Goal: Task Accomplishment & Management: Complete application form

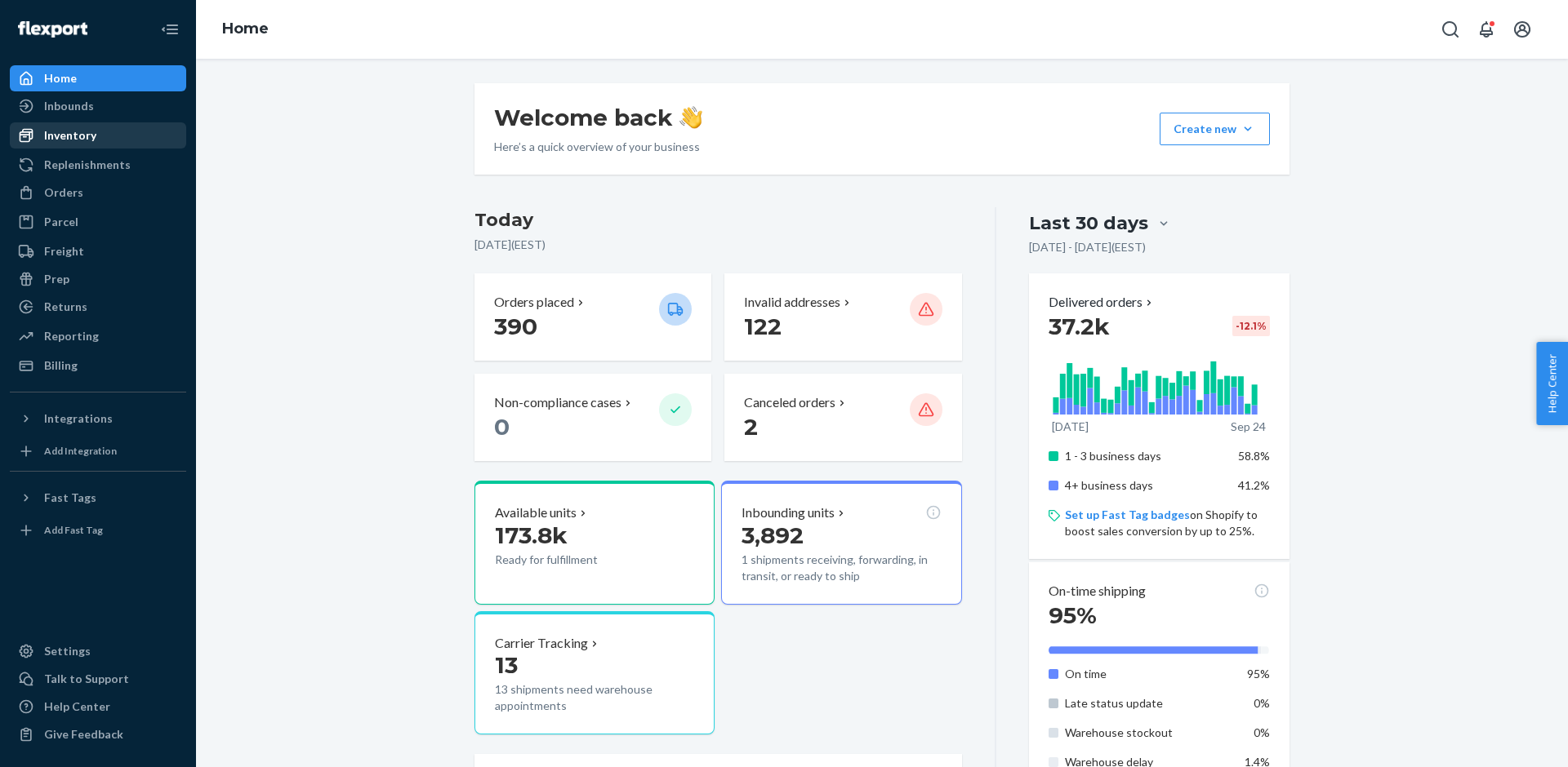
click at [113, 145] on div "Inventory" at bounding box center [98, 136] width 173 height 23
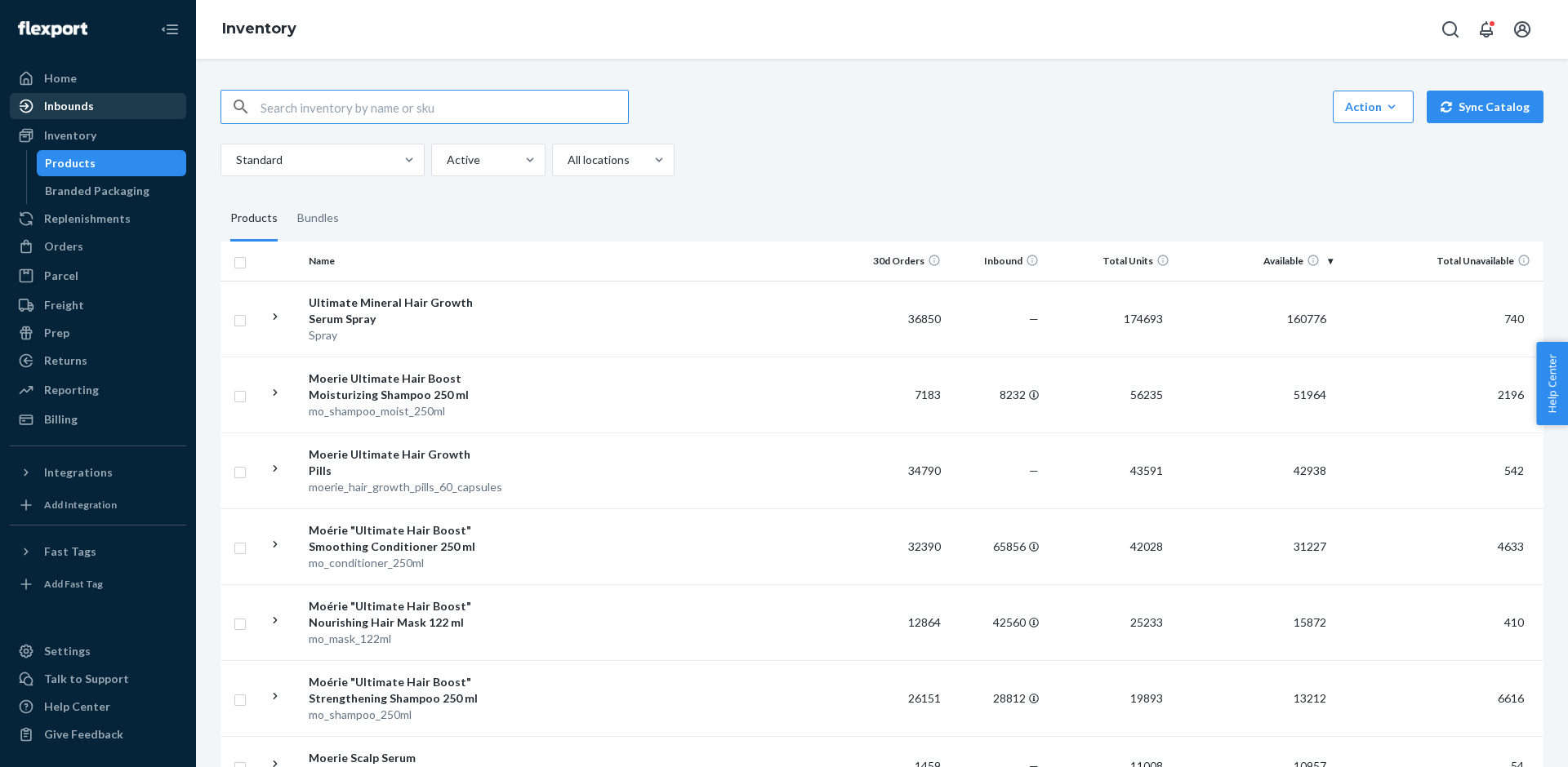
click at [120, 106] on div "Inbounds" at bounding box center [98, 106] width 173 height 23
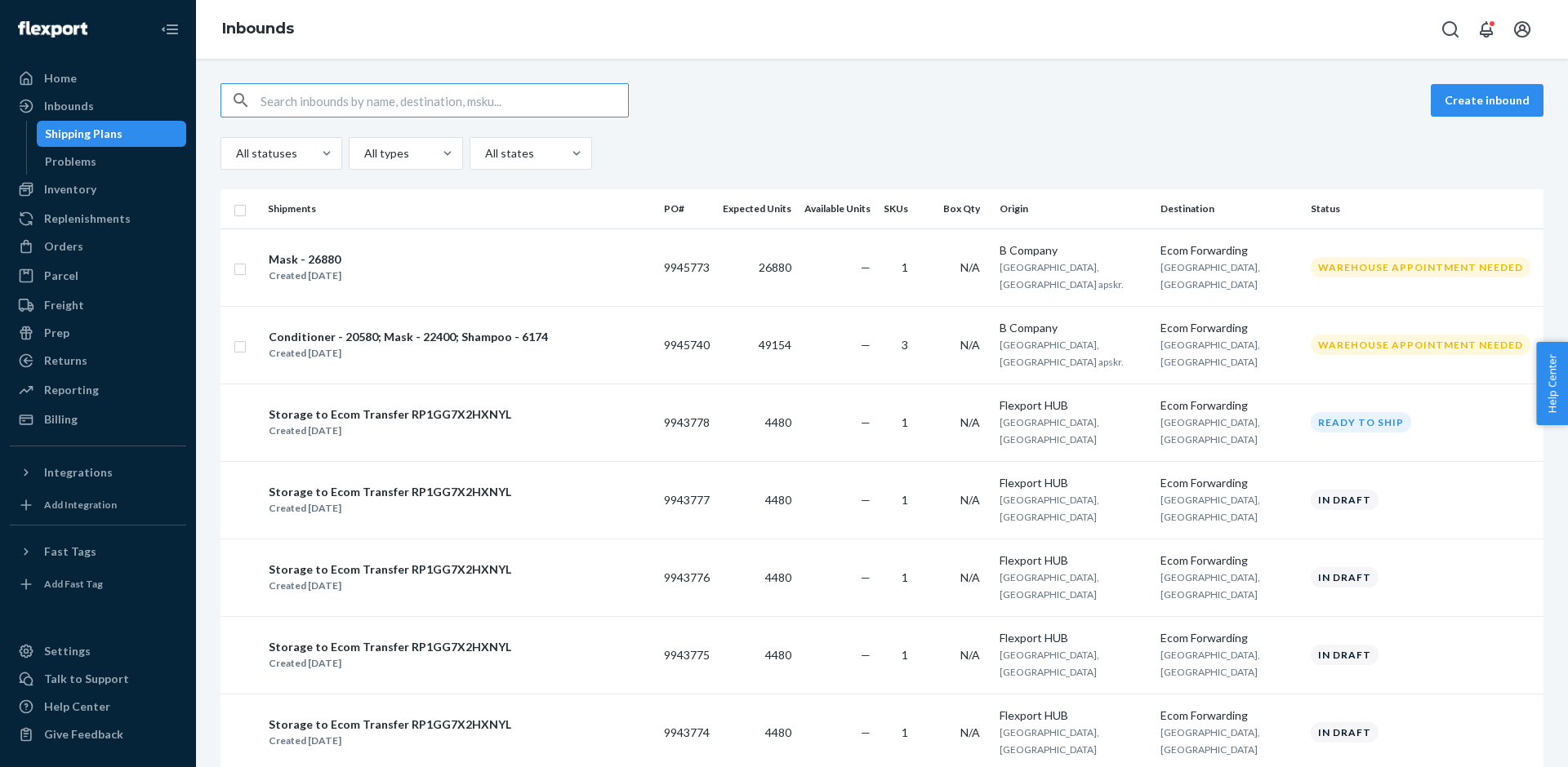
click at [1022, 125] on div "Create inbound All statuses All types All states" at bounding box center [882, 127] width 1323 height 87
click at [1459, 98] on button "Create inbound" at bounding box center [1487, 100] width 113 height 32
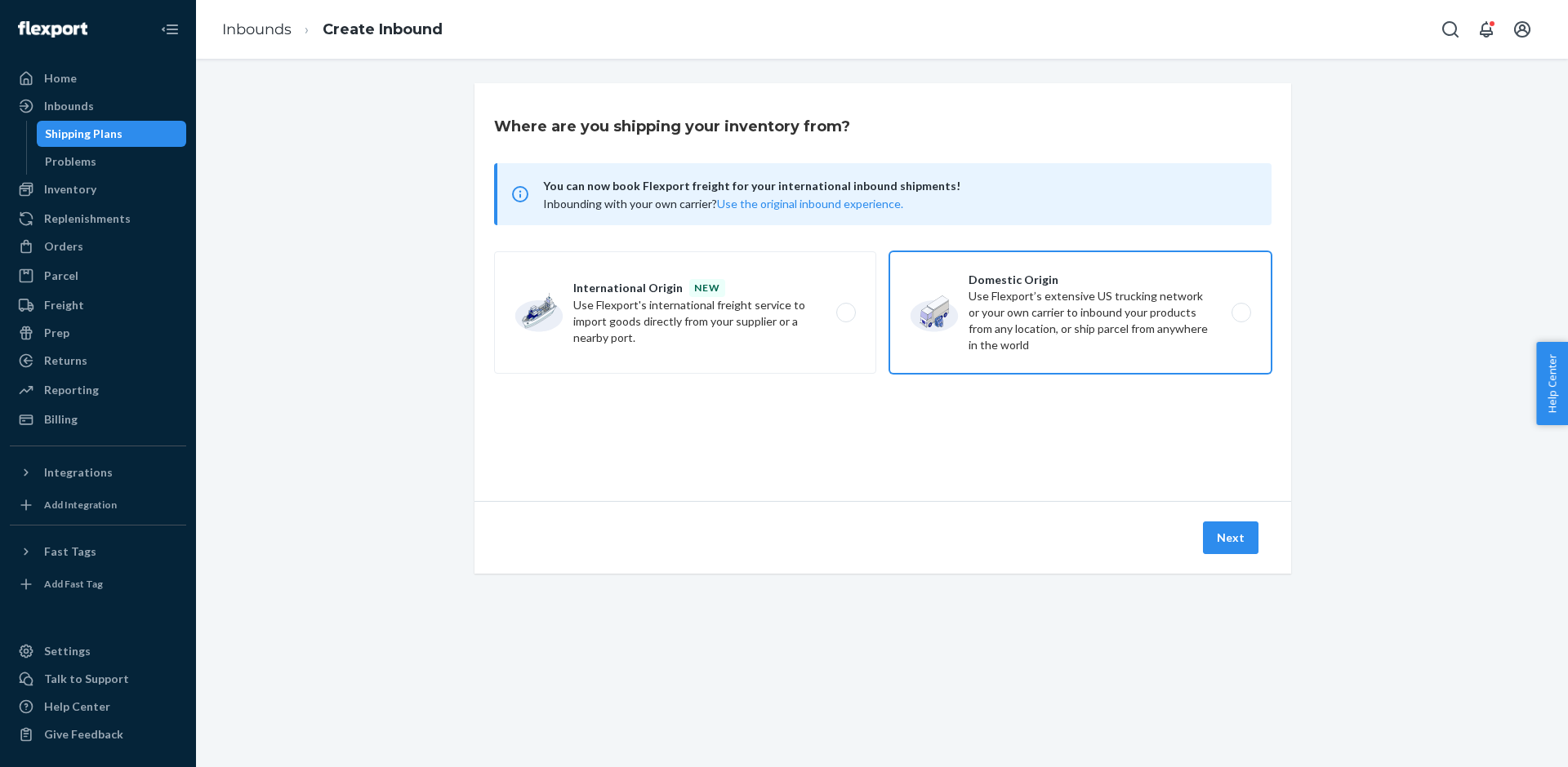
click at [953, 345] on label "Domestic Origin Use Flexport’s extensive US trucking network or your own carrie…" at bounding box center [1080, 313] width 382 height 122
click at [1240, 319] on input "Domestic Origin Use Flexport’s extensive US trucking network or your own carrie…" at bounding box center [1245, 313] width 11 height 11
radio input "true"
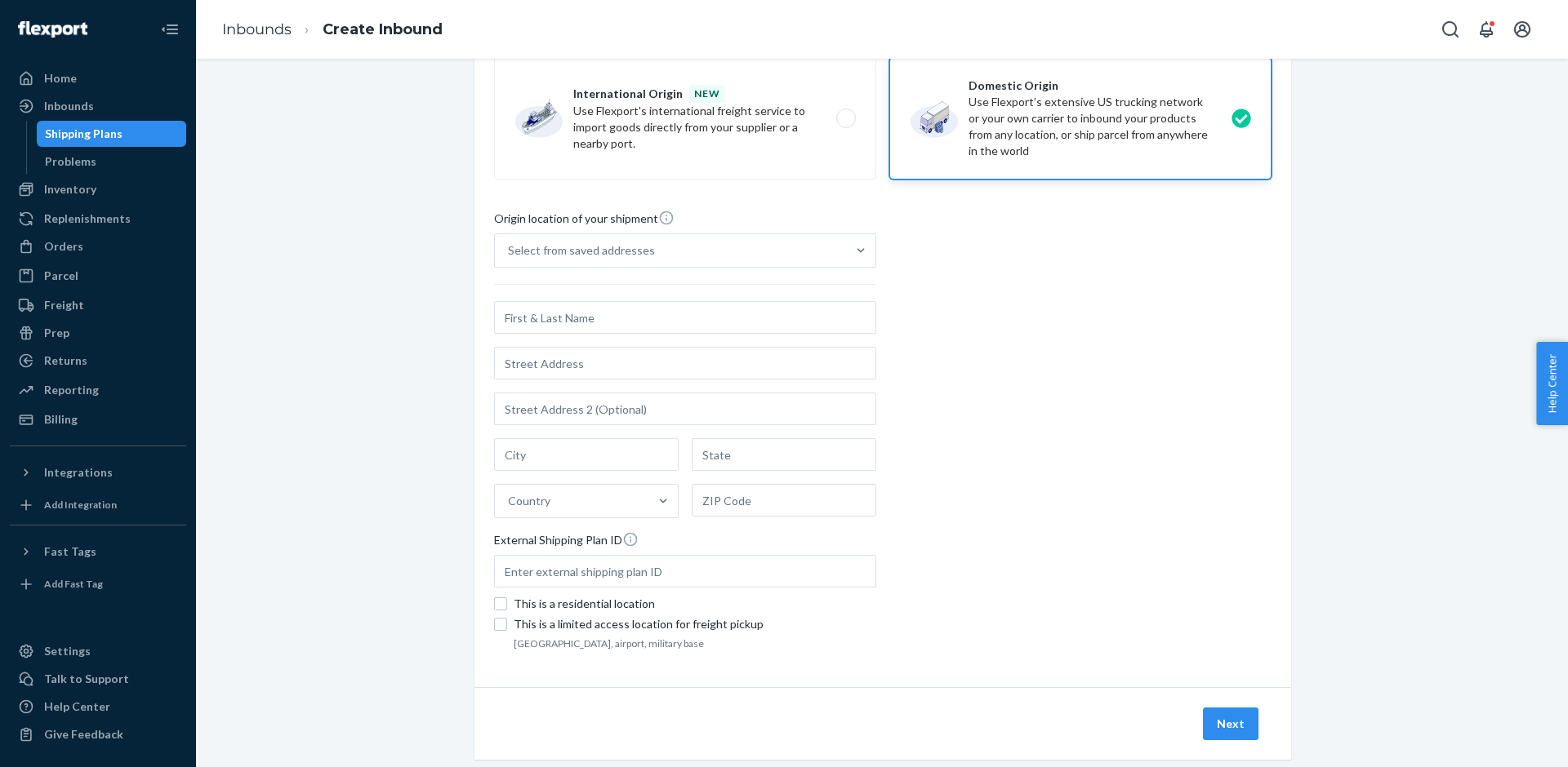
scroll to position [215, 0]
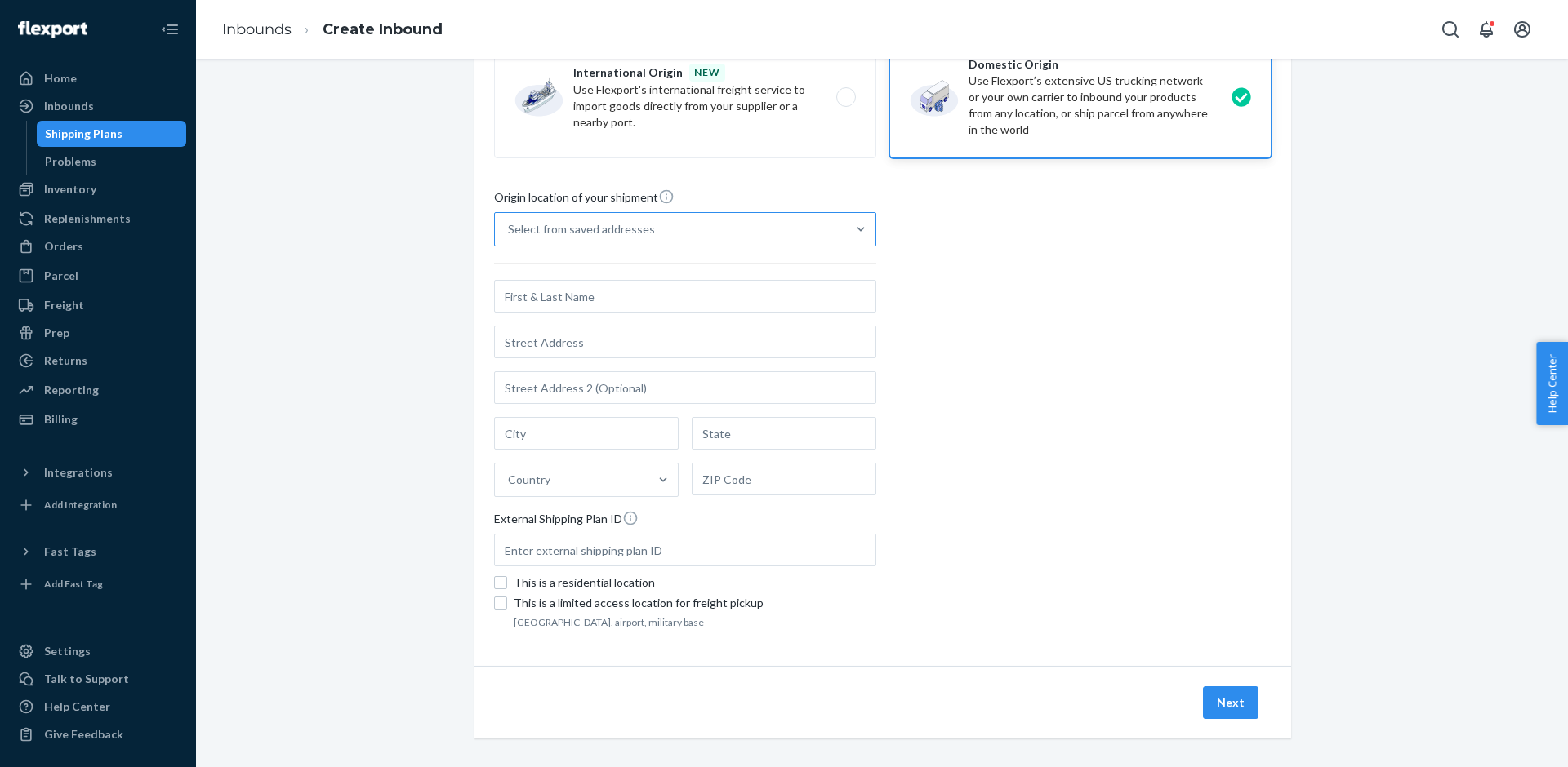
click at [581, 241] on div "Select from saved addresses" at bounding box center [671, 228] width 351 height 32
click at [509, 237] on input "Select from saved addresses" at bounding box center [509, 229] width 2 height 17
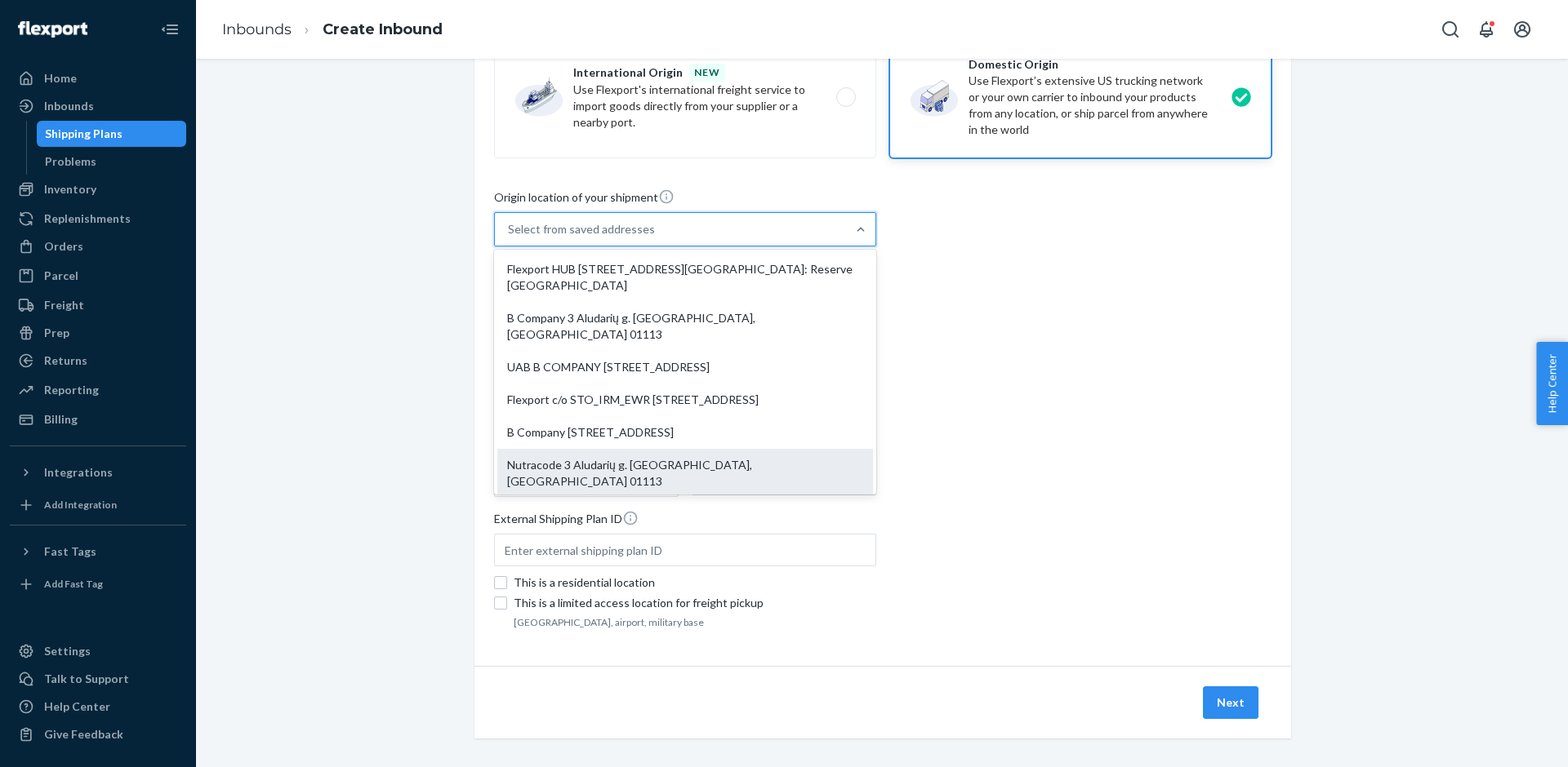
scroll to position [7, 0]
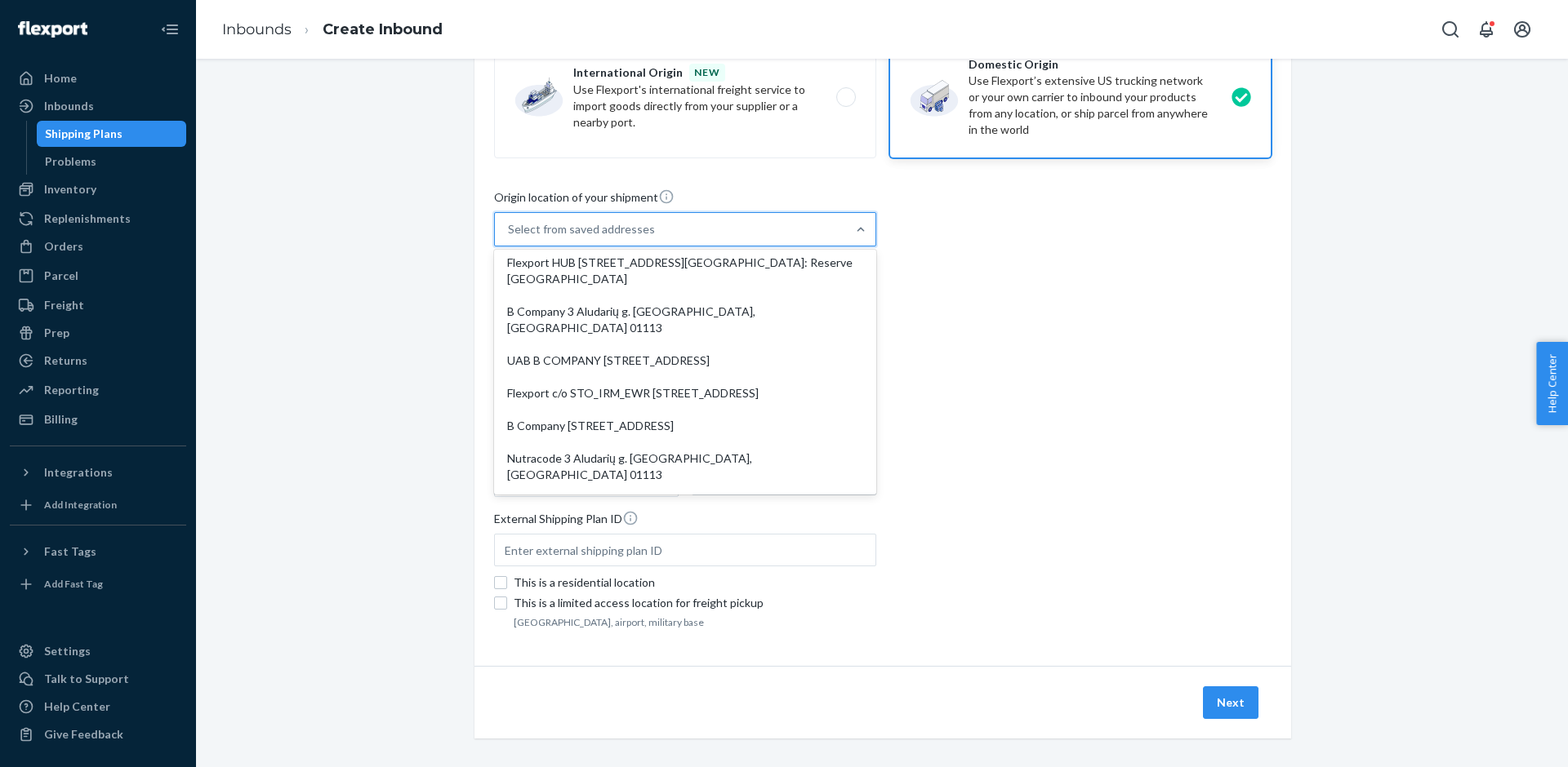
click at [460, 359] on div "Where are you shipping your inventory from? You can now book Flexport freight f…" at bounding box center [883, 323] width 1348 height 910
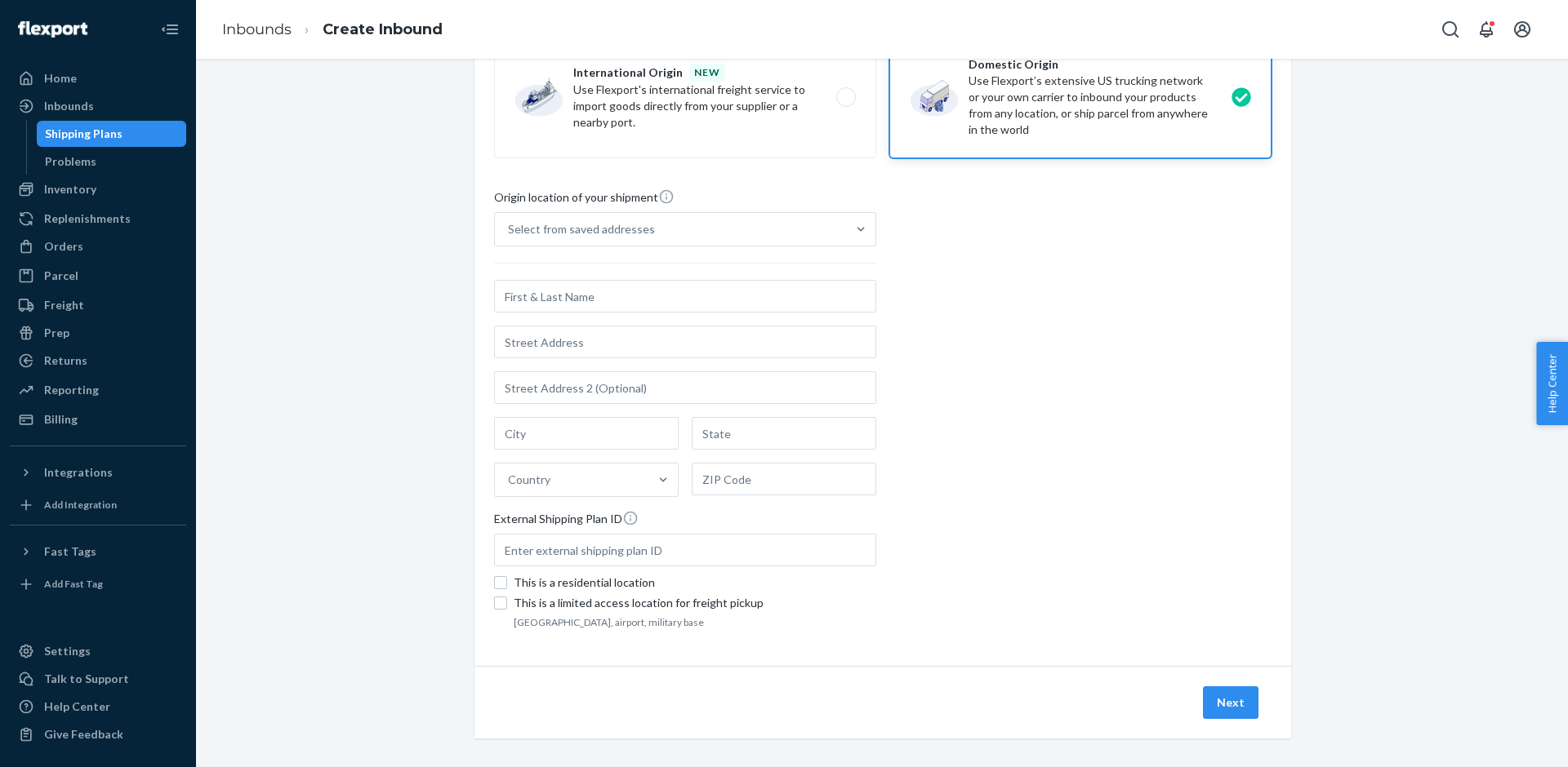
click at [541, 315] on div "Country" at bounding box center [685, 388] width 382 height 217
click at [509, 237] on input "Select from saved addresses" at bounding box center [509, 229] width 2 height 17
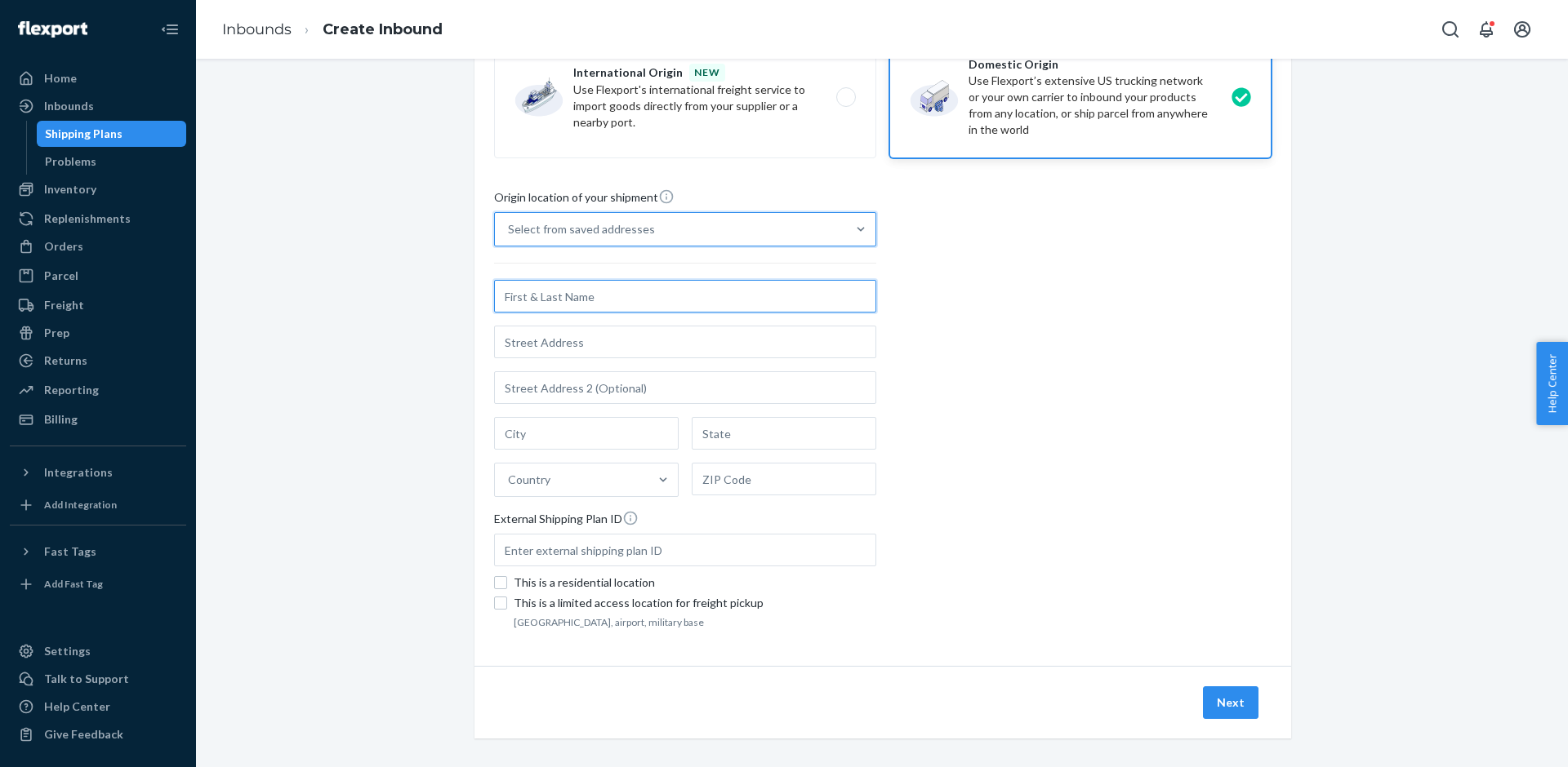
click at [549, 300] on input "text" at bounding box center [685, 295] width 382 height 32
click at [567, 299] on input "[PERSON_NAME]" at bounding box center [685, 295] width 382 height 32
paste input "l"
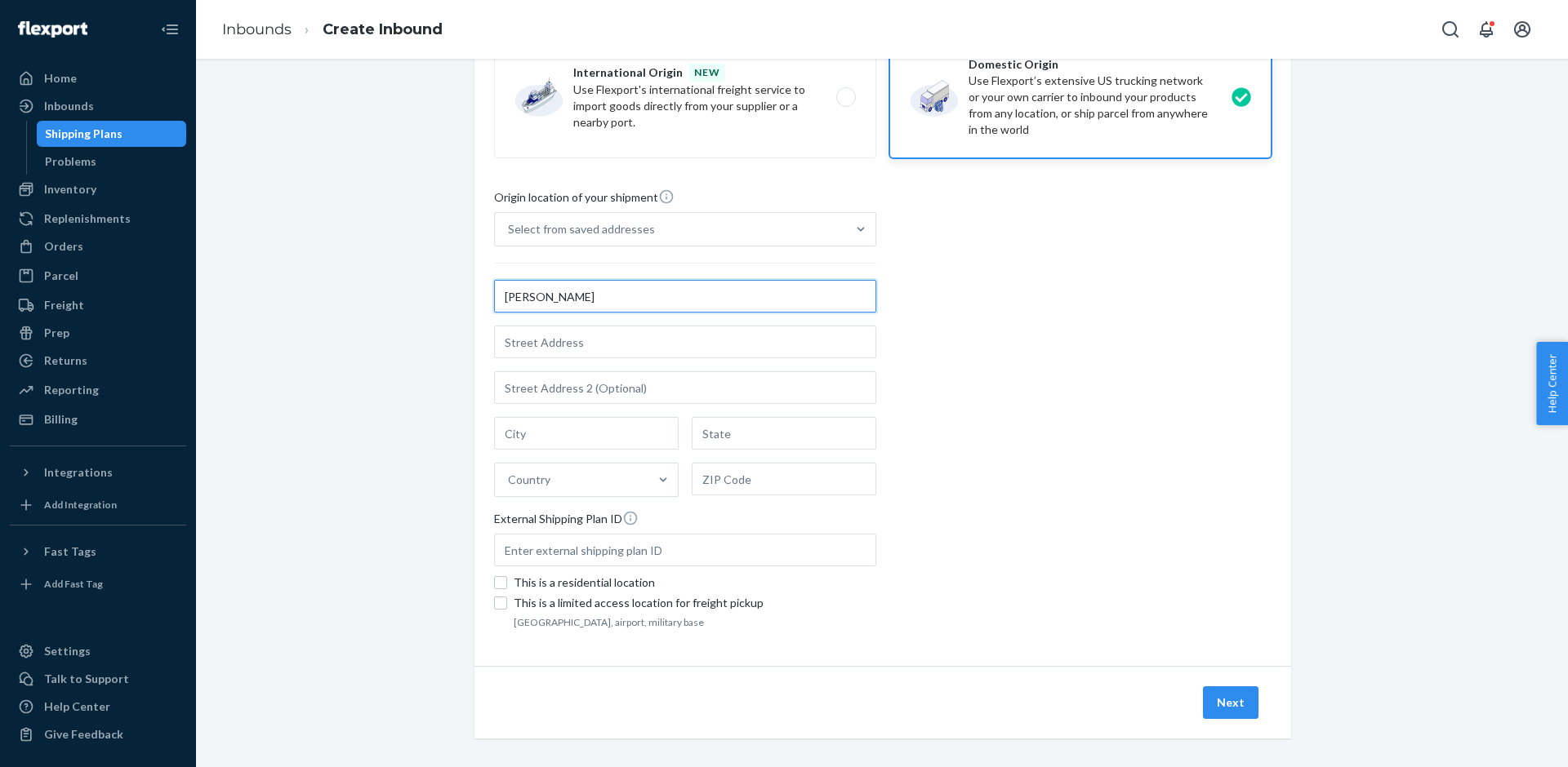
type input "[PERSON_NAME]"
click at [577, 358] on div "Steven Musilli Country" at bounding box center [685, 388] width 382 height 217
click at [509, 237] on input "Select from saved addresses" at bounding box center [509, 229] width 2 height 17
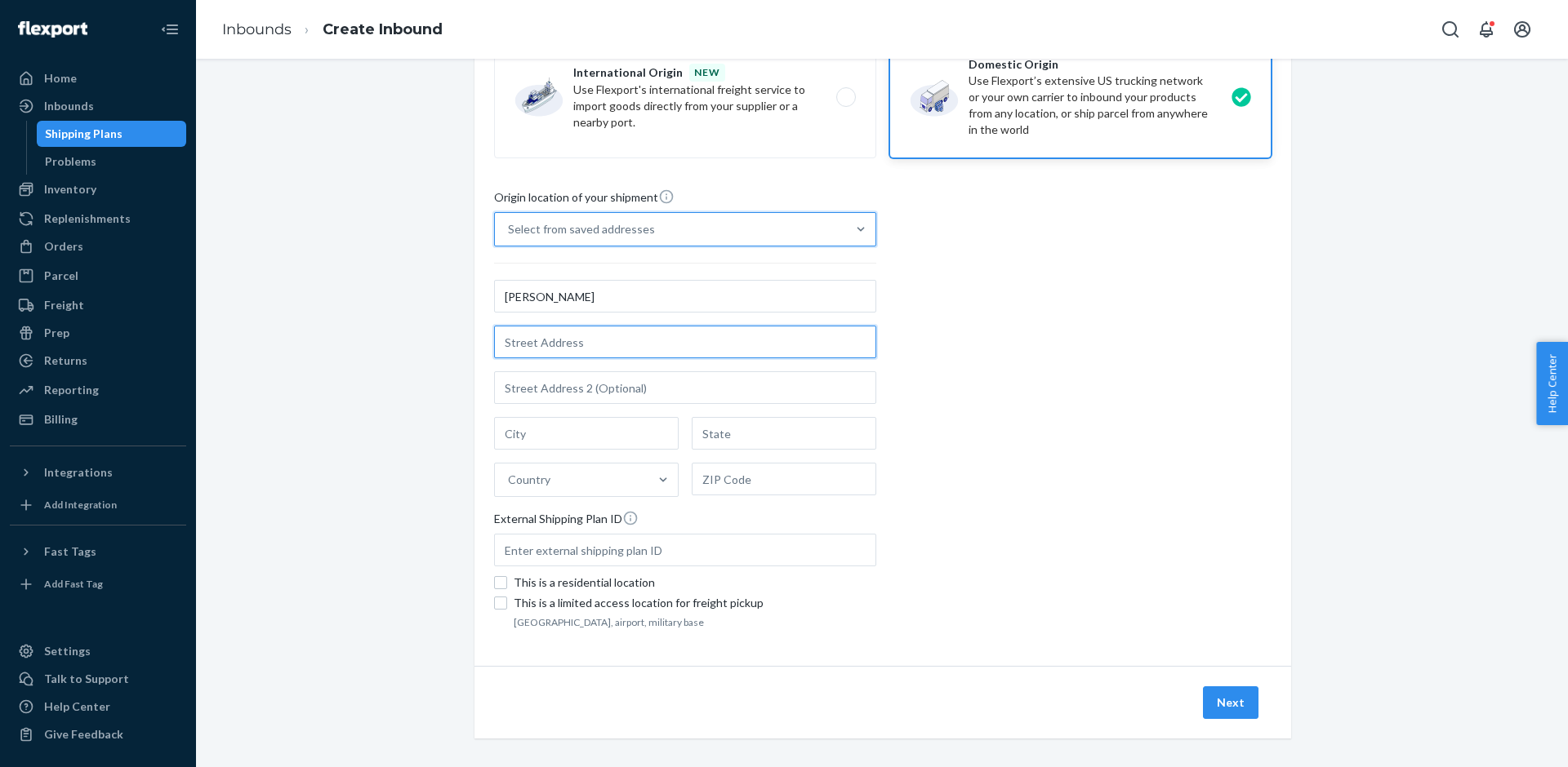
click at [575, 349] on input "text" at bounding box center [685, 342] width 382 height 32
paste input "[STREET_ADDRESS]"
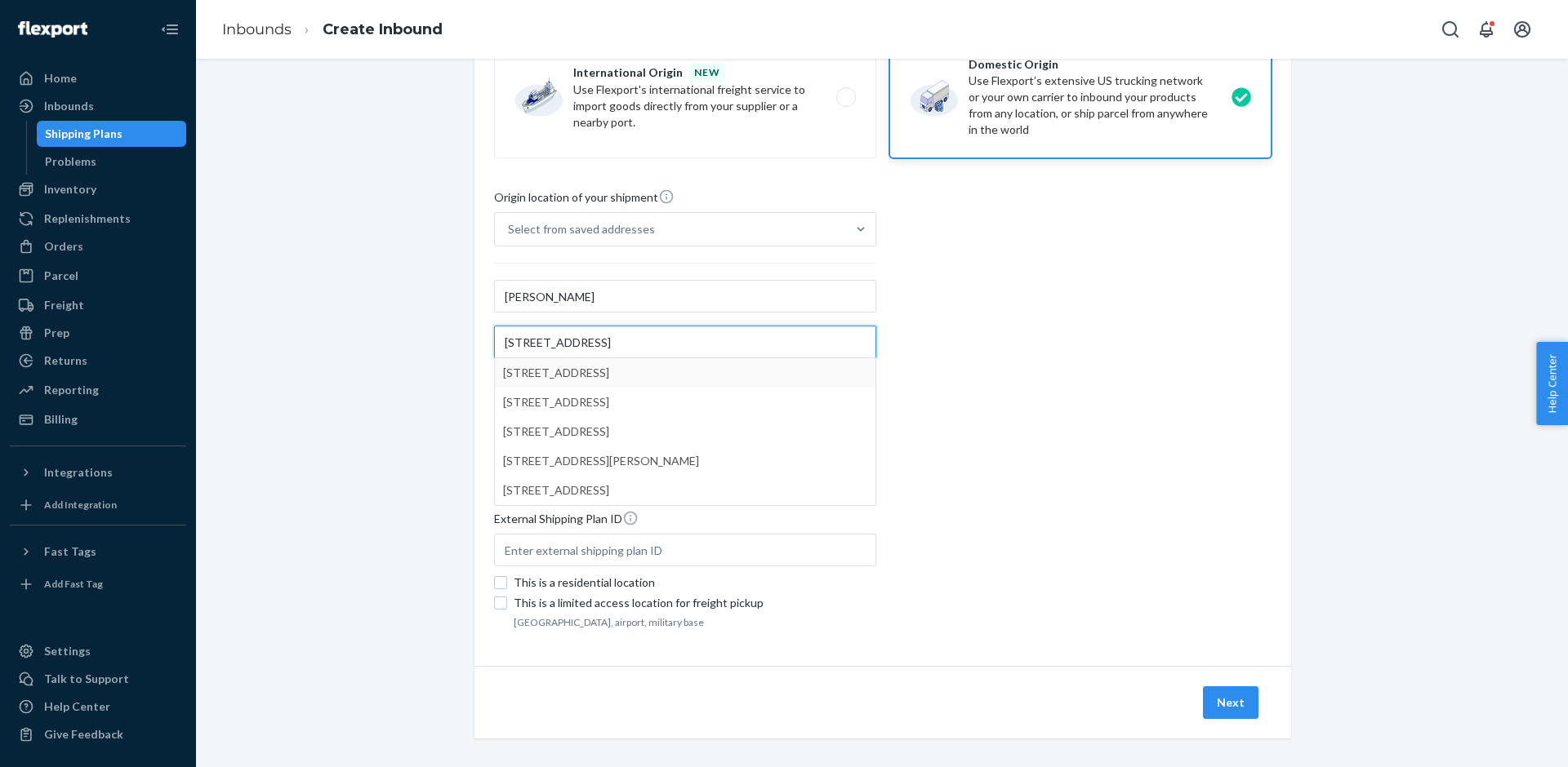
type input "[STREET_ADDRESS]"
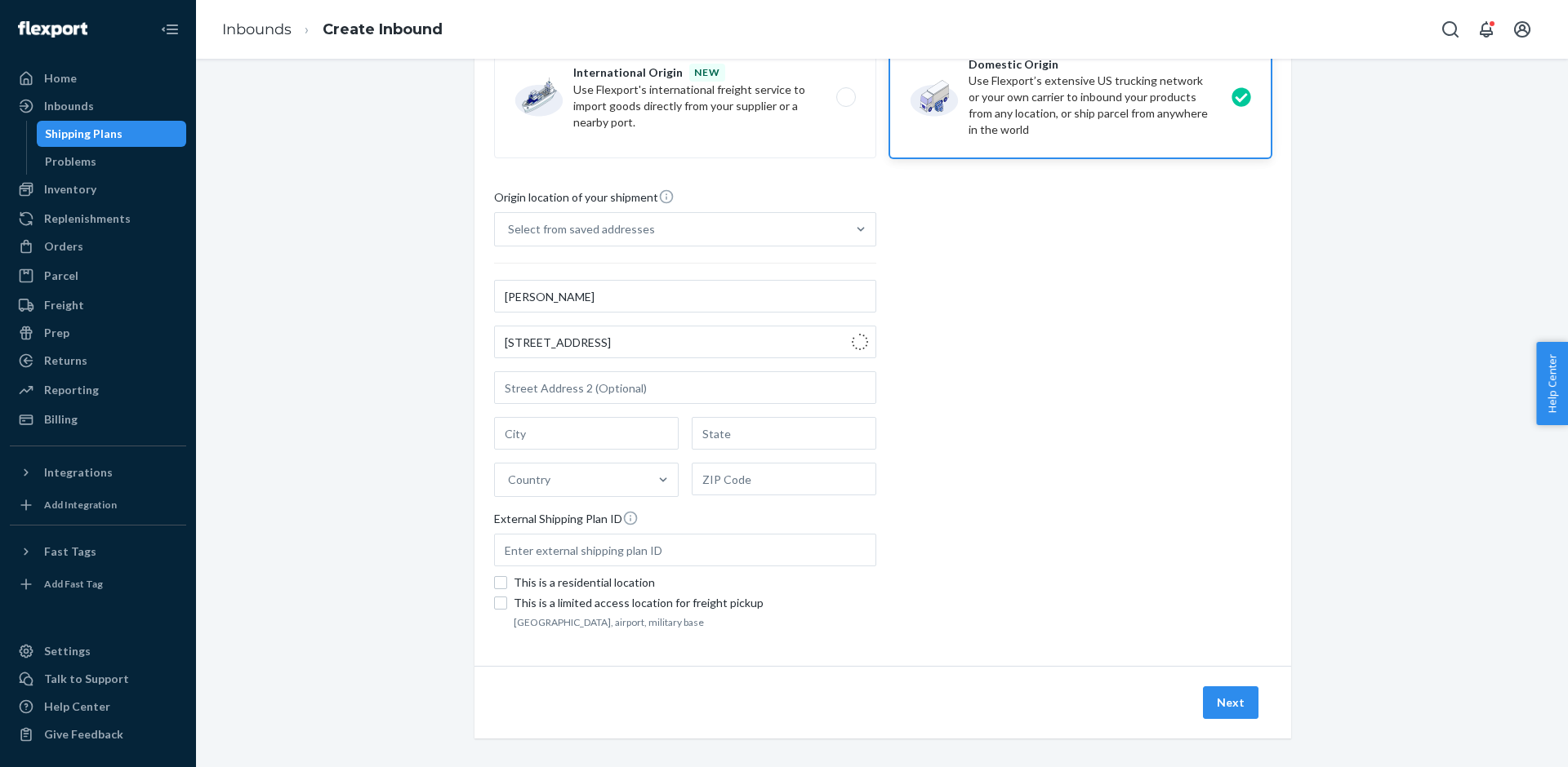
type input "unit a"
type input "Pennsauken"
type input "NJ"
type input "08110"
type input "965 Bethel Ave"
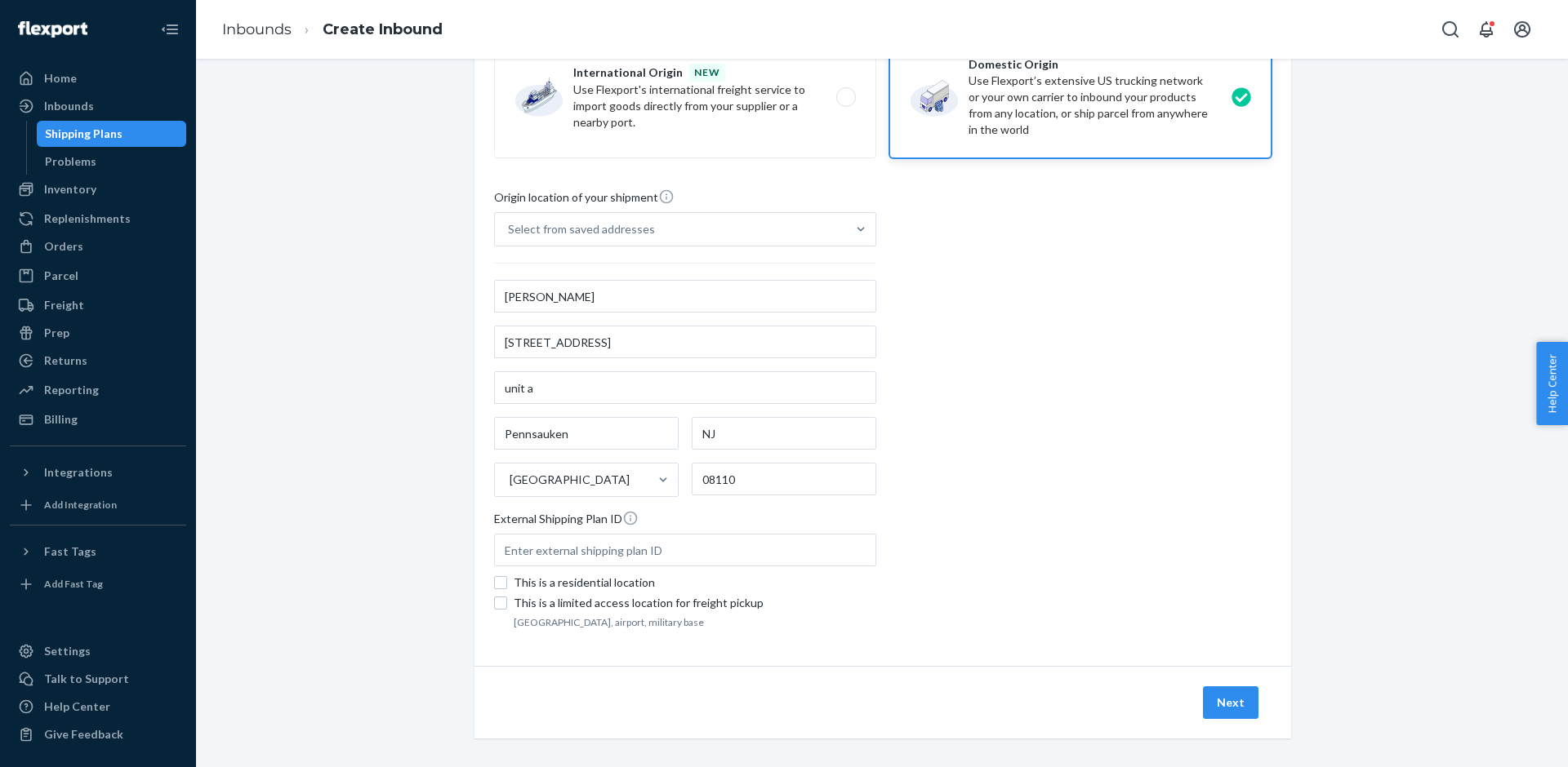
click at [1285, 205] on div "Where are you shipping your inventory from? You can now book Flexport freight f…" at bounding box center [883, 266] width 816 height 798
click at [1214, 697] on button "Next" at bounding box center [1230, 702] width 55 height 32
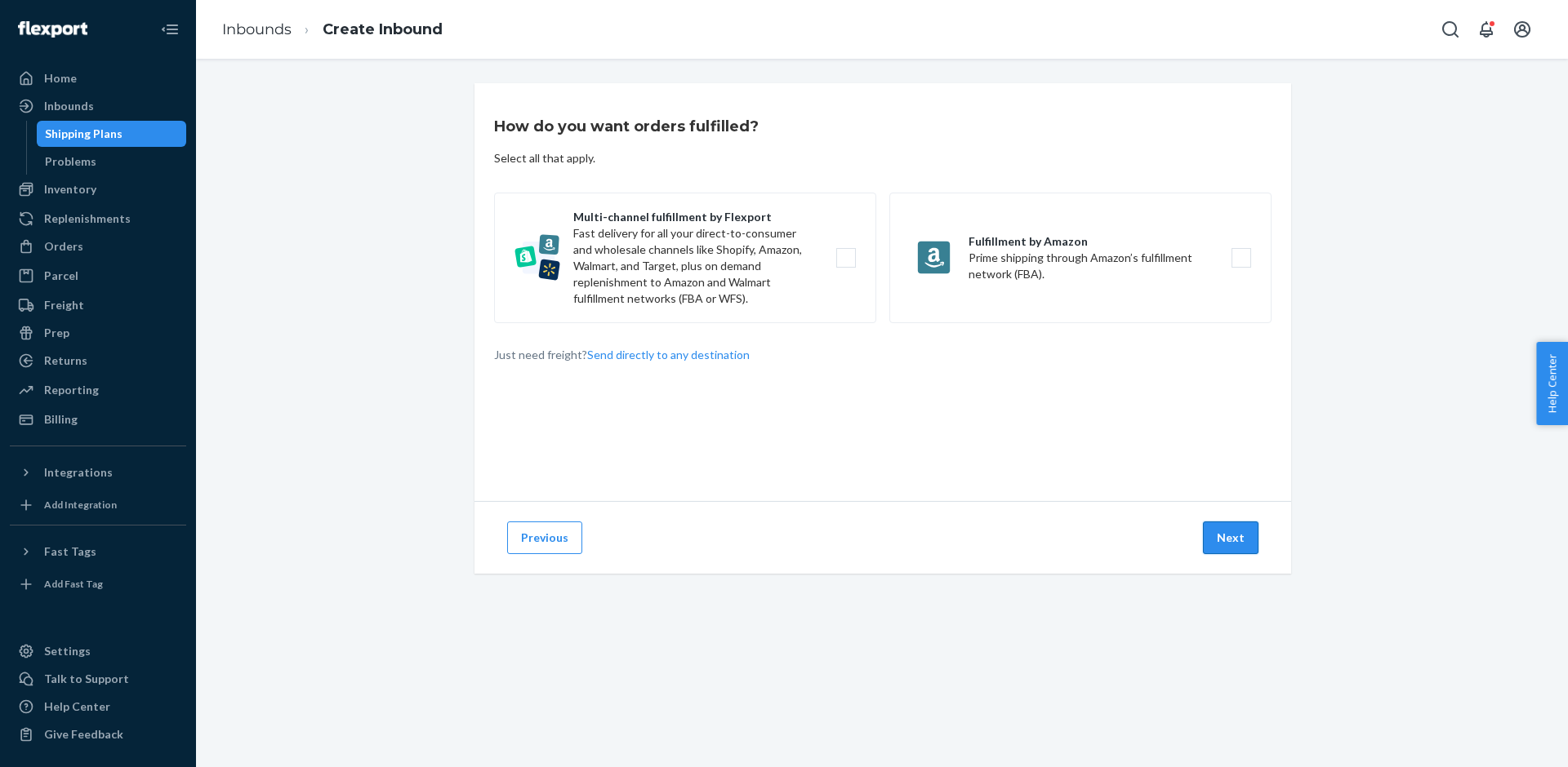
click at [1229, 542] on button "Next" at bounding box center [1230, 537] width 55 height 32
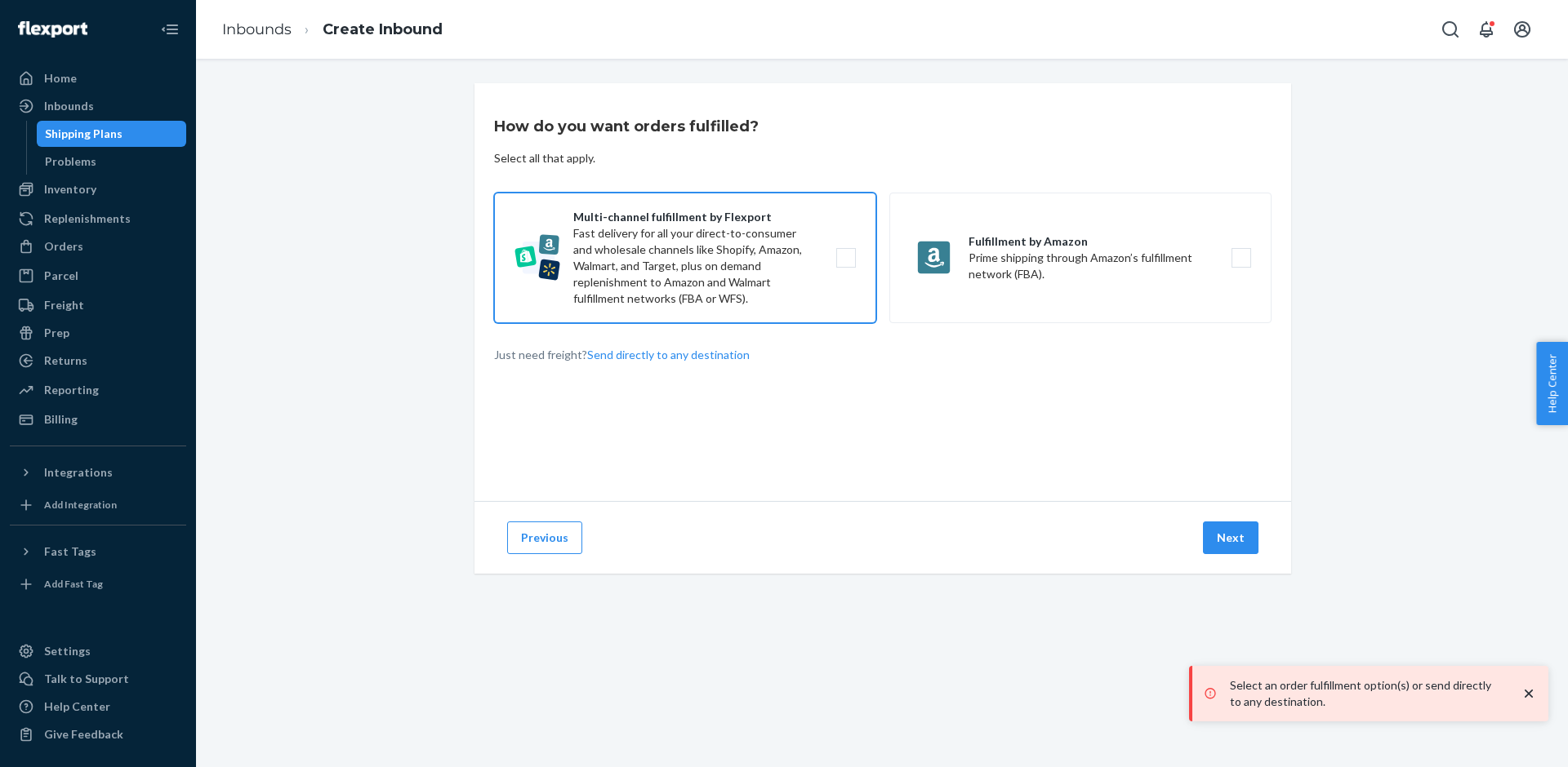
click at [872, 298] on label "Multi-channel fulfillment by Flexport Fast delivery for all your direct-to-cons…" at bounding box center [685, 258] width 382 height 131
click at [856, 264] on input "Multi-channel fulfillment by Flexport Fast delivery for all your direct-to-cons…" at bounding box center [850, 258] width 11 height 11
checkbox input "true"
click at [1220, 523] on button "Next" at bounding box center [1230, 537] width 55 height 32
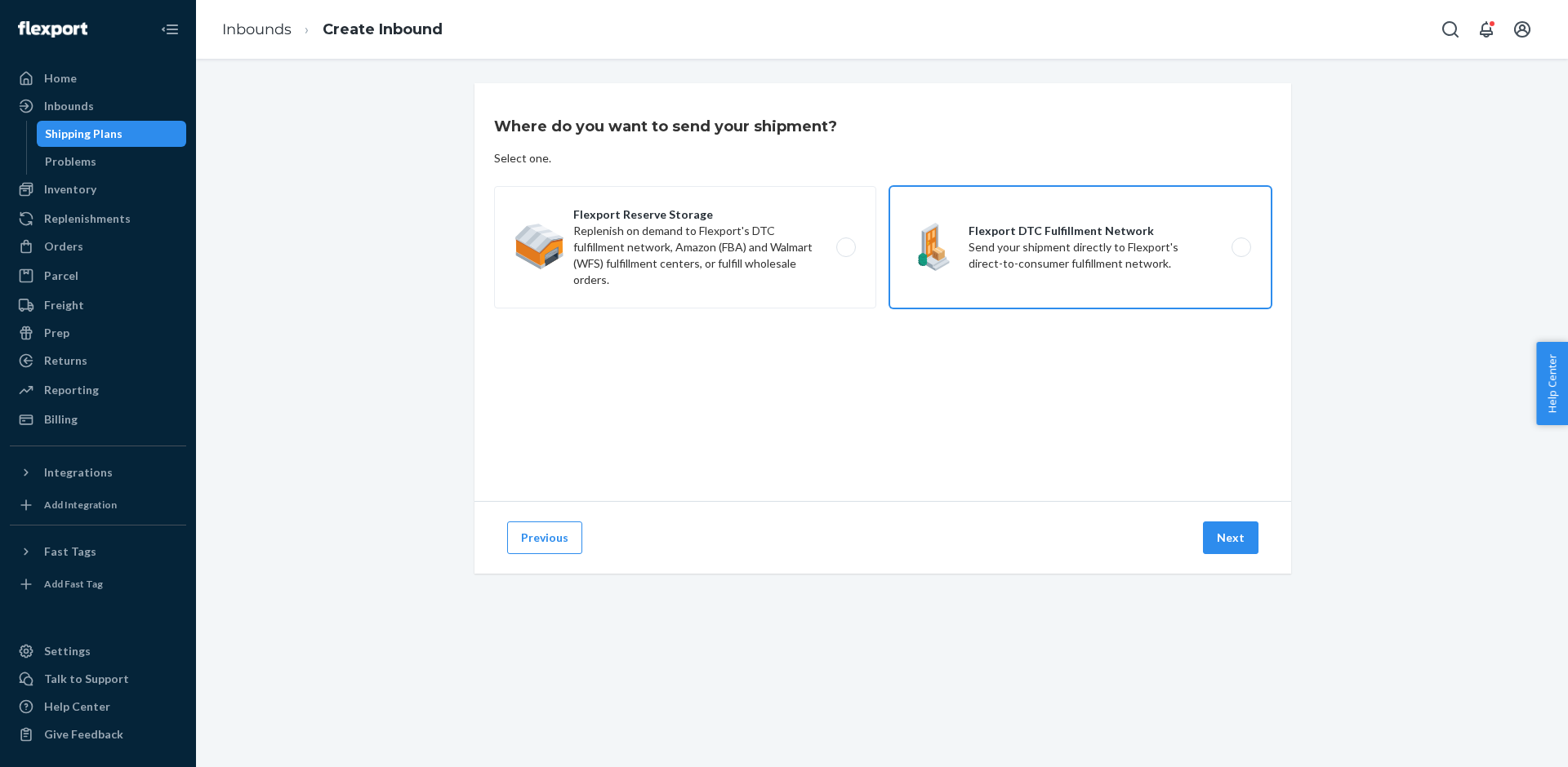
click at [930, 280] on label "Flexport DTC Fulfillment Network Send your shipment directly to Flexport's dire…" at bounding box center [1080, 247] width 382 height 122
click at [1240, 253] on input "Flexport DTC Fulfillment Network Send your shipment directly to Flexport's dire…" at bounding box center [1245, 247] width 11 height 11
radio input "true"
click at [1229, 530] on button "Next" at bounding box center [1230, 537] width 55 height 32
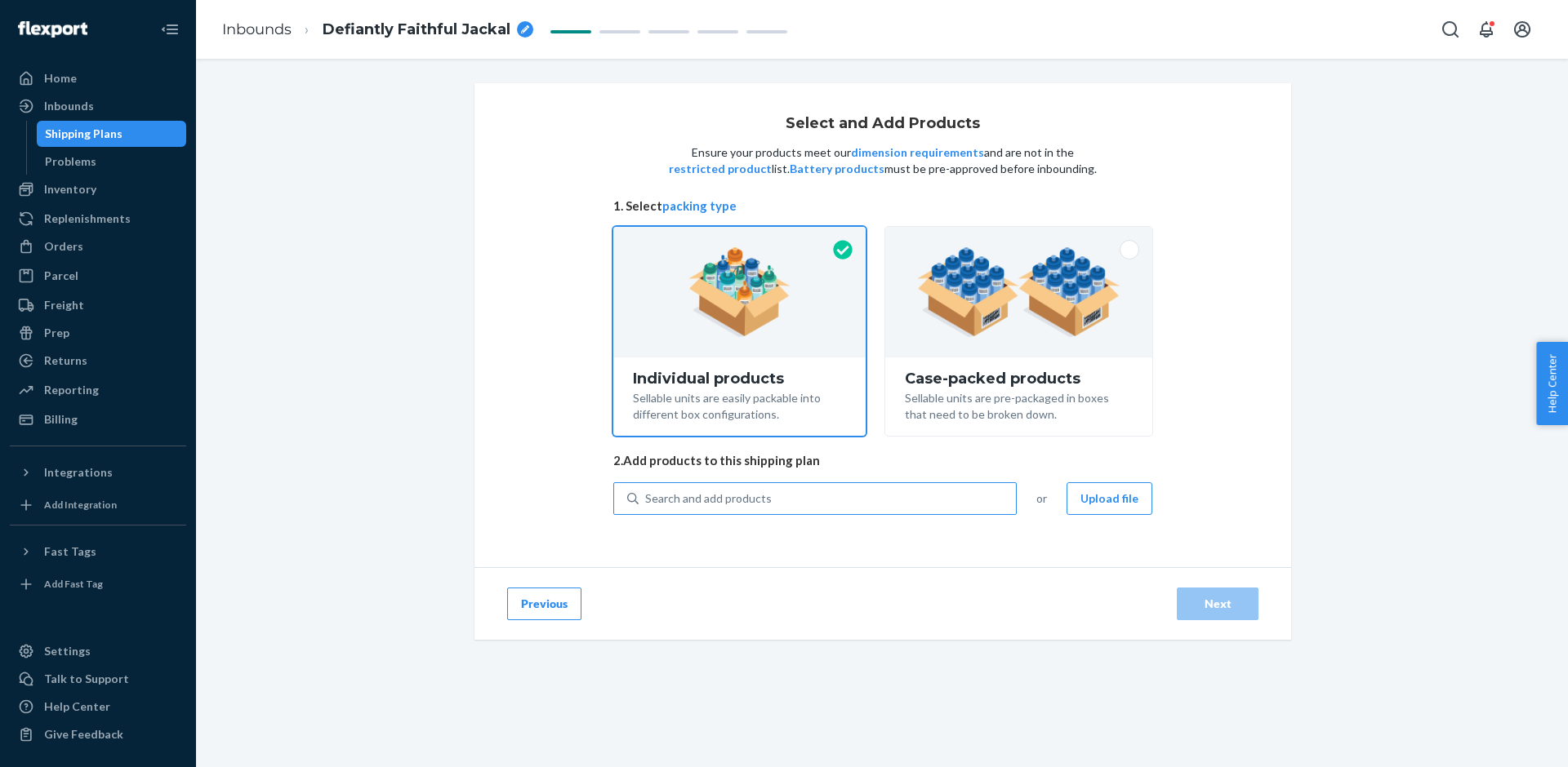
click at [863, 493] on div "Search and add products" at bounding box center [827, 499] width 378 height 30
click at [647, 493] on input "Search and add products" at bounding box center [646, 499] width 2 height 17
click at [902, 406] on div "Case-packed products Sellable units are pre-packaged in boxes that need to be b…" at bounding box center [1018, 396] width 267 height 79
click at [1013, 237] on input "Case-packed products Sellable units are pre-packaged in boxes that need to be b…" at bounding box center [1018, 232] width 11 height 11
radio input "true"
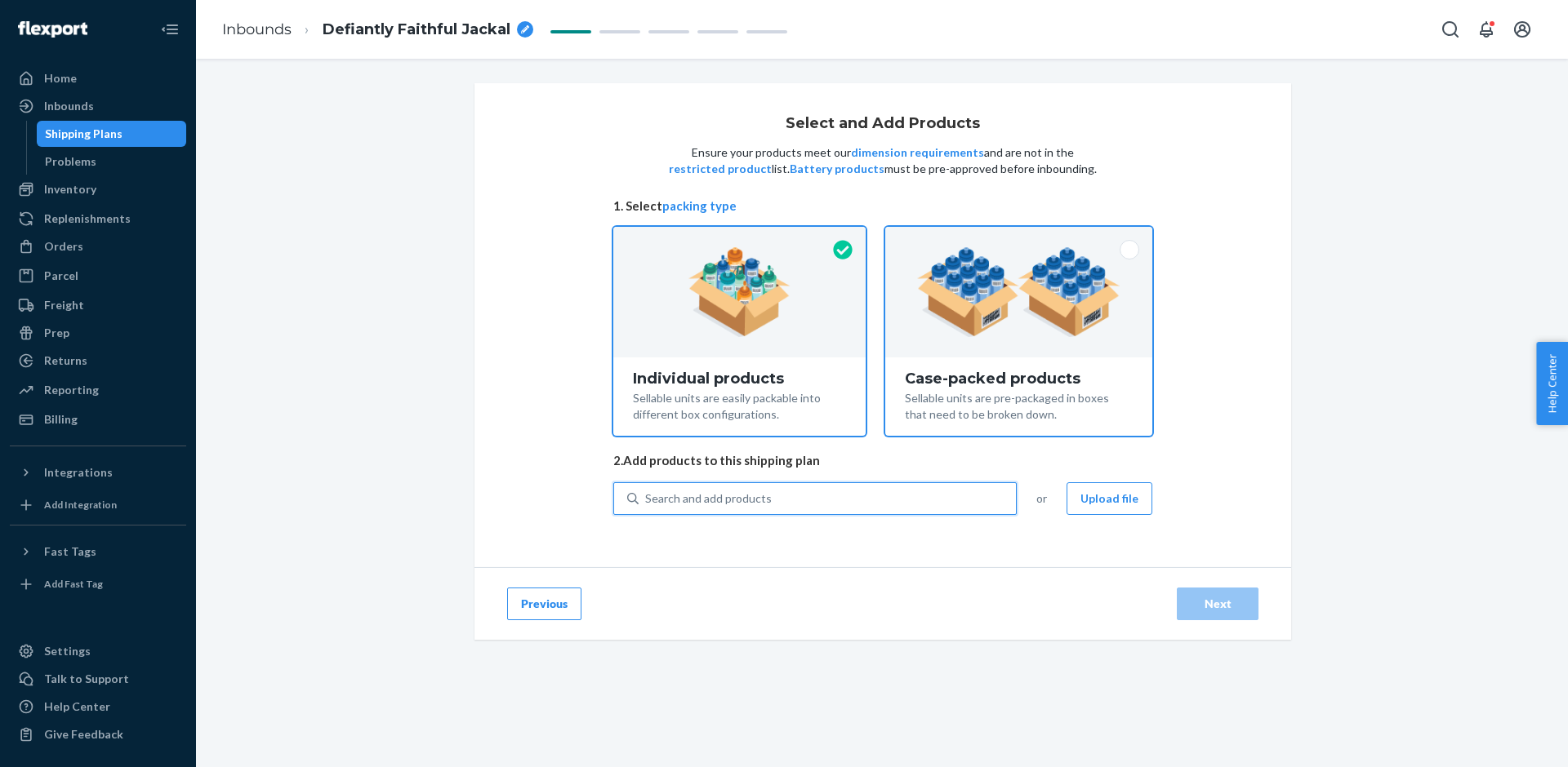
radio input "false"
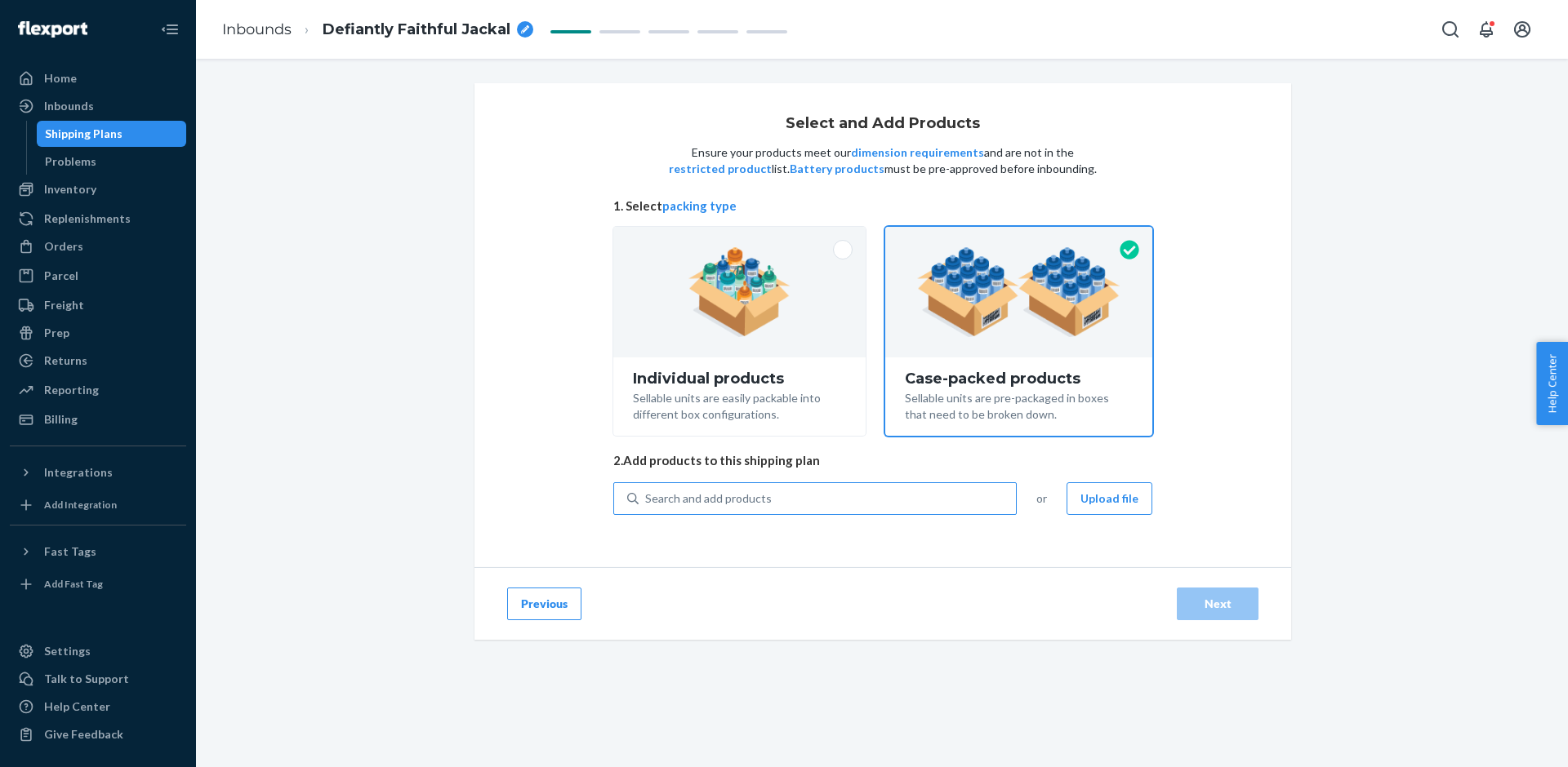
click at [805, 512] on div "Search and add products" at bounding box center [815, 498] width 403 height 32
click at [647, 507] on input "Search and add products" at bounding box center [646, 499] width 2 height 17
type input "heat"
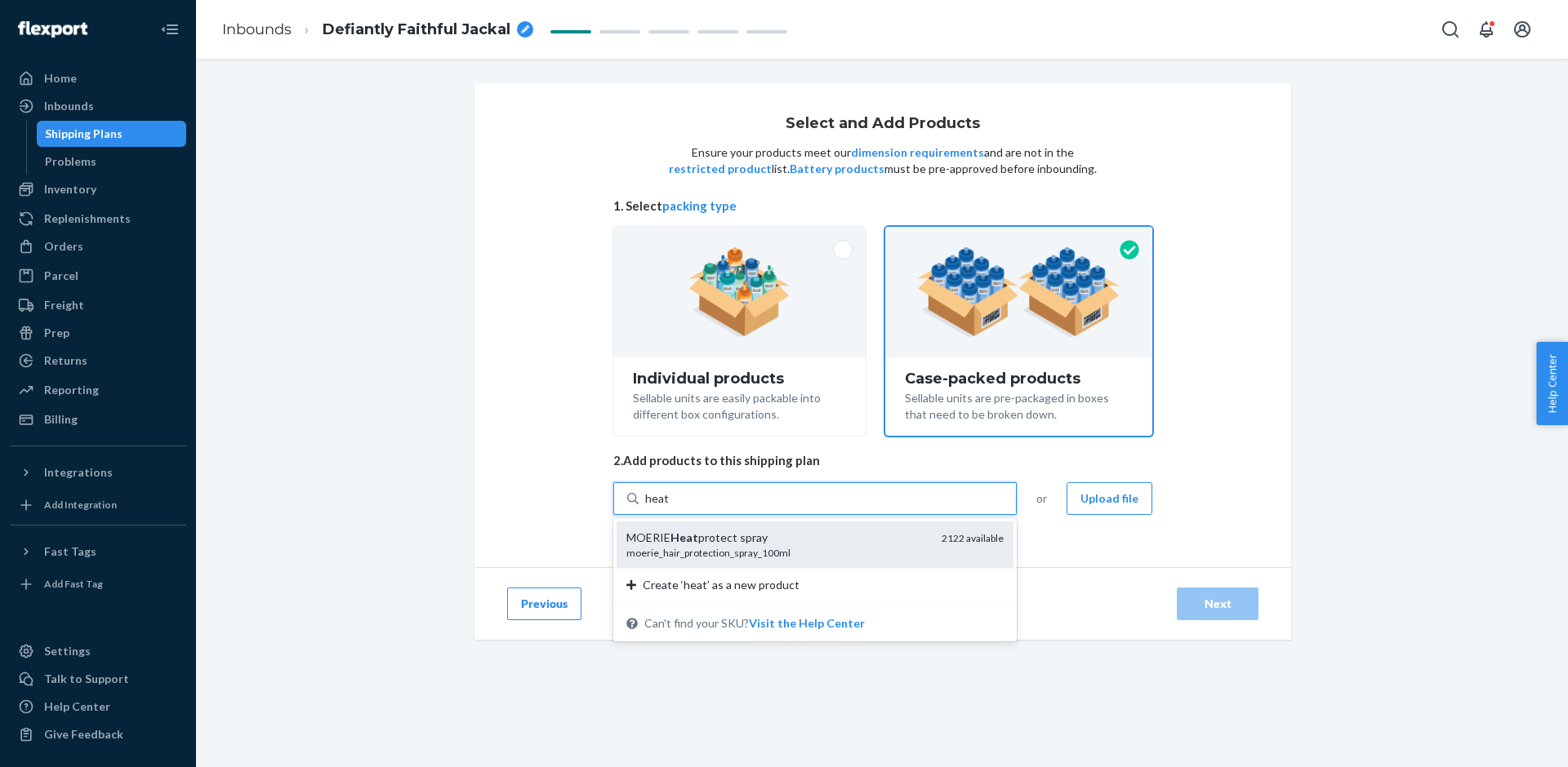
click at [790, 536] on div "MOERIE Heat protect spray" at bounding box center [777, 538] width 302 height 17
click at [669, 507] on input "heat" at bounding box center [657, 499] width 24 height 17
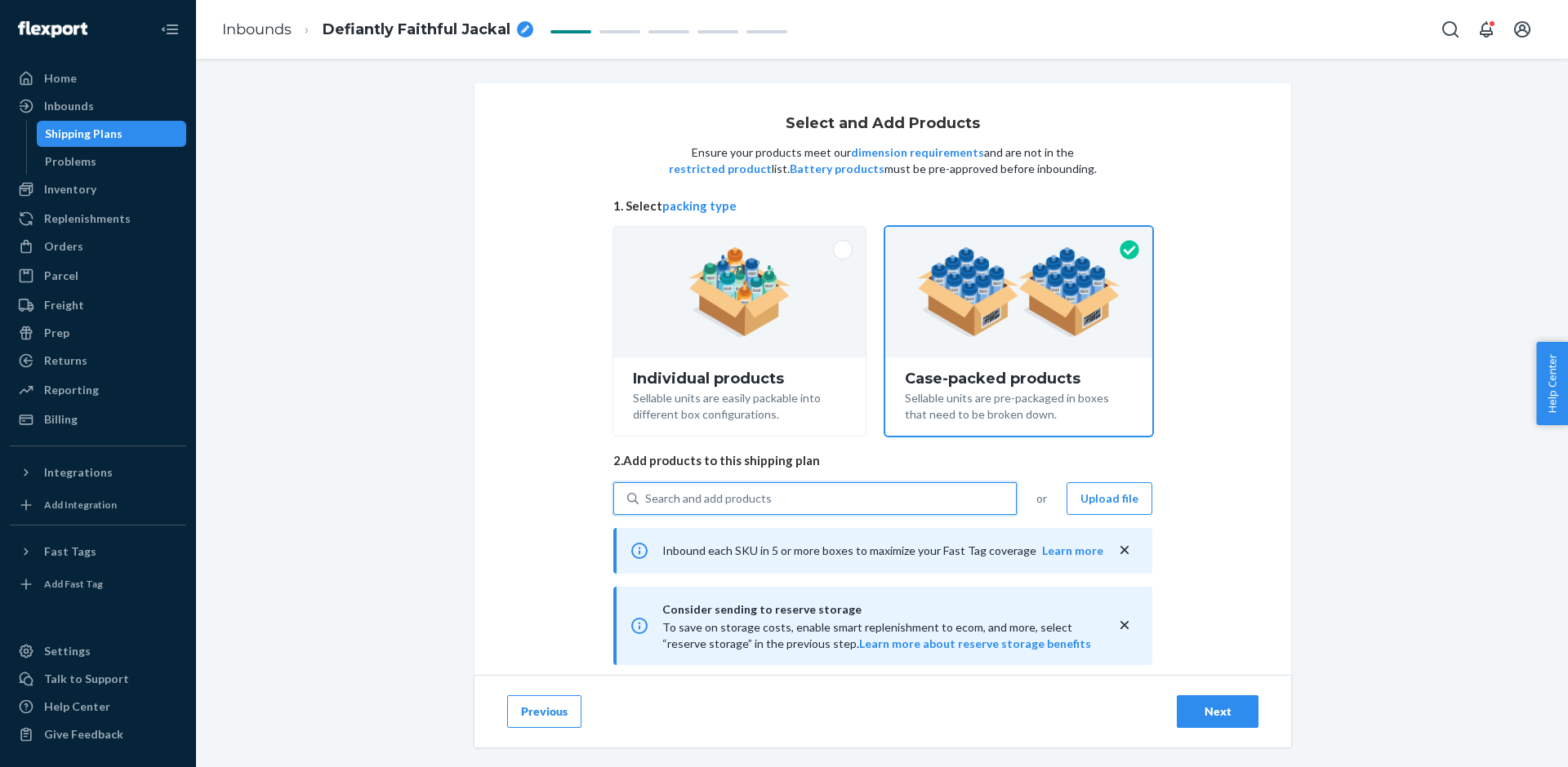
click at [1126, 626] on icon "close" at bounding box center [1124, 626] width 8 height 8
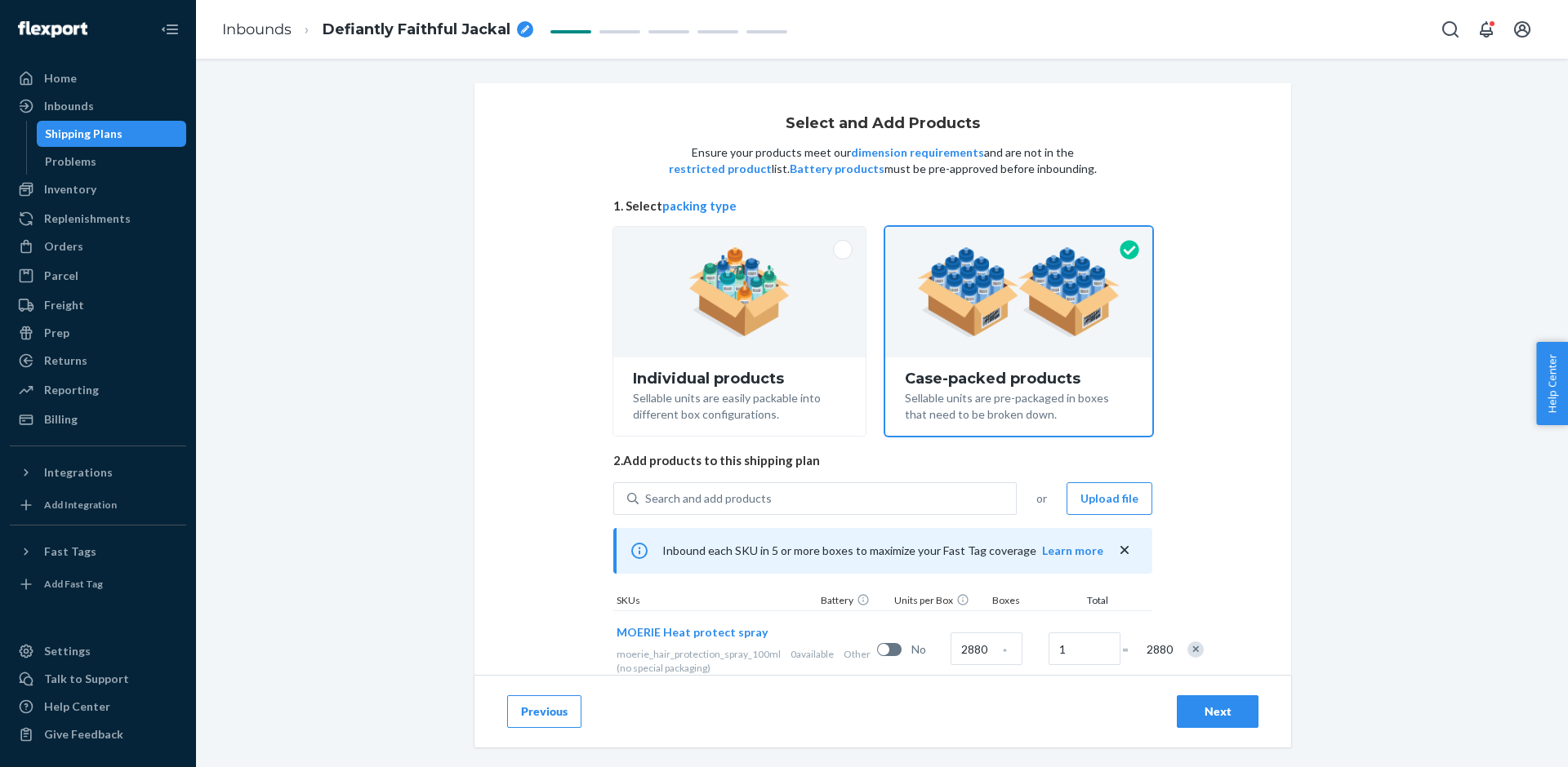
scroll to position [74, 0]
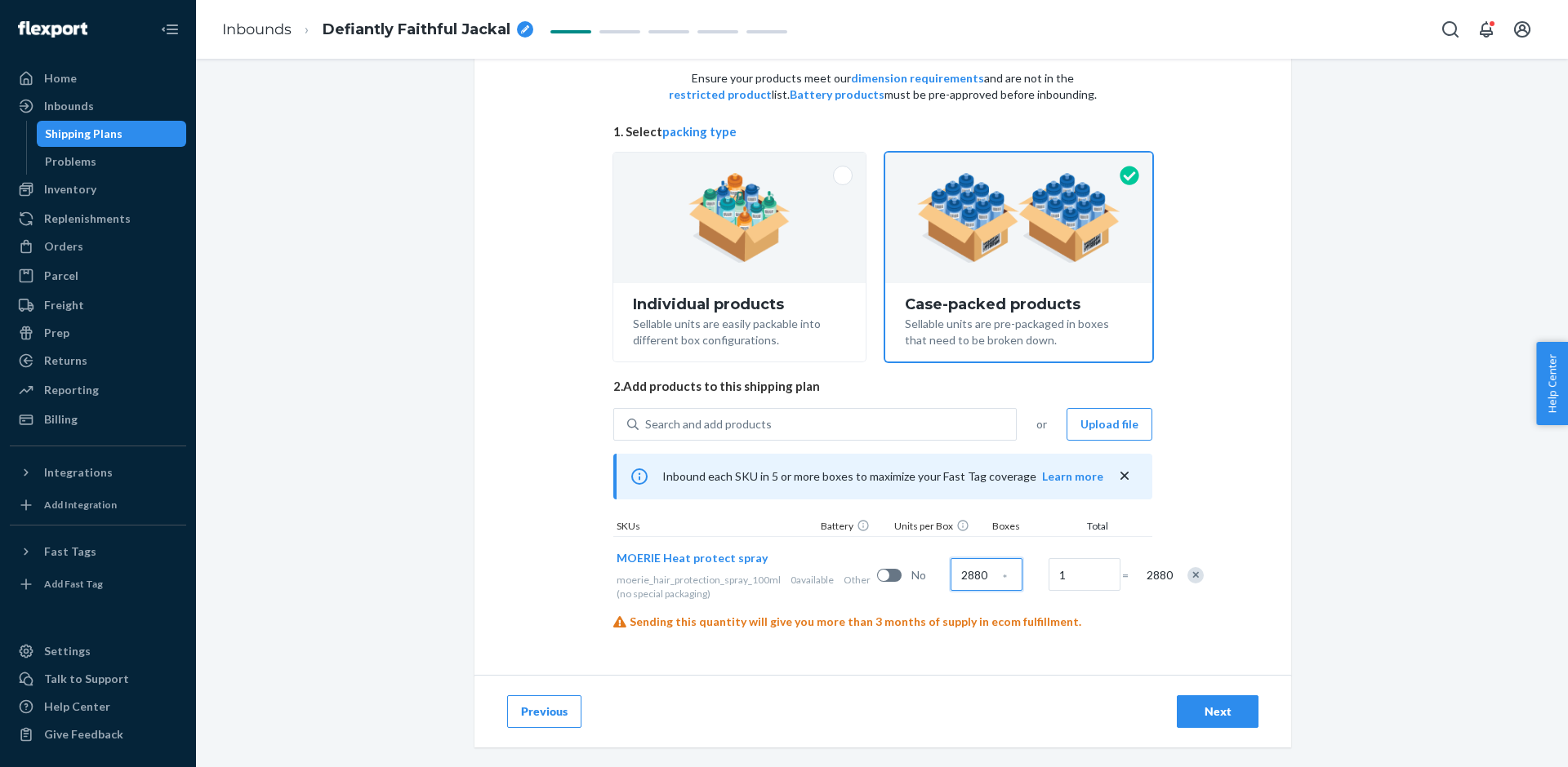
click at [950, 574] on input "2880" at bounding box center [986, 574] width 72 height 32
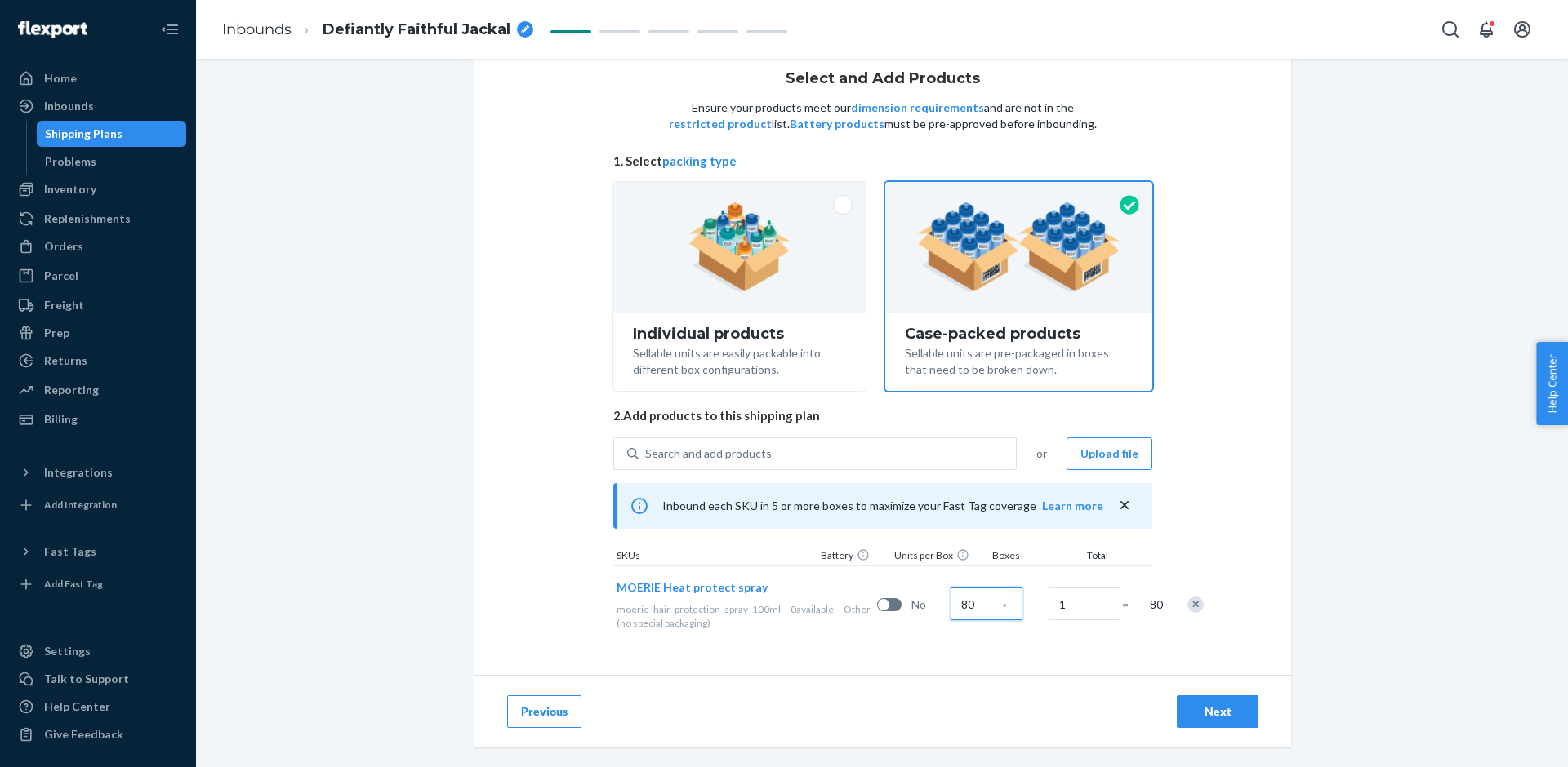
click at [950, 602] on input "80" at bounding box center [986, 603] width 72 height 32
type input "8"
click at [1049, 605] on input "1" at bounding box center [1085, 603] width 72 height 32
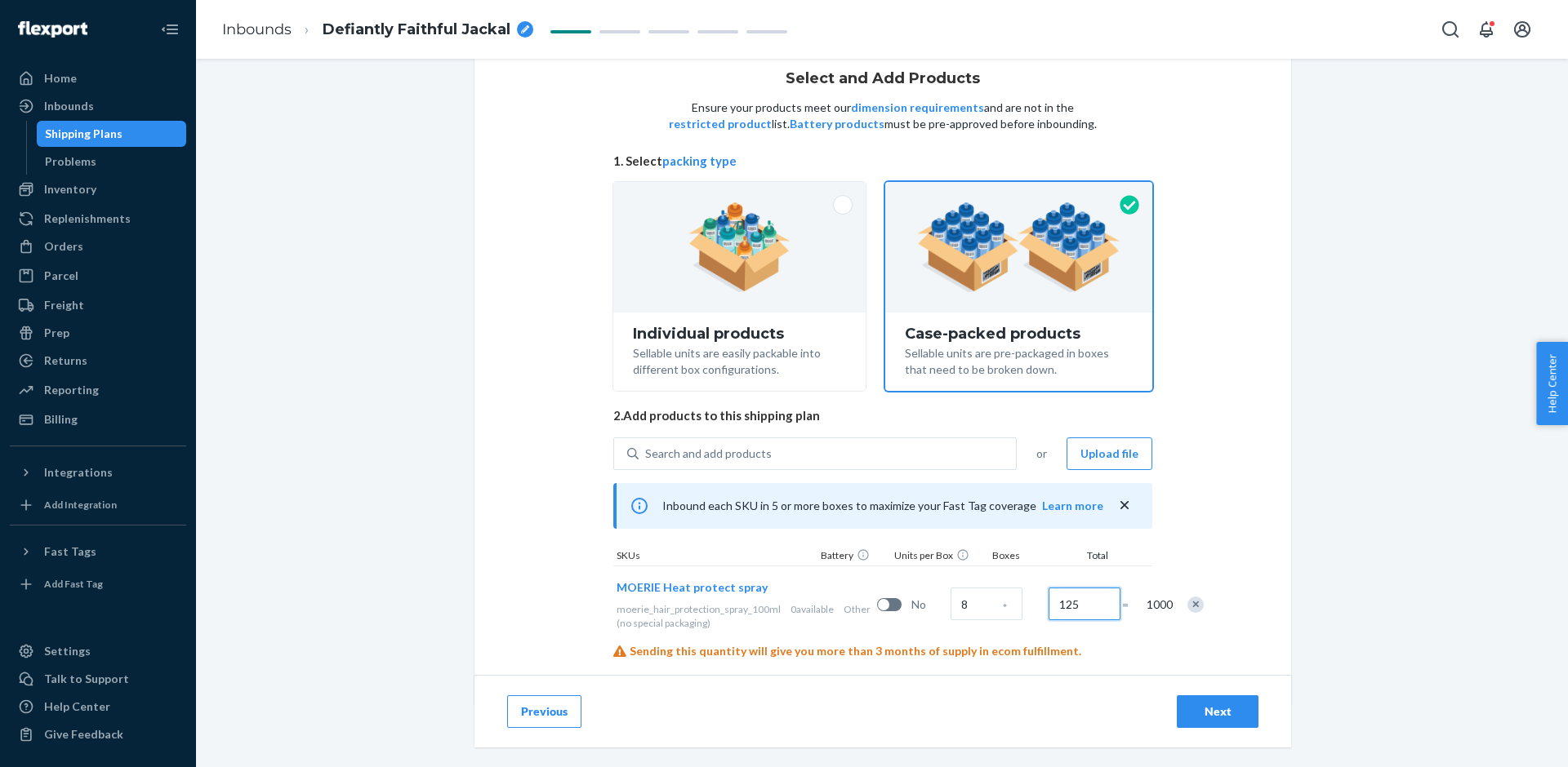
type input "125"
click at [950, 605] on input "8" at bounding box center [986, 603] width 72 height 32
type input "1000"
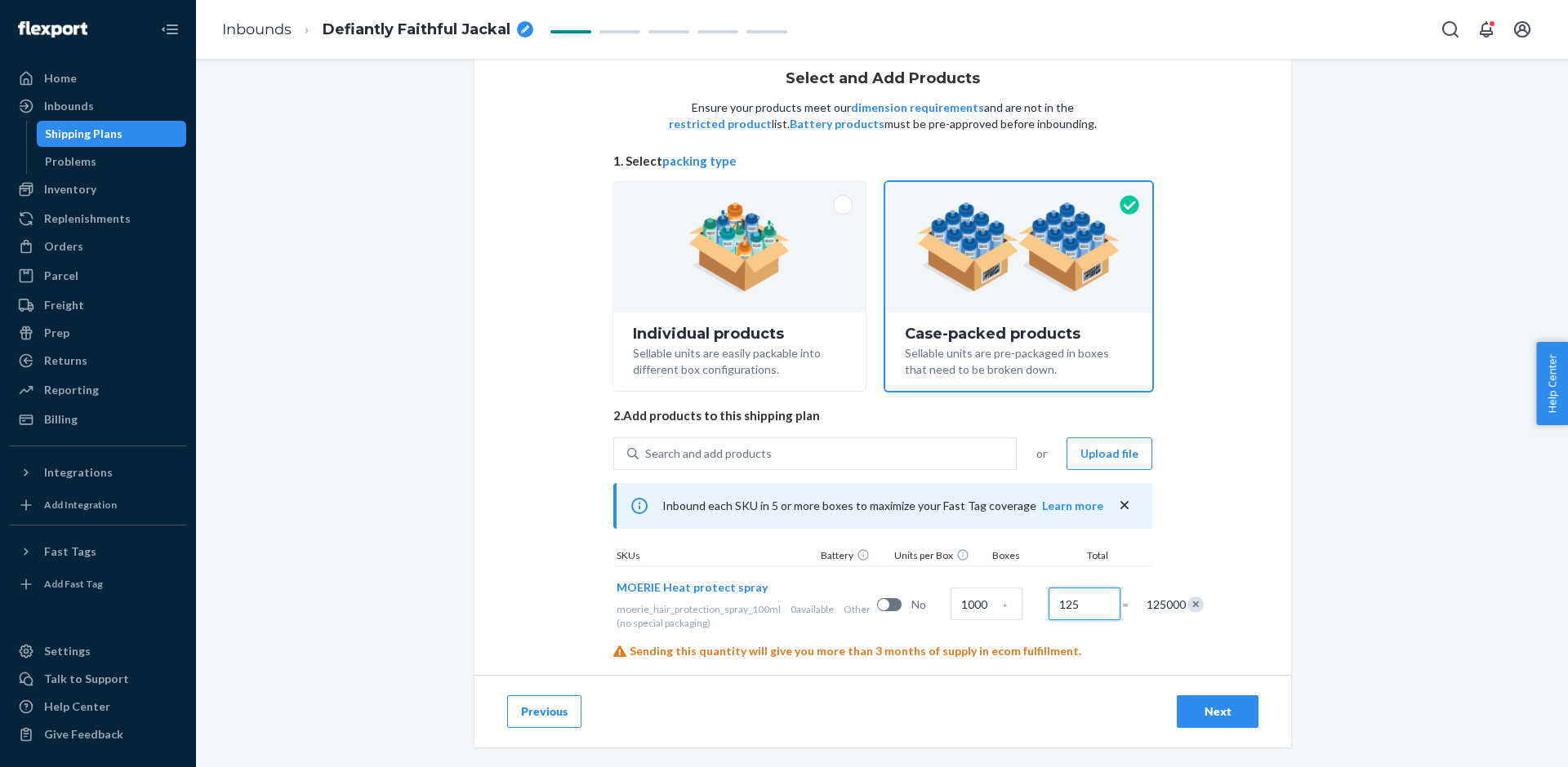
click at [1049, 605] on input "125" at bounding box center [1085, 603] width 72 height 32
type input "1"
click at [1194, 703] on div "Next" at bounding box center [1217, 712] width 54 height 17
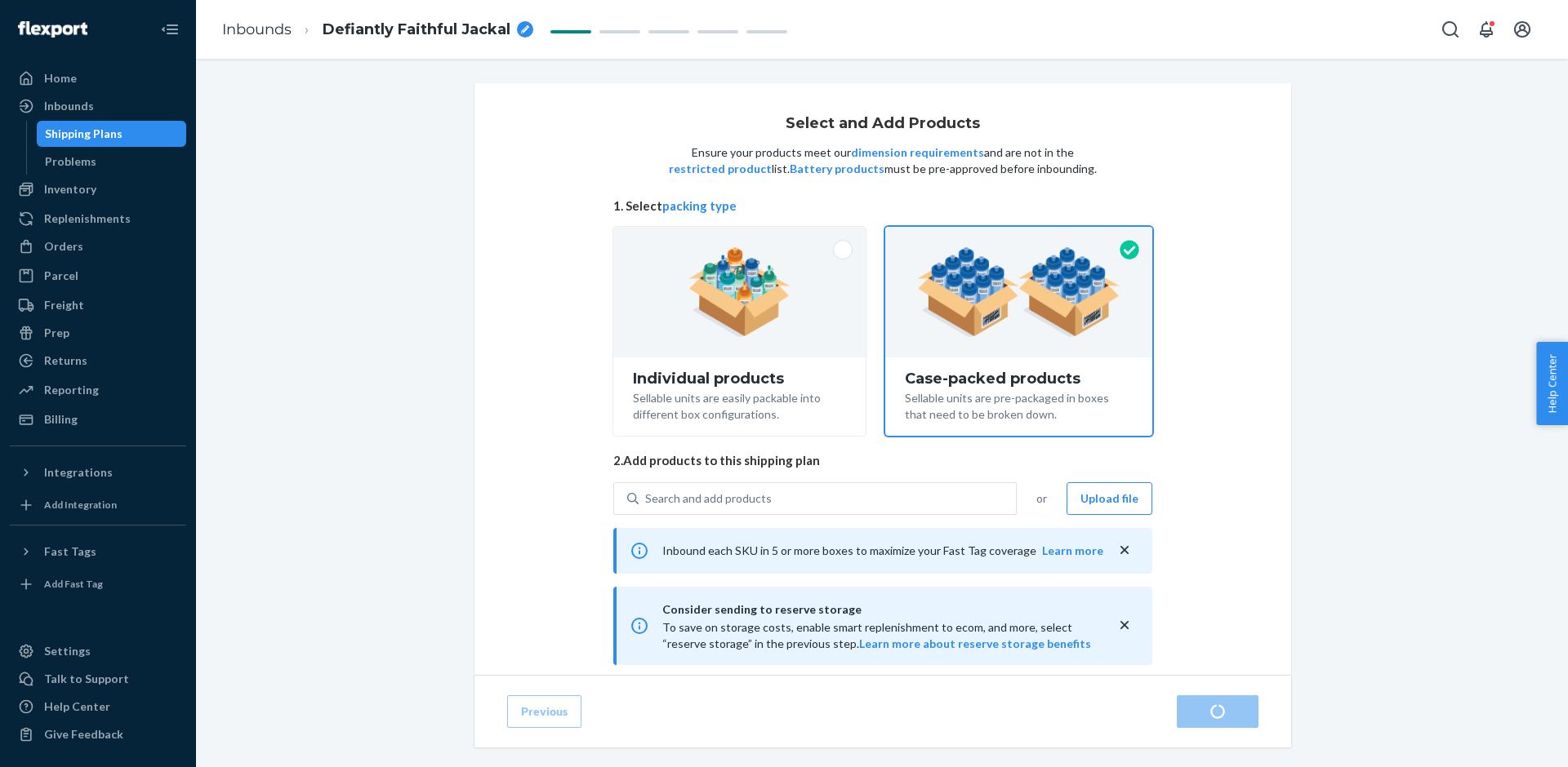
radio input "true"
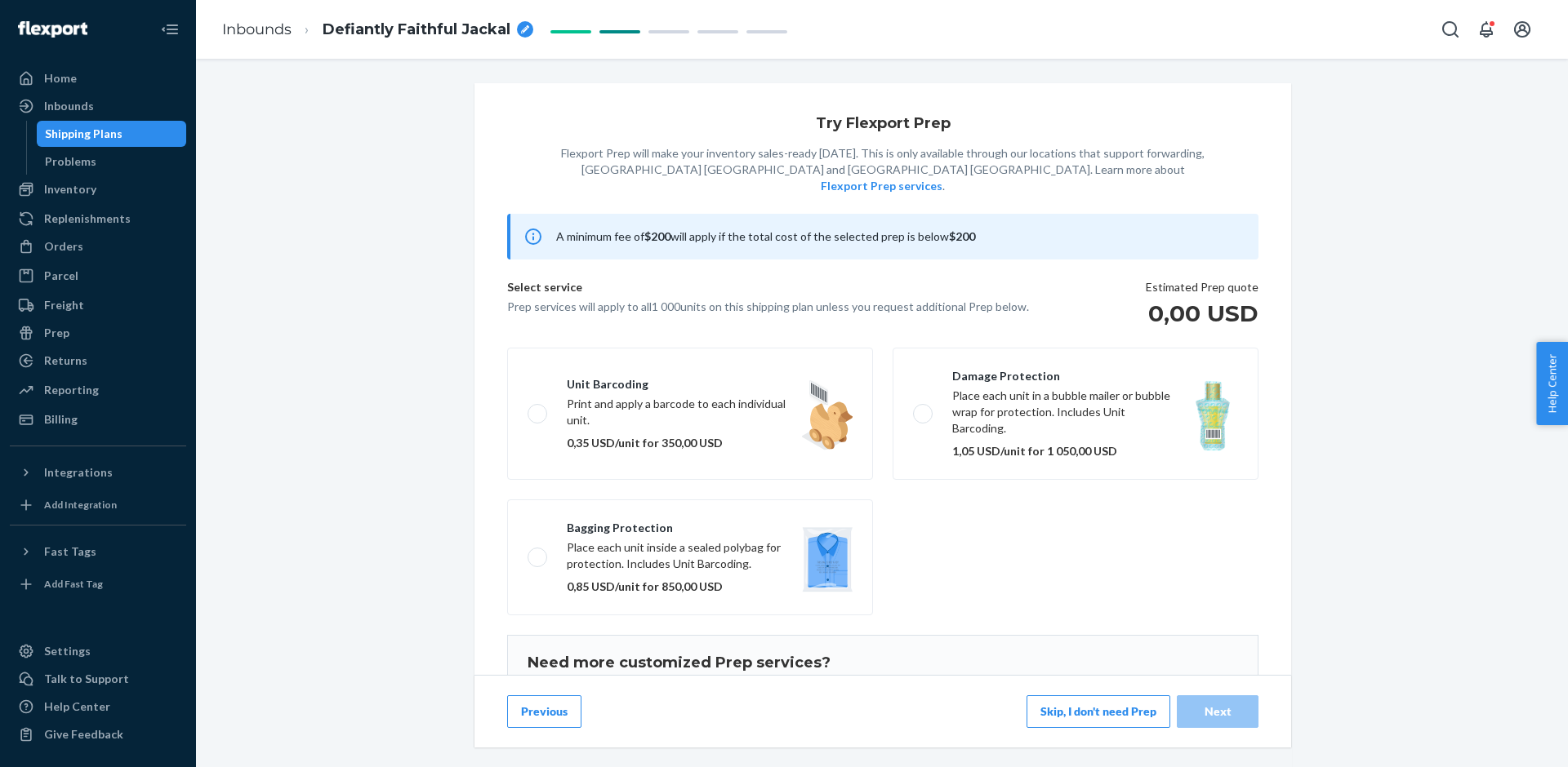
scroll to position [116, 0]
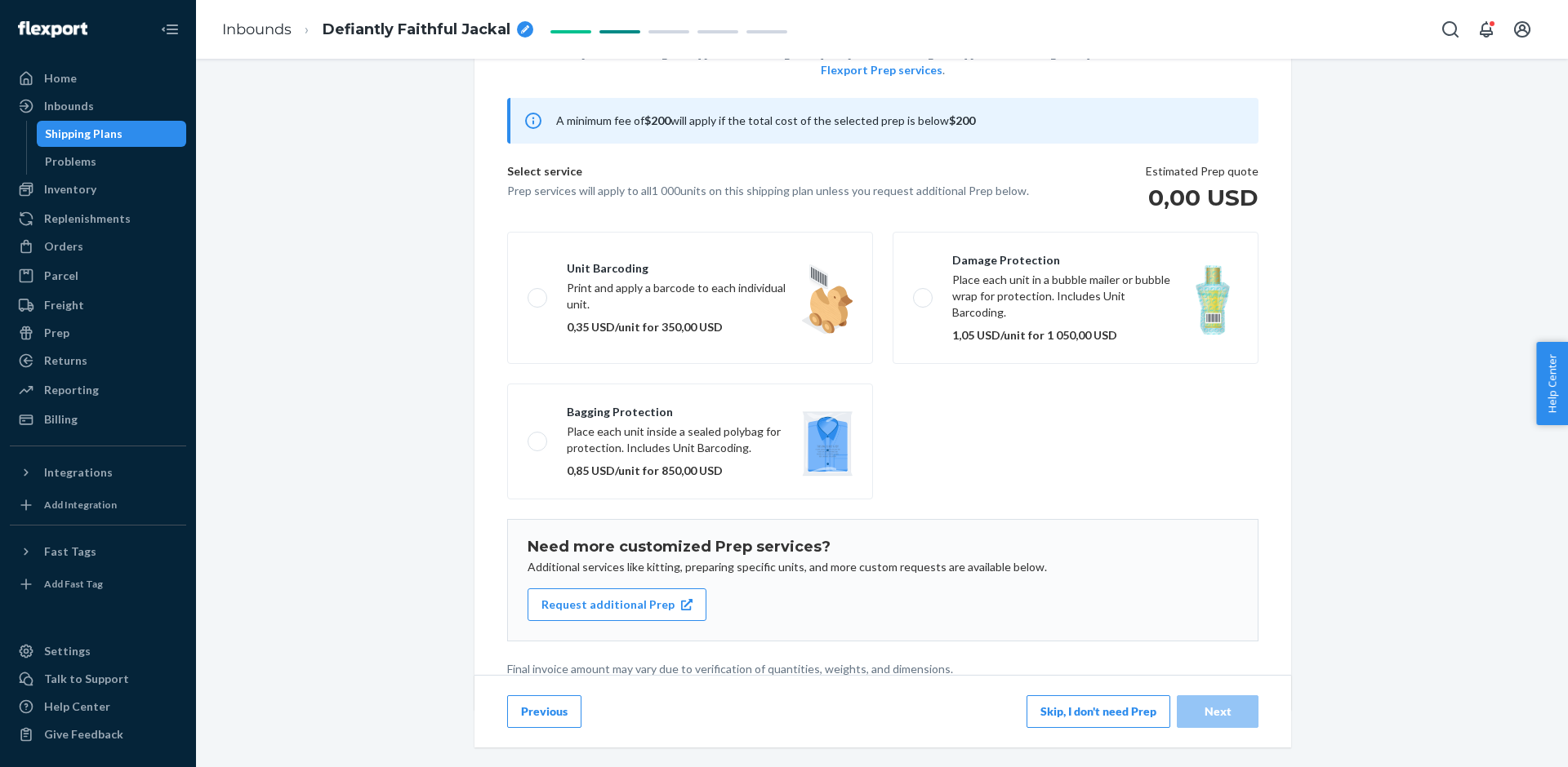
click at [1125, 712] on button "Skip, I don't need Prep" at bounding box center [1099, 711] width 144 height 32
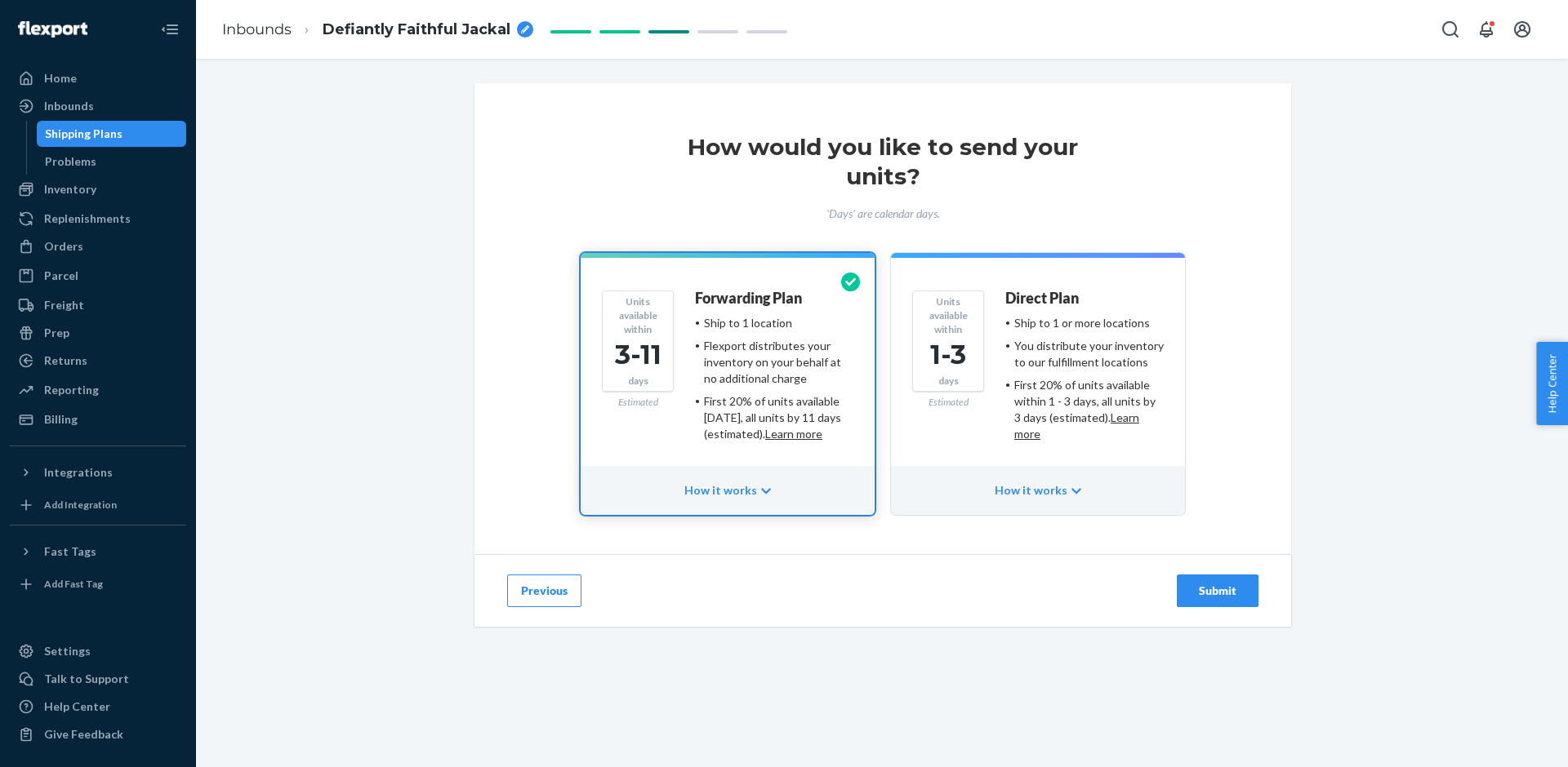
click at [1195, 592] on div "Submit" at bounding box center [1217, 591] width 54 height 17
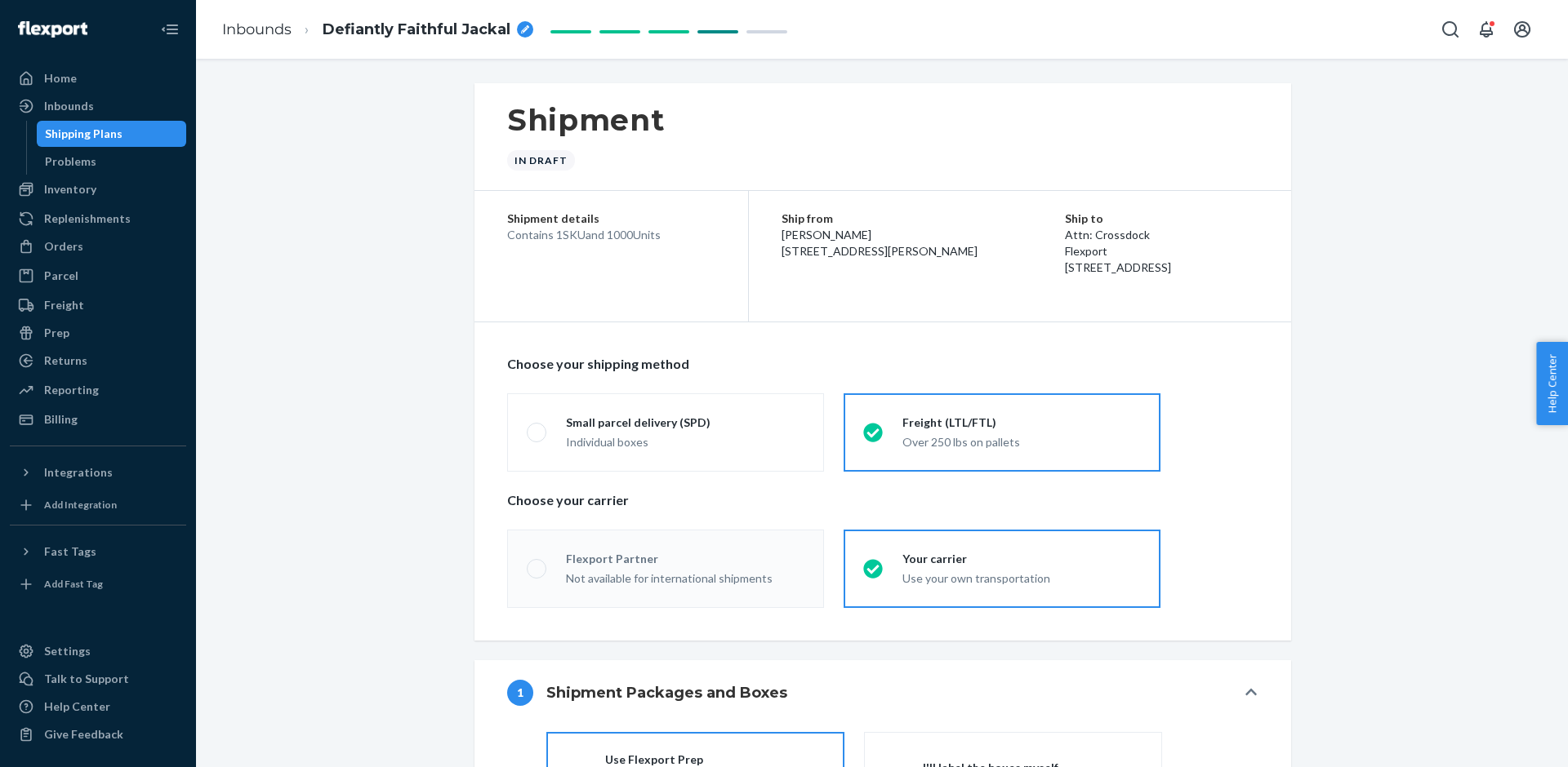
radio input "true"
radio input "false"
radio input "true"
radio input "false"
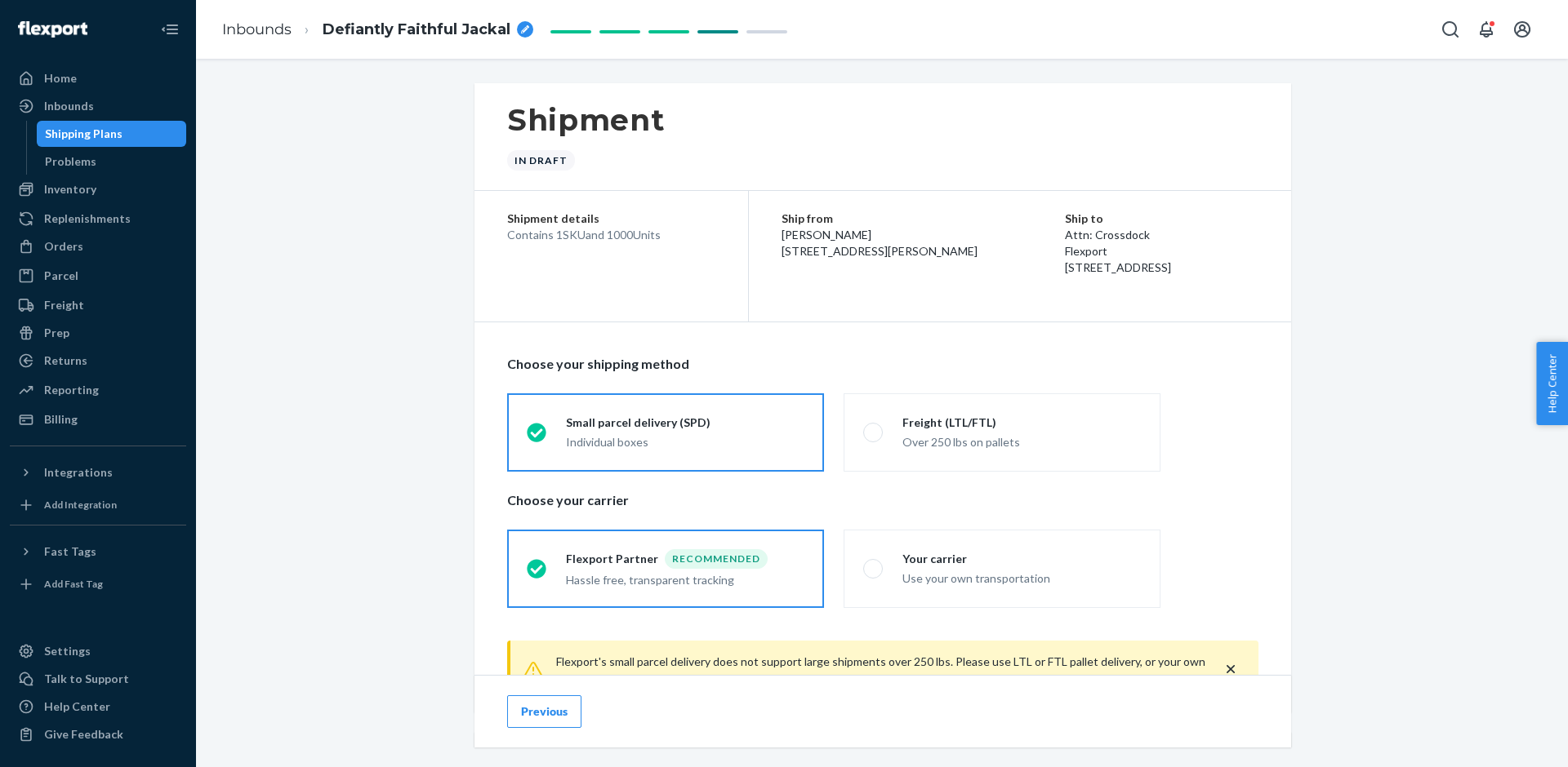
click at [519, 25] on div "breadcrumbs" at bounding box center [525, 30] width 17 height 17
drag, startPoint x: 380, startPoint y: 30, endPoint x: 451, endPoint y: 29, distance: 71.0
click at [451, 29] on input "Defiantly Faithful Jackal" at bounding box center [404, 30] width 163 height 26
click at [337, 27] on input "DHeat protection - 1000 units" at bounding box center [404, 30] width 163 height 26
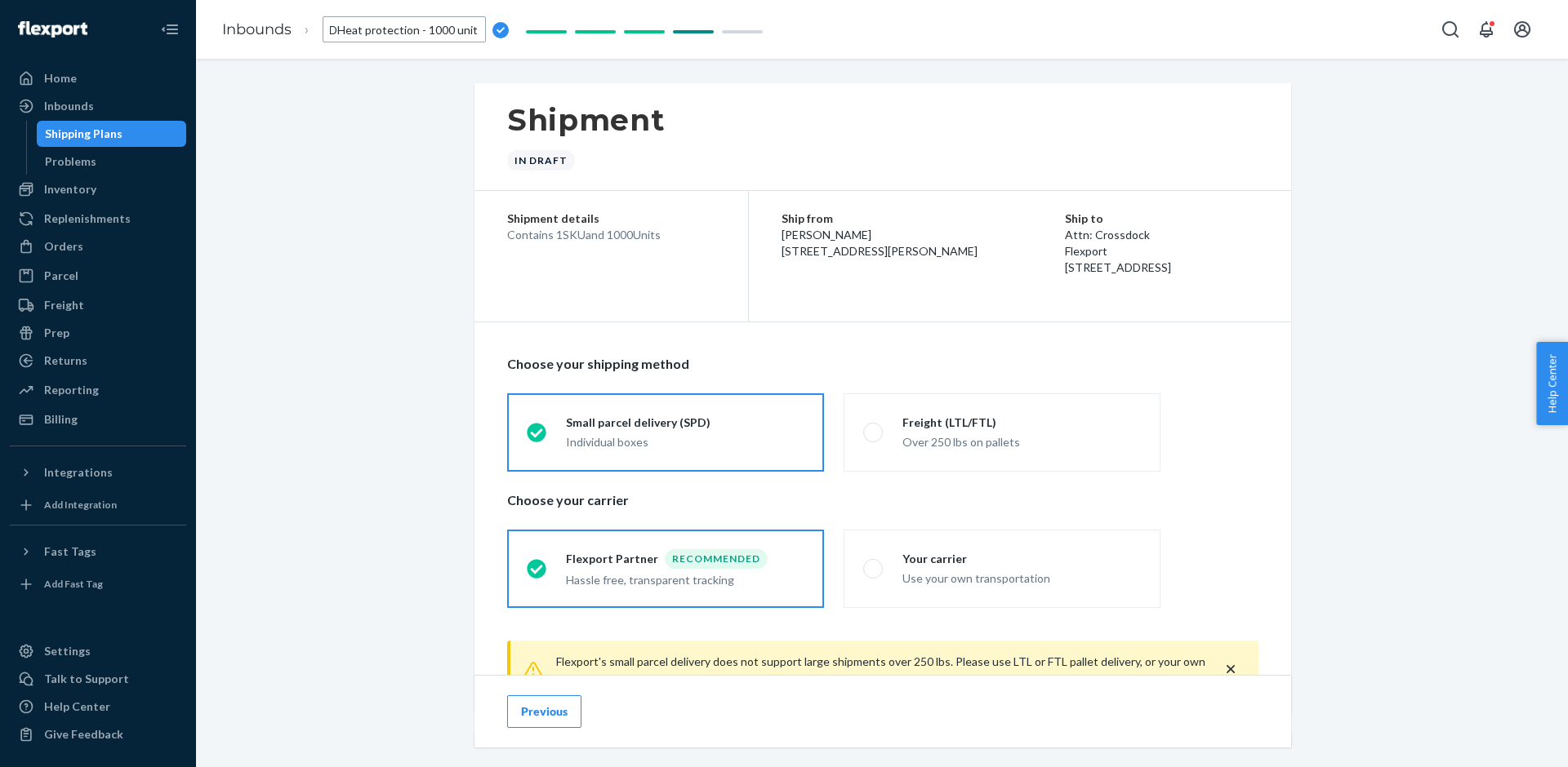
type input "Heat protection - 1000 units"
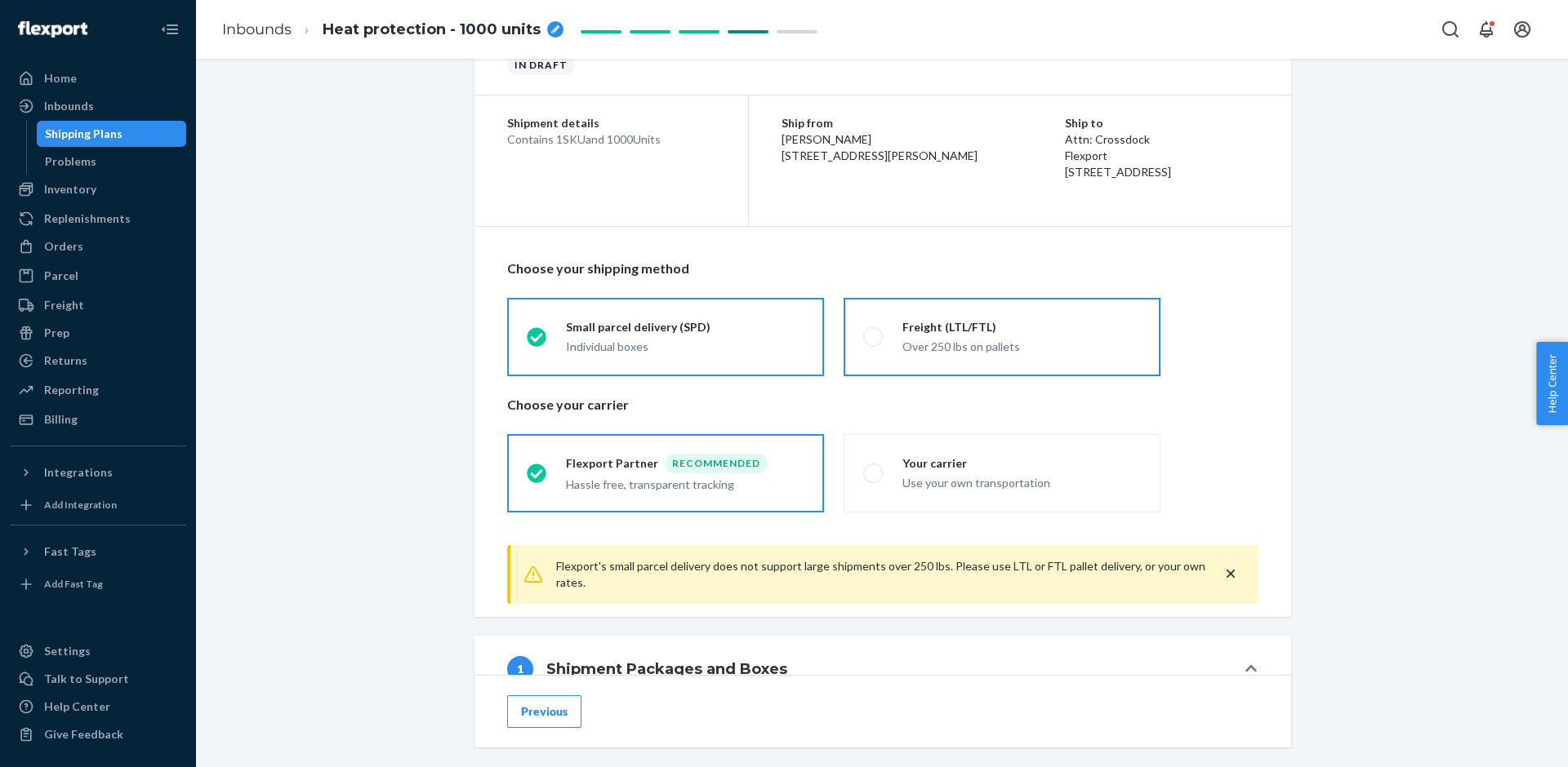
click at [911, 351] on div "Over 250 lbs on pallets" at bounding box center [1022, 347] width 238 height 17
click at [873, 342] on input "Freight (LTL/FTL) Over 250 lbs on pallets" at bounding box center [868, 336] width 11 height 11
radio input "true"
radio input "false"
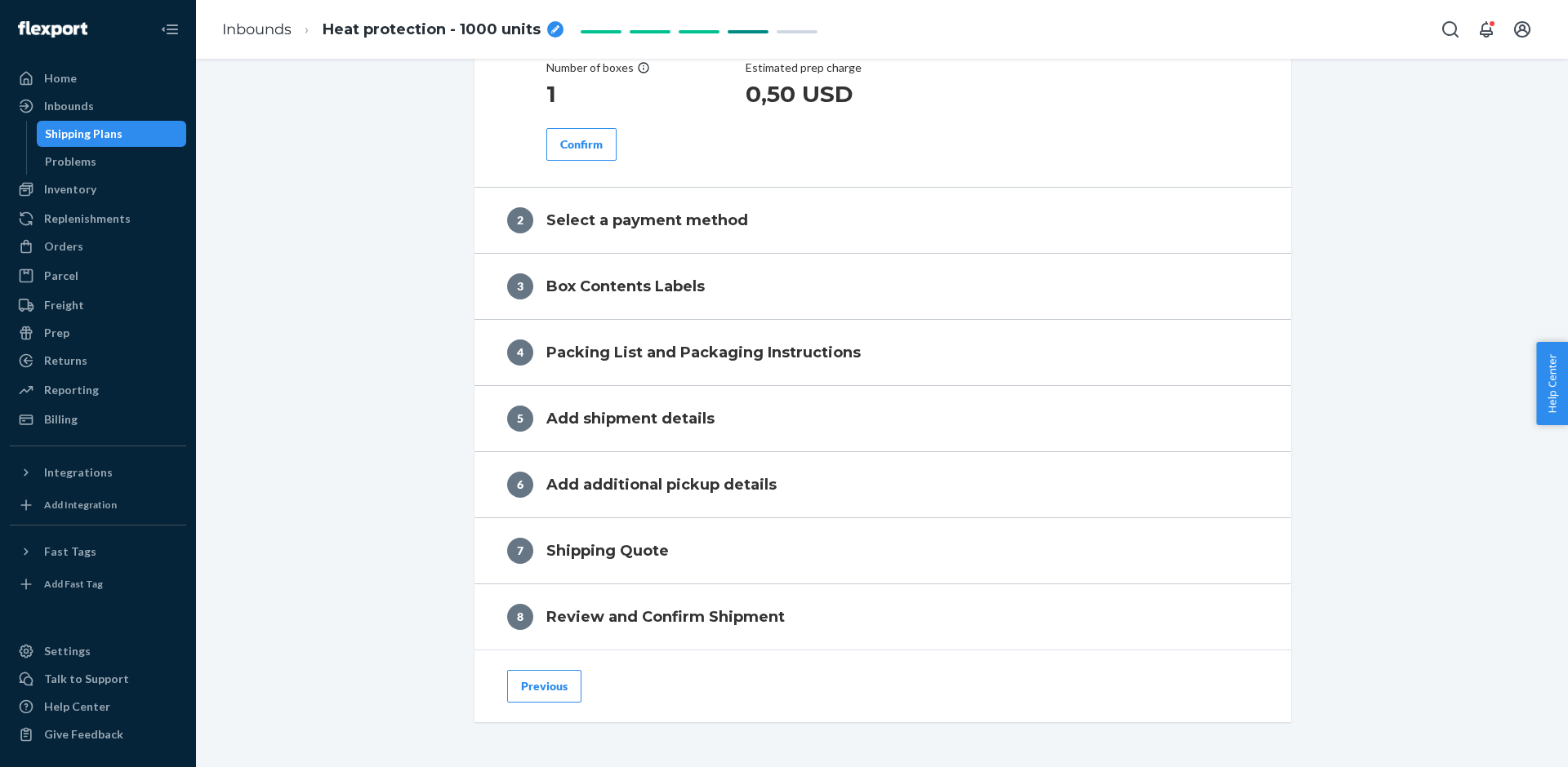
scroll to position [860, 0]
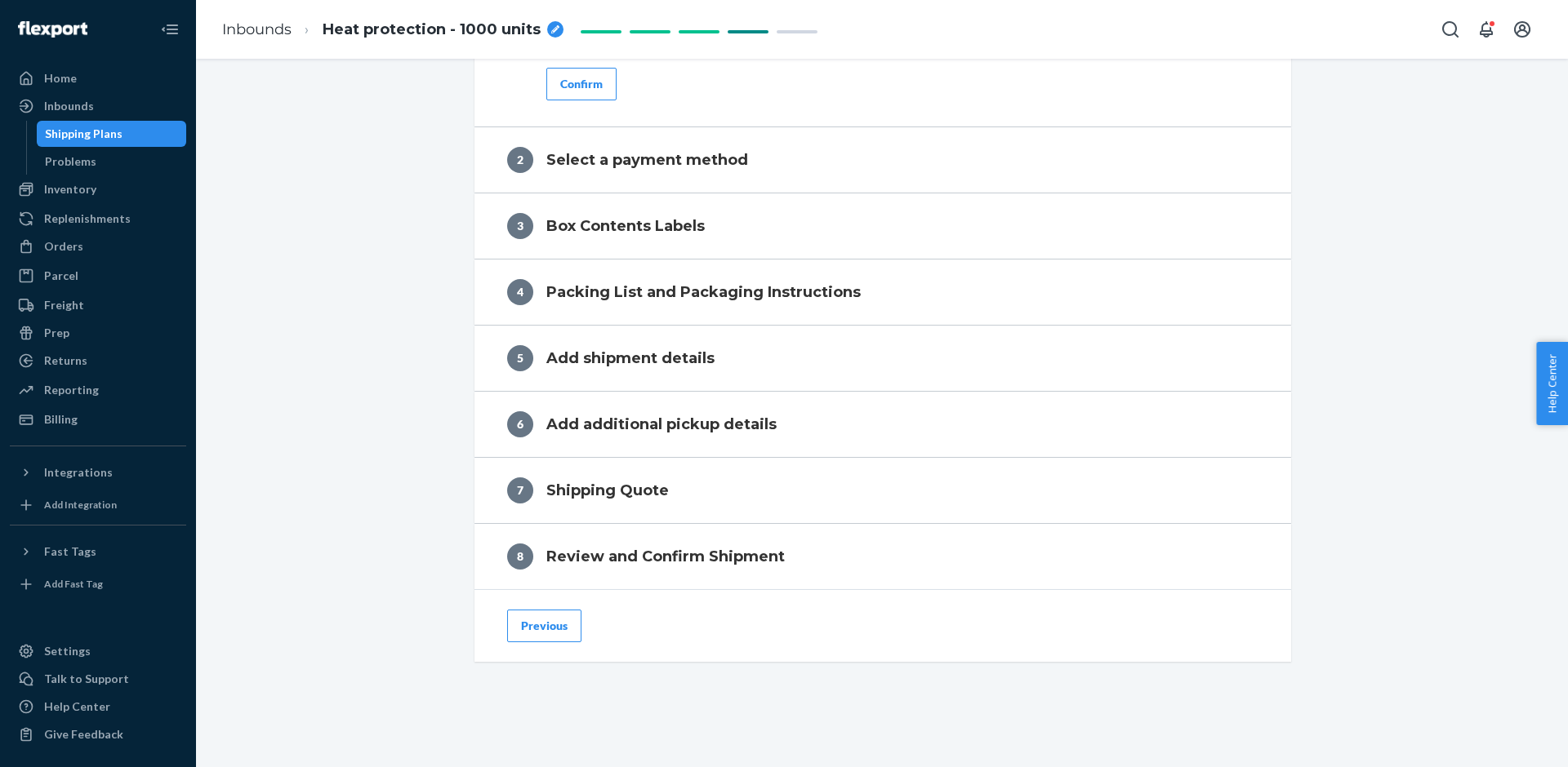
click at [531, 623] on button "Previous" at bounding box center [545, 626] width 75 height 32
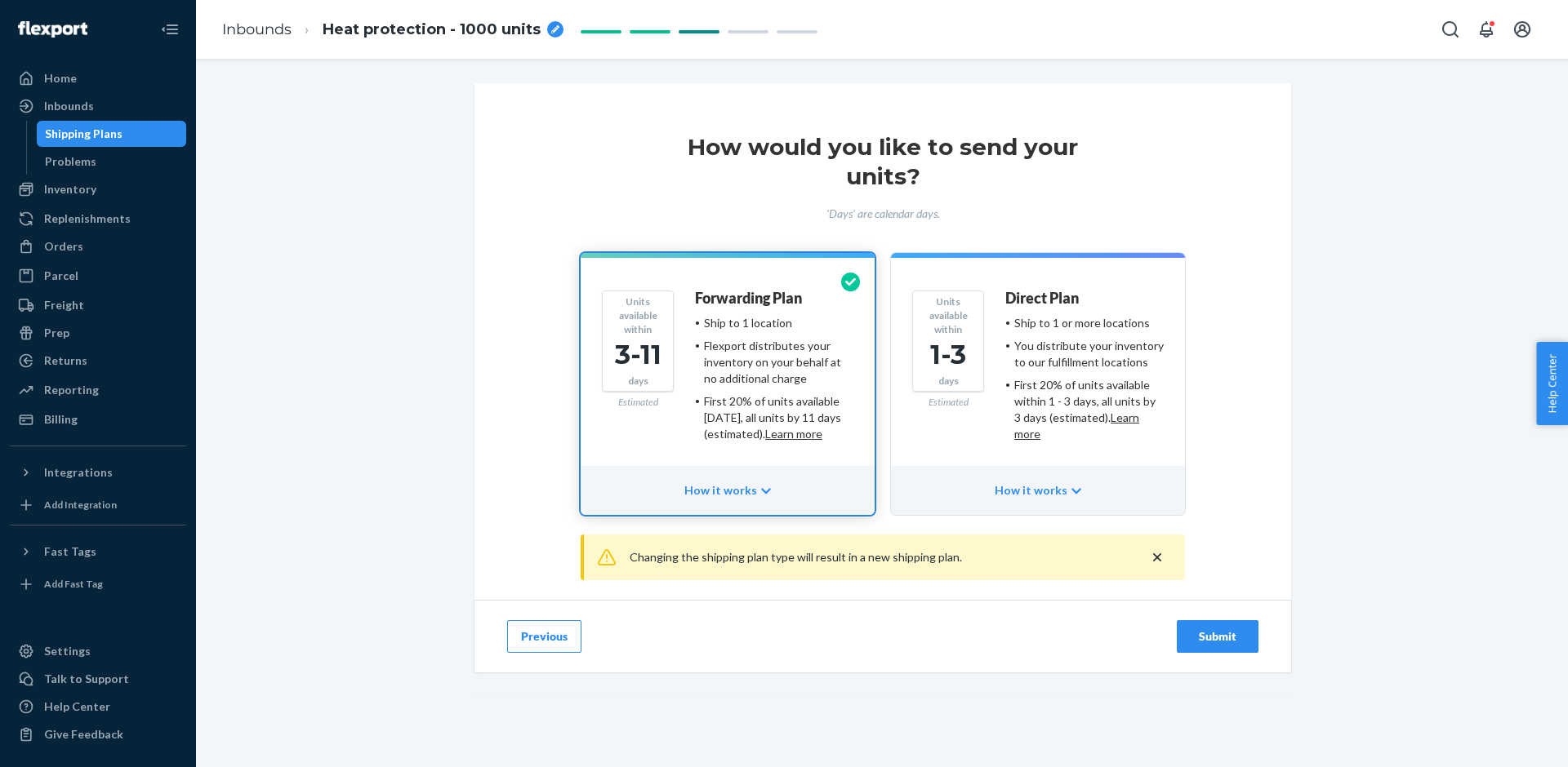
click at [535, 639] on button "Previous" at bounding box center [545, 636] width 75 height 32
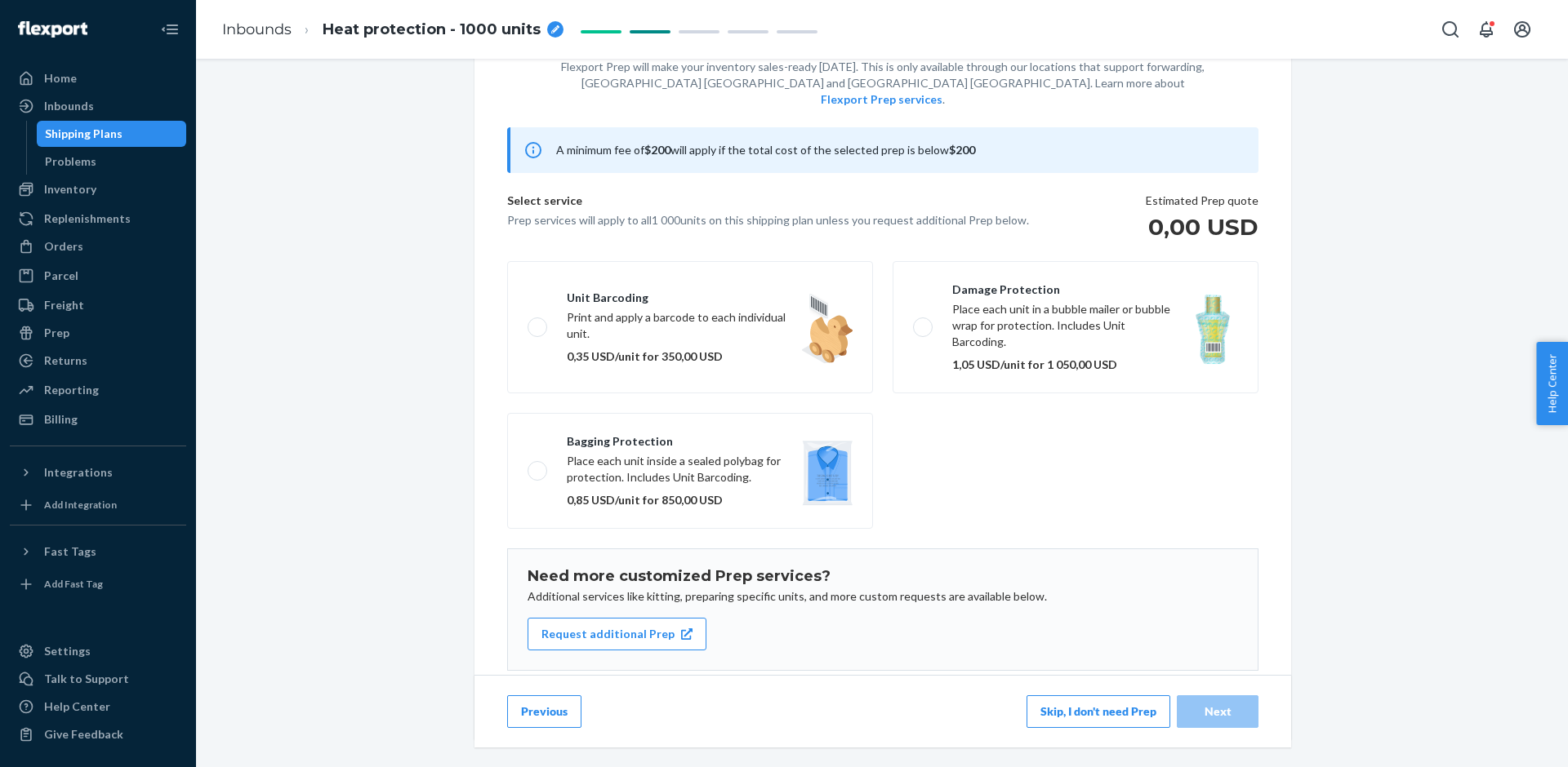
scroll to position [91, 0]
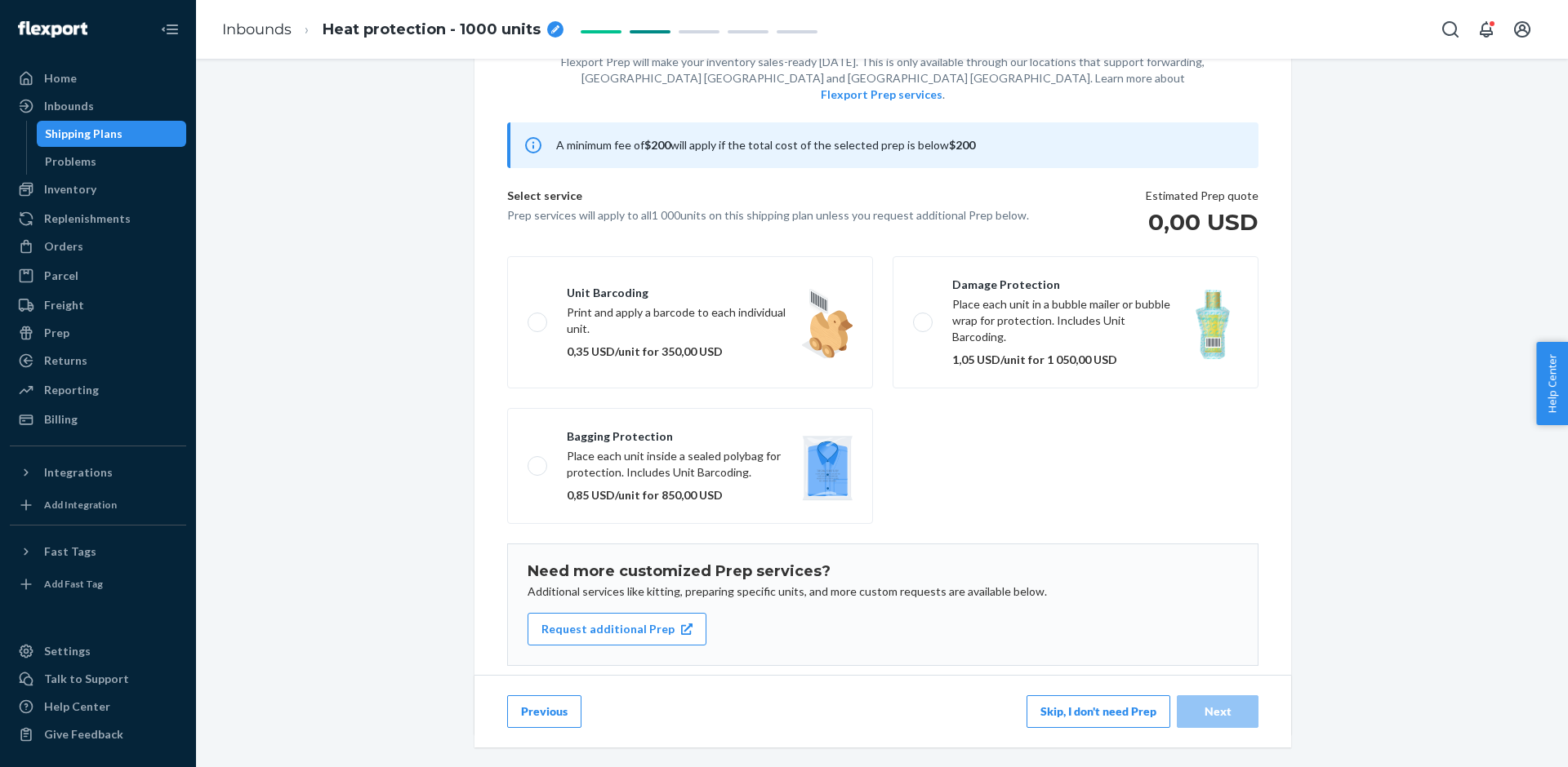
click at [539, 704] on button "Previous" at bounding box center [545, 711] width 75 height 32
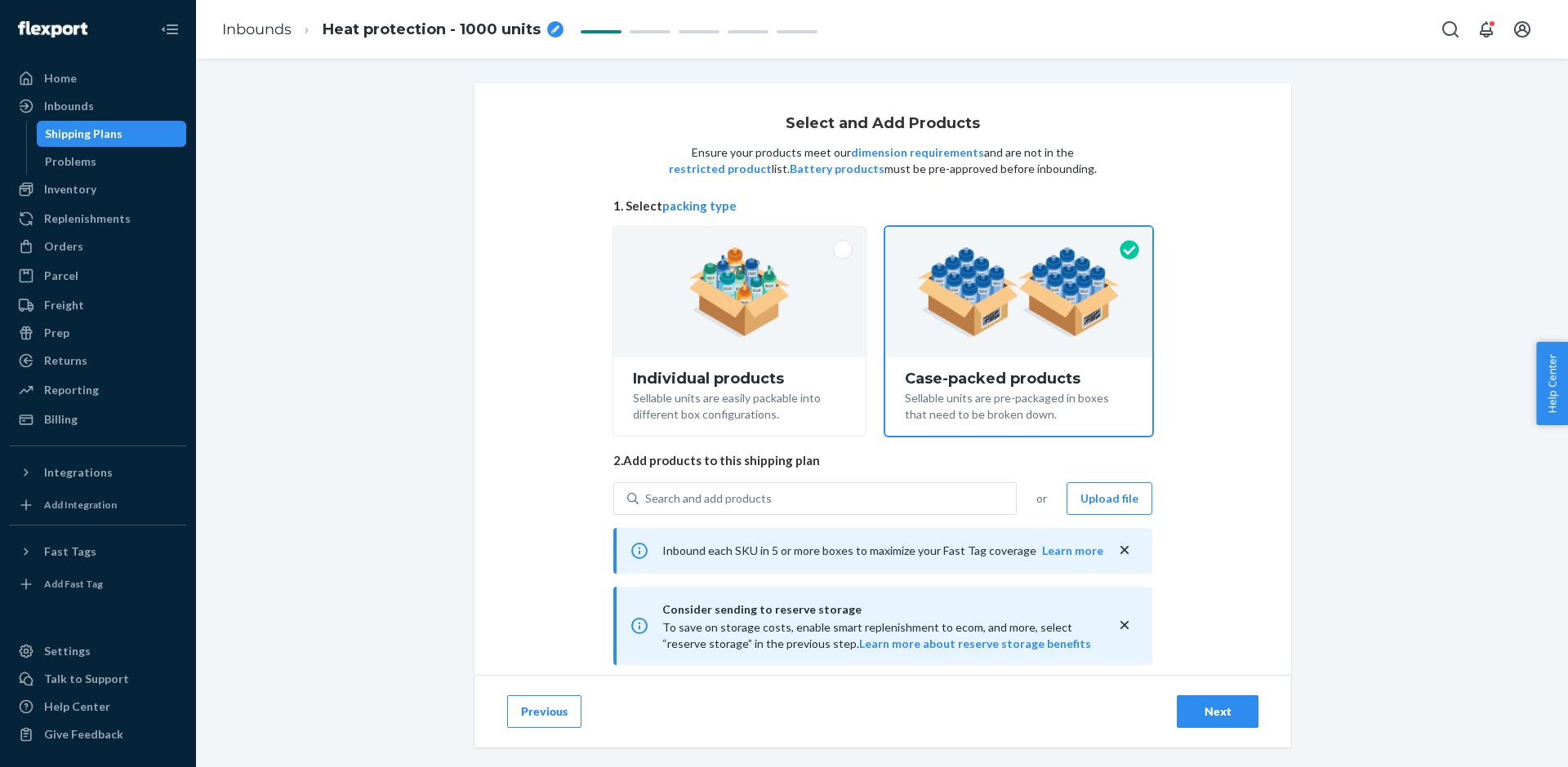
click at [1132, 625] on icon "close" at bounding box center [1124, 626] width 17 height 17
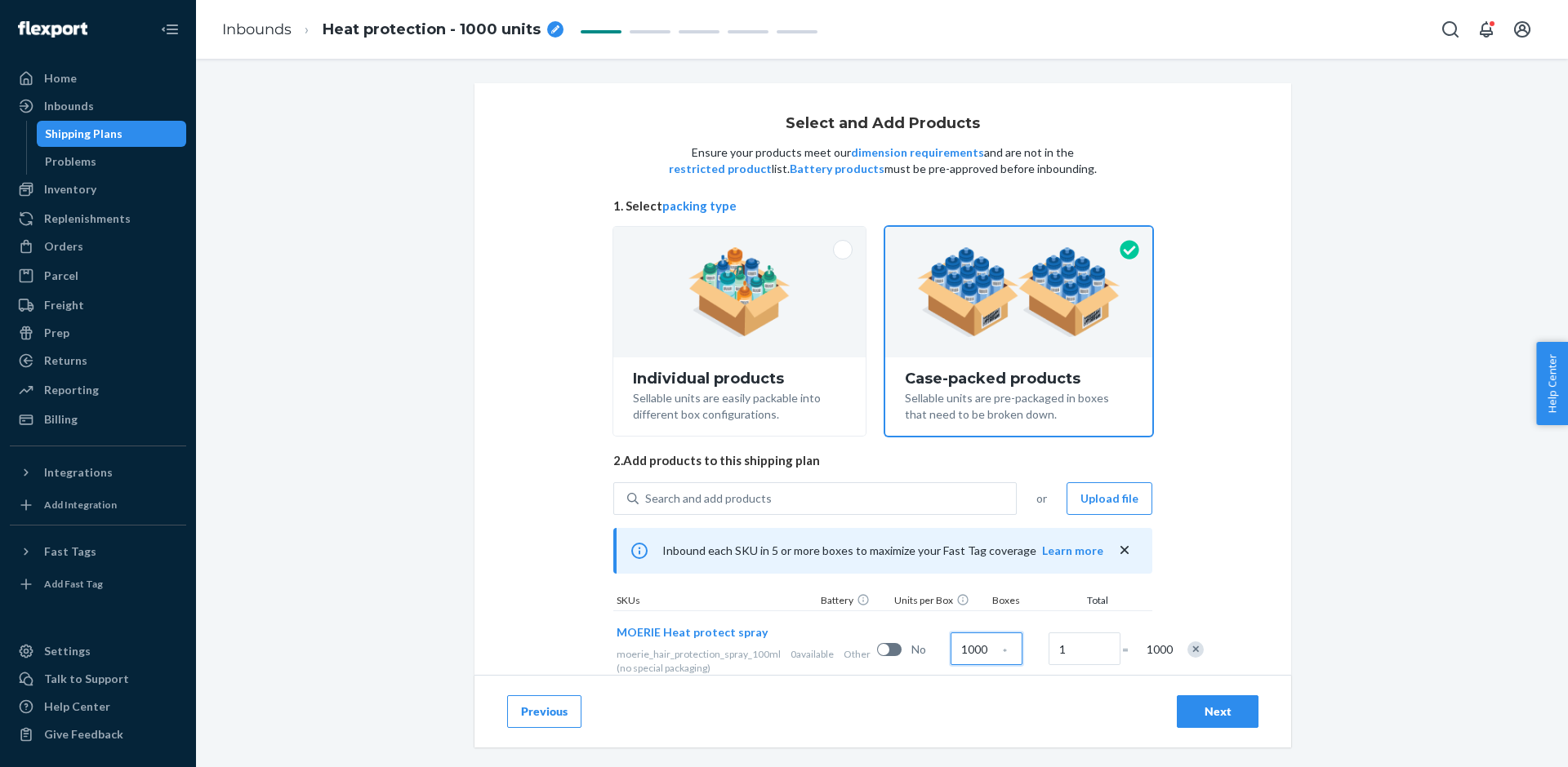
click at [950, 644] on input "1000" at bounding box center [986, 648] width 72 height 32
radio input "true"
type input "8"
click at [1049, 644] on input "1" at bounding box center [1085, 648] width 72 height 32
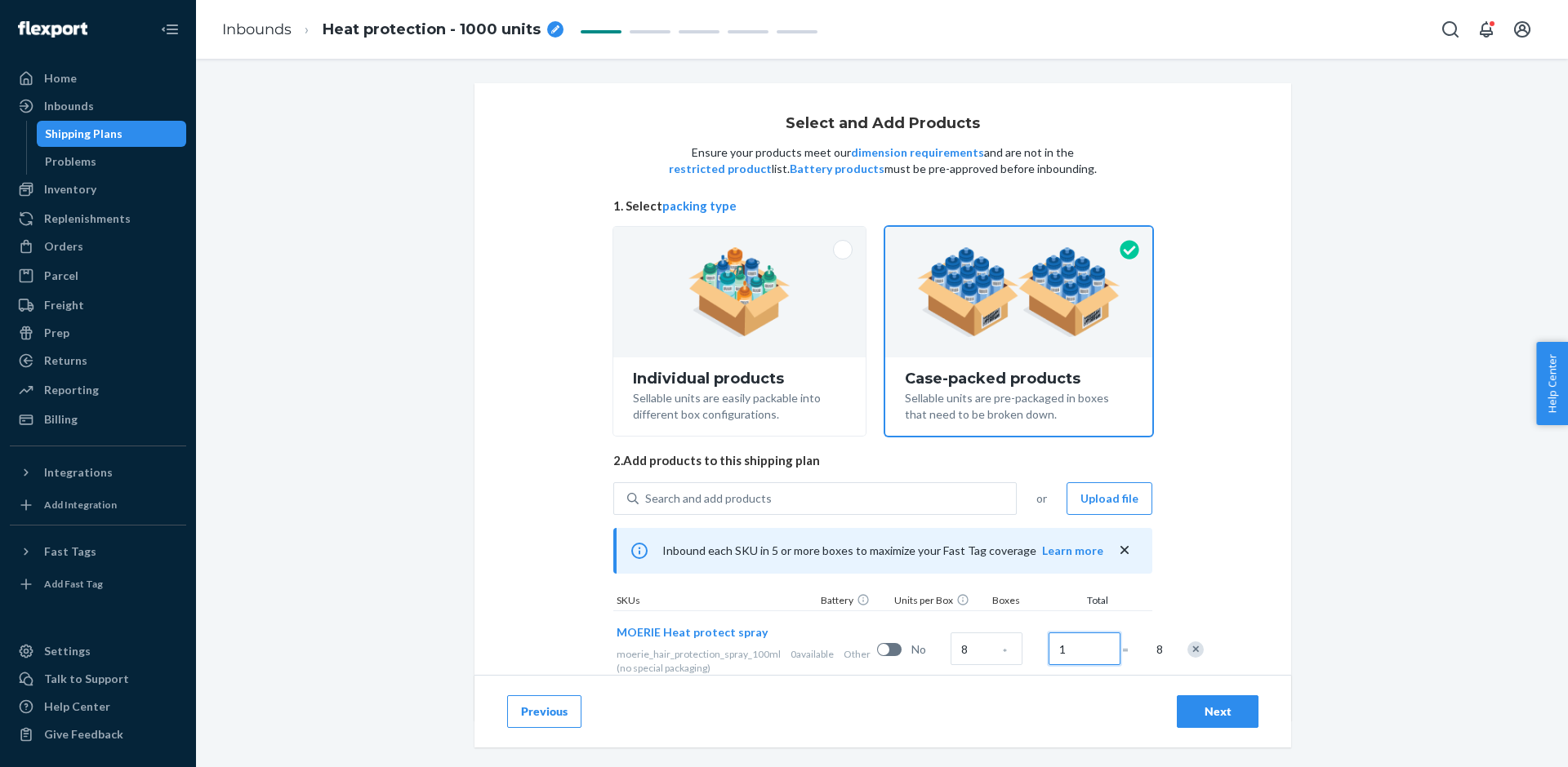
click at [1049, 644] on input "1" at bounding box center [1085, 648] width 72 height 32
radio input "true"
type input "126"
radio input "true"
type input "125"
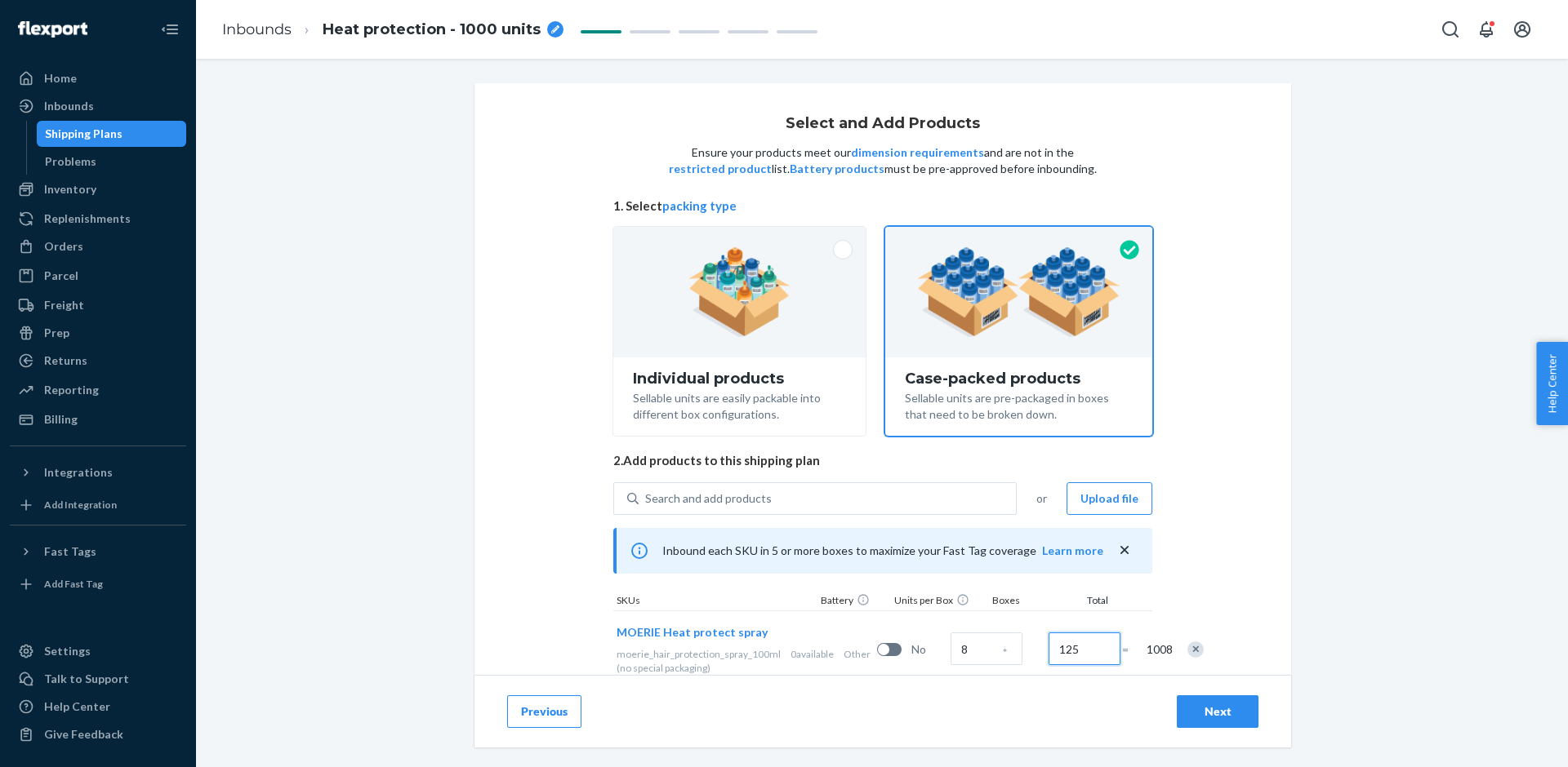
radio input "true"
type input "125"
click at [1234, 711] on div "Next" at bounding box center [1217, 712] width 54 height 17
radio input "true"
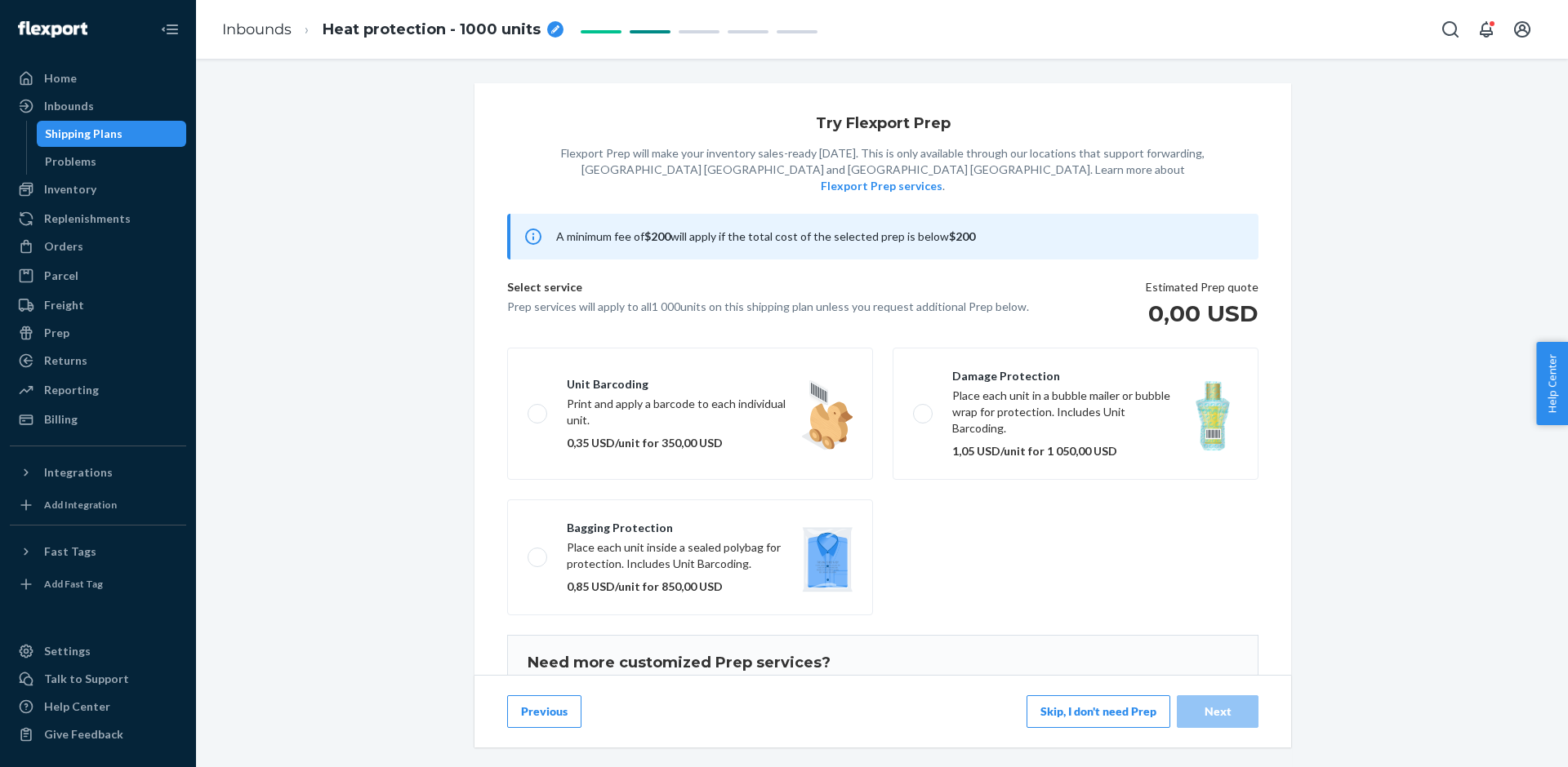
click at [1097, 723] on button "Skip, I don't need Prep" at bounding box center [1099, 711] width 144 height 32
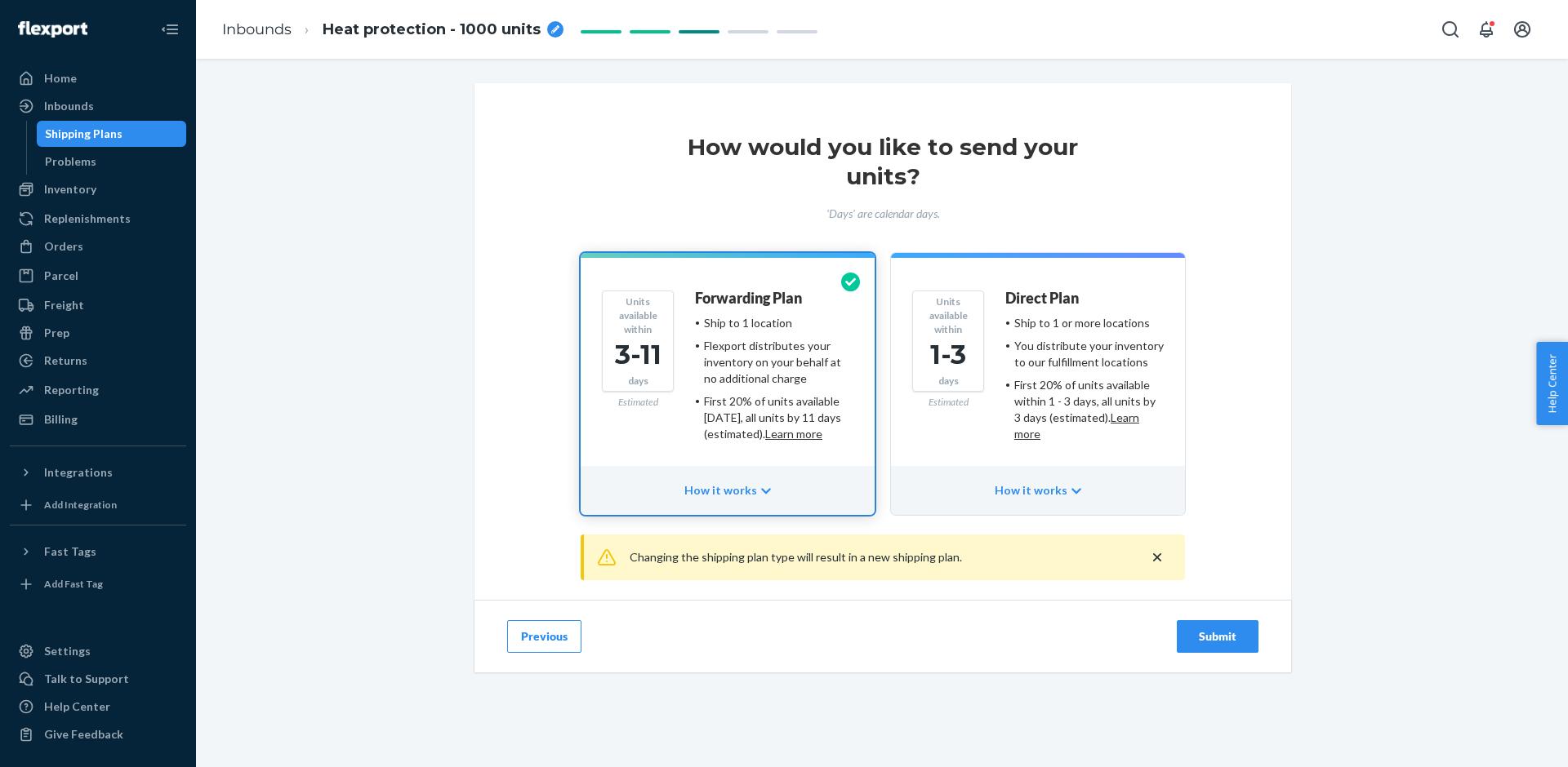
click at [1195, 638] on div "Submit" at bounding box center [1217, 637] width 54 height 17
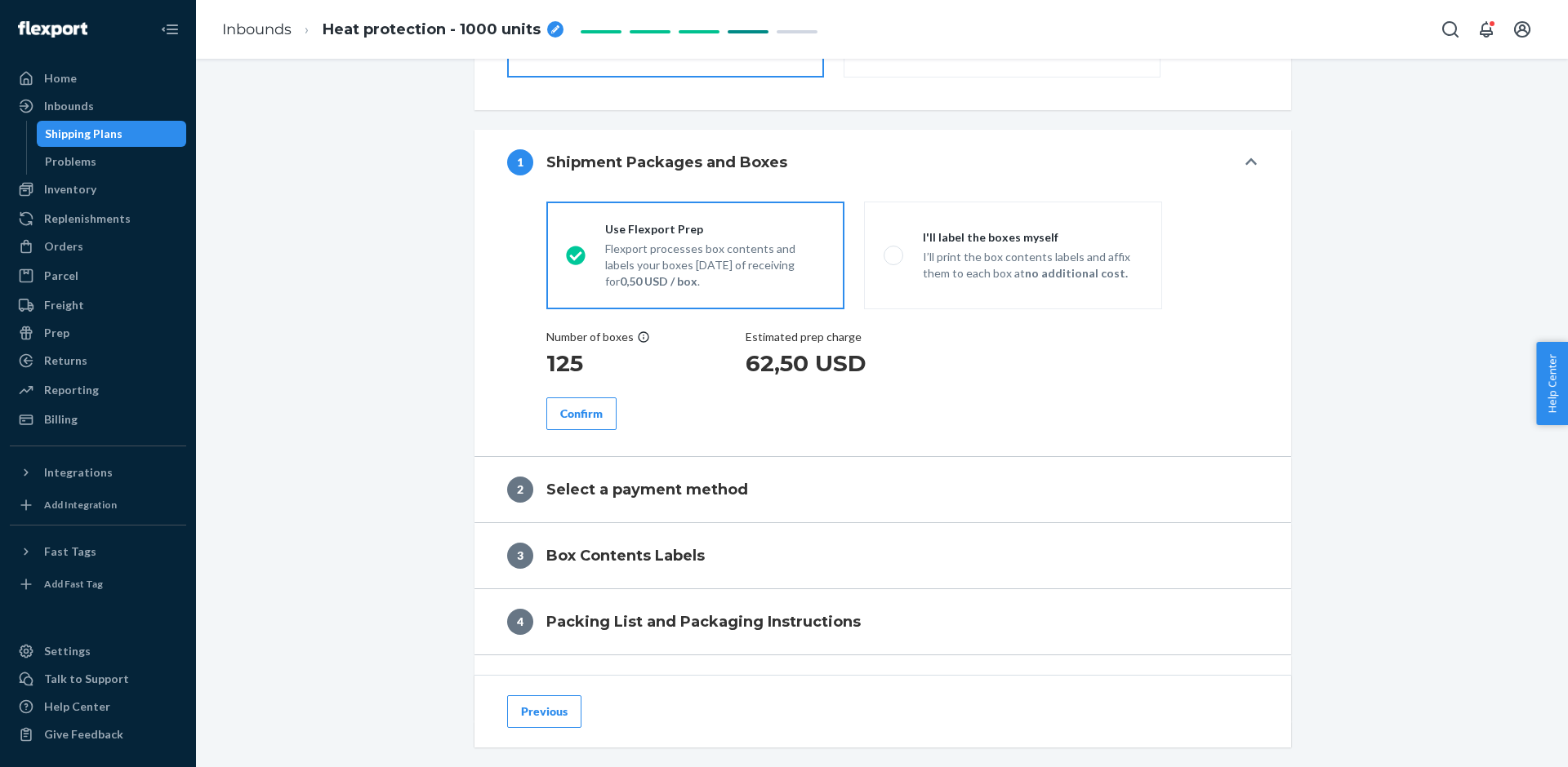
scroll to position [545, 0]
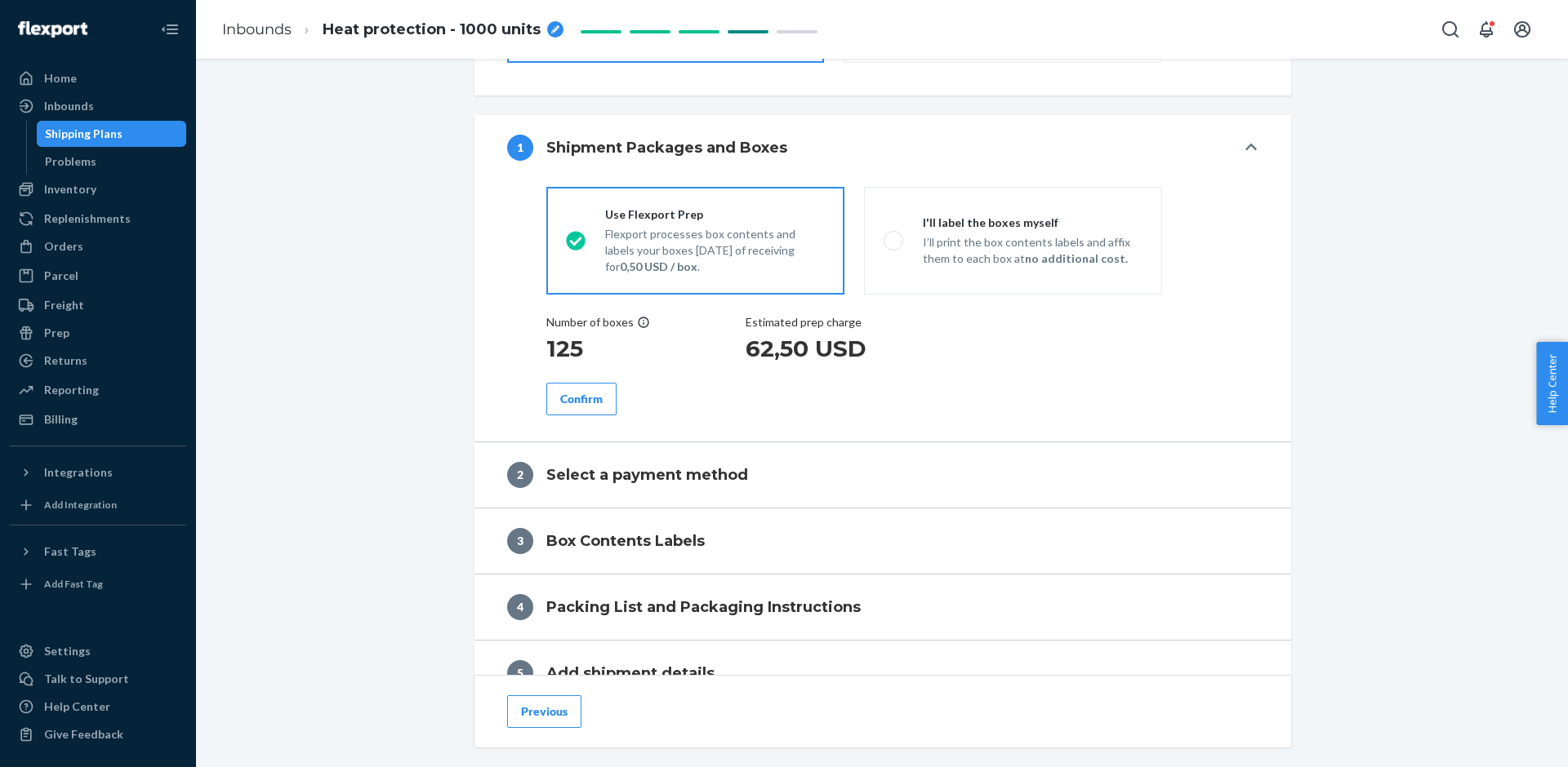
click at [594, 391] on div "Confirm" at bounding box center [581, 399] width 42 height 17
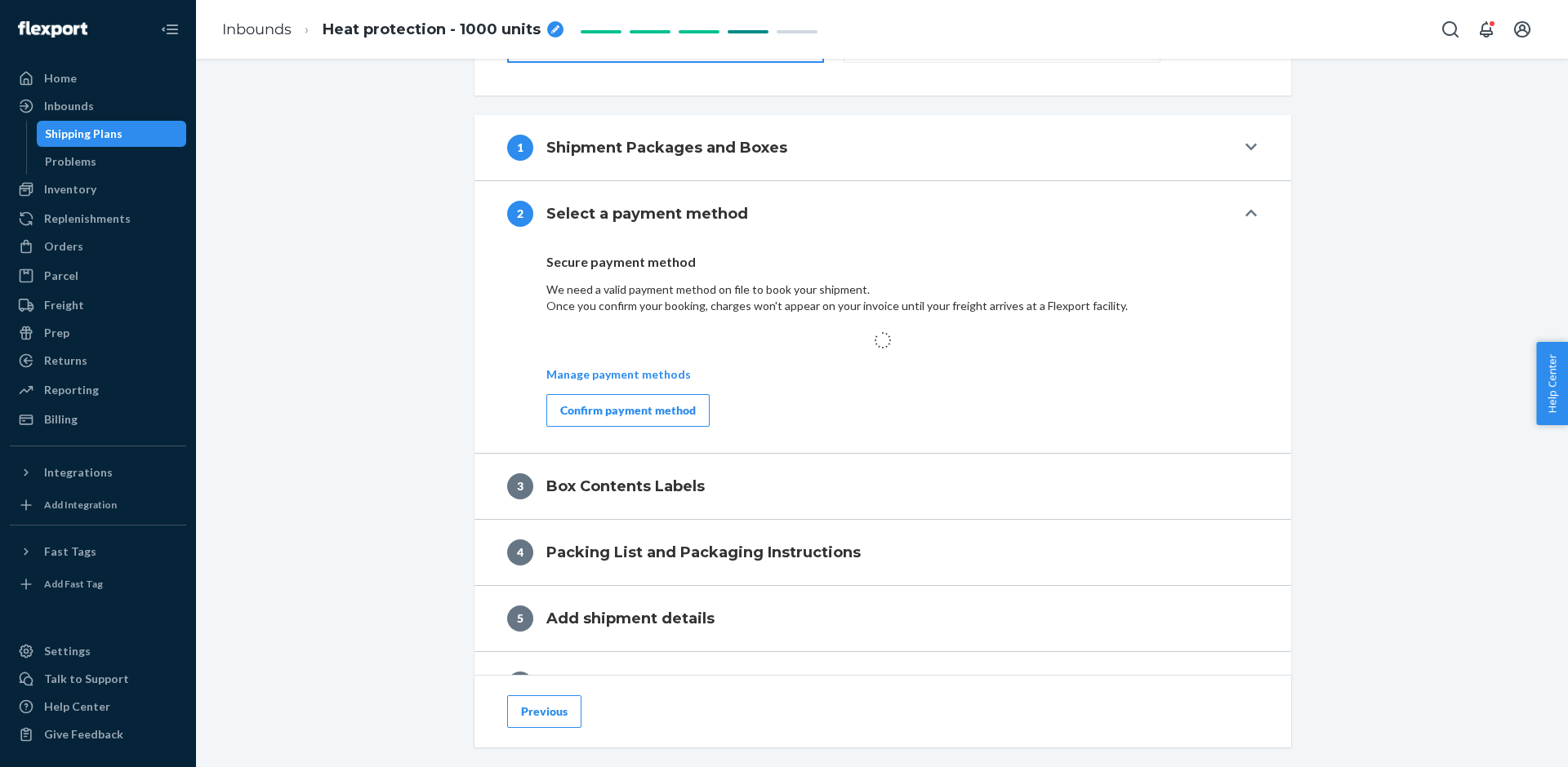
click at [642, 420] on button "Confirm payment method" at bounding box center [628, 410] width 163 height 32
click at [580, 406] on div "Confirm payment method" at bounding box center [628, 410] width 136 height 17
click at [606, 381] on div "Manage payment methods" at bounding box center [883, 364] width 673 height 90
click at [623, 381] on div "Manage payment methods" at bounding box center [883, 364] width 673 height 90
click at [625, 369] on p "Manage payment methods" at bounding box center [618, 375] width 145 height 17
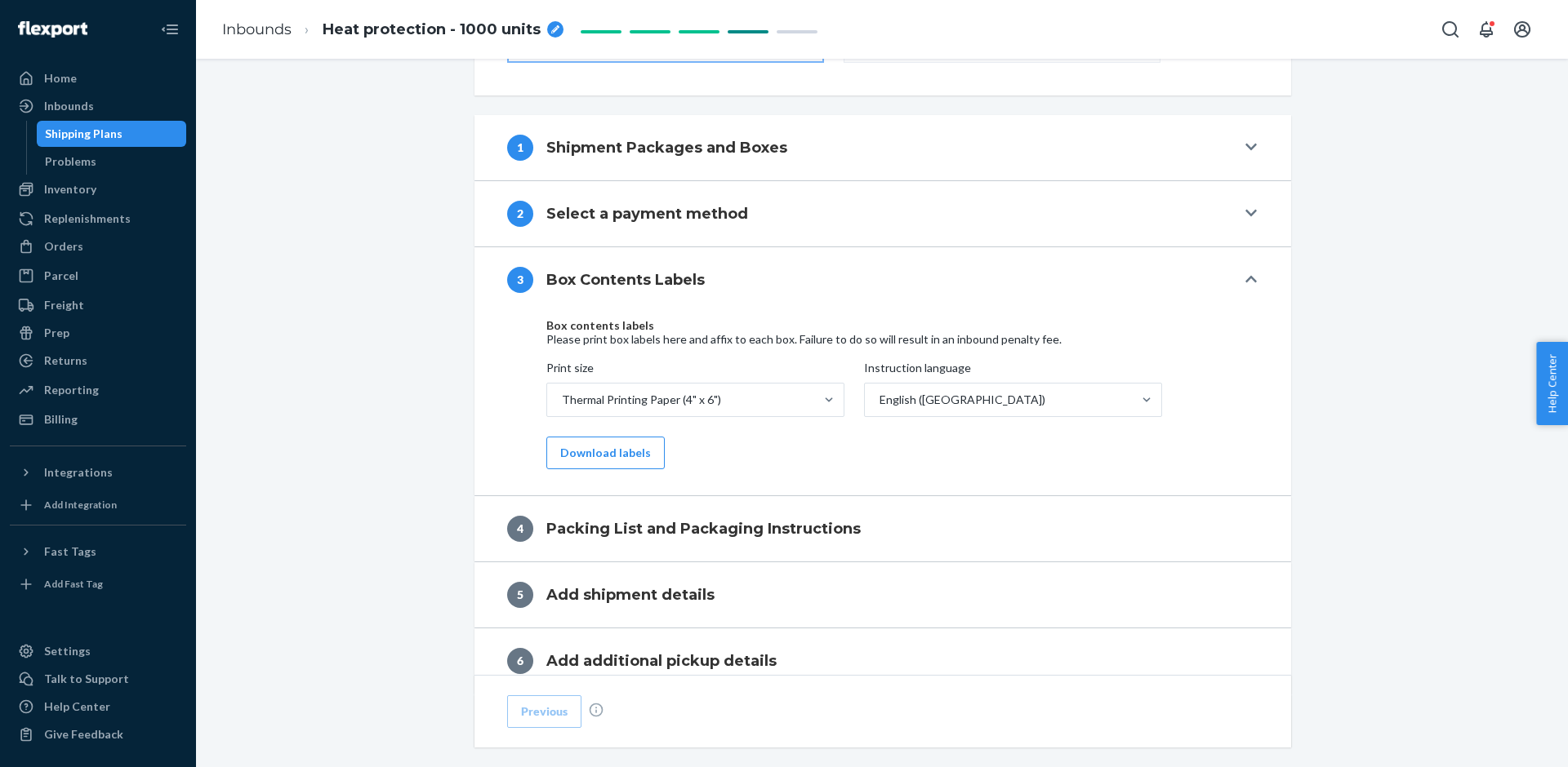
click at [661, 244] on button "2 Select a payment method" at bounding box center [883, 213] width 816 height 65
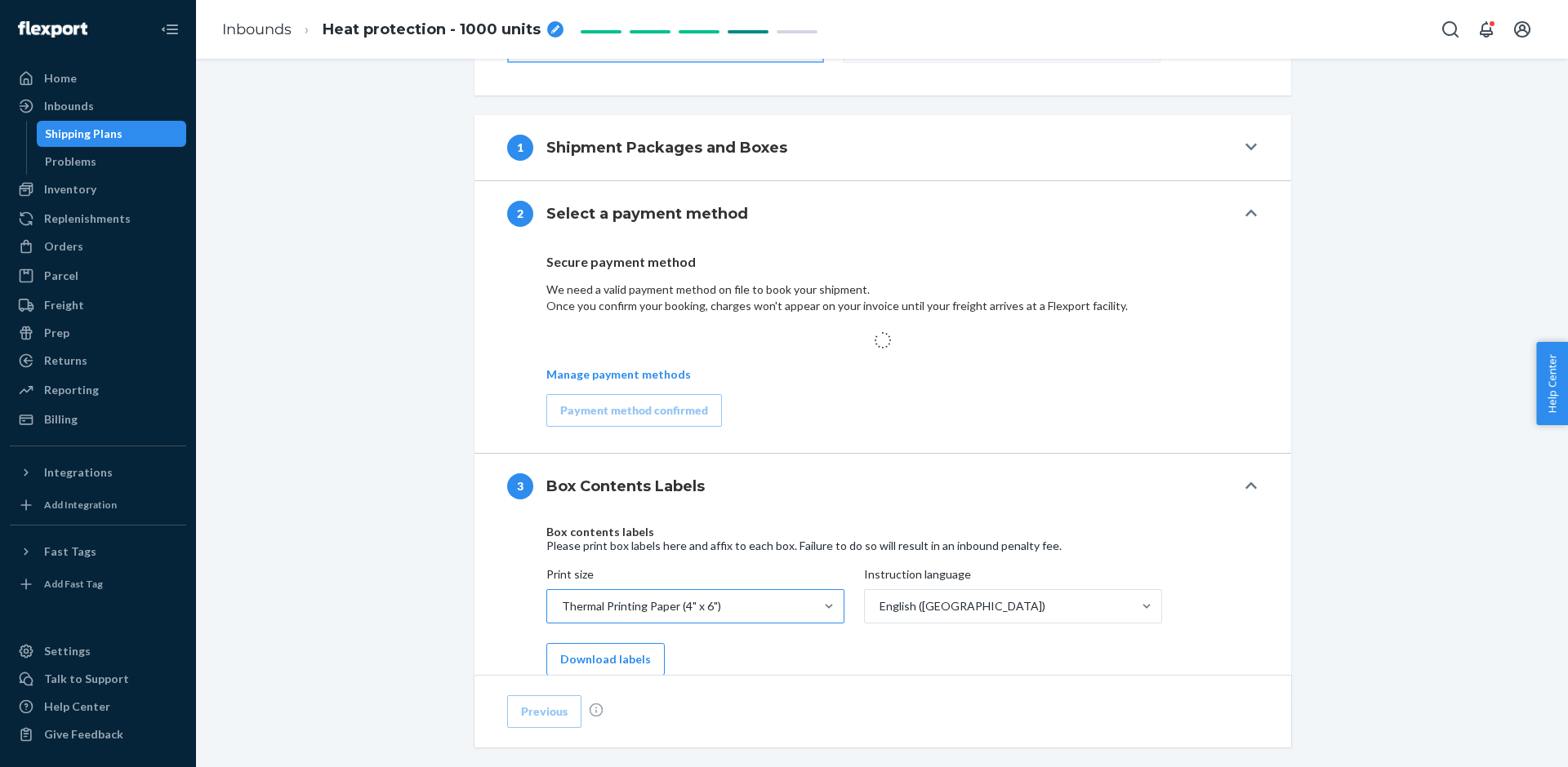
scroll to position [693, 0]
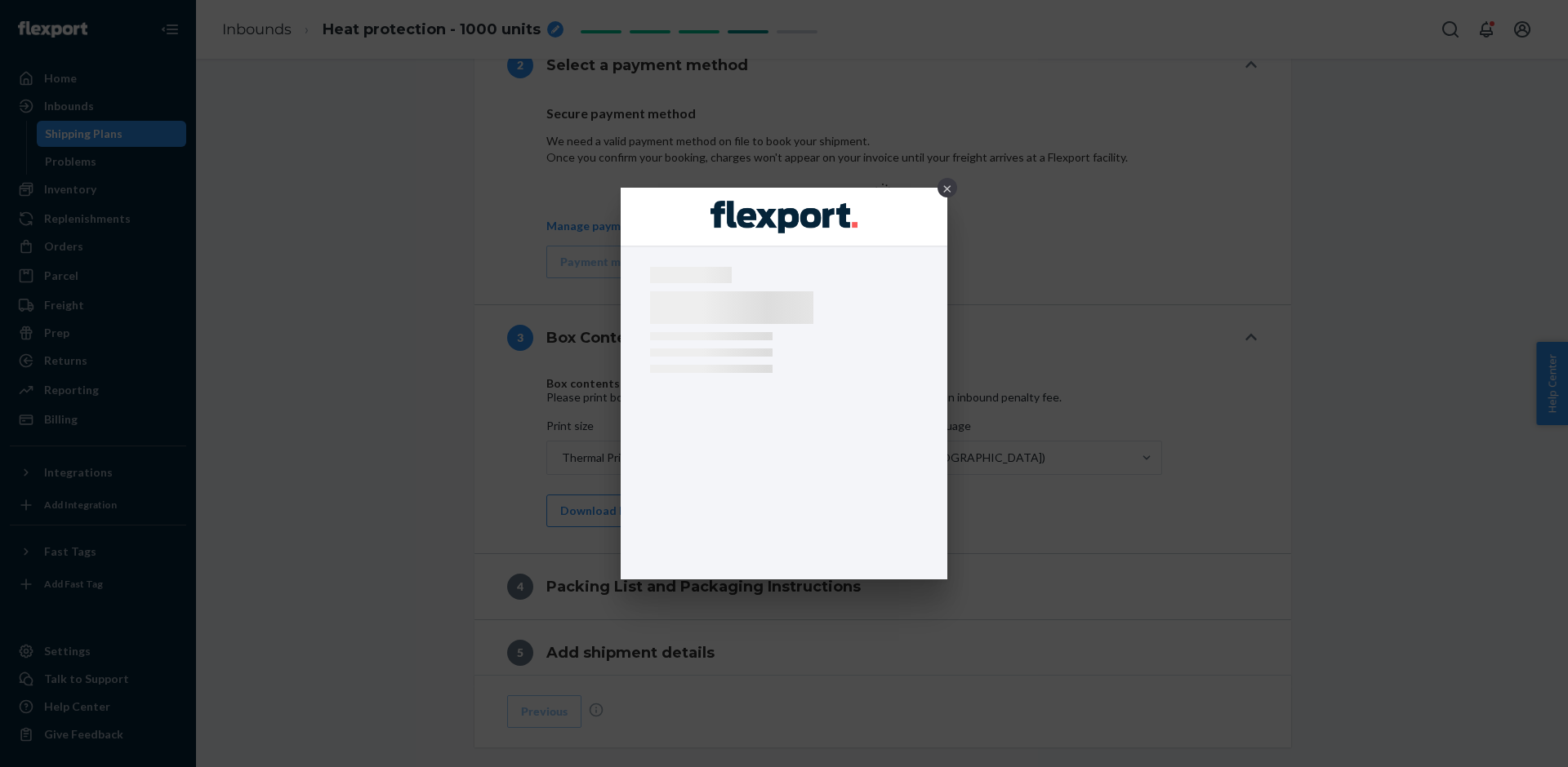
click at [948, 192] on div "×" at bounding box center [947, 188] width 20 height 20
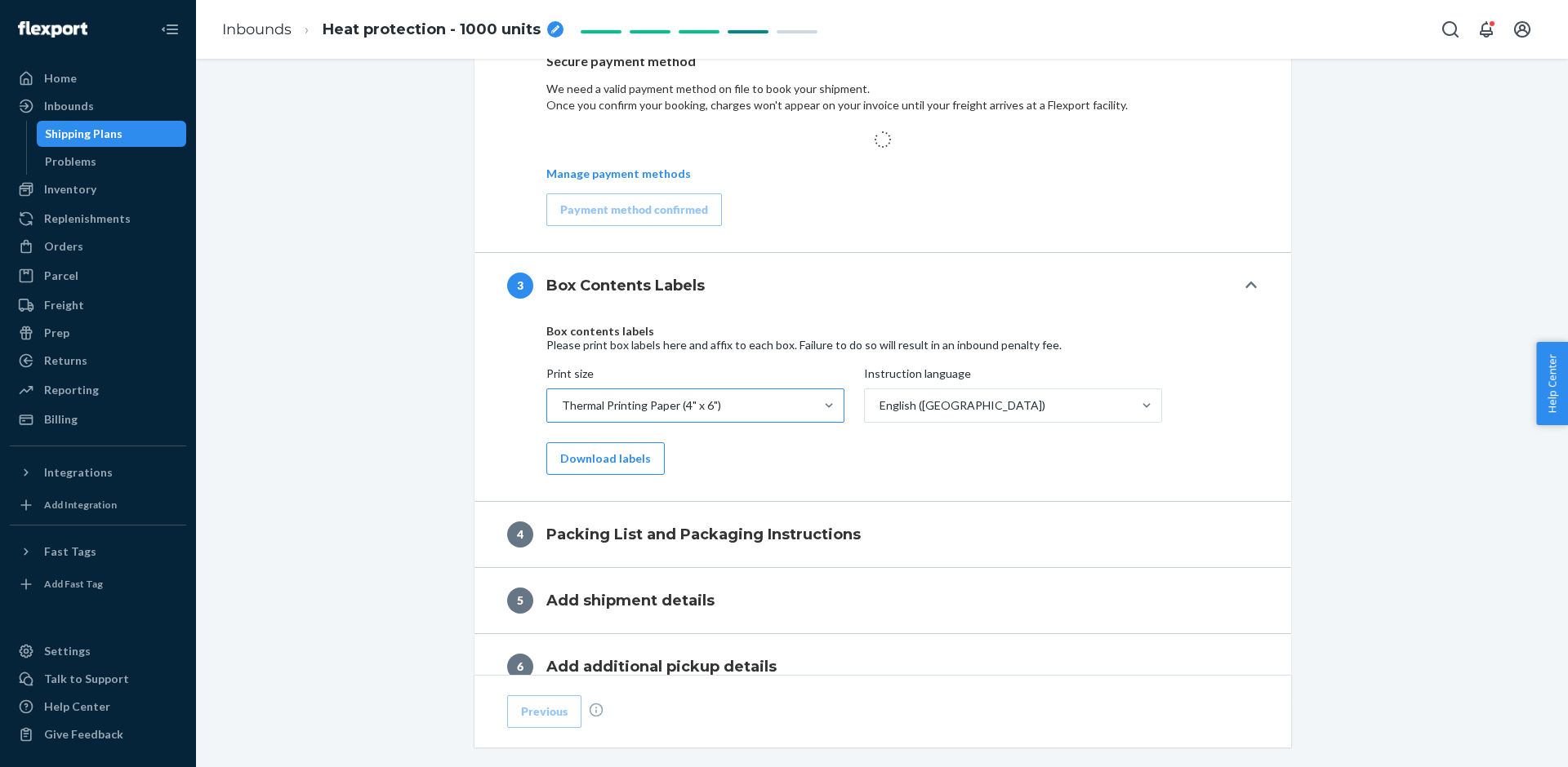
scroll to position [755, 0]
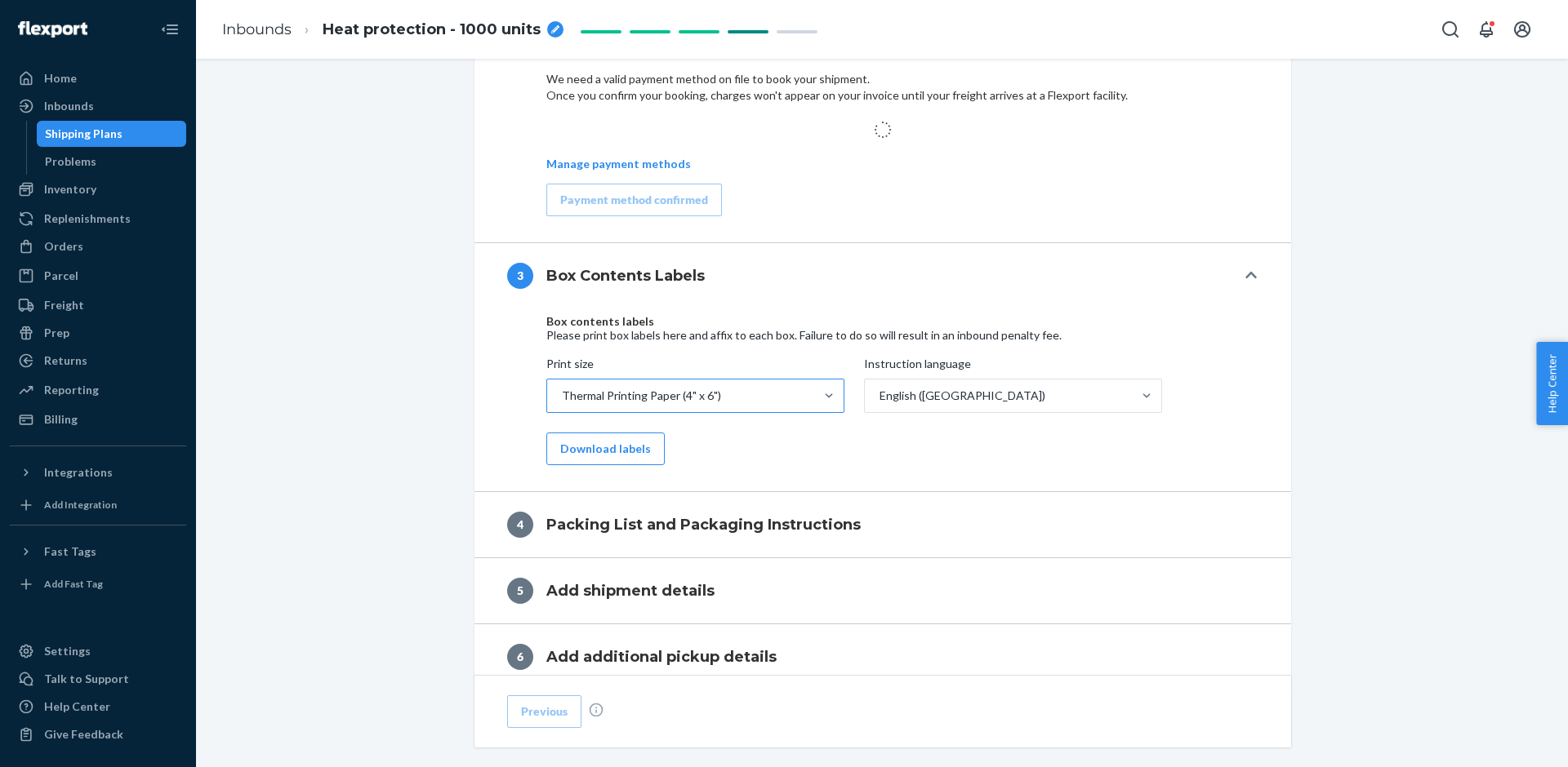
click at [710, 388] on div "Thermal Printing Paper (4" x 6")" at bounding box center [642, 396] width 159 height 17
click at [562, 388] on input "Print size Thermal Printing Paper (4" x 6")" at bounding box center [561, 396] width 2 height 17
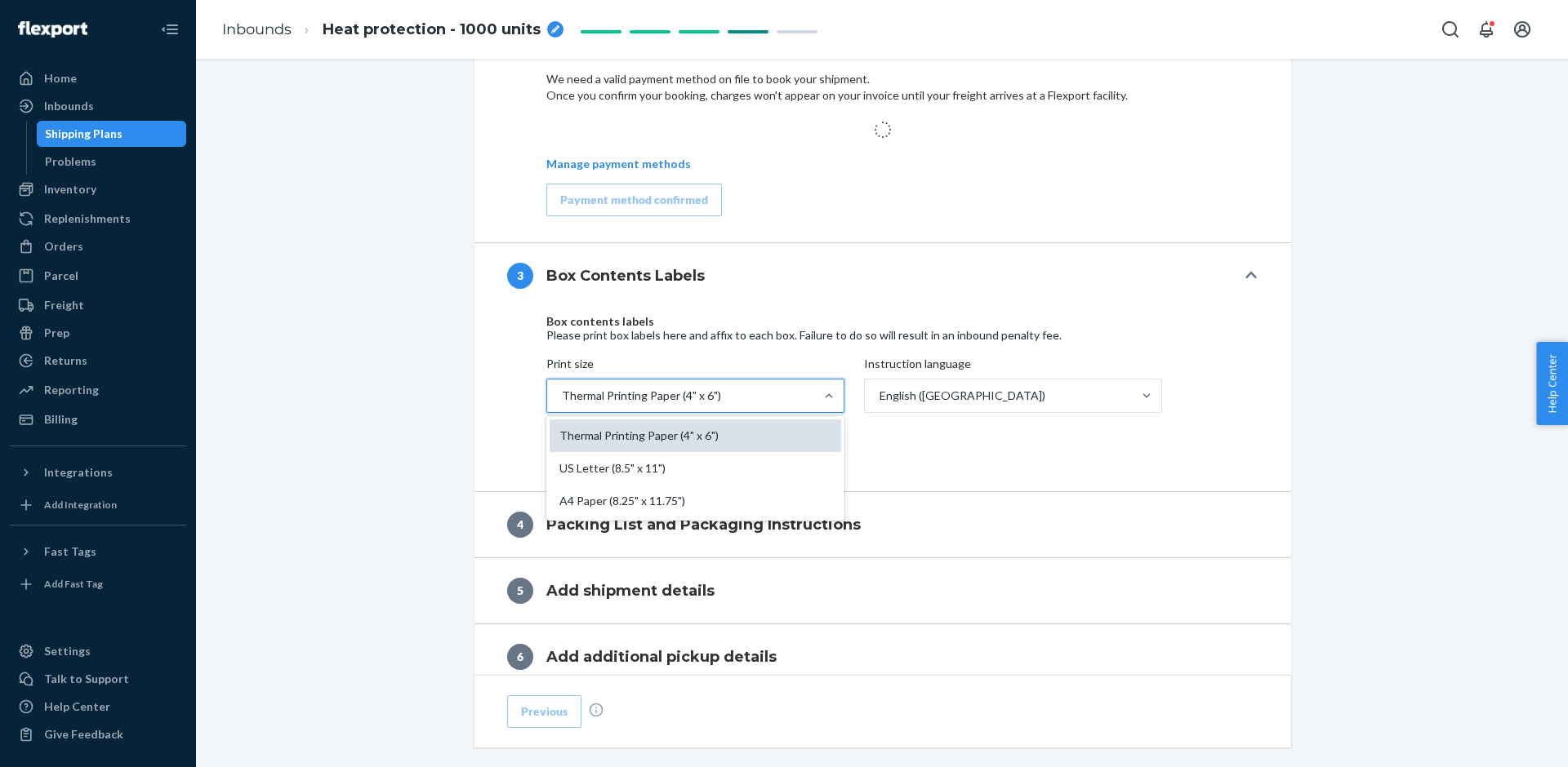
click at [714, 443] on div "Thermal Printing Paper (4" x 6")" at bounding box center [695, 435] width 291 height 32
click at [562, 404] on input "Print size option Thermal Printing Paper (4" x 6") focused, 1 of 3. 3 results a…" at bounding box center [561, 396] width 2 height 17
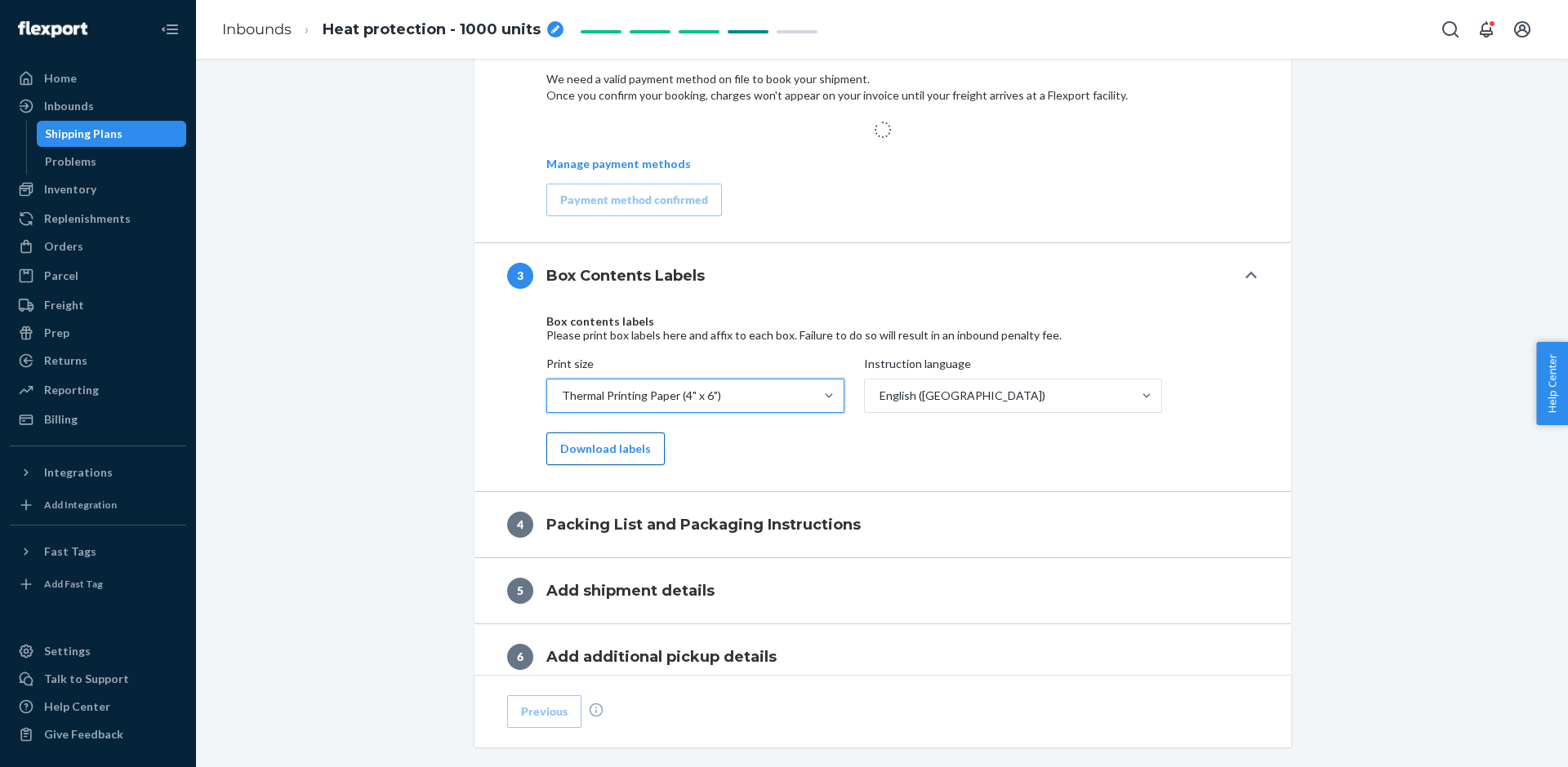
click at [639, 439] on button "Download labels" at bounding box center [605, 448] width 118 height 32
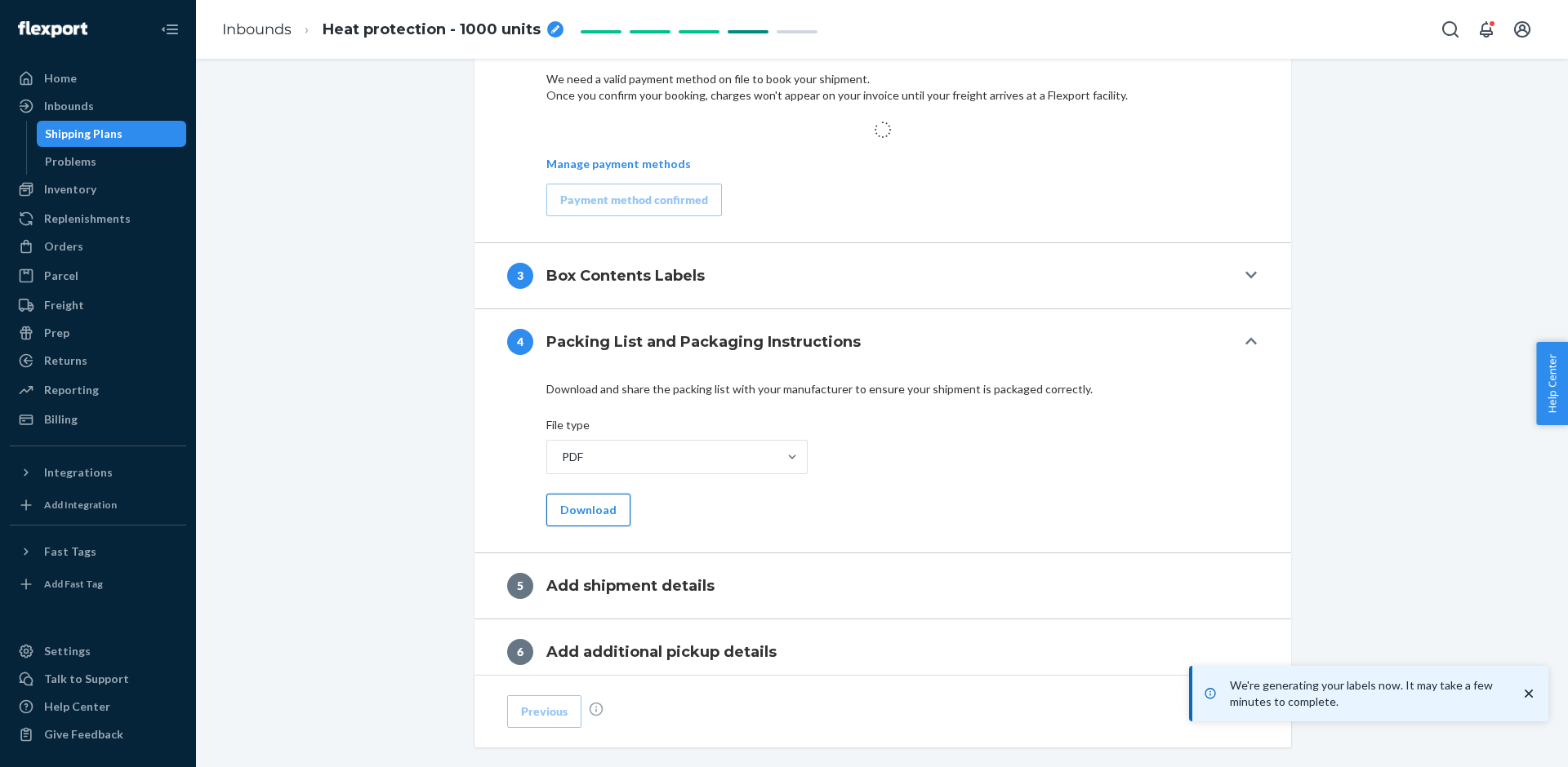
click at [595, 502] on button "Download" at bounding box center [589, 510] width 84 height 32
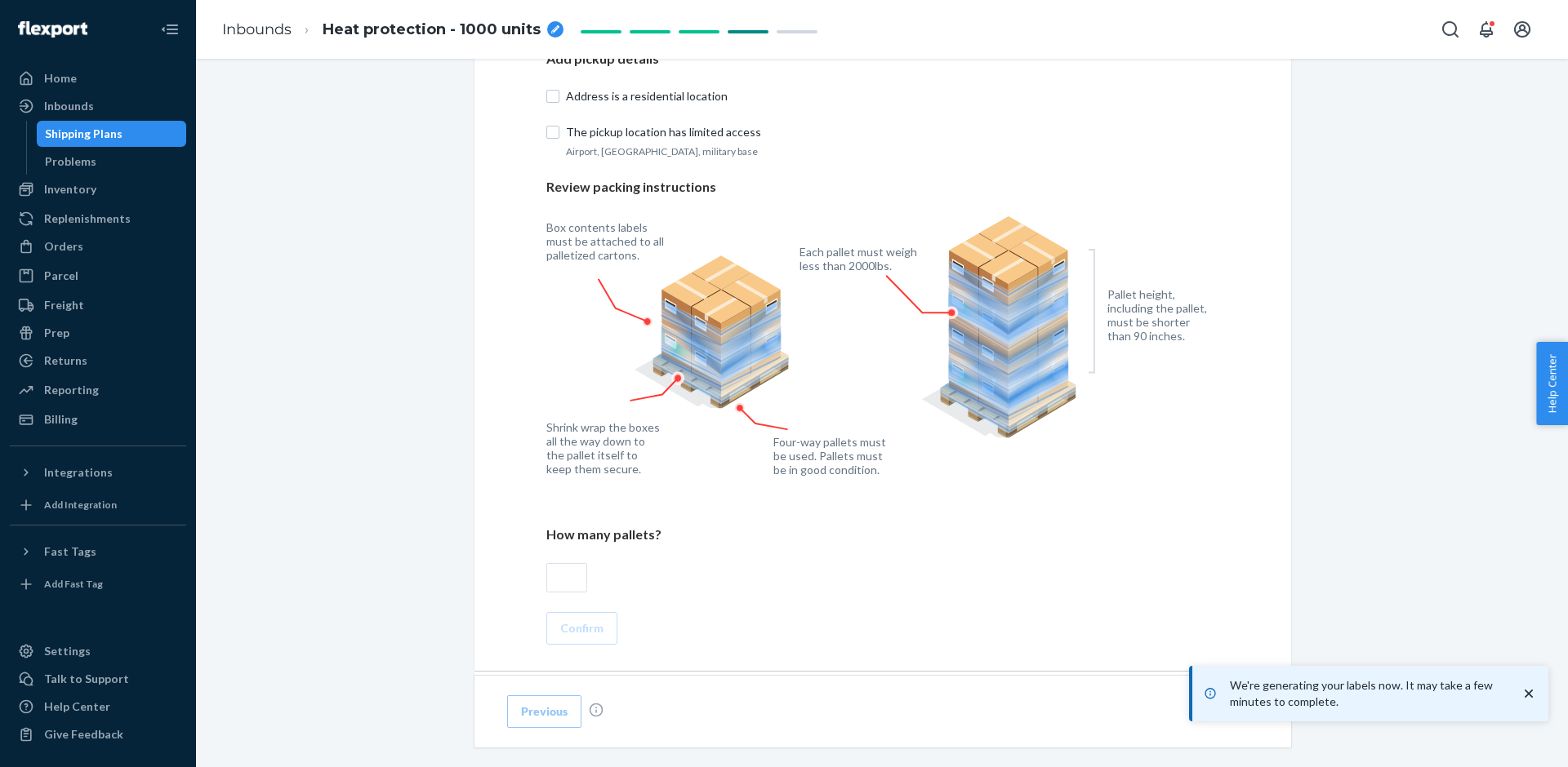
scroll to position [1159, 0]
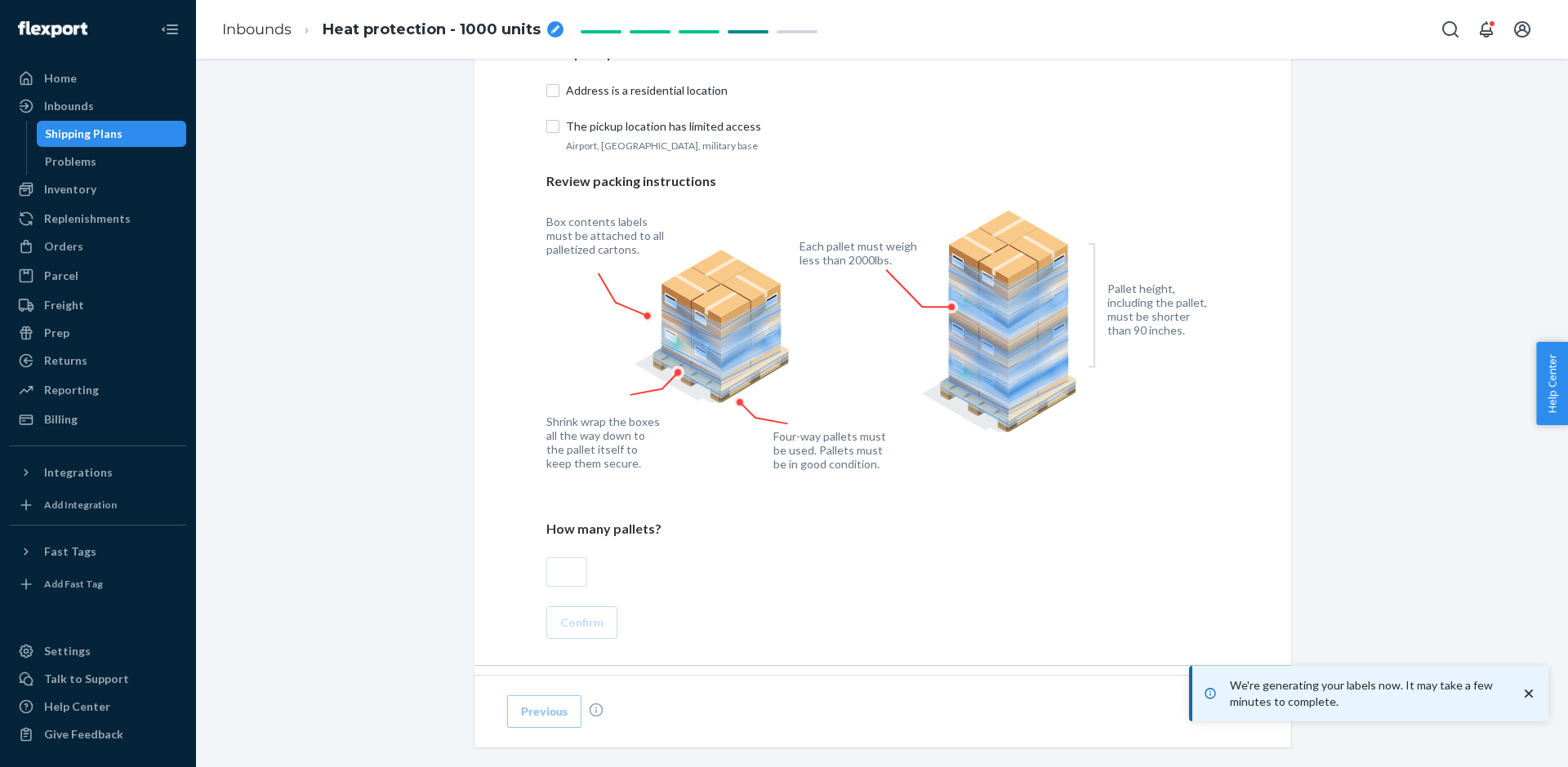
click at [575, 564] on input "text" at bounding box center [566, 573] width 41 height 30
type input "1"
click at [493, 537] on div "Add pickup details Address is a residential location The pickup location has li…" at bounding box center [883, 488] width 816 height 903
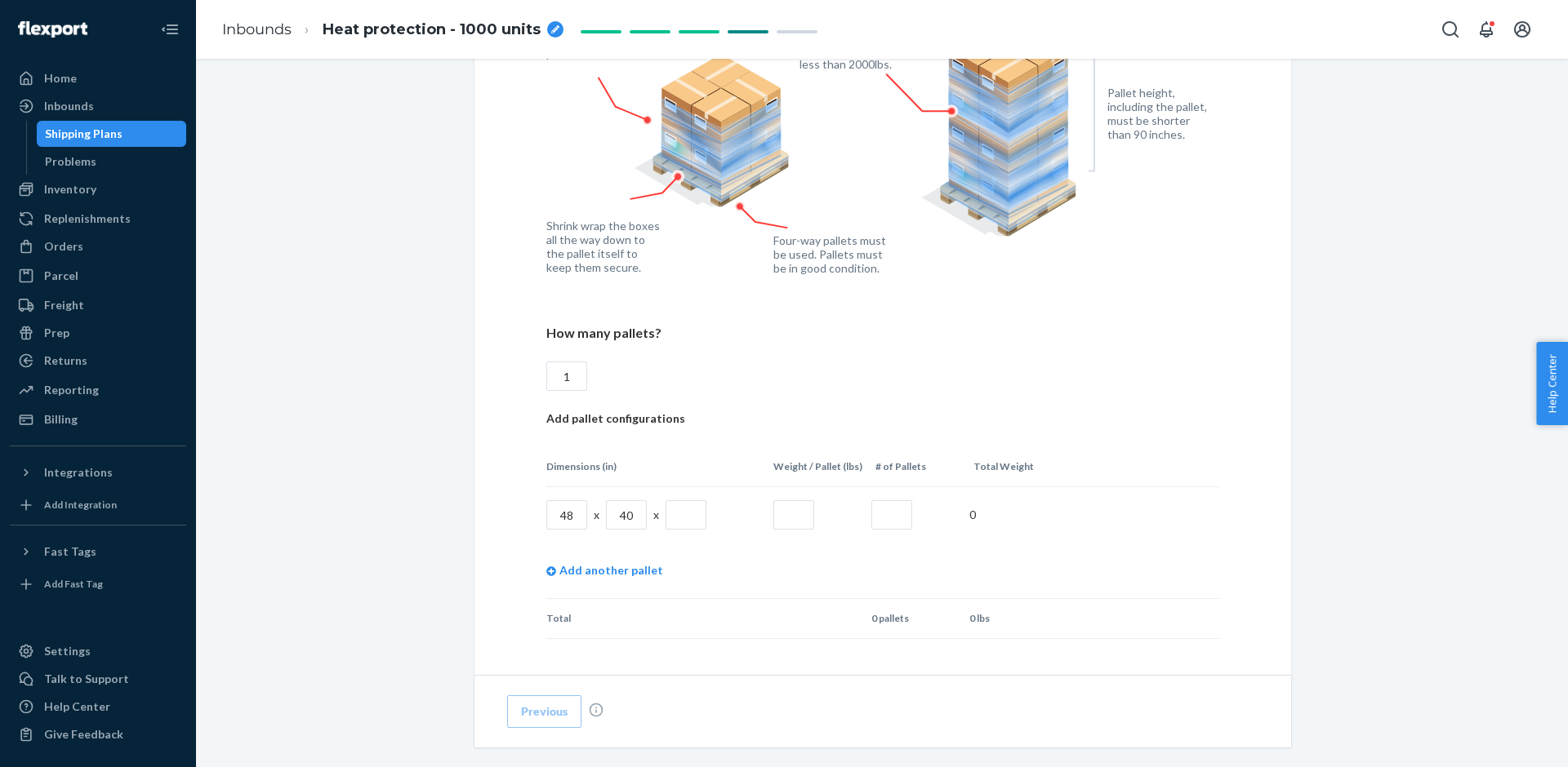
scroll to position [1359, 0]
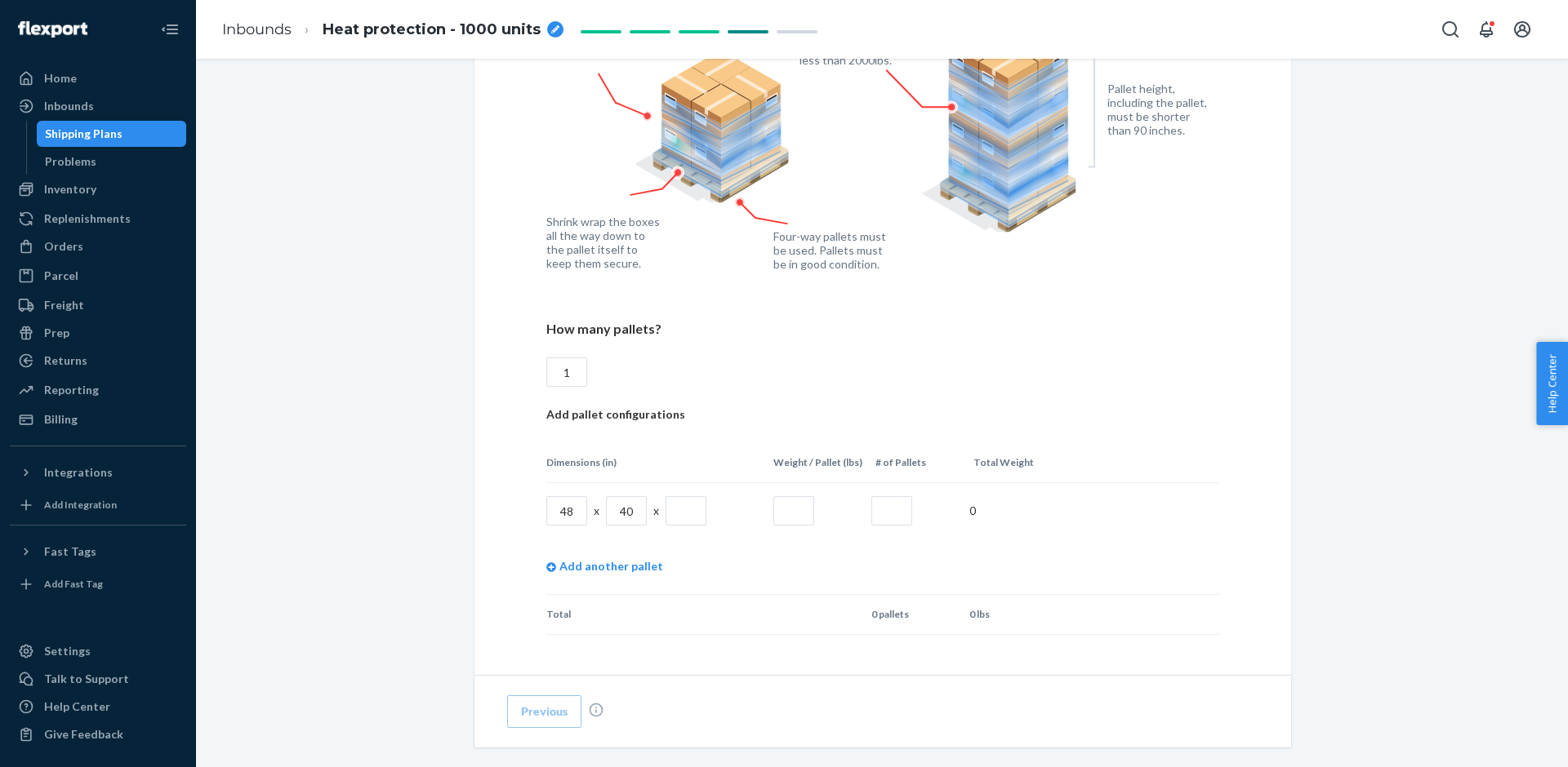
click at [682, 507] on input "text" at bounding box center [685, 511] width 41 height 30
type input "27"
click at [803, 509] on input "text" at bounding box center [793, 511] width 41 height 30
type input "420"
click at [883, 504] on input "text" at bounding box center [891, 511] width 41 height 30
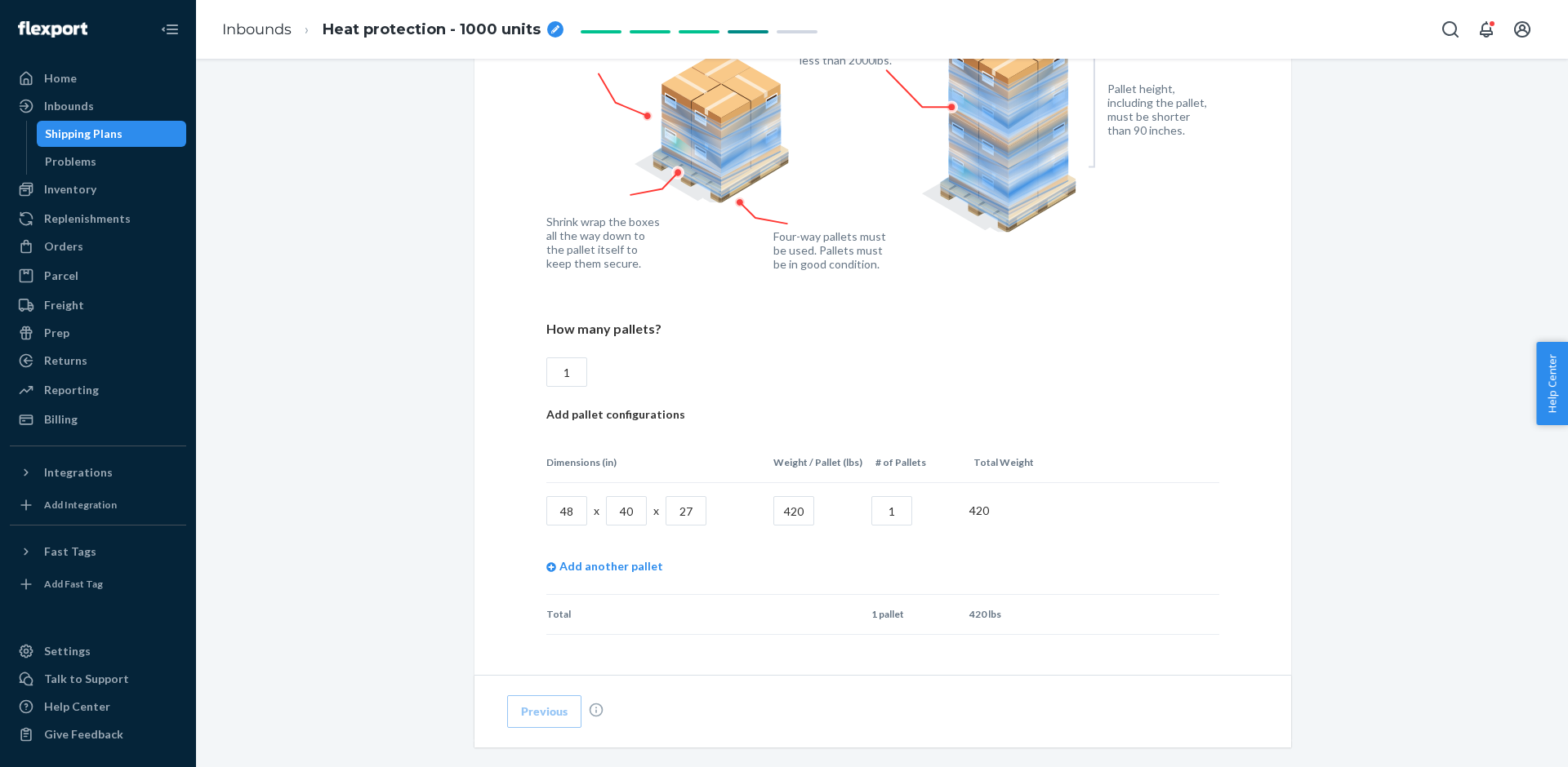
type input "1"
click at [809, 548] on td "Add another pallet" at bounding box center [883, 567] width 673 height 56
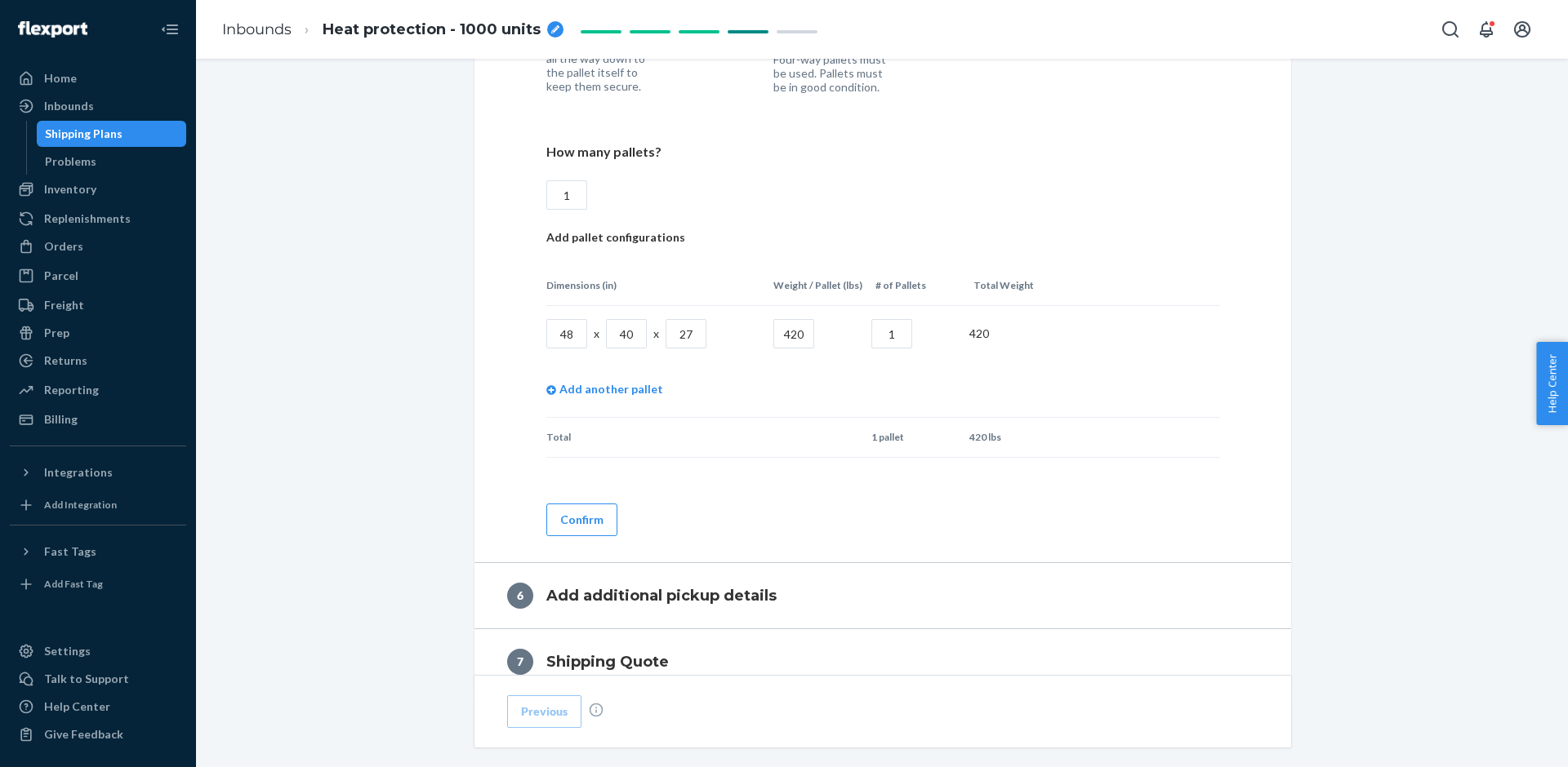
scroll to position [1570, 0]
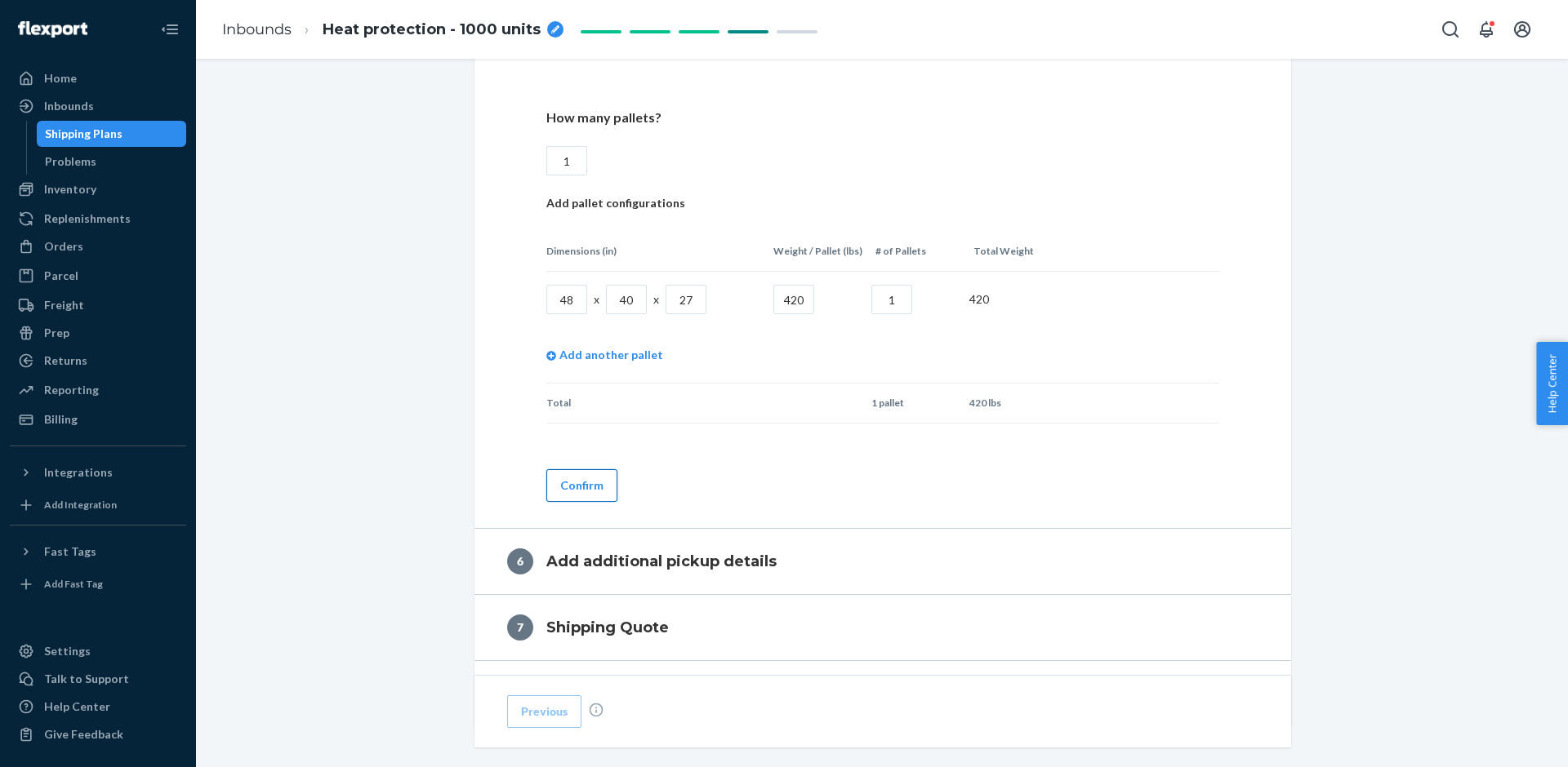
click at [570, 472] on button "Confirm" at bounding box center [582, 485] width 71 height 32
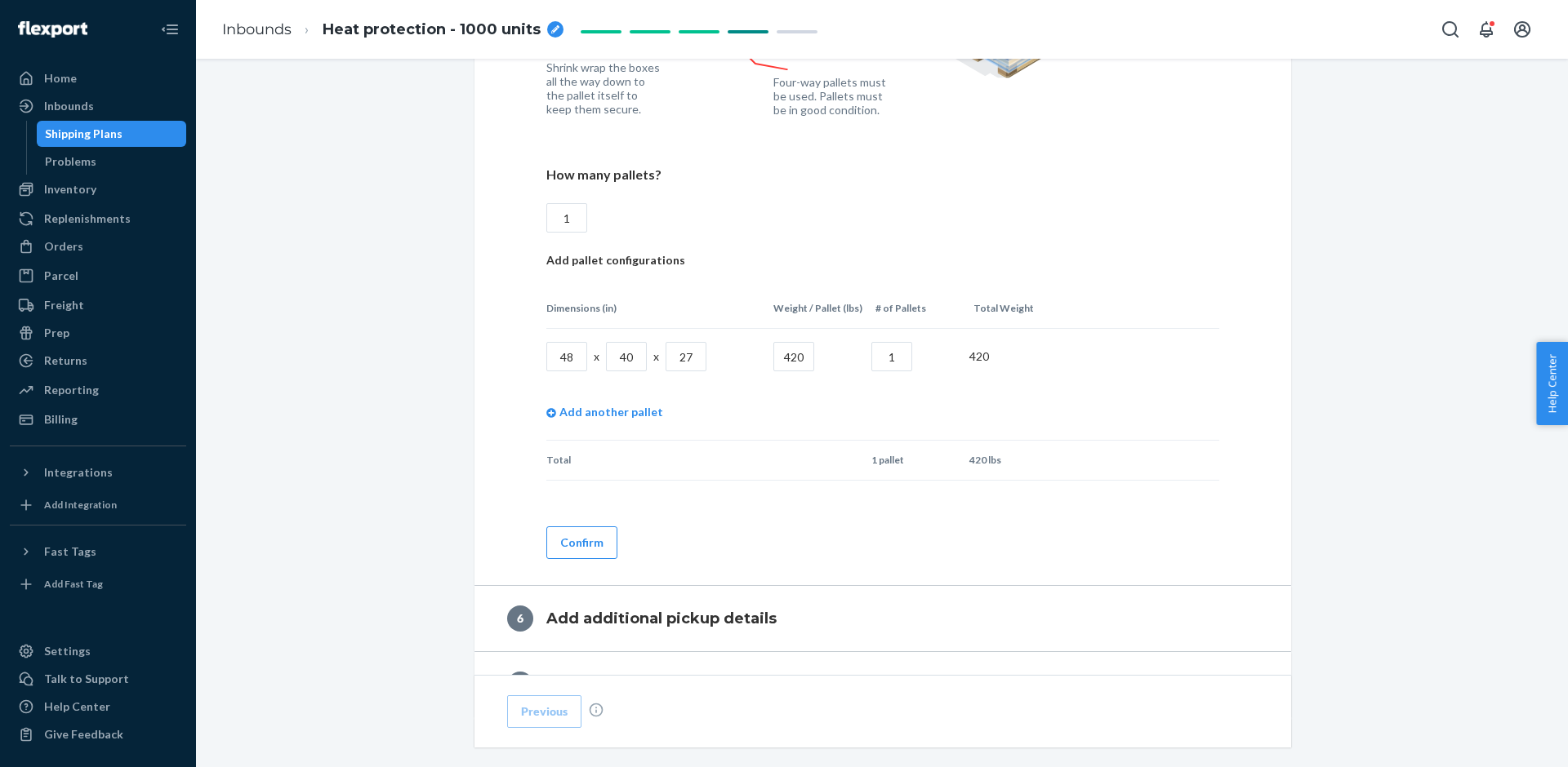
scroll to position [1587, 0]
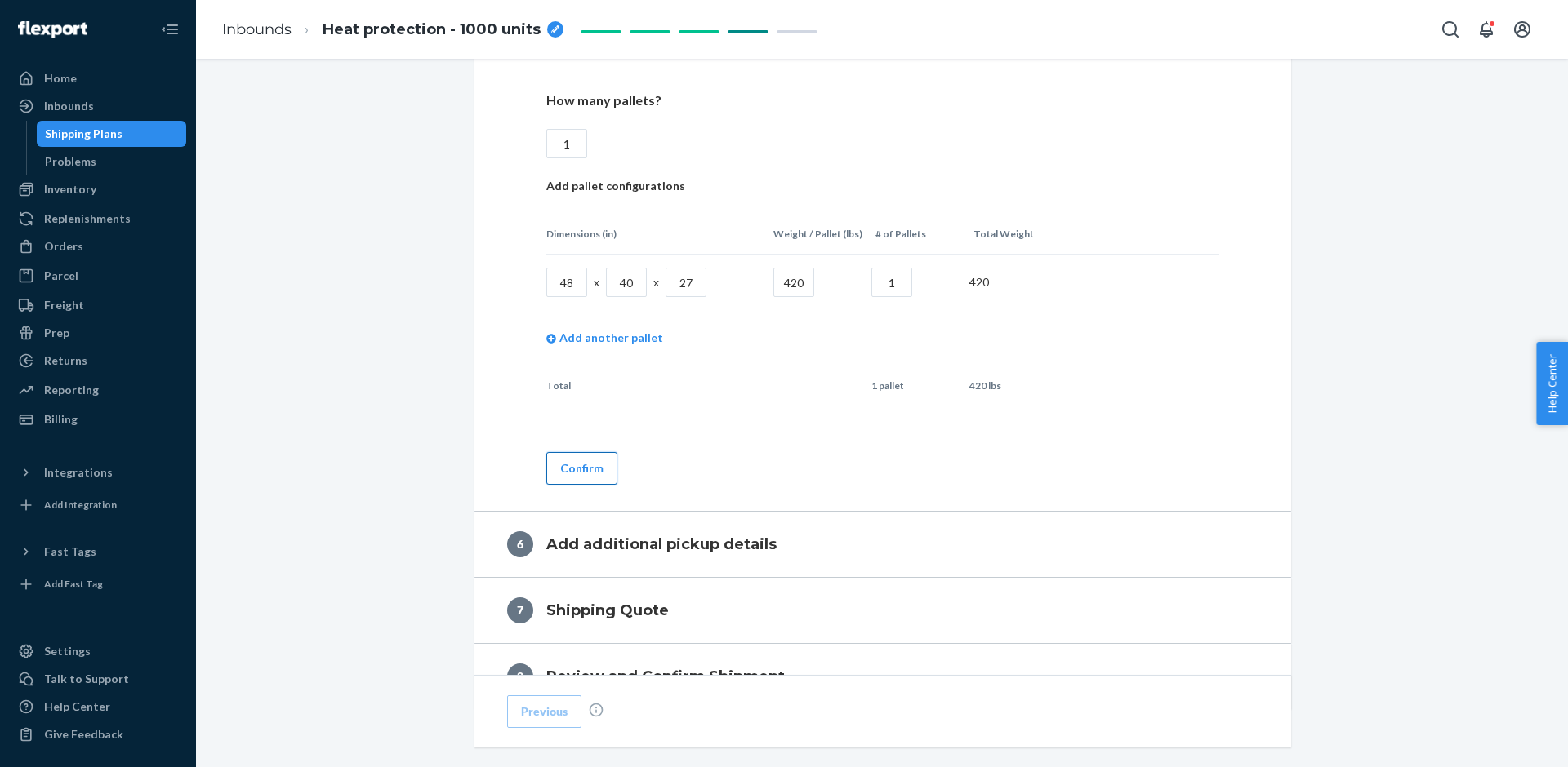
click at [605, 463] on button "Confirm" at bounding box center [582, 467] width 71 height 32
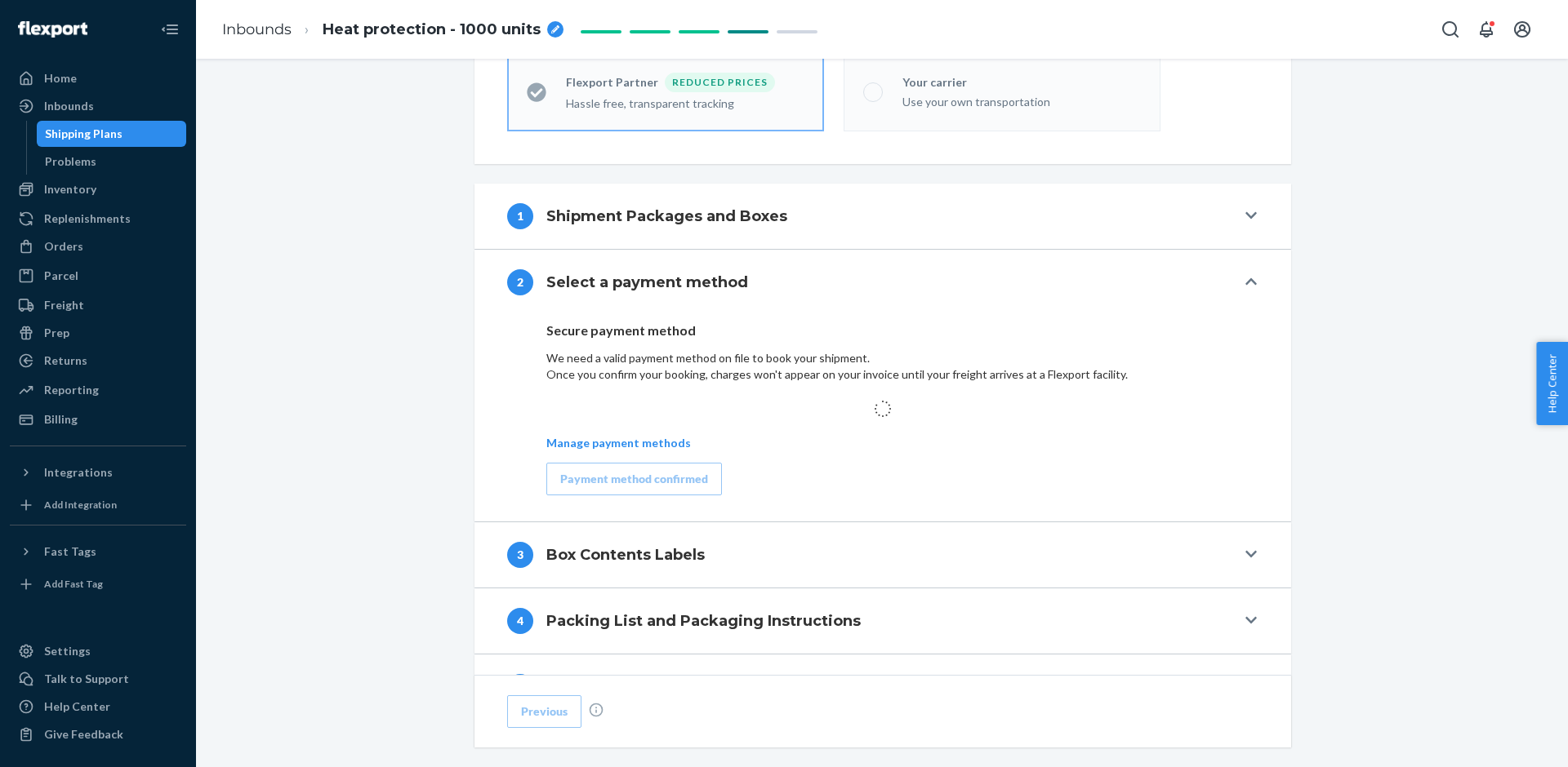
scroll to position [645, 0]
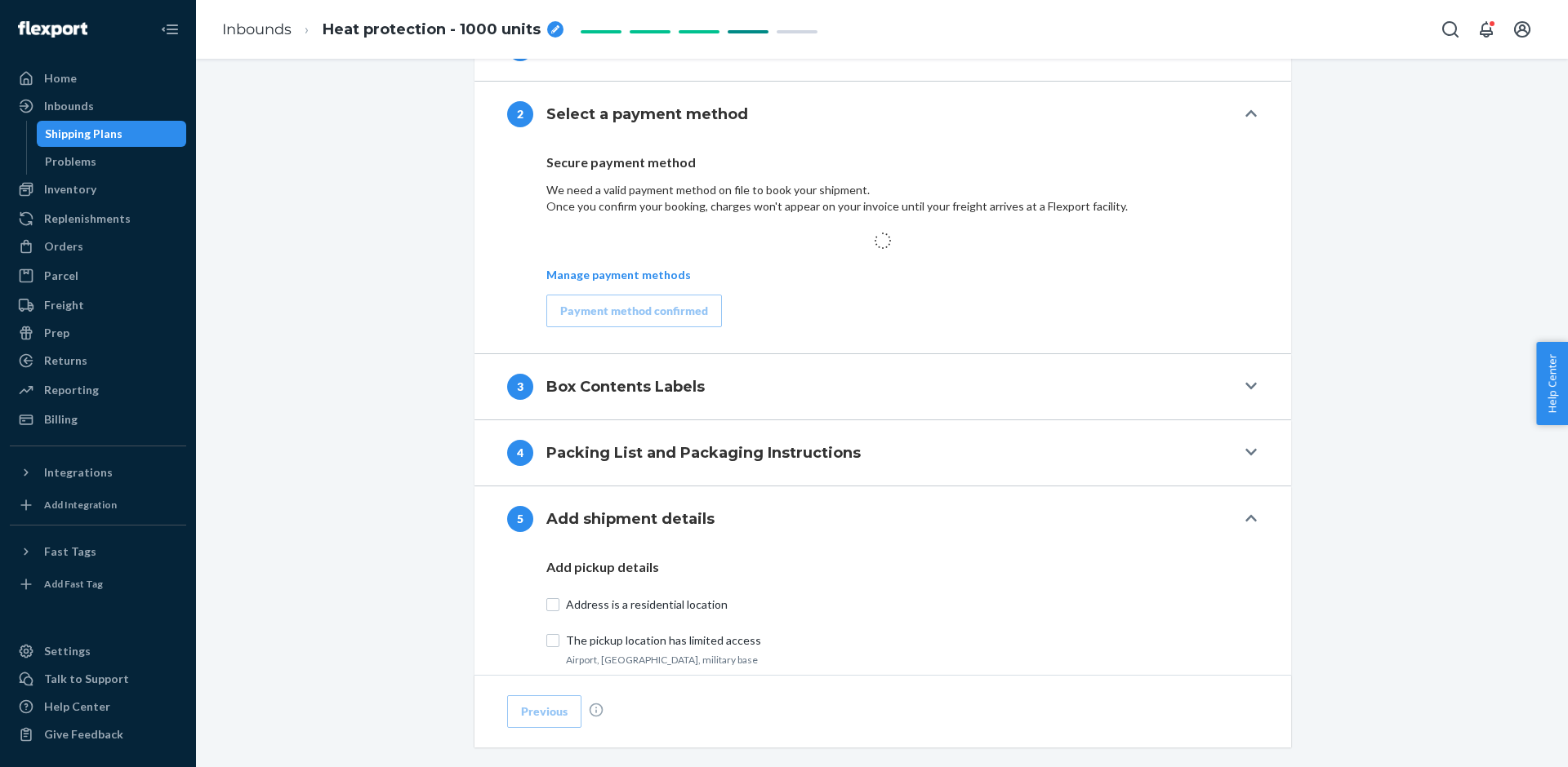
click at [1251, 121] on button "2 Select a payment method" at bounding box center [883, 114] width 816 height 65
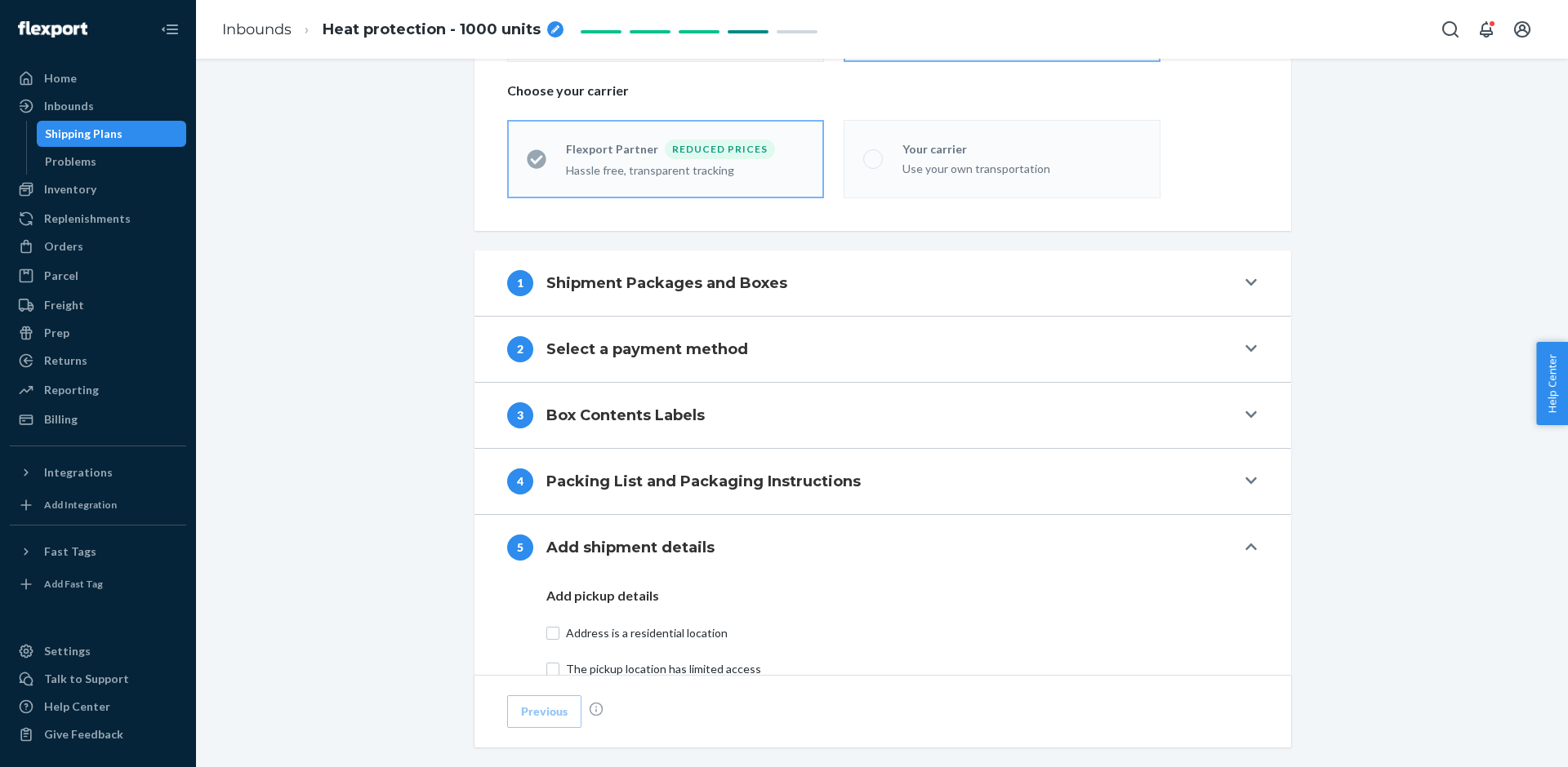
scroll to position [406, 0]
click at [1181, 314] on button "1 Shipment Packages and Boxes" at bounding box center [883, 286] width 816 height 65
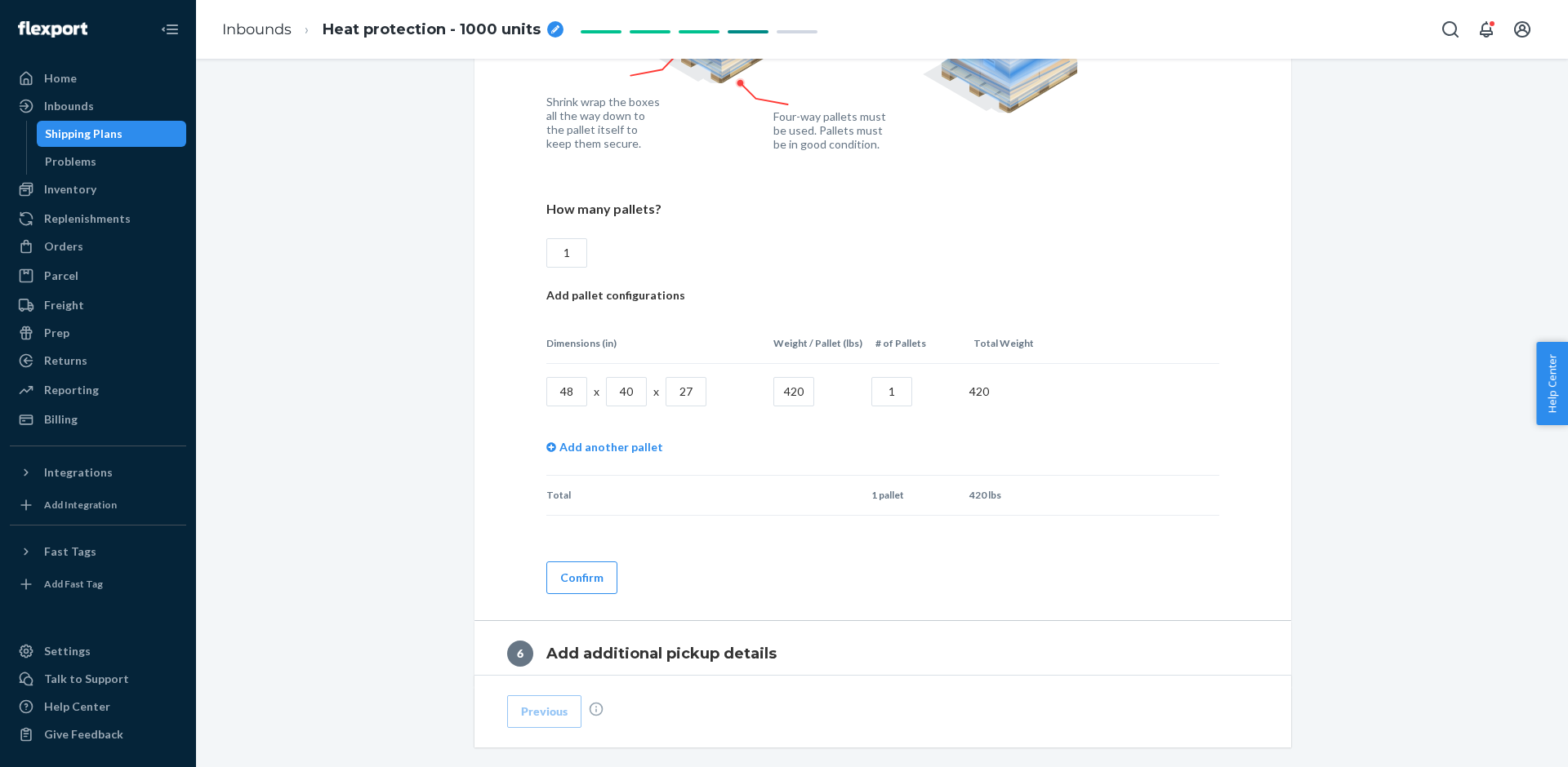
scroll to position [1619, 0]
click at [608, 573] on button "Confirm" at bounding box center [582, 575] width 71 height 32
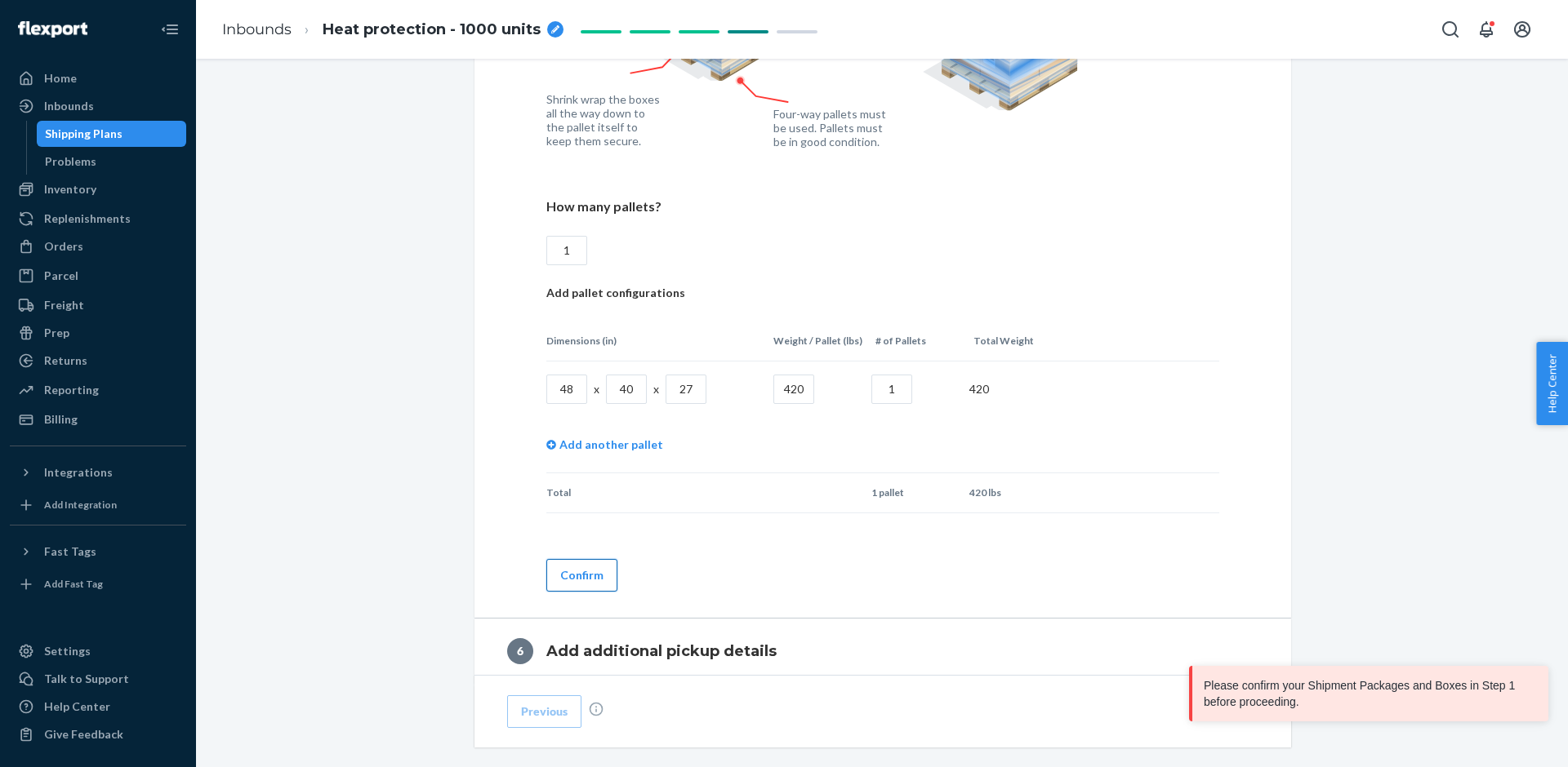
click at [590, 573] on button "Confirm" at bounding box center [582, 575] width 71 height 32
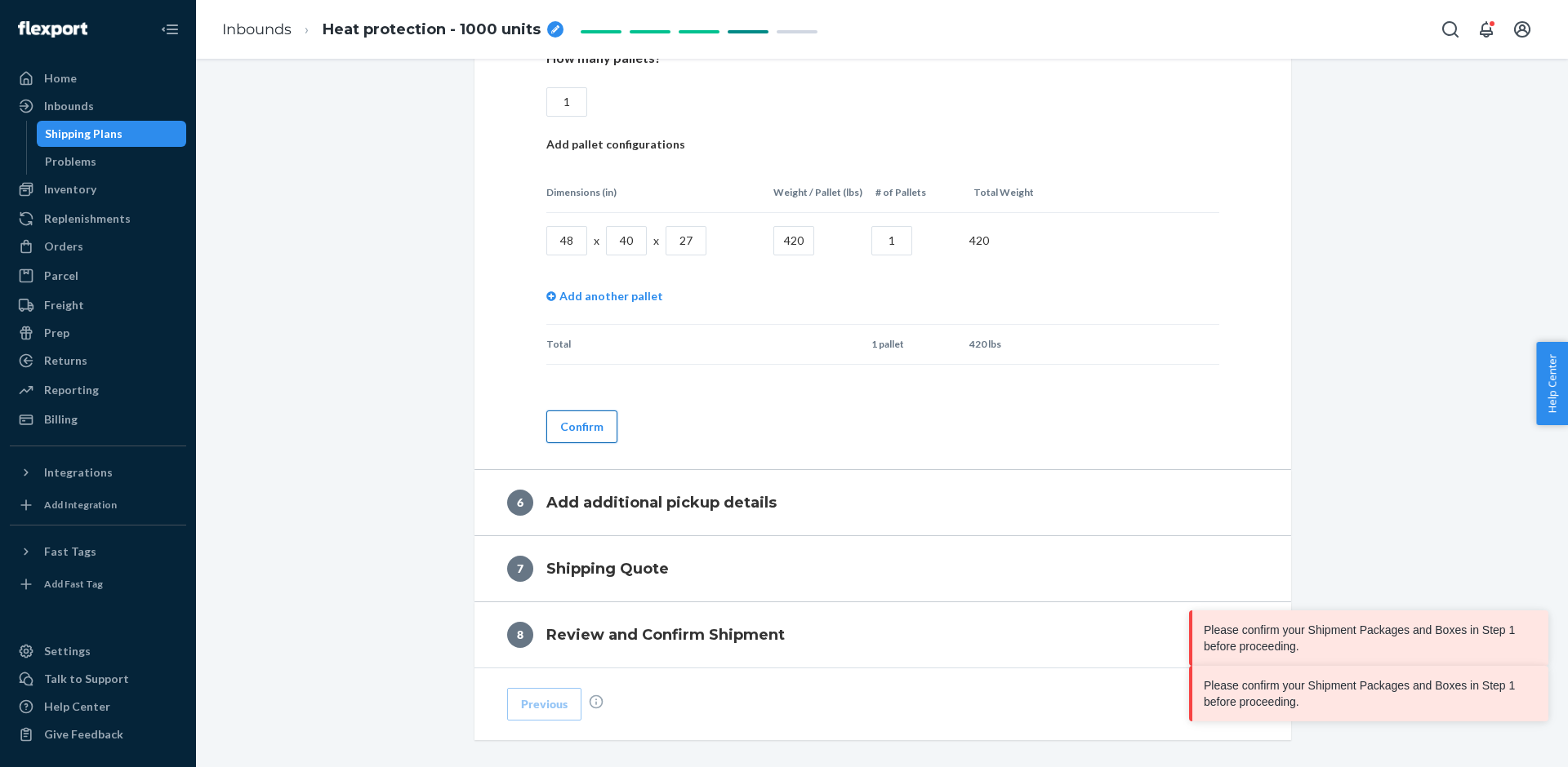
scroll to position [1770, 0]
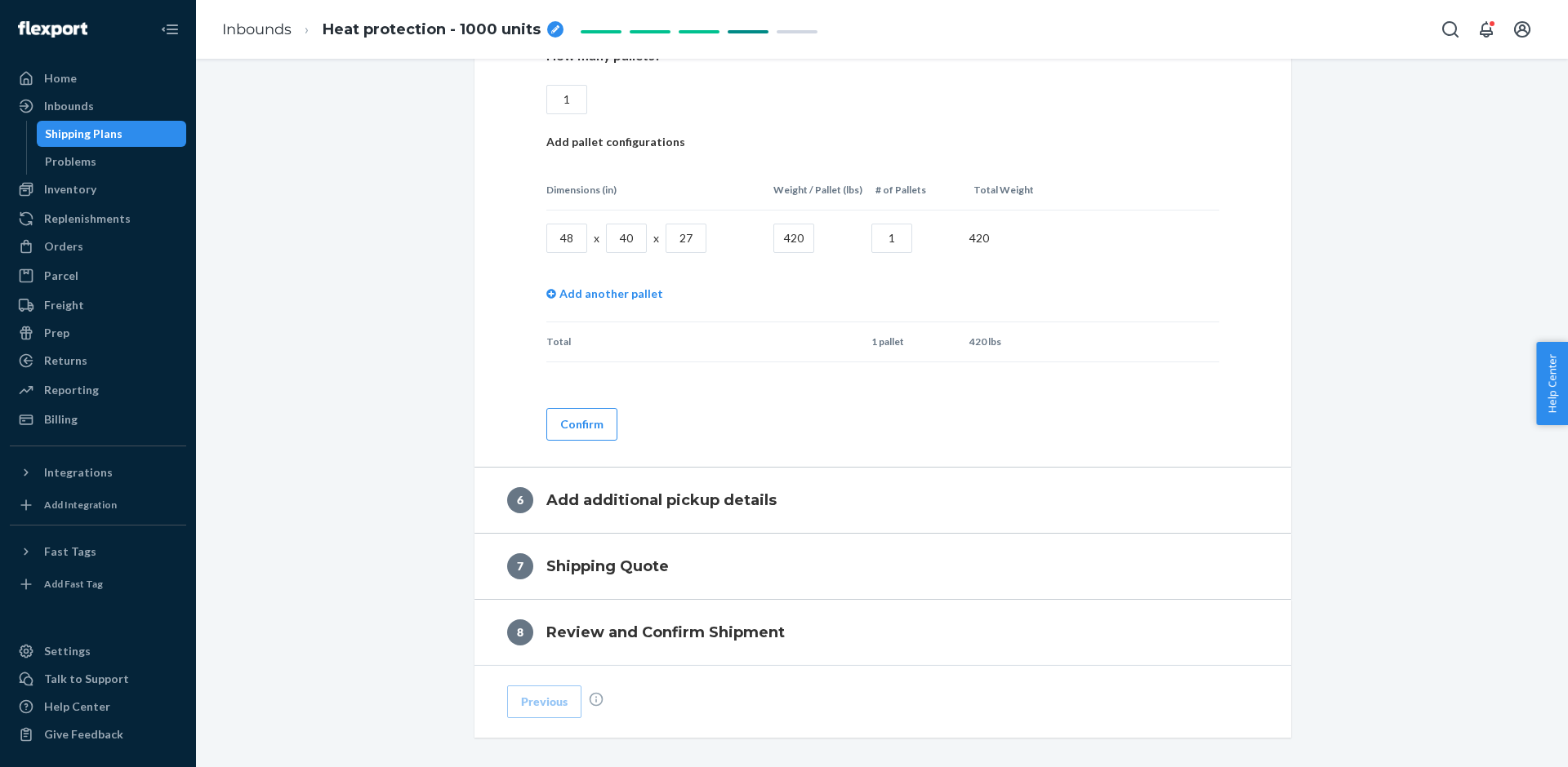
click at [113, 134] on div "Shipping Plans" at bounding box center [84, 134] width 78 height 17
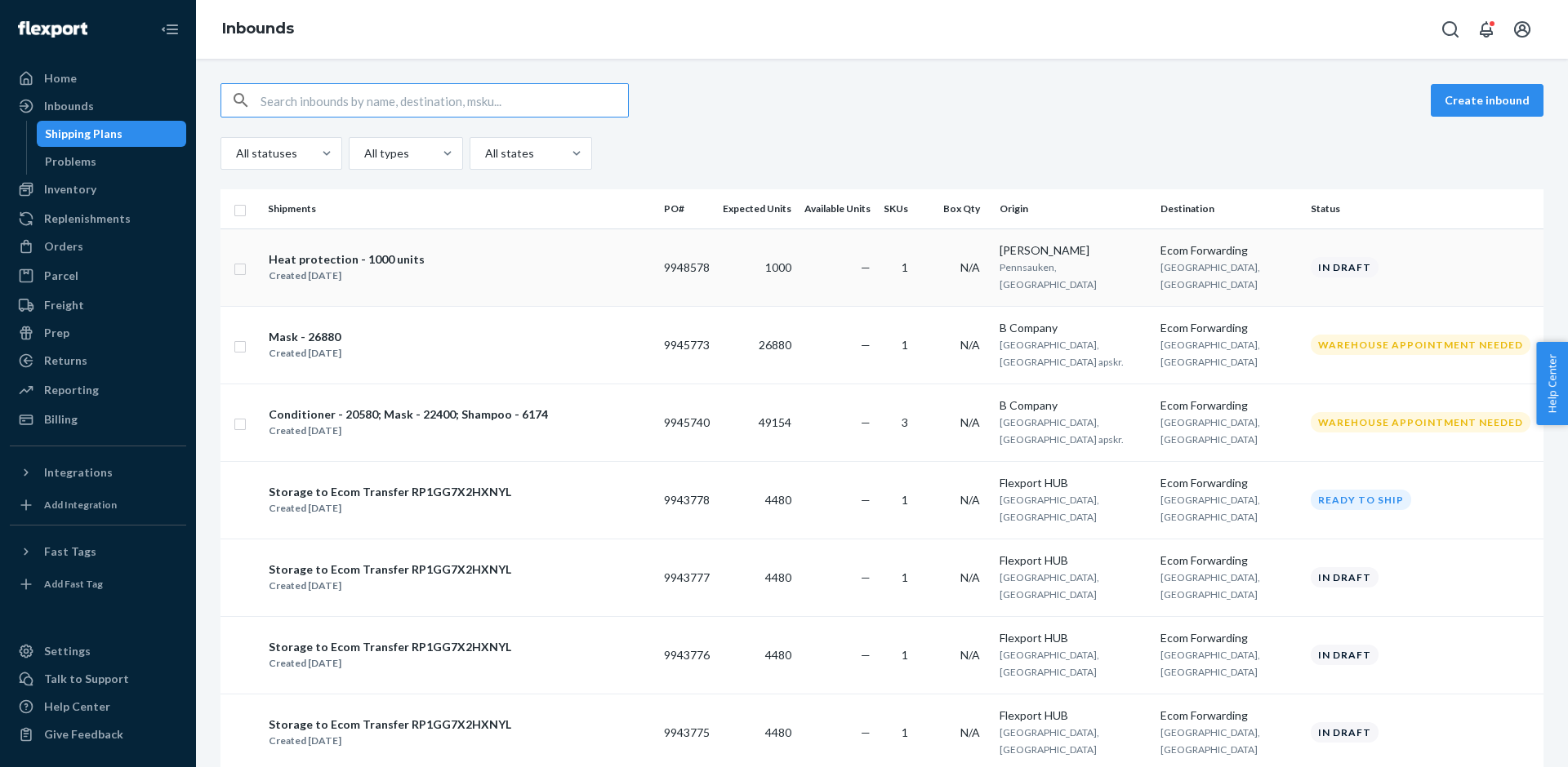
click at [1154, 280] on td "Steven Musilli Pennsauken, NJ" at bounding box center [1073, 267] width 161 height 78
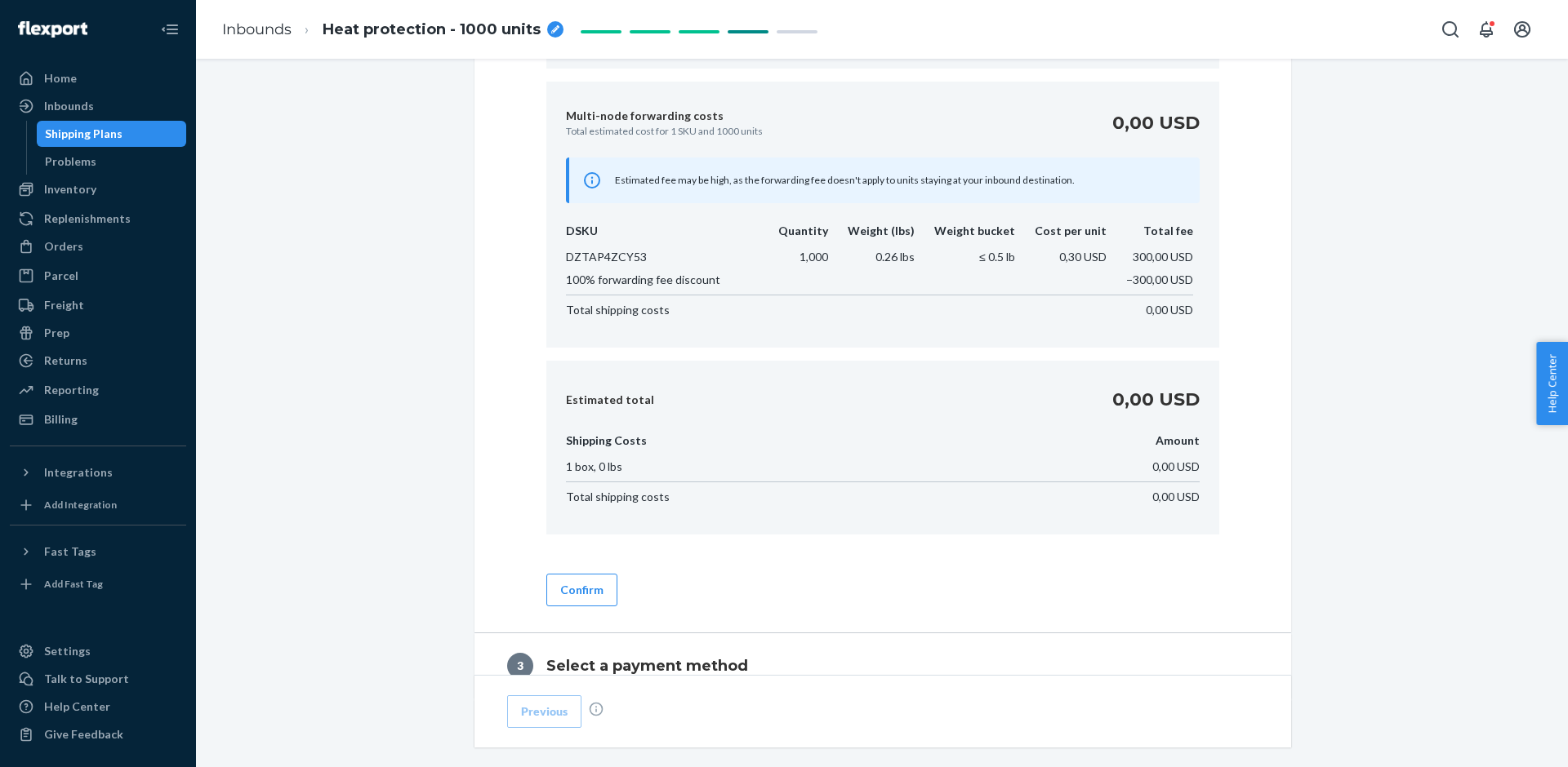
scroll to position [894, 0]
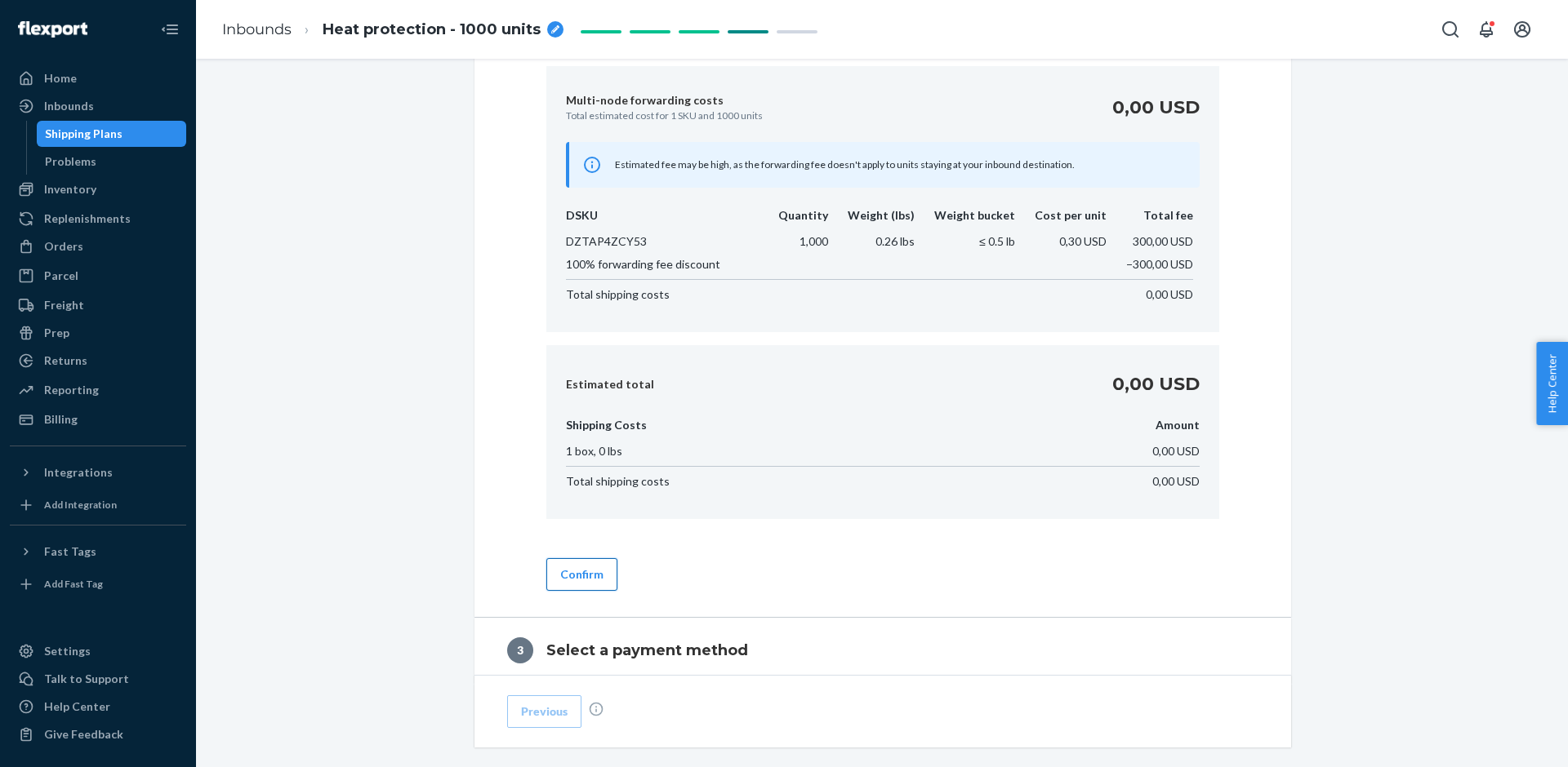
click at [562, 573] on button "Confirm" at bounding box center [582, 574] width 71 height 32
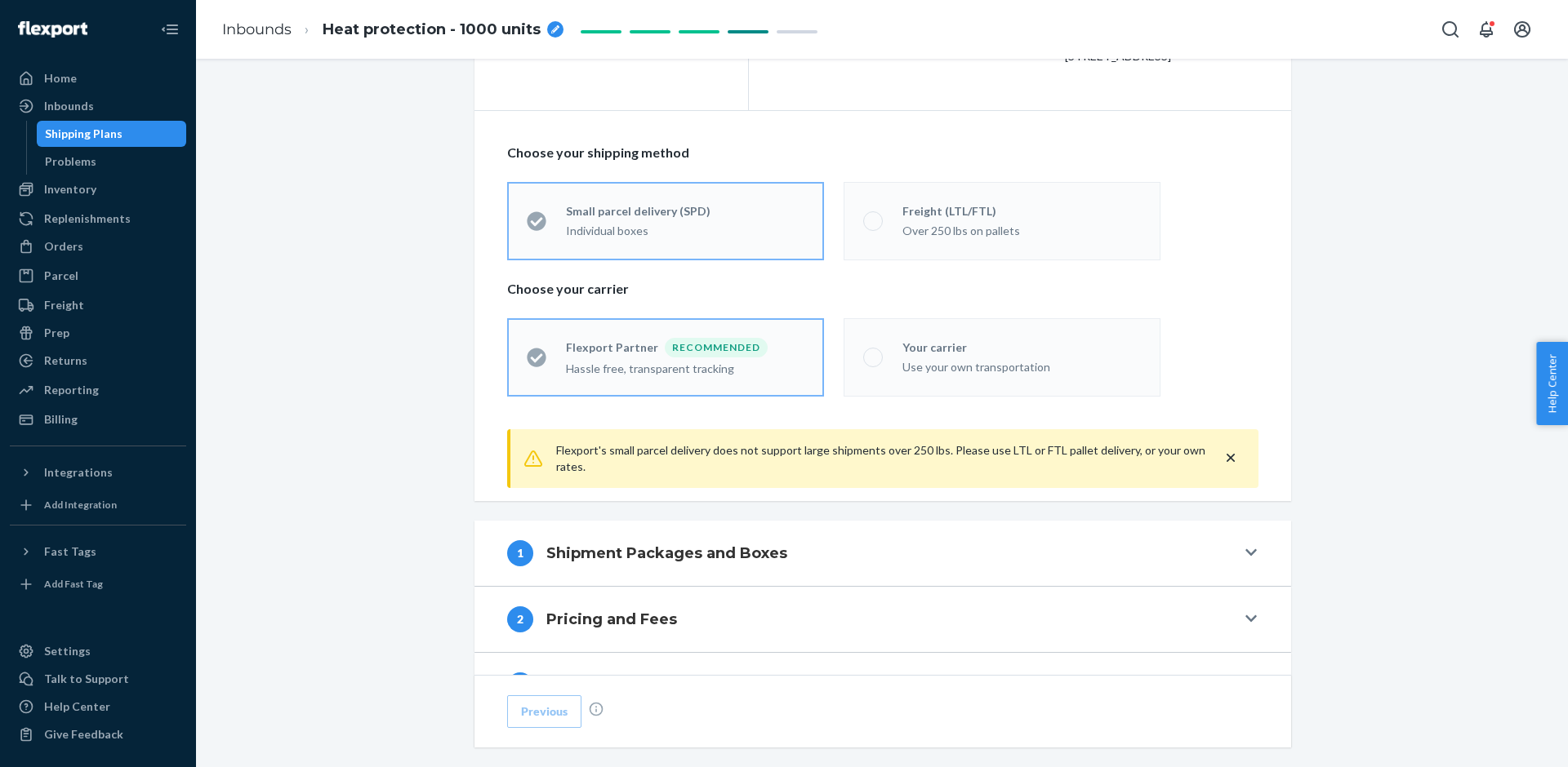
scroll to position [170, 0]
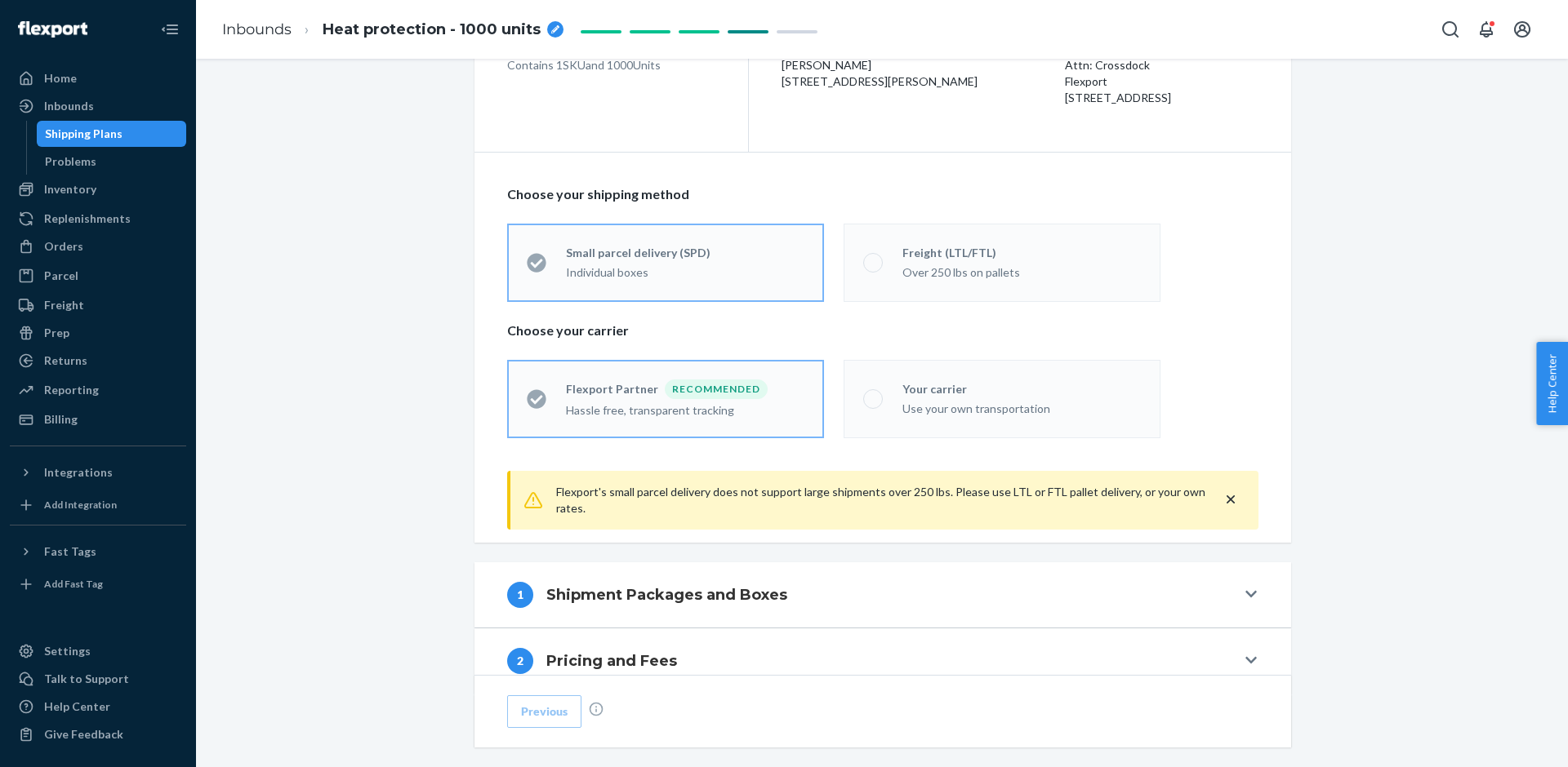
click at [897, 236] on label "Freight (LTL/FTL) Over 250 lbs on pallets" at bounding box center [1002, 262] width 317 height 79
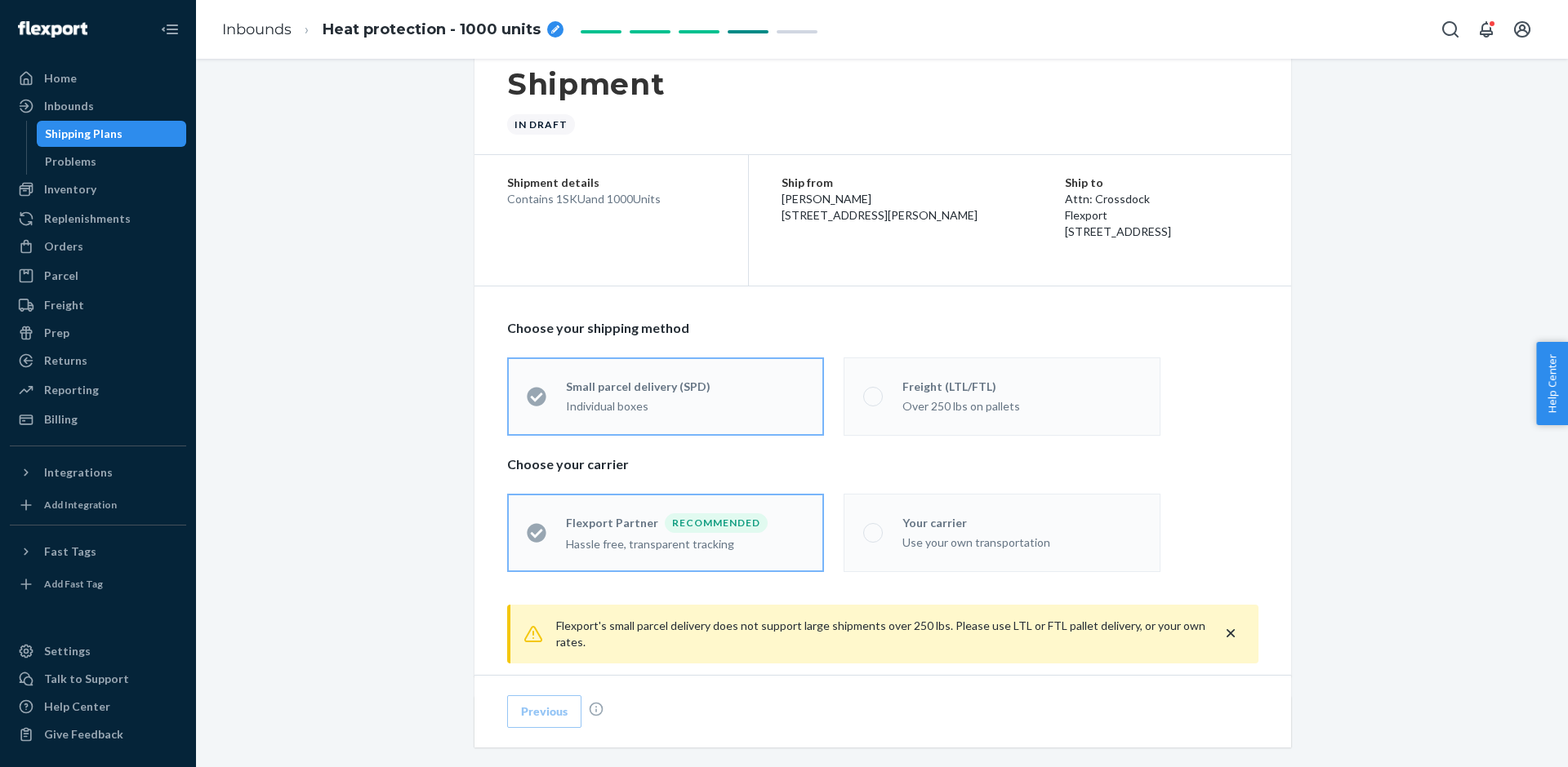
scroll to position [0, 0]
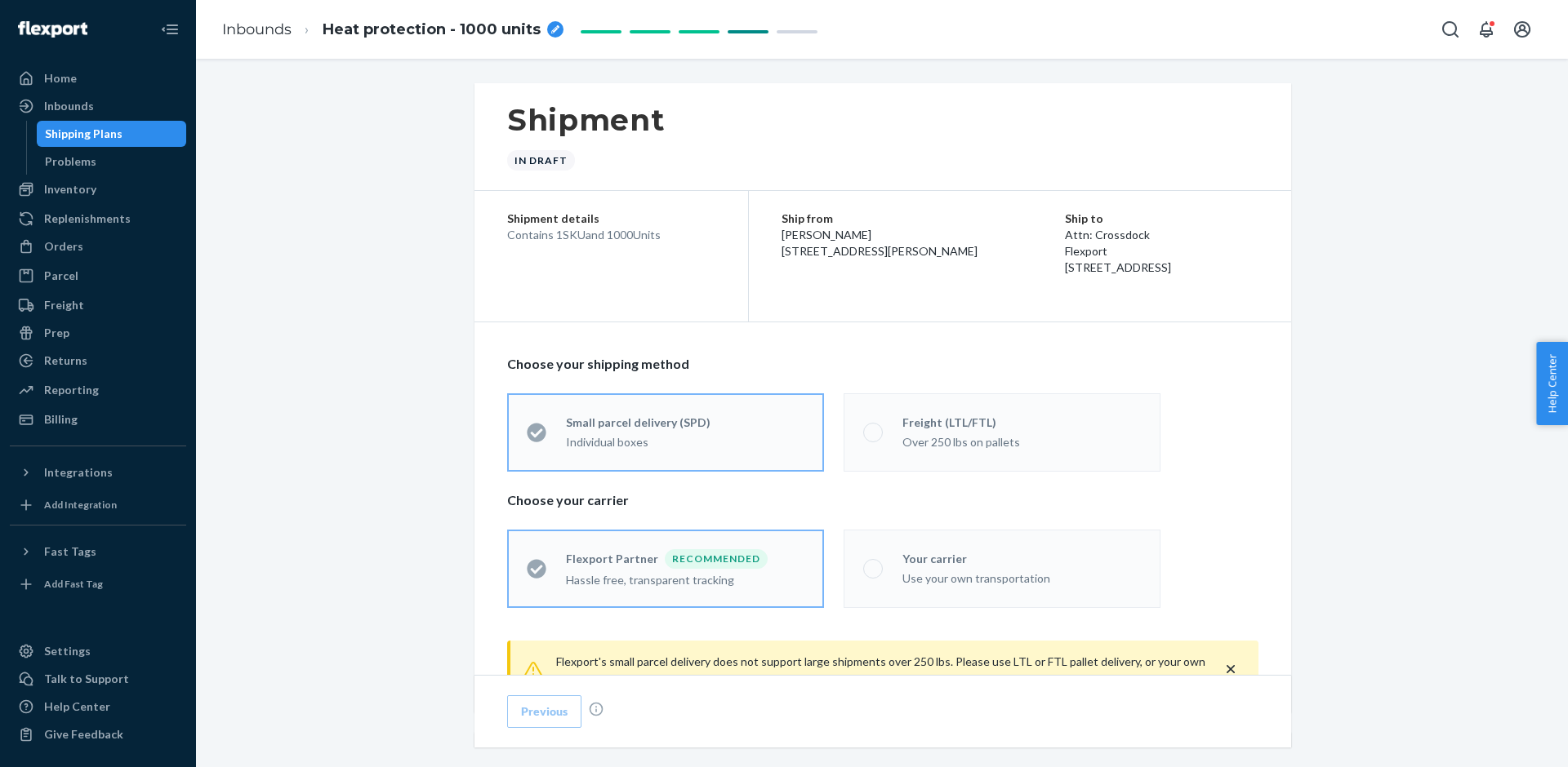
click at [132, 139] on div "Shipping Plans" at bounding box center [112, 134] width 147 height 23
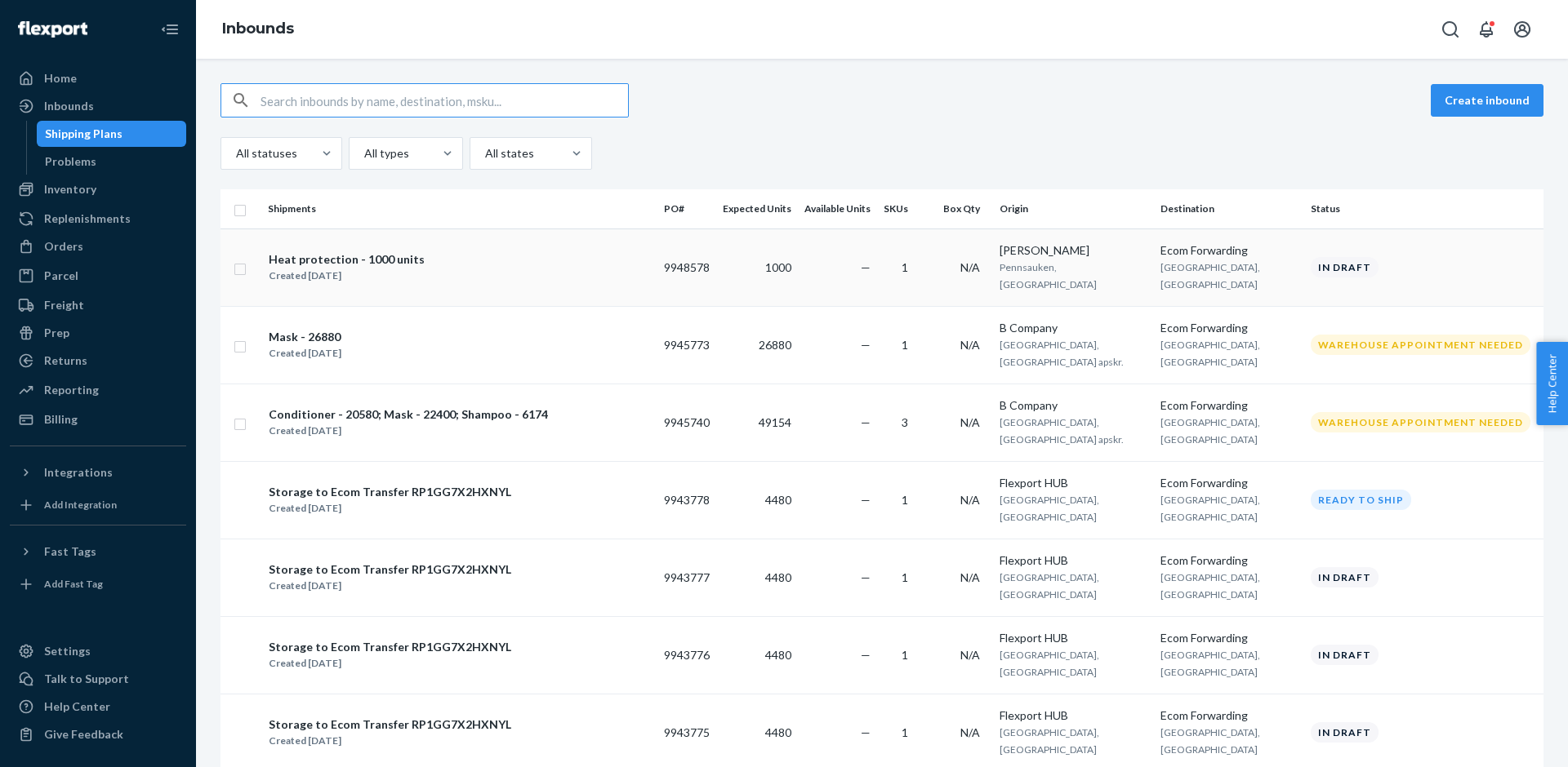
click at [632, 264] on div "Heat protection - 1000 units Created Sep 24, 2025" at bounding box center [459, 267] width 383 height 34
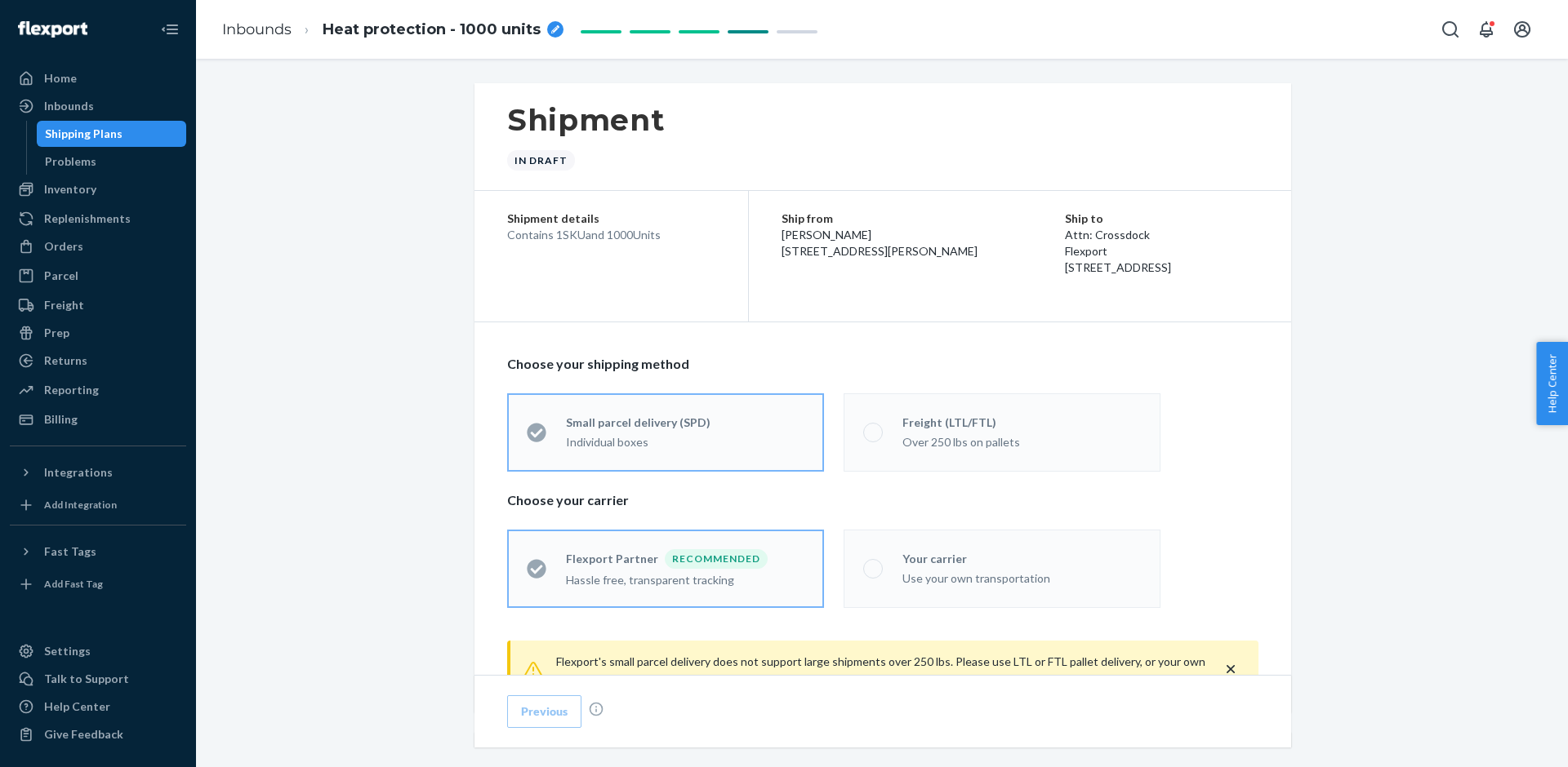
click at [879, 434] on span at bounding box center [873, 433] width 20 height 20
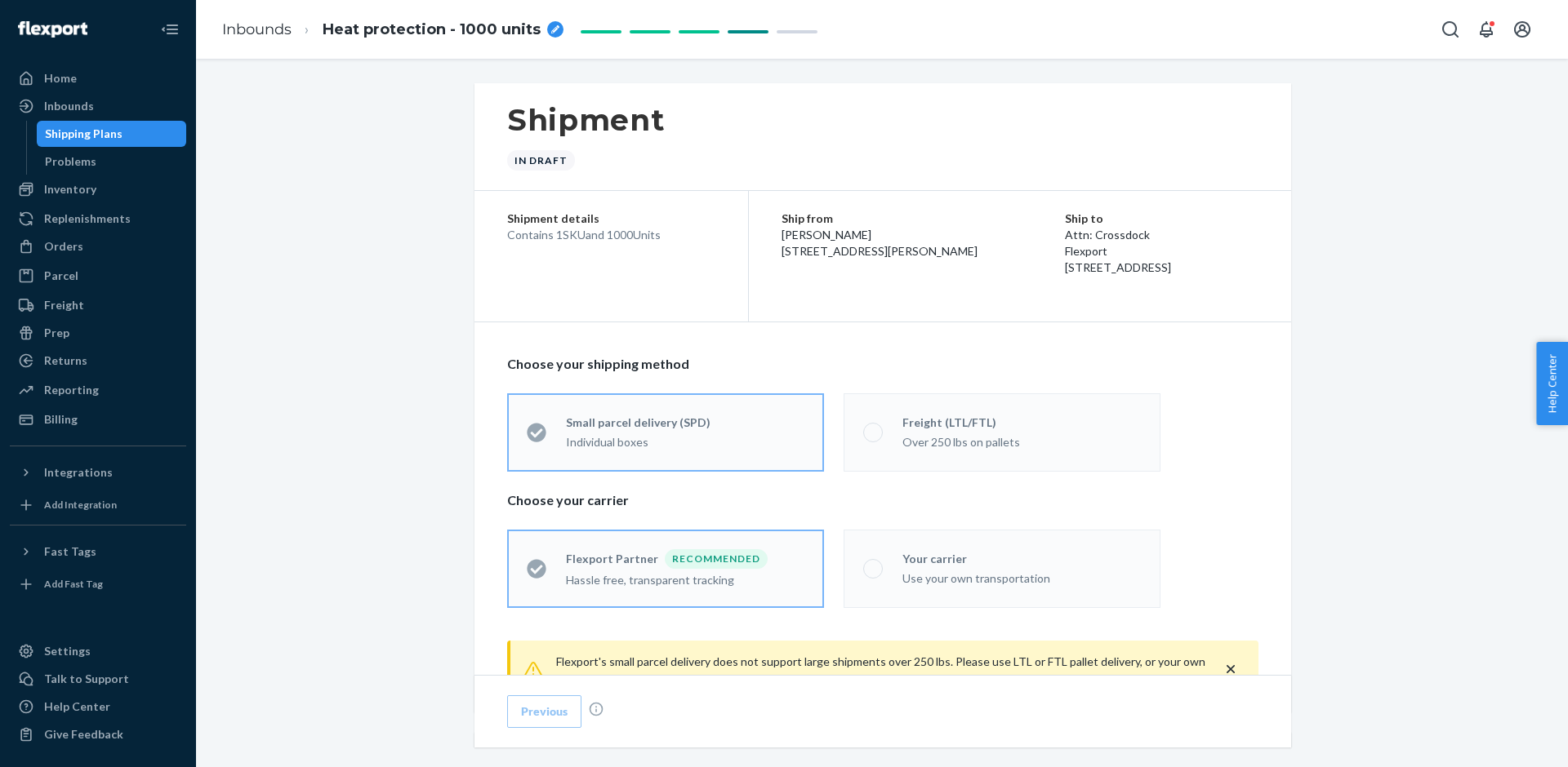
click at [879, 434] on span at bounding box center [873, 433] width 20 height 20
click at [1151, 161] on div "Shipment In draft" at bounding box center [883, 137] width 816 height 108
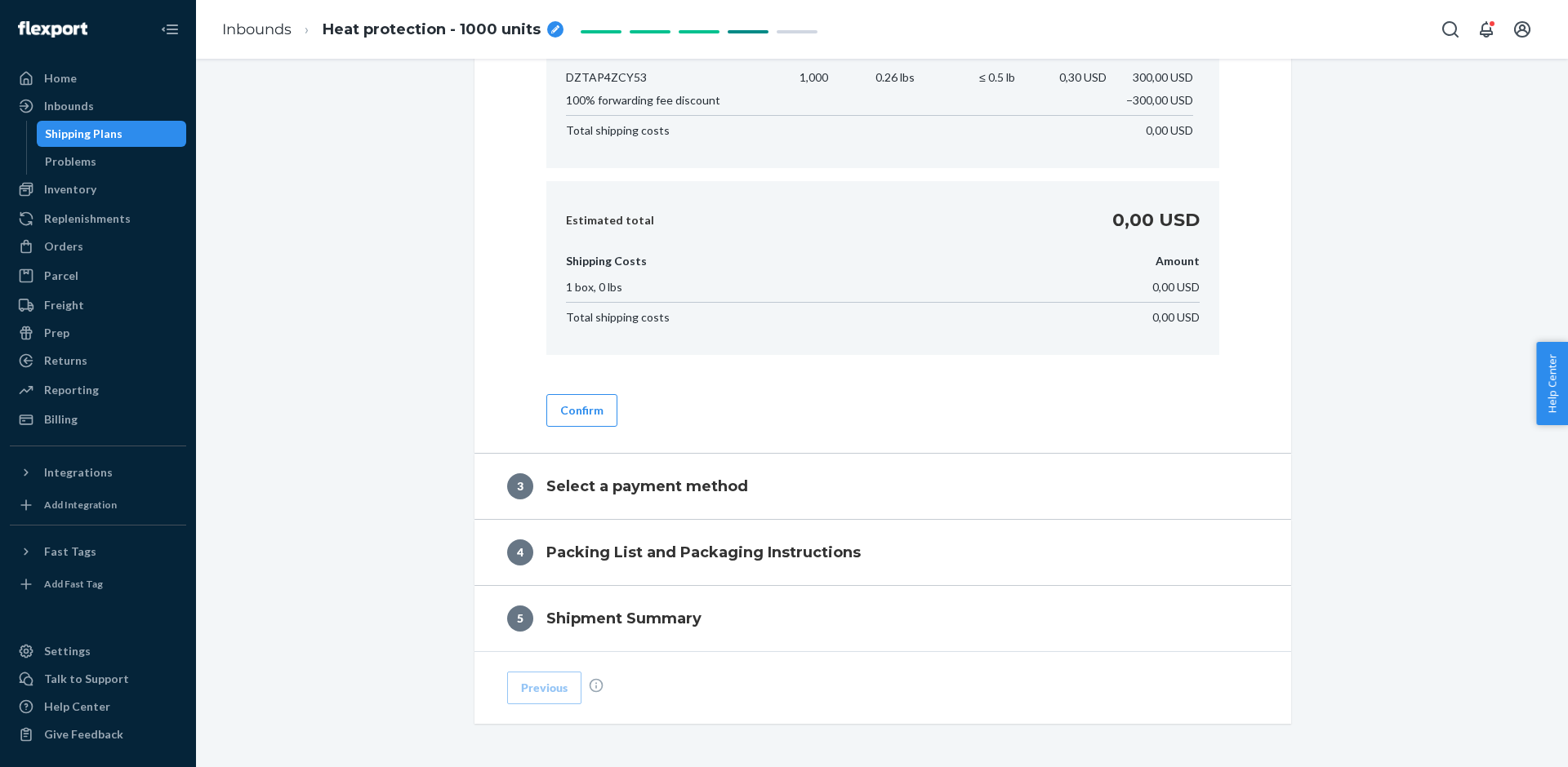
scroll to position [1121, 0]
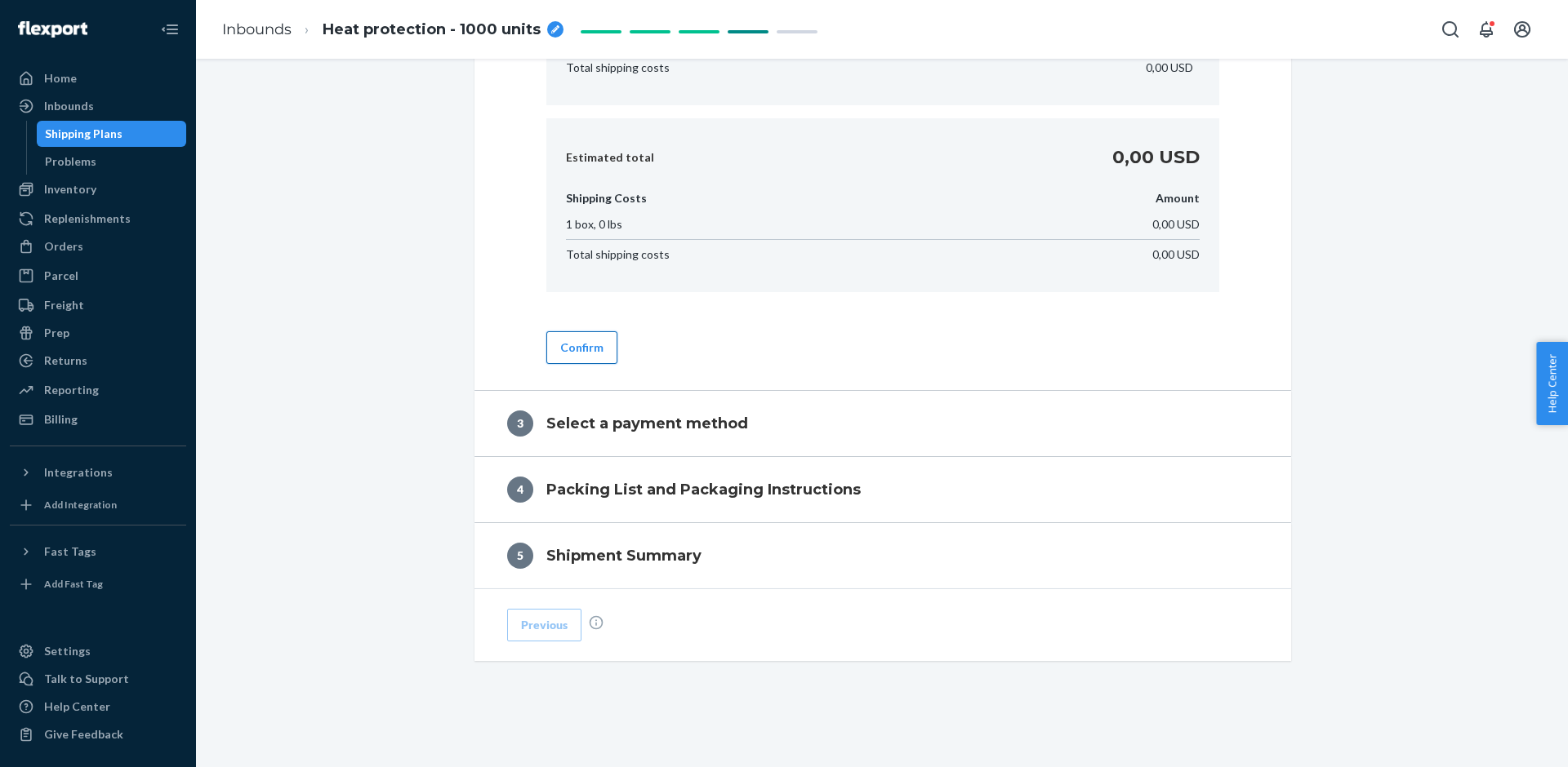
click at [592, 339] on button "Confirm" at bounding box center [582, 347] width 71 height 32
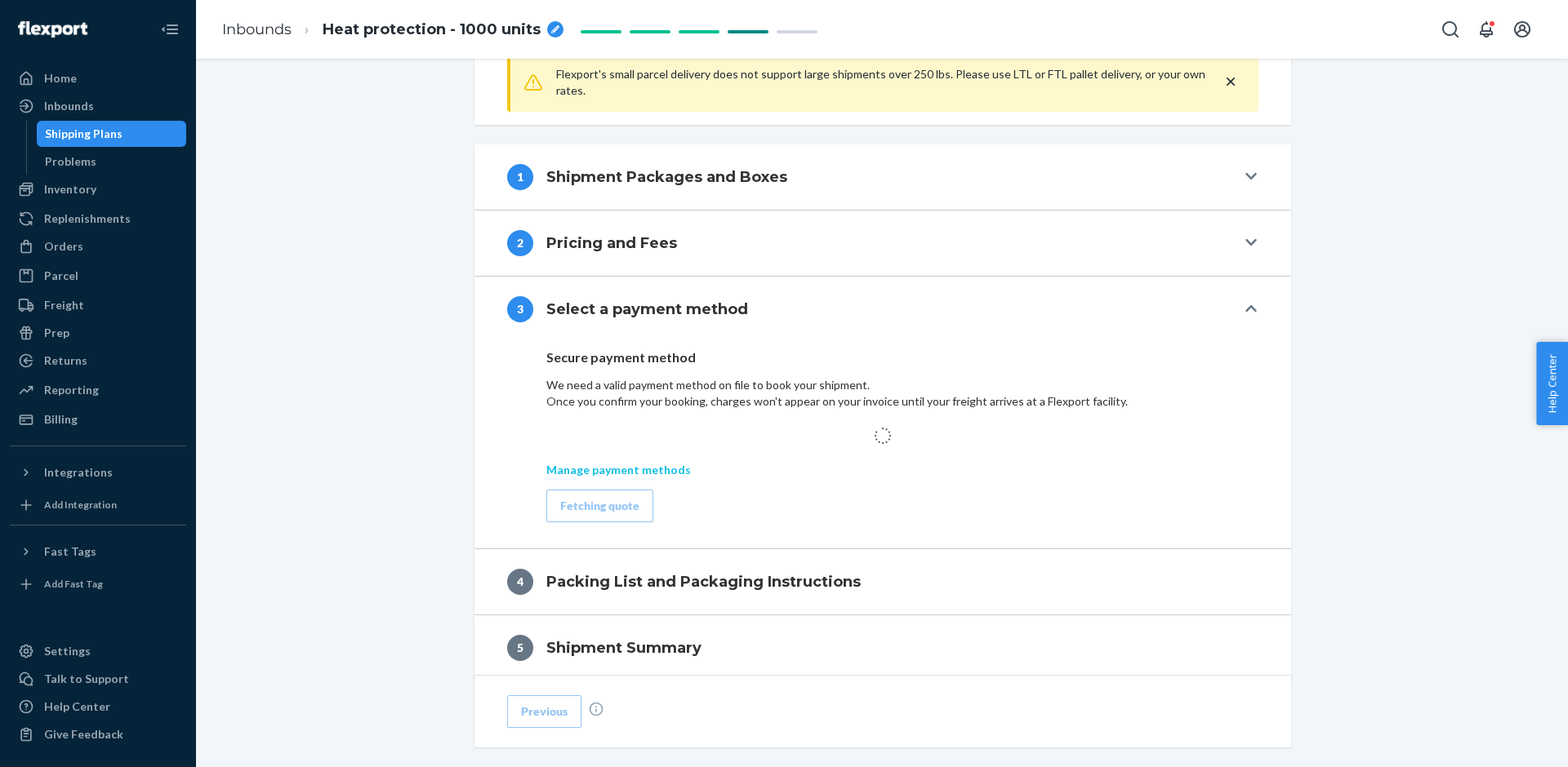
scroll to position [584, 0]
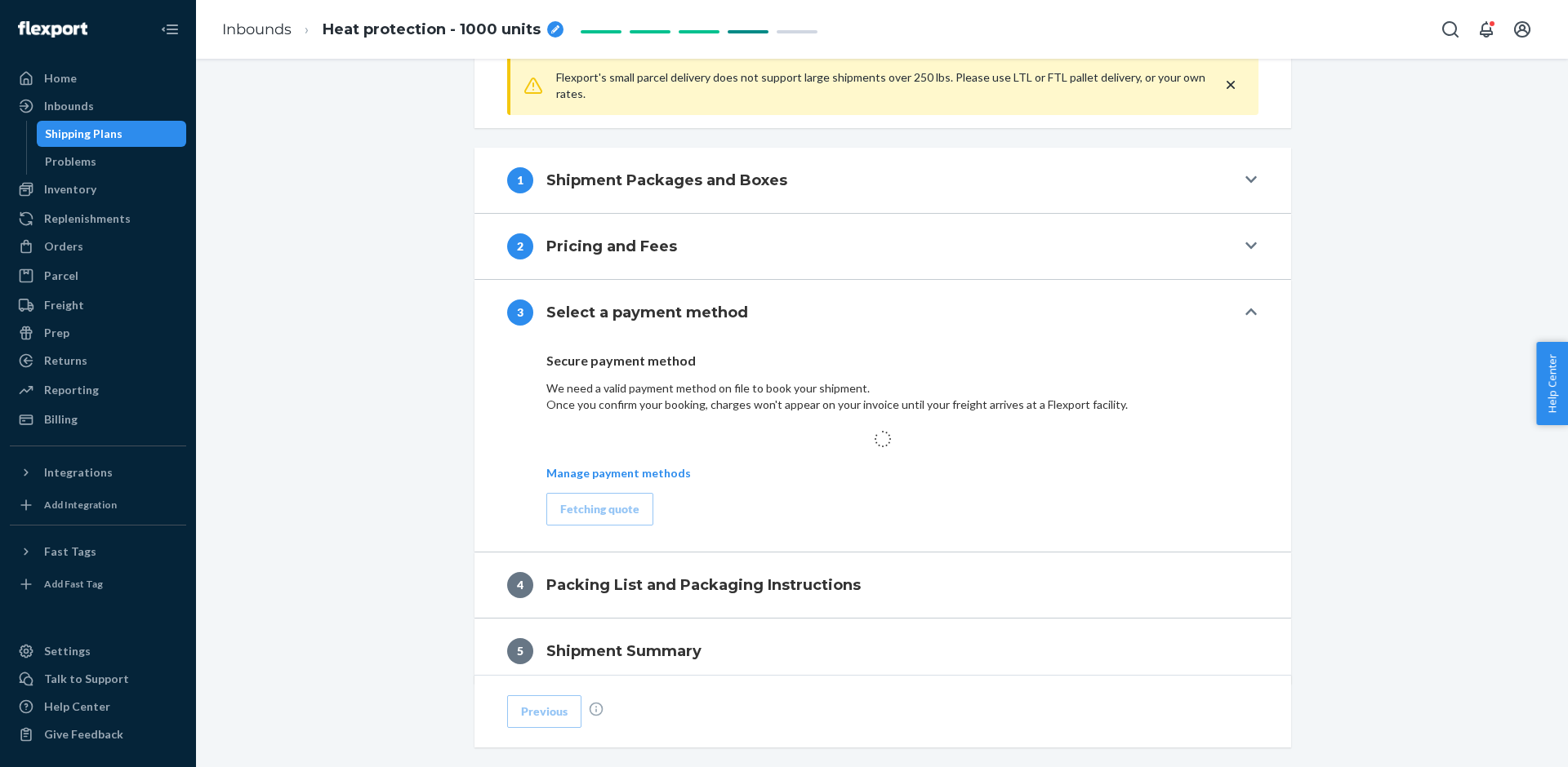
click at [731, 485] on div "Manage payment methods" at bounding box center [883, 463] width 673 height 90
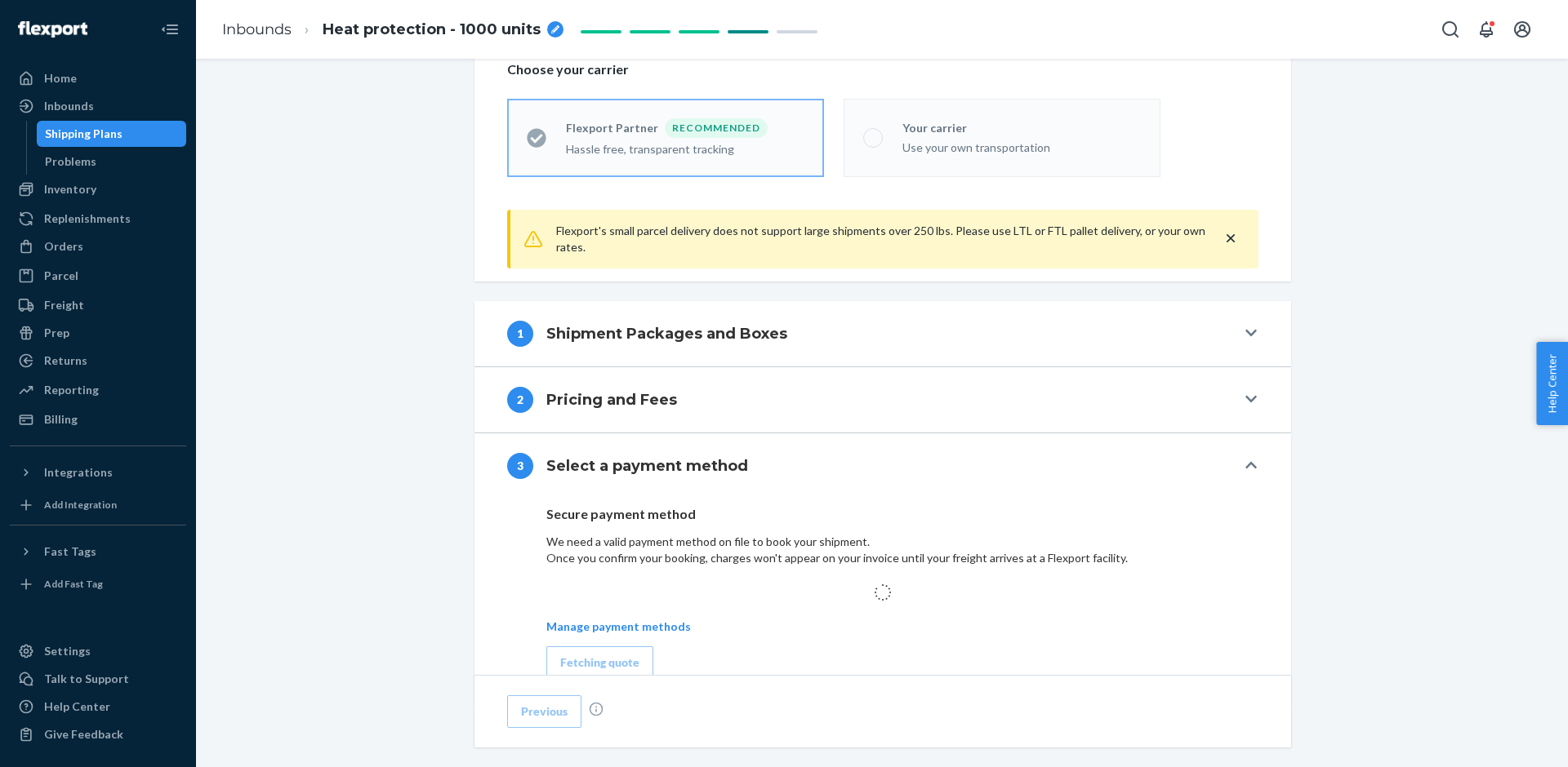
scroll to position [442, 0]
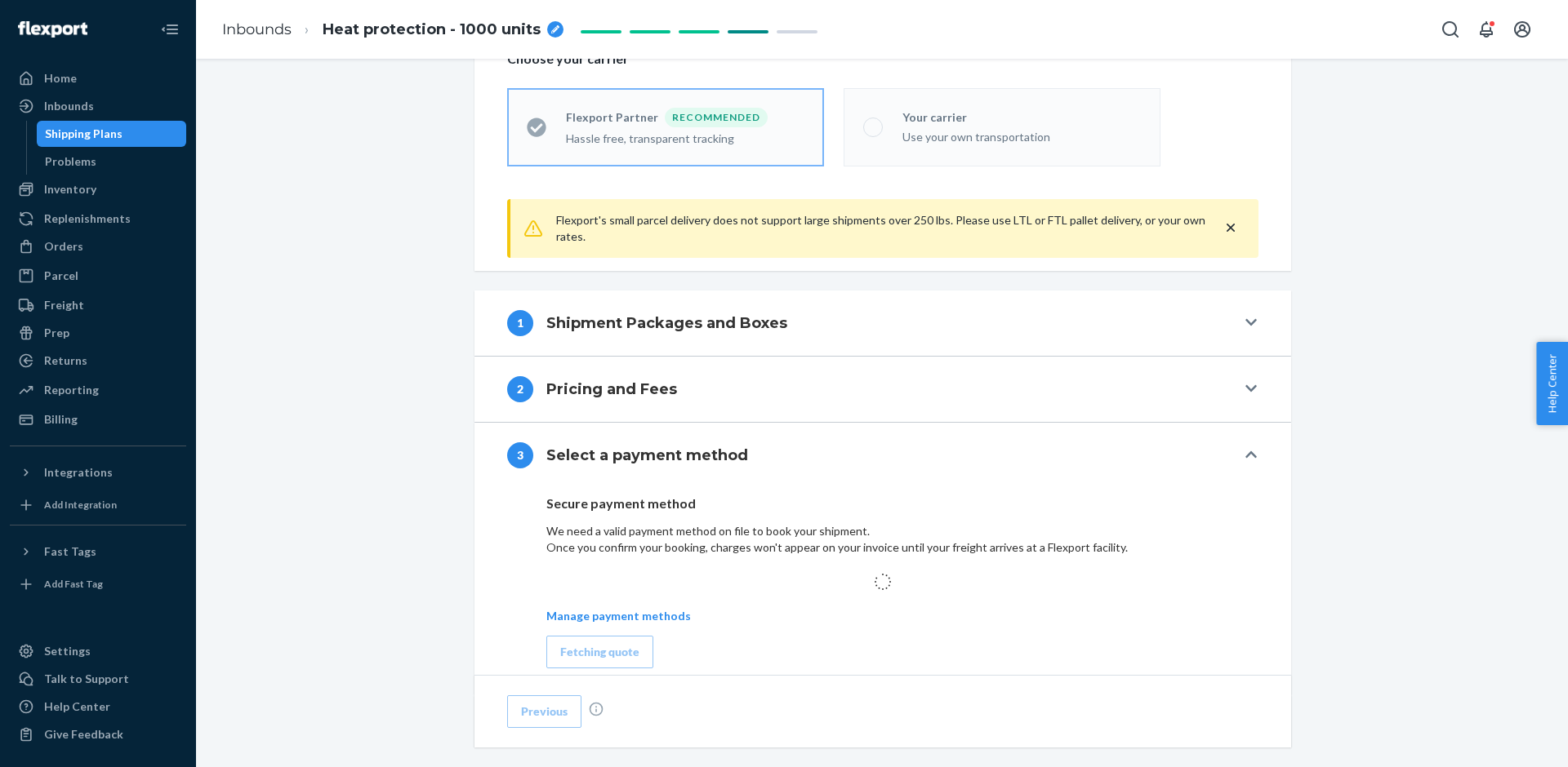
click at [1032, 339] on button "1 Shipment Packages and Boxes" at bounding box center [883, 323] width 816 height 65
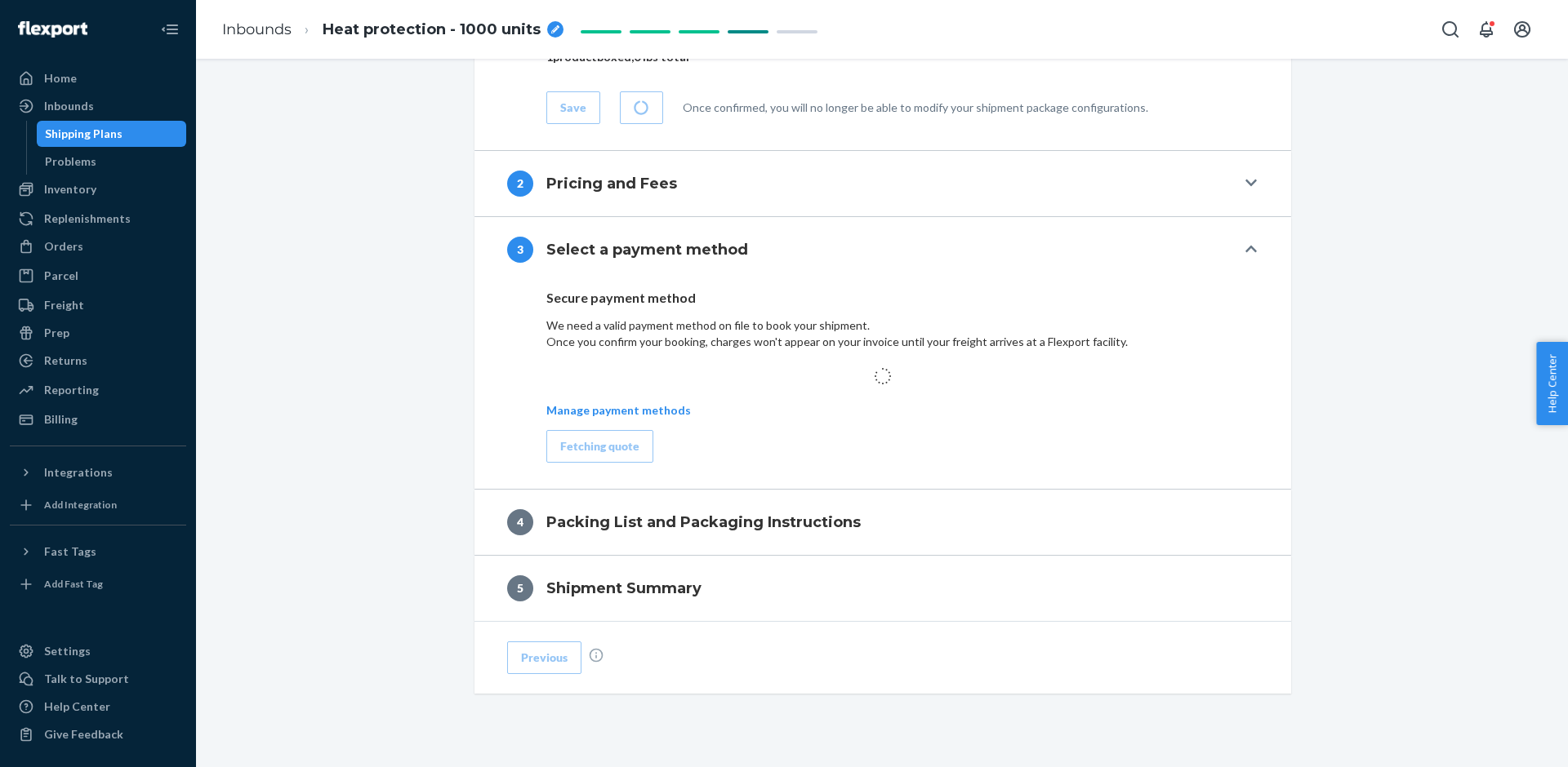
scroll to position [924, 0]
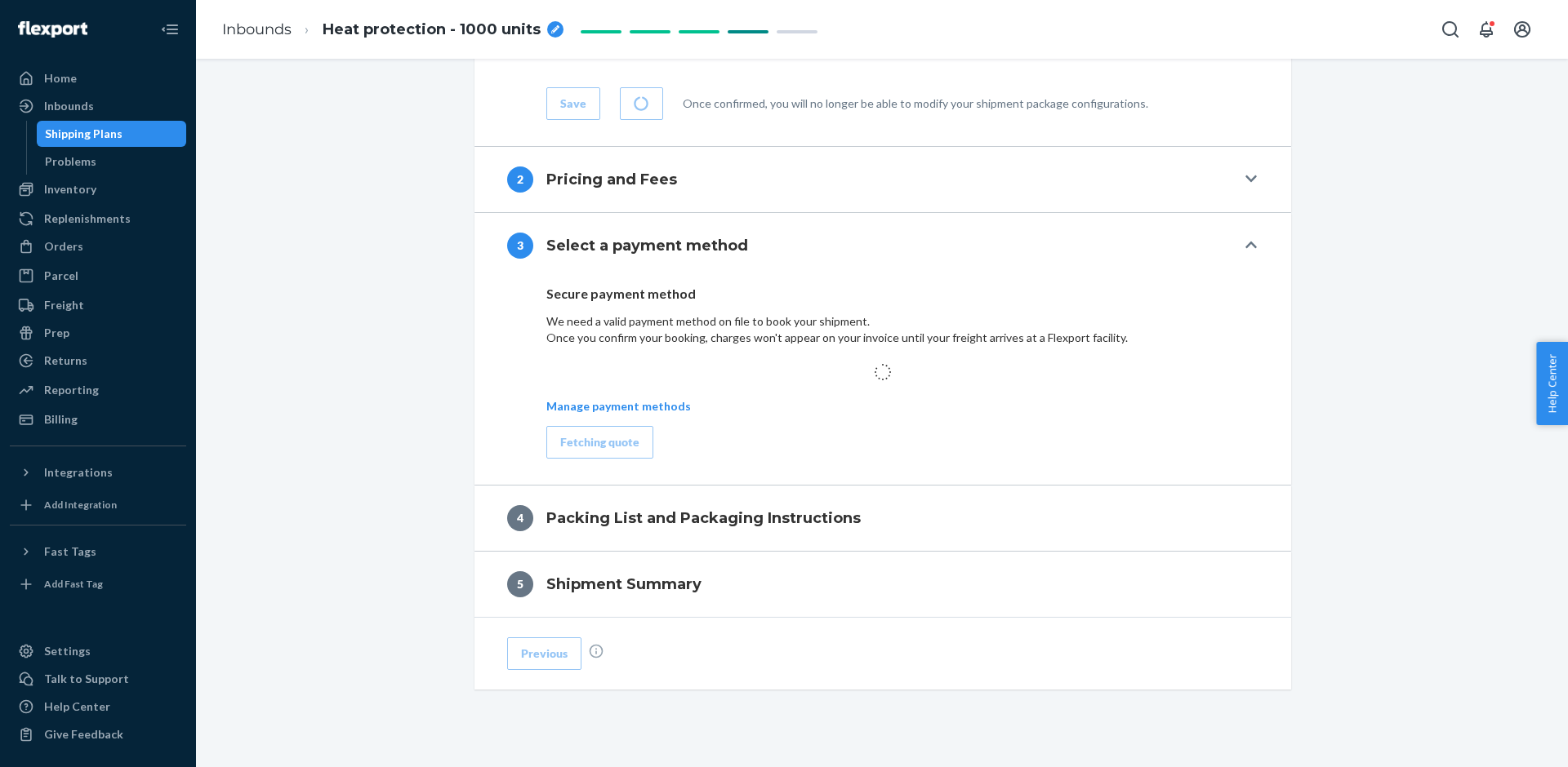
click at [146, 125] on div "Shipping Plans" at bounding box center [112, 134] width 147 height 23
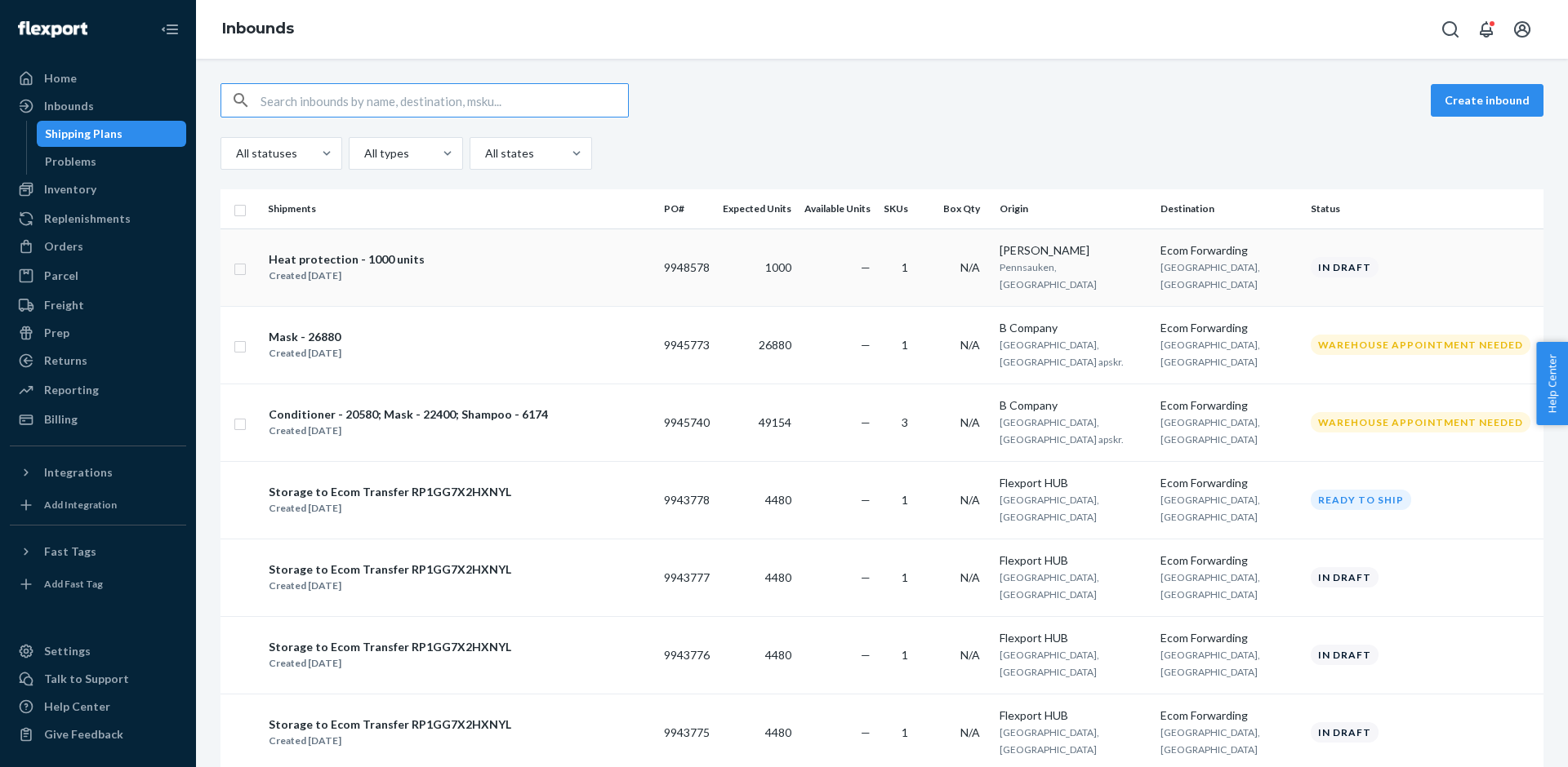
click at [240, 272] on input "checkbox" at bounding box center [240, 267] width 13 height 17
click at [1365, 98] on div "Delete" at bounding box center [1377, 100] width 54 height 17
checkbox input "false"
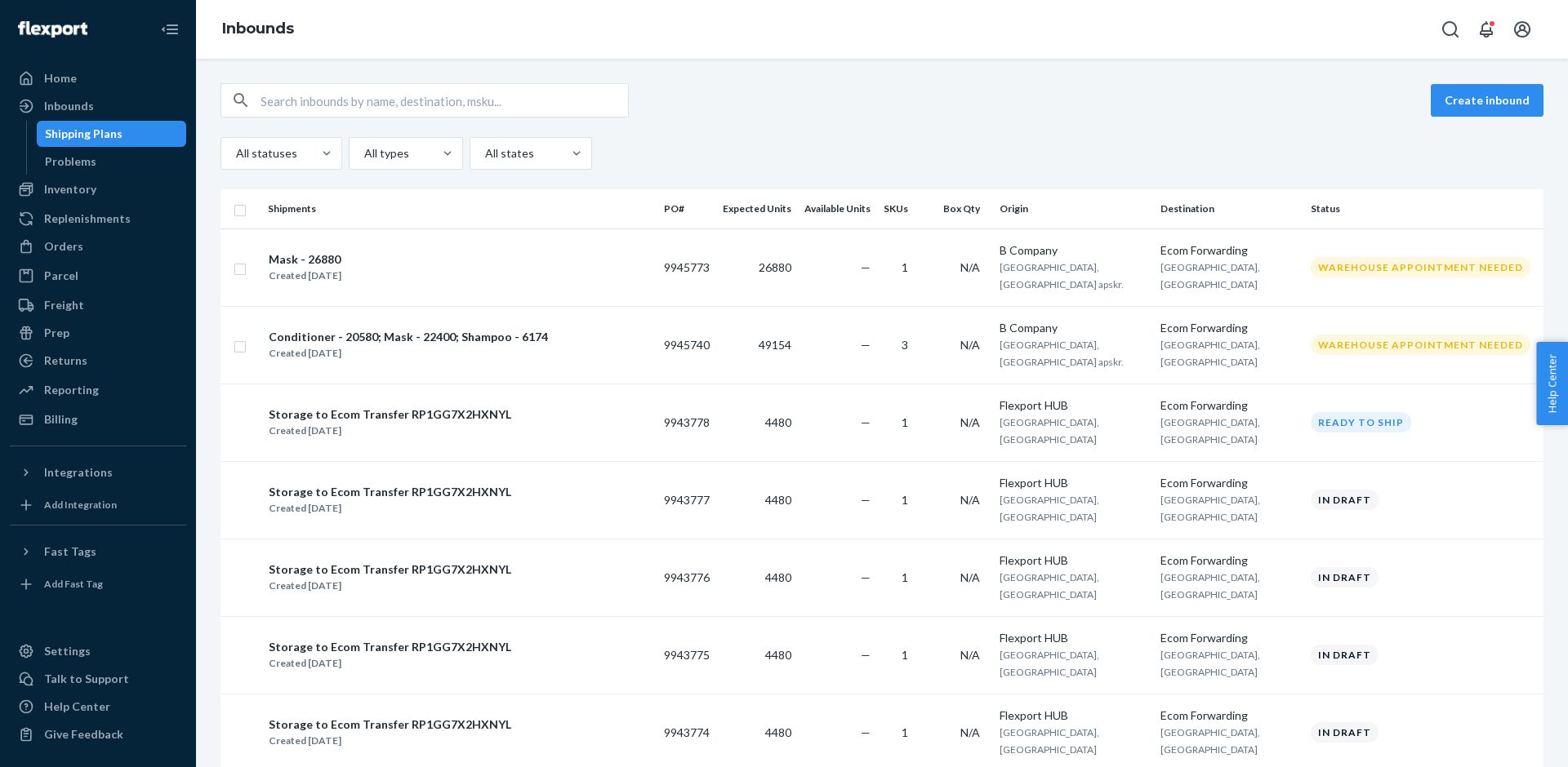
click at [1359, 133] on div "Create inbound All statuses All types All states" at bounding box center [882, 127] width 1323 height 87
click at [1459, 103] on button "Create inbound" at bounding box center [1487, 100] width 113 height 32
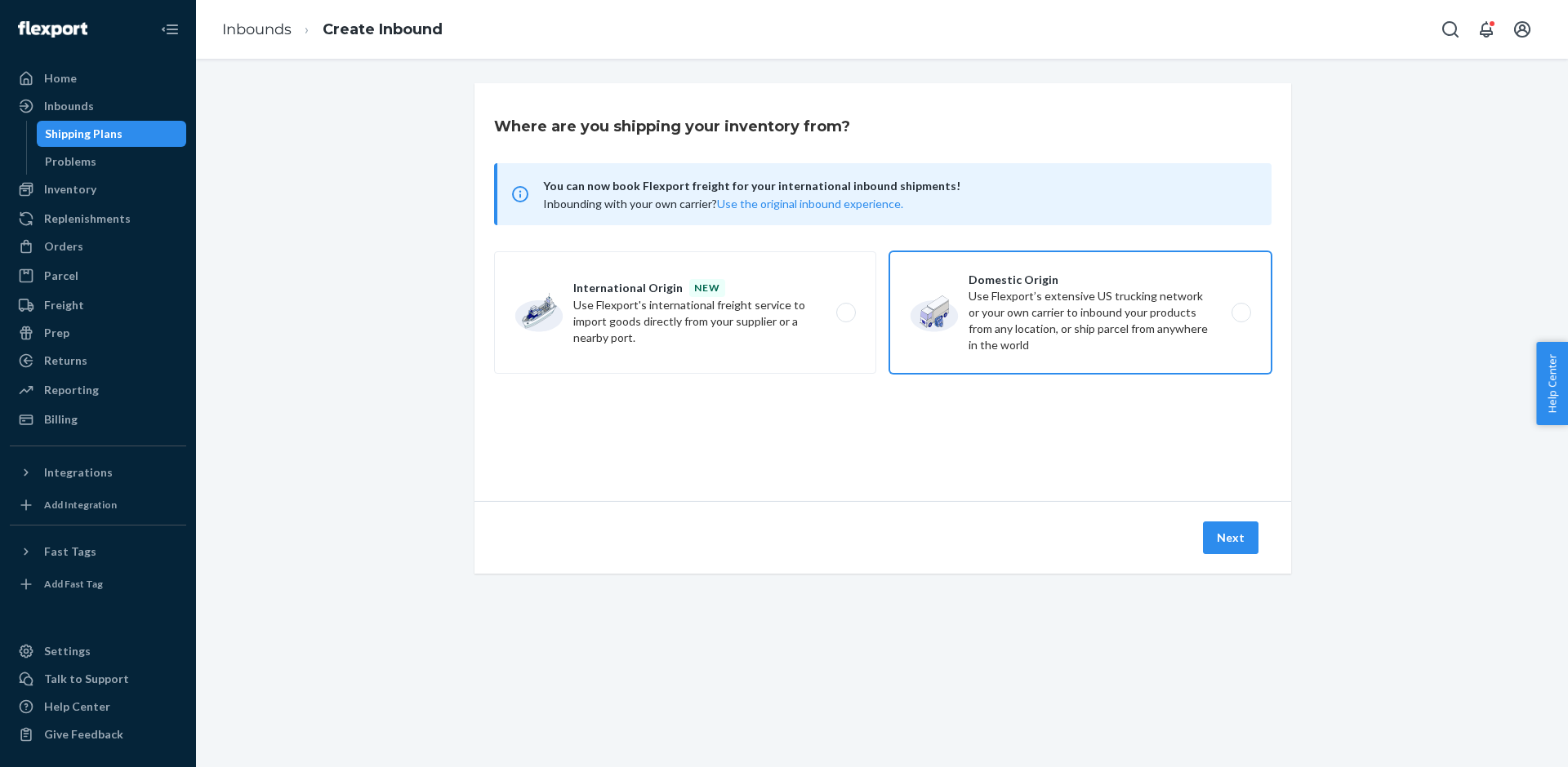
click at [940, 372] on label "Domestic Origin Use Flexport’s extensive US trucking network or your own carrie…" at bounding box center [1080, 313] width 382 height 122
click at [1240, 319] on input "Domestic Origin Use Flexport’s extensive US trucking network or your own carrie…" at bounding box center [1245, 313] width 11 height 11
radio input "true"
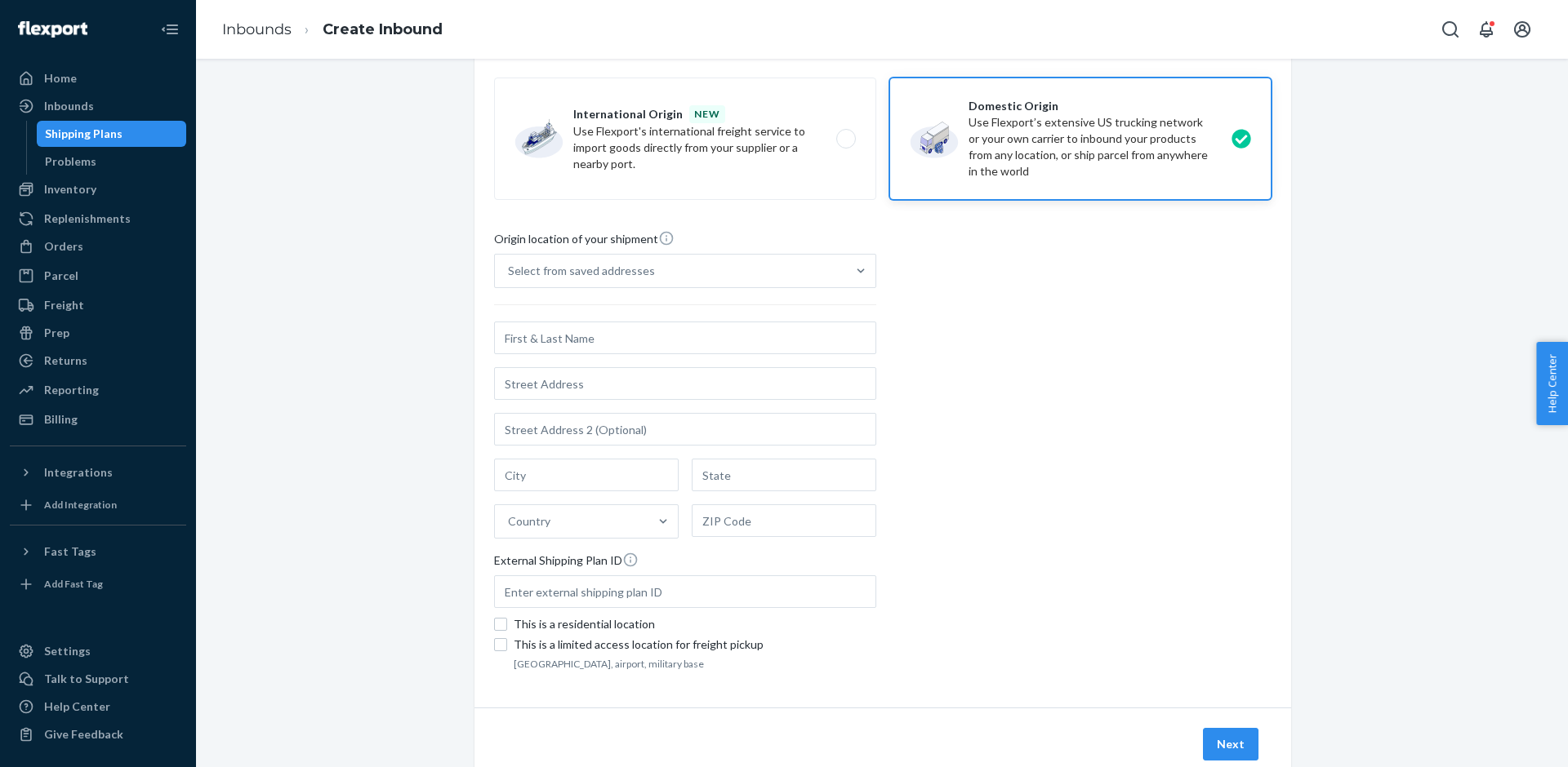
scroll to position [177, 0]
click at [585, 333] on input "text" at bounding box center [685, 334] width 382 height 32
paste input "[PERSON_NAME]"
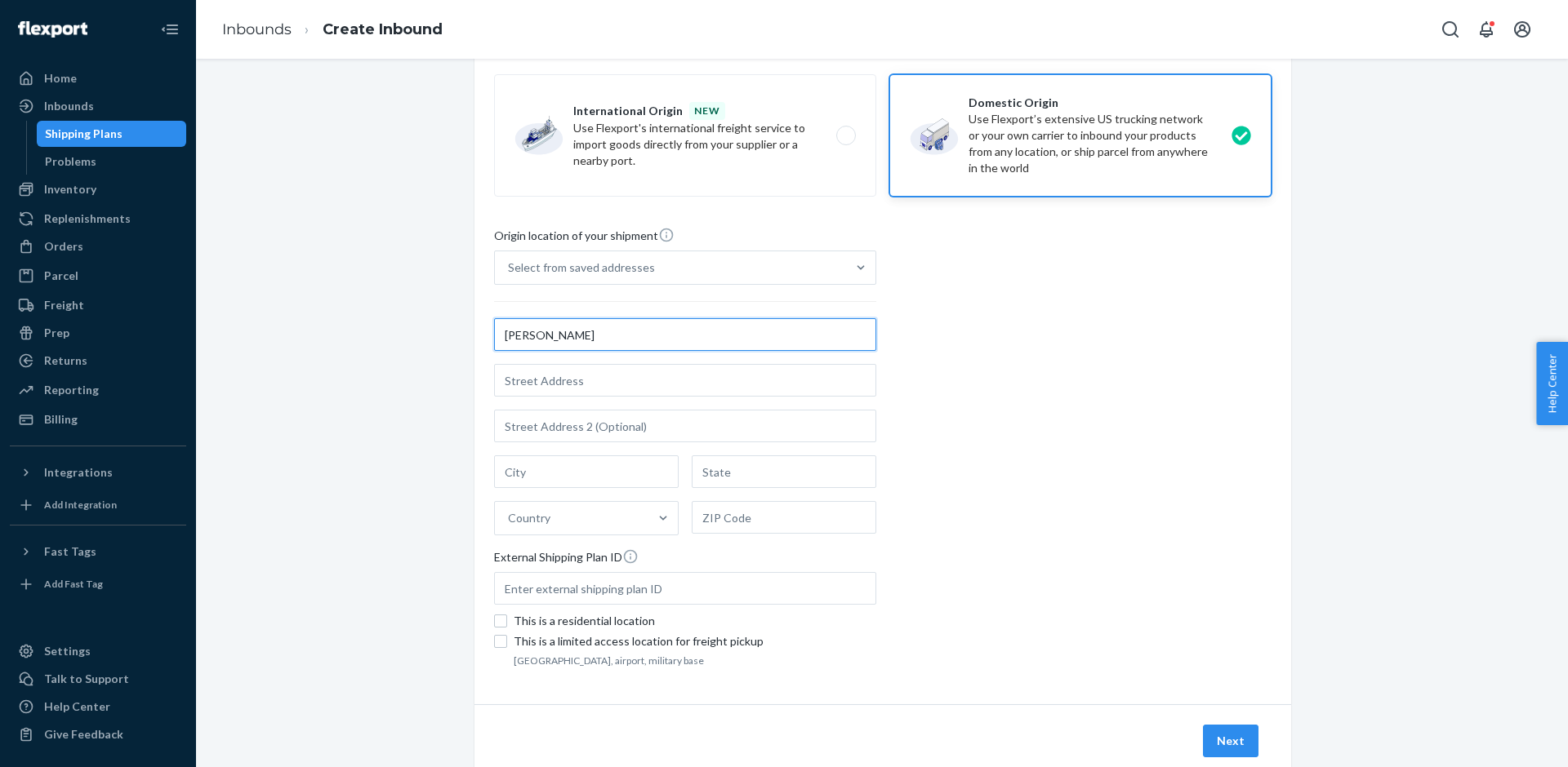
type input "[PERSON_NAME]"
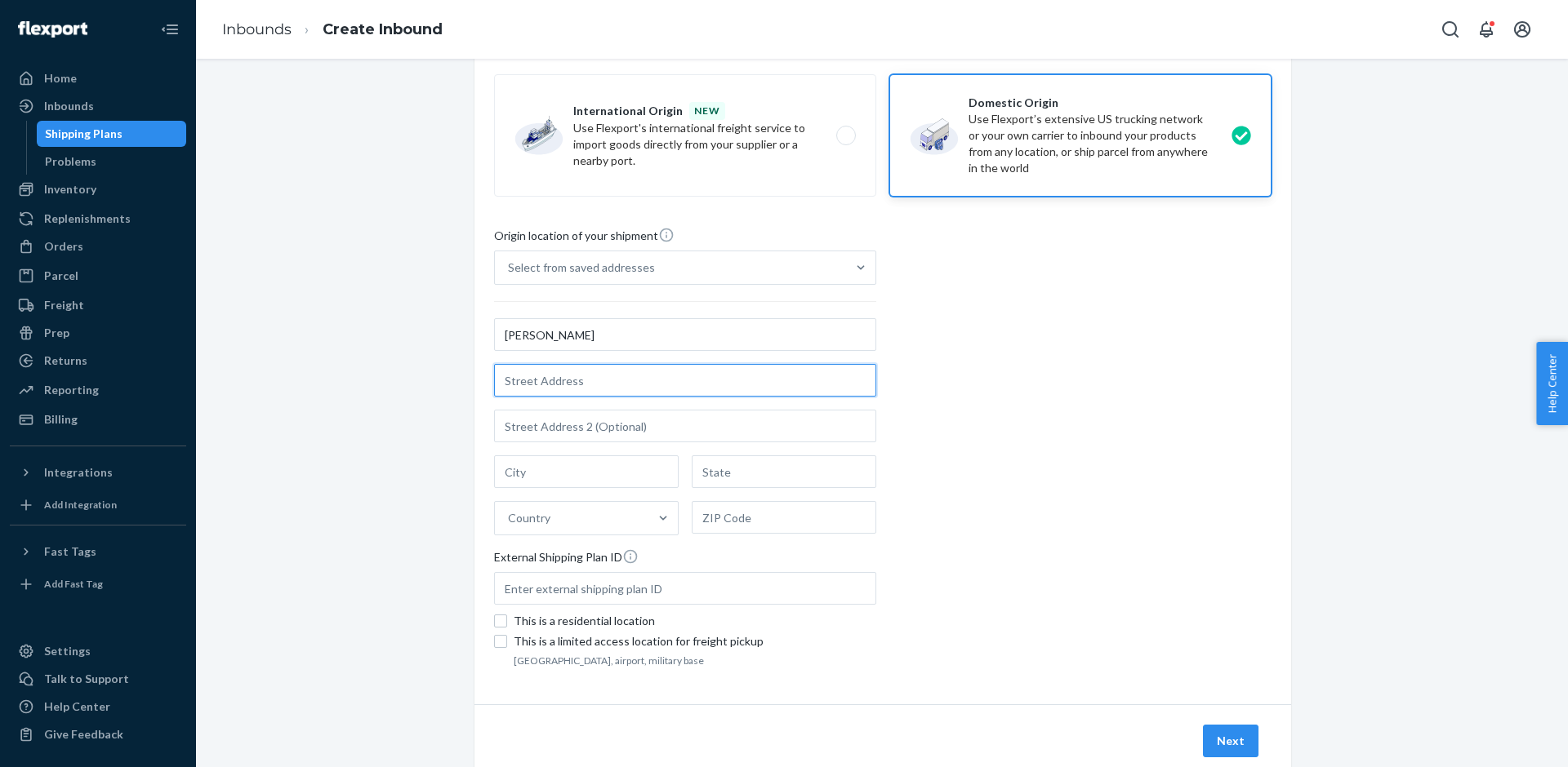
click at [575, 376] on input "text" at bounding box center [685, 380] width 382 height 32
paste input "[STREET_ADDRESS]"
type input "965 Bethel Ave"
type input "a a"
type input "Pennsauken"
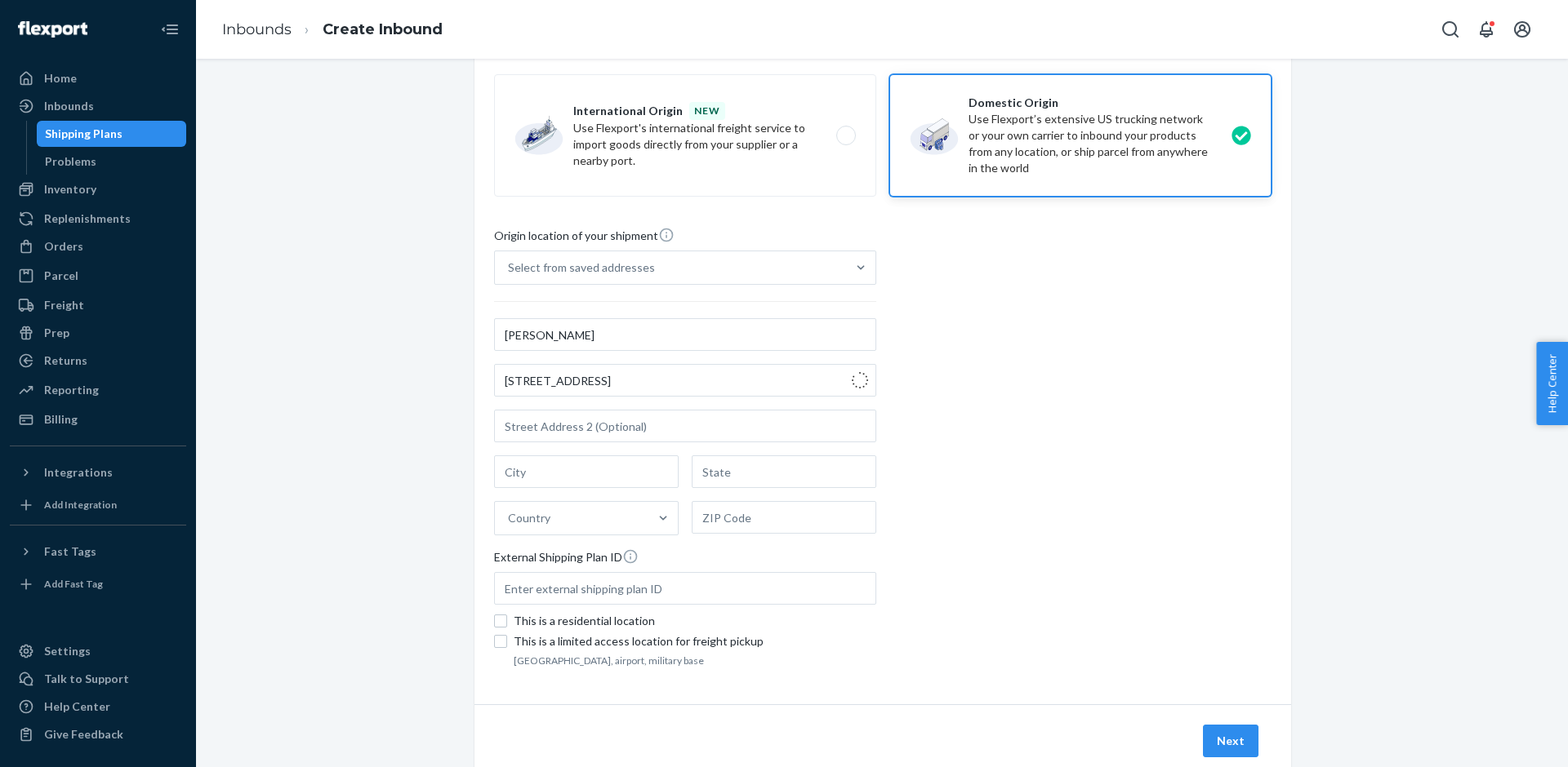
type input "NJ"
type input "08110"
click at [509, 425] on input "a a" at bounding box center [685, 425] width 382 height 32
type input "unit a"
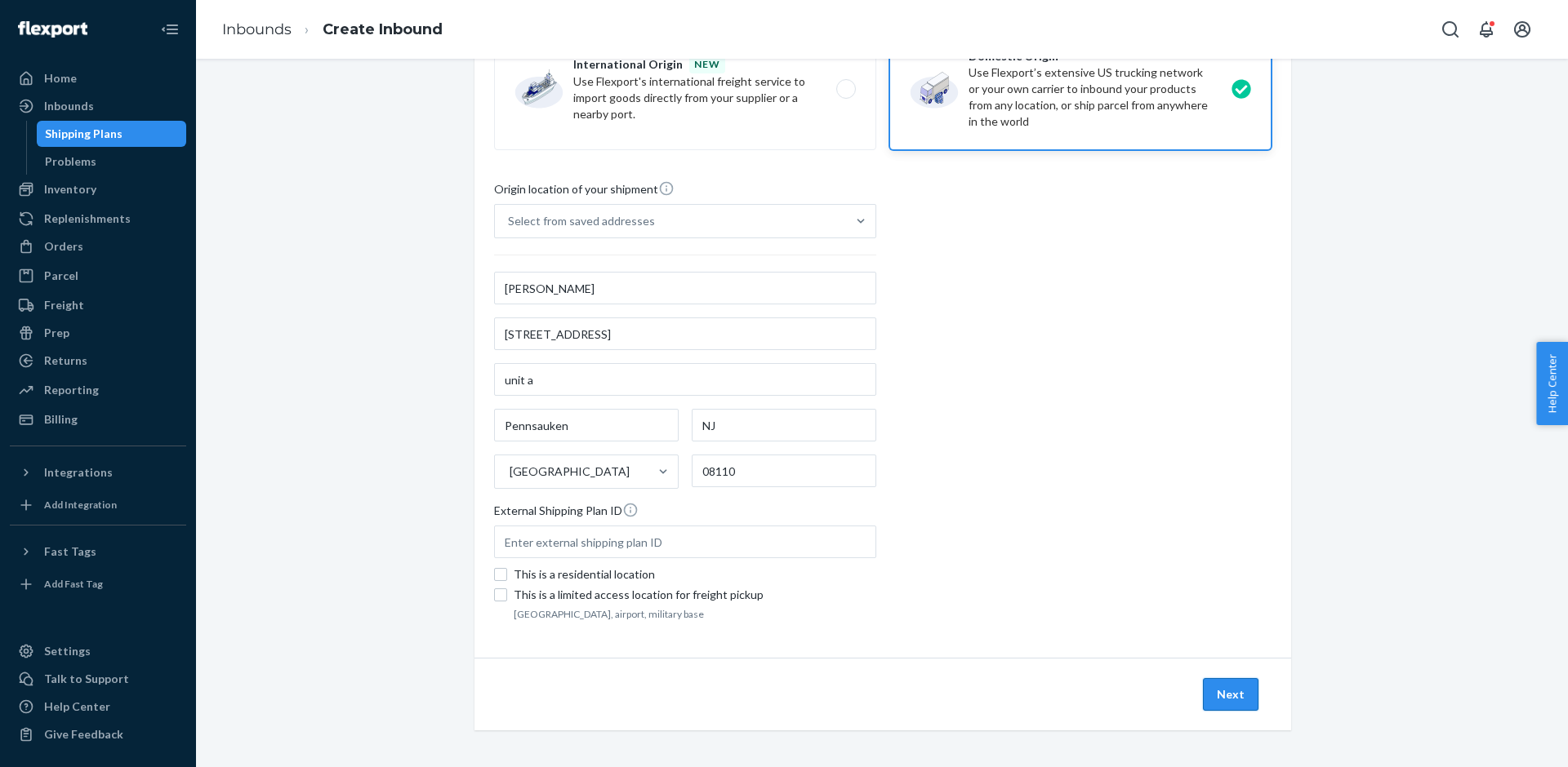
click at [1214, 689] on button "Next" at bounding box center [1230, 694] width 55 height 32
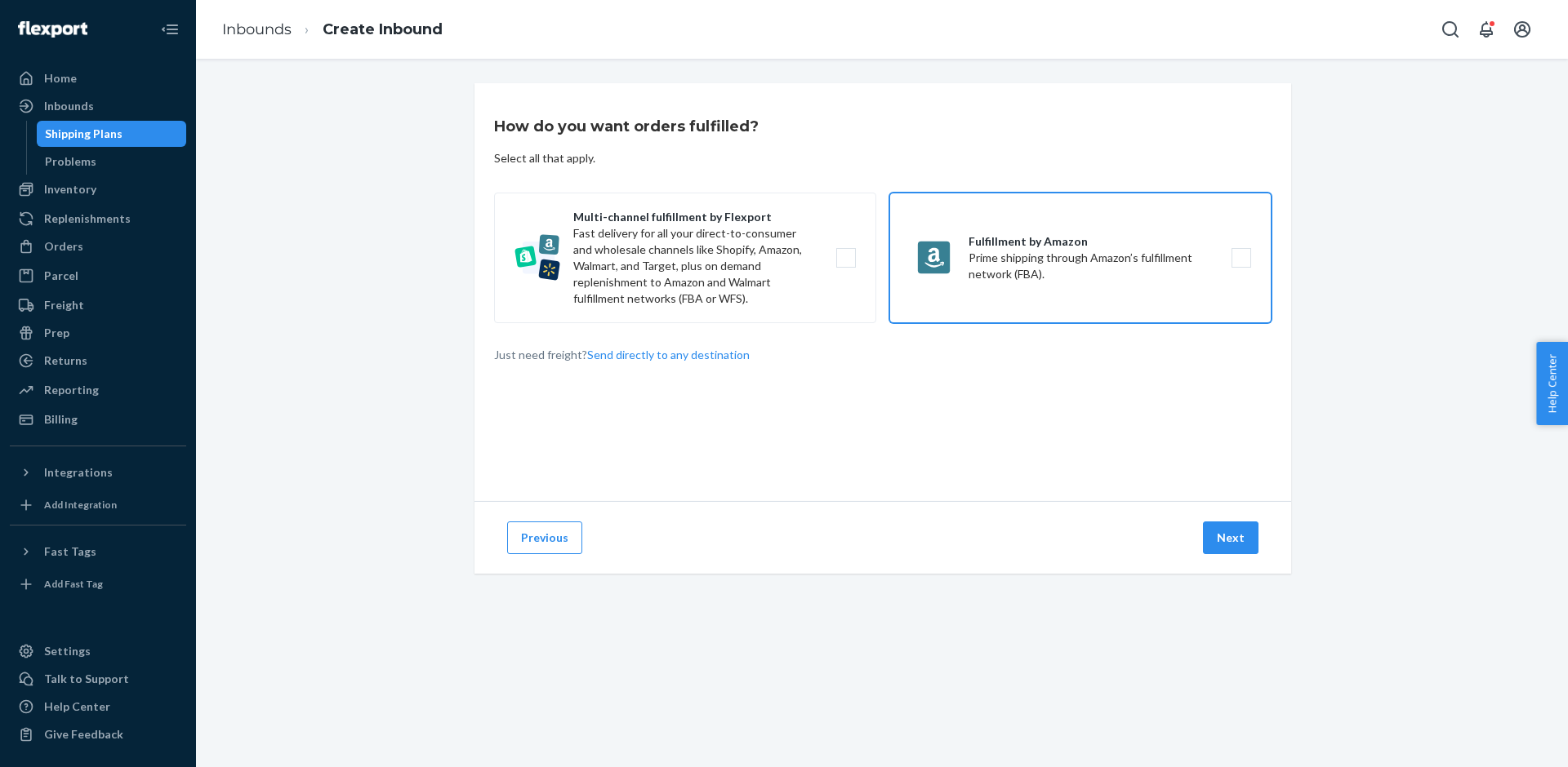
click at [1060, 277] on label "Fulfillment by Amazon Prime shipping through Amazon’s fulfillment network (FBA)." at bounding box center [1080, 258] width 382 height 131
click at [1240, 264] on input "Fulfillment by Amazon Prime shipping through Amazon’s fulfillment network (FBA)." at bounding box center [1245, 258] width 11 height 11
checkbox input "true"
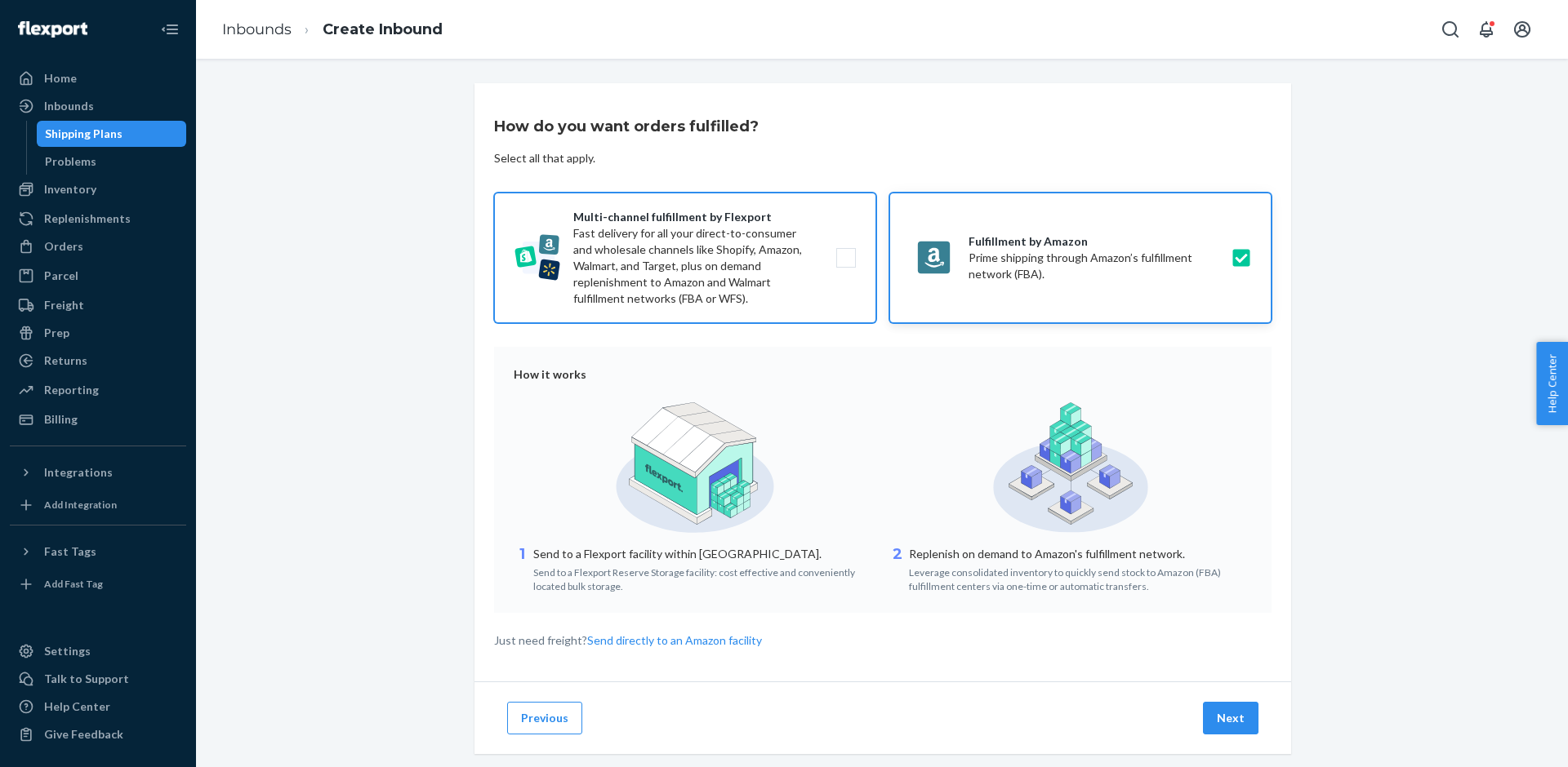
click at [834, 277] on label "Multi-channel fulfillment by Flexport Fast delivery for all your direct-to-cons…" at bounding box center [685, 258] width 382 height 131
click at [845, 264] on input "Multi-channel fulfillment by Flexport Fast delivery for all your direct-to-cons…" at bounding box center [850, 258] width 11 height 11
checkbox input "true"
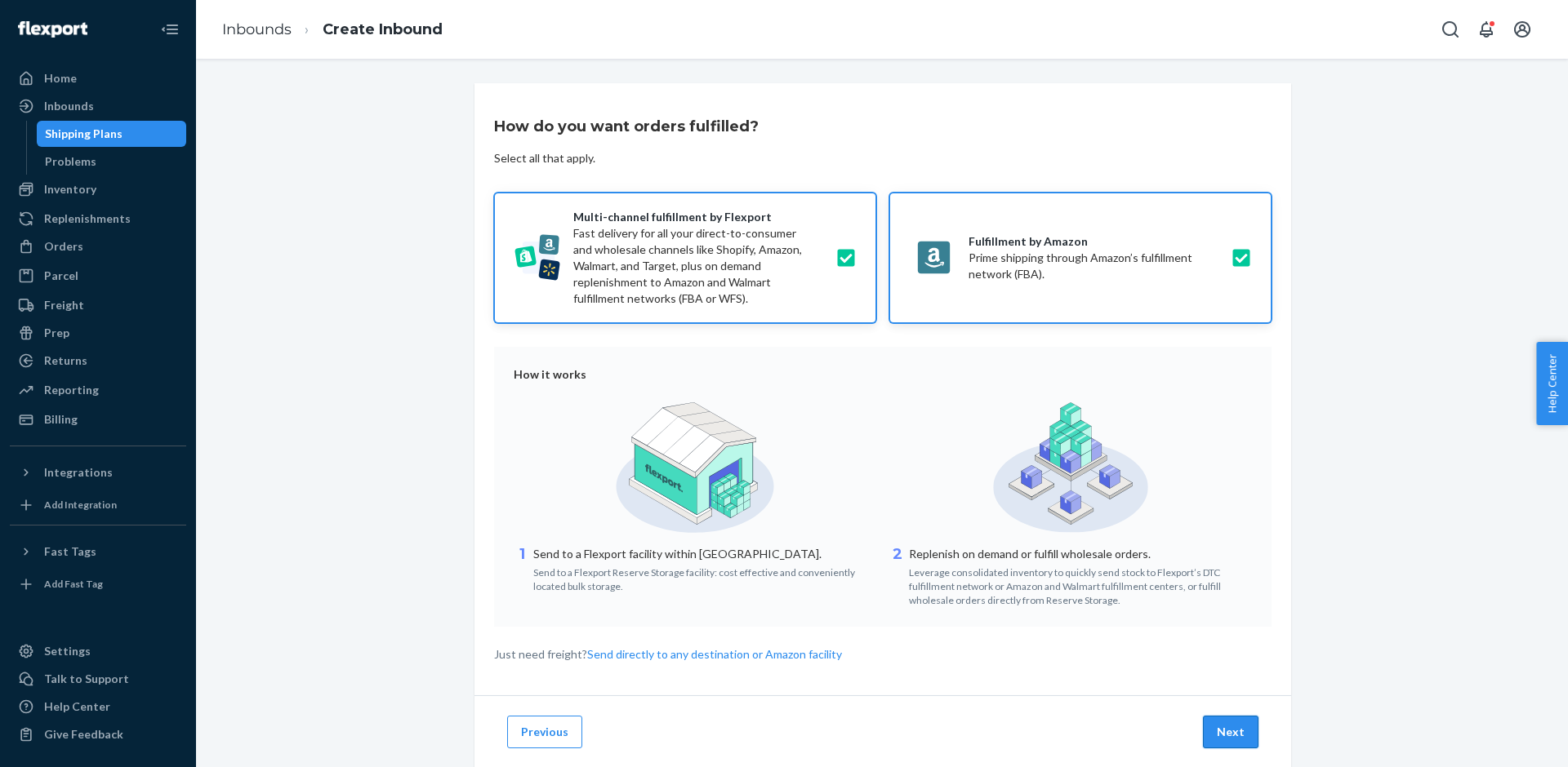
click at [1223, 727] on button "Next" at bounding box center [1230, 731] width 55 height 32
click at [1001, 313] on label "Fulfillment by Amazon Prime shipping through Amazon’s fulfillment network (FBA)." at bounding box center [1080, 258] width 382 height 131
click at [1240, 264] on input "Fulfillment by Amazon Prime shipping through Amazon’s fulfillment network (FBA)." at bounding box center [1245, 258] width 11 height 11
checkbox input "false"
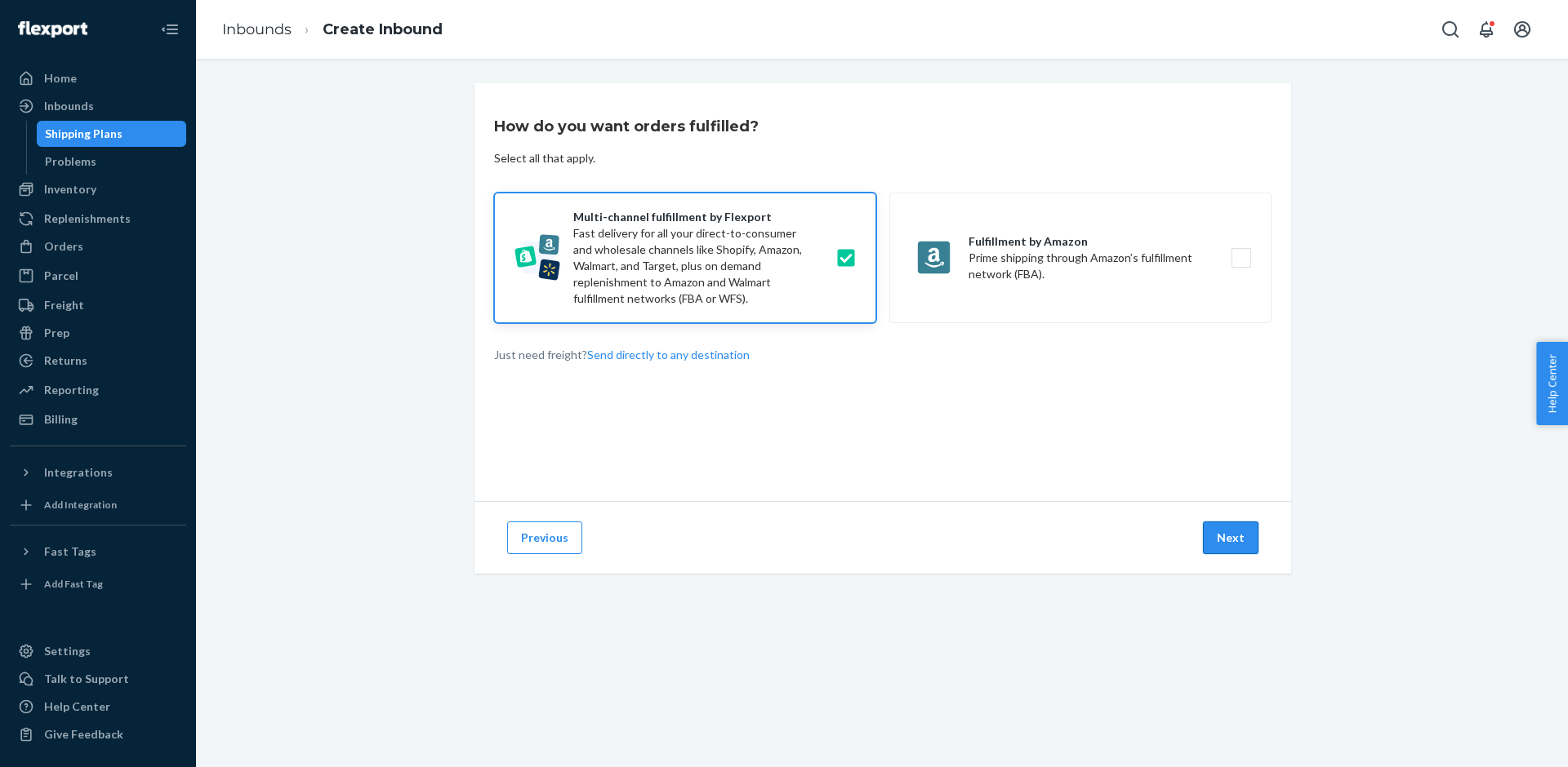
click at [1214, 533] on button "Next" at bounding box center [1230, 537] width 55 height 32
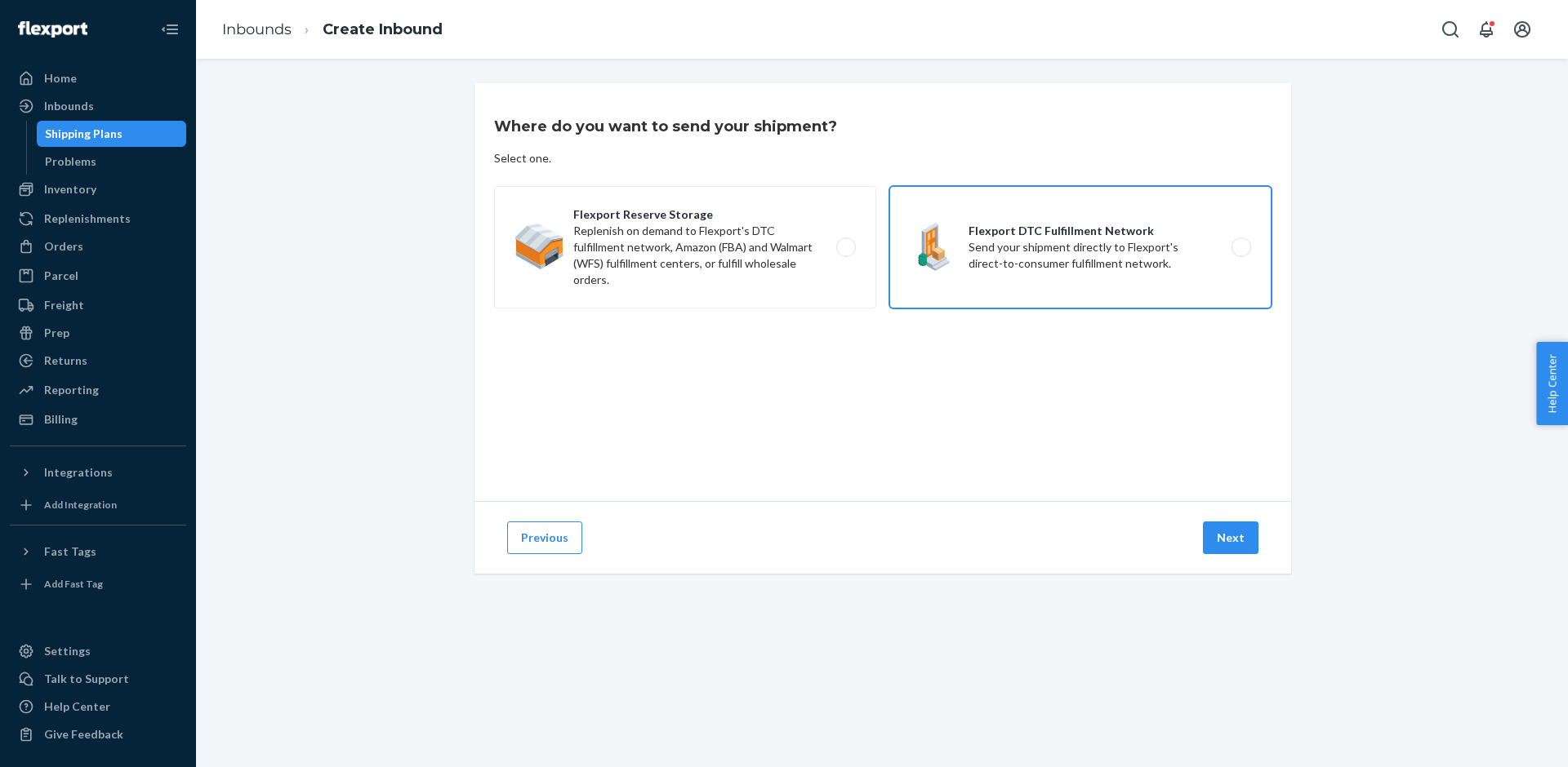
click at [946, 274] on label "Flexport DTC Fulfillment Network Send your shipment directly to Flexport's dire…" at bounding box center [1080, 247] width 382 height 122
click at [1240, 253] on input "Flexport DTC Fulfillment Network Send your shipment directly to Flexport's dire…" at bounding box center [1245, 247] width 11 height 11
radio input "true"
click at [1210, 528] on button "Next" at bounding box center [1230, 537] width 55 height 32
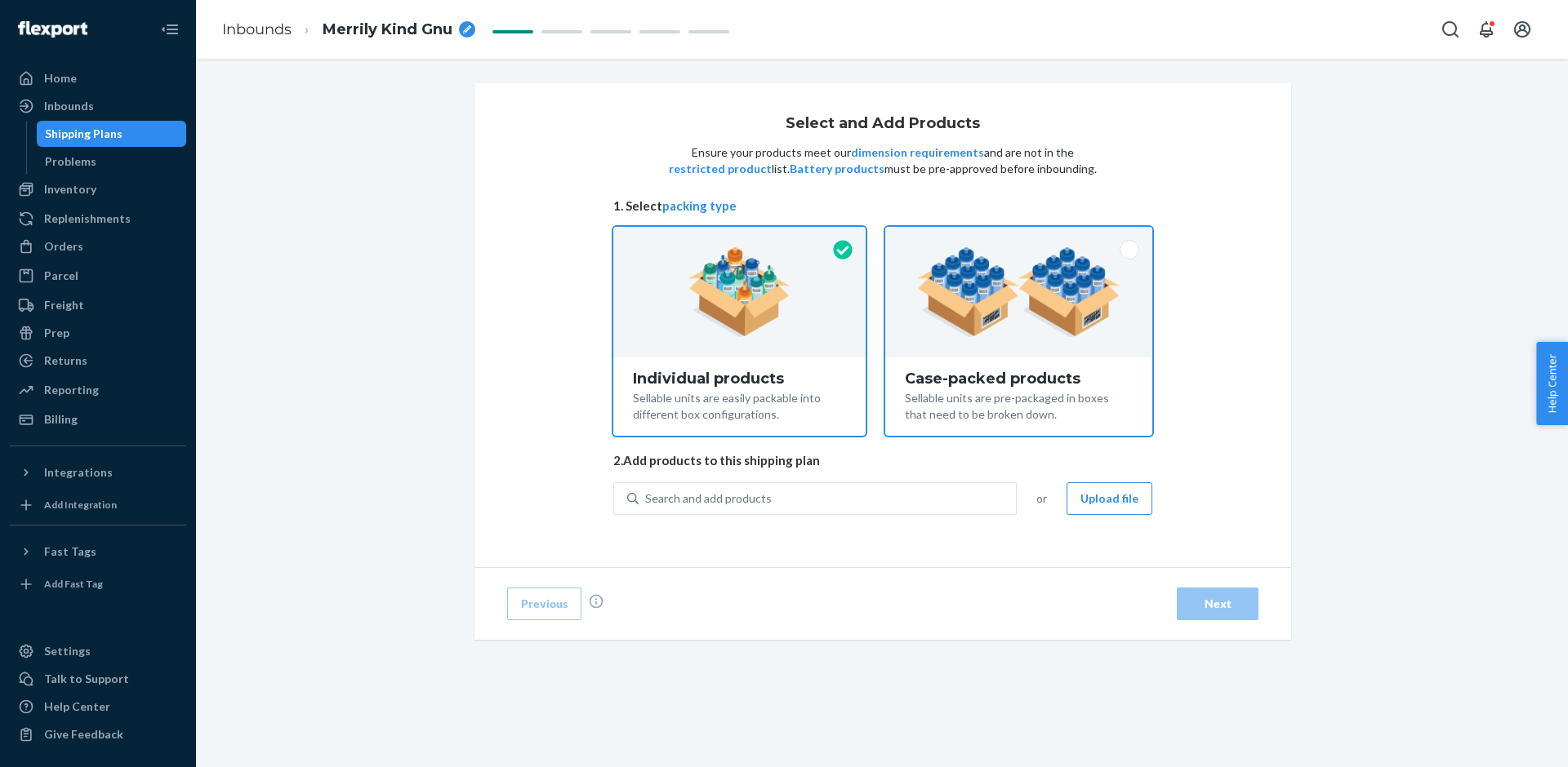
click at [932, 376] on div "Case-packed products" at bounding box center [1018, 379] width 228 height 17
click at [1013, 237] on input "Case-packed products Sellable units are pre-packaged in boxes that need to be b…" at bounding box center [1018, 232] width 11 height 11
radio input "true"
radio input "false"
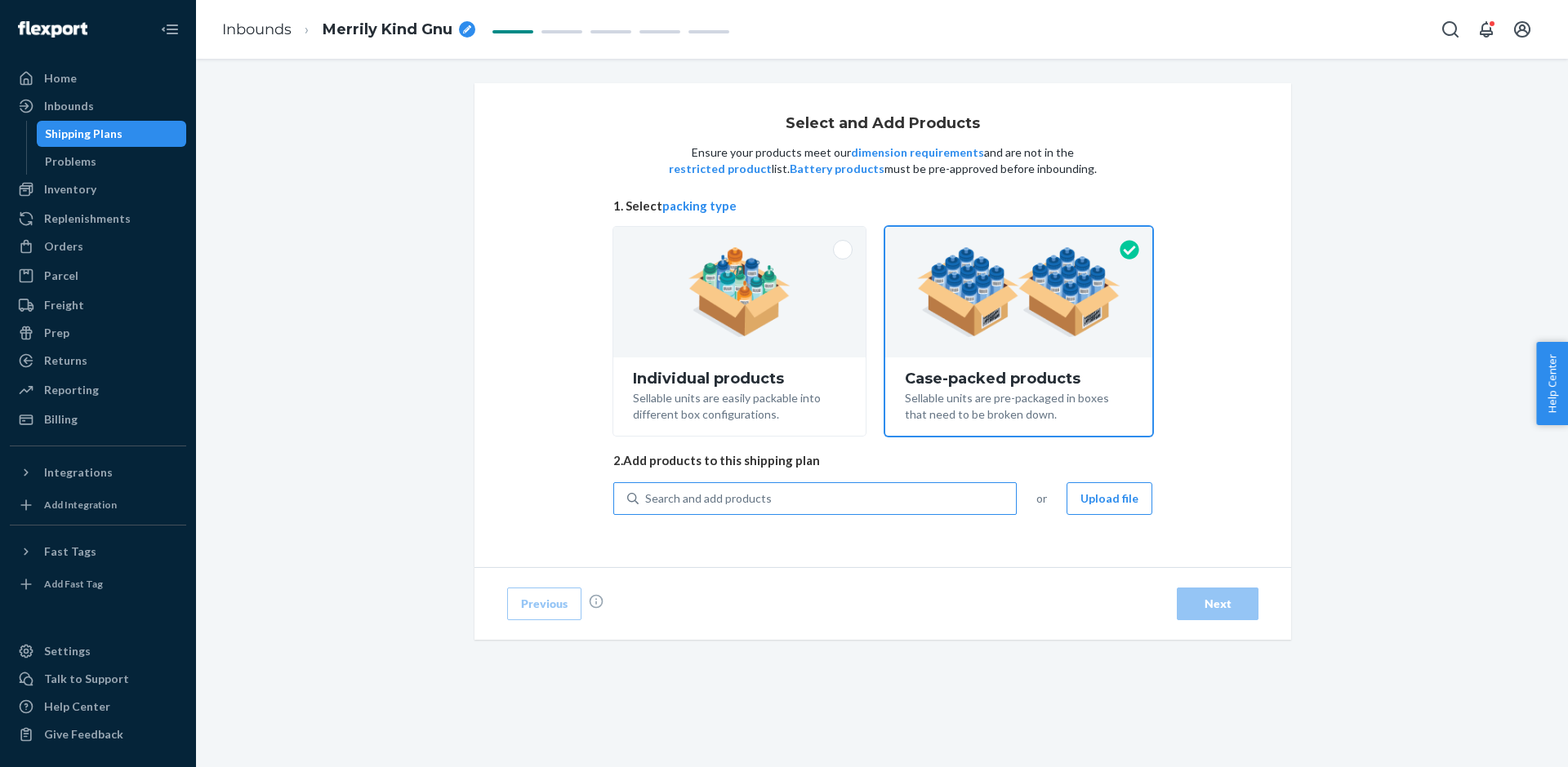
click at [862, 489] on div "Search and add products" at bounding box center [827, 499] width 378 height 30
click at [647, 491] on input "Search and add products" at bounding box center [646, 499] width 2 height 17
type input "heat"
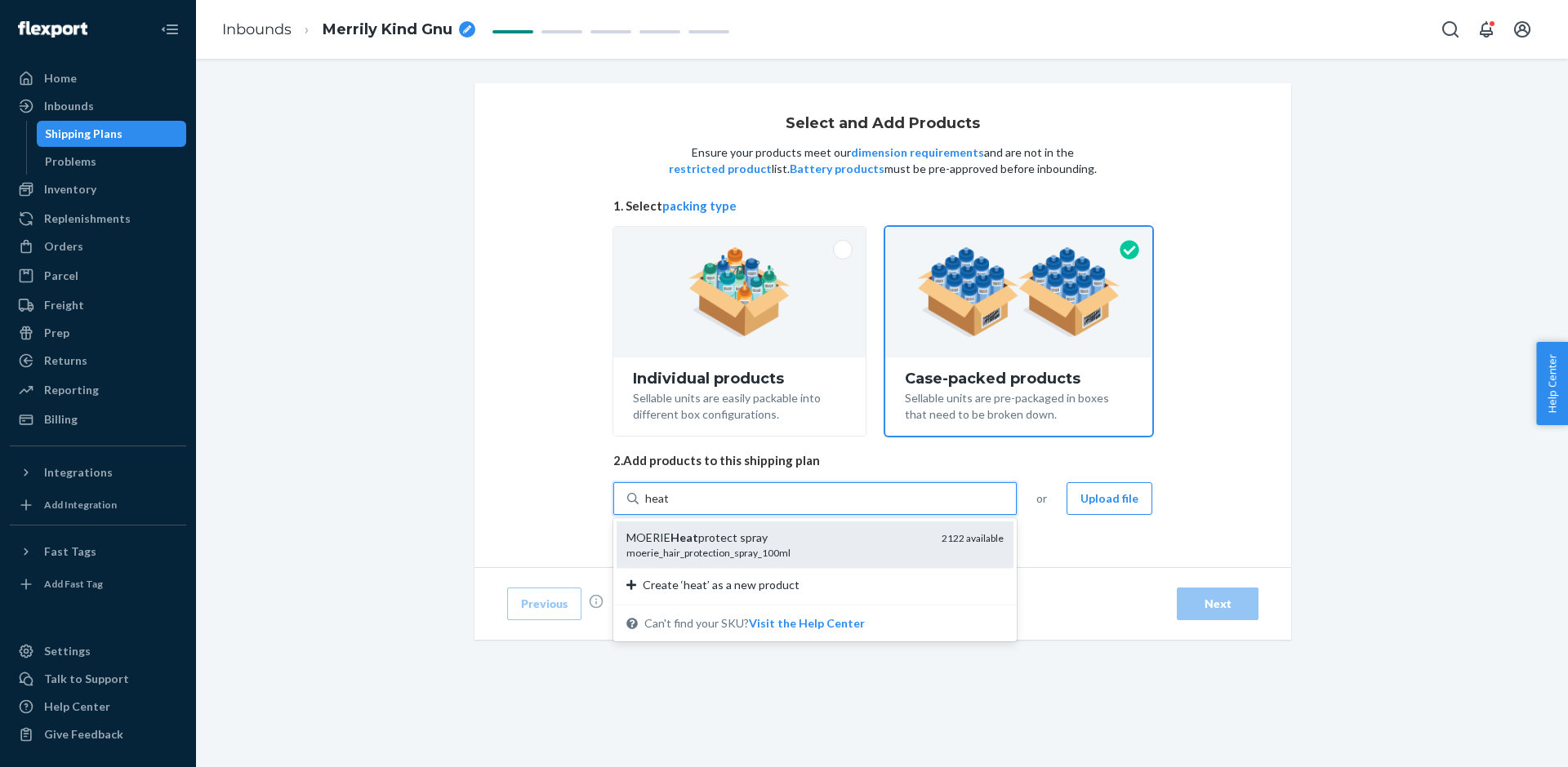
click at [799, 535] on div "MOERIE Heat protect spray" at bounding box center [777, 538] width 302 height 17
click at [669, 507] on input "heat" at bounding box center [657, 499] width 24 height 17
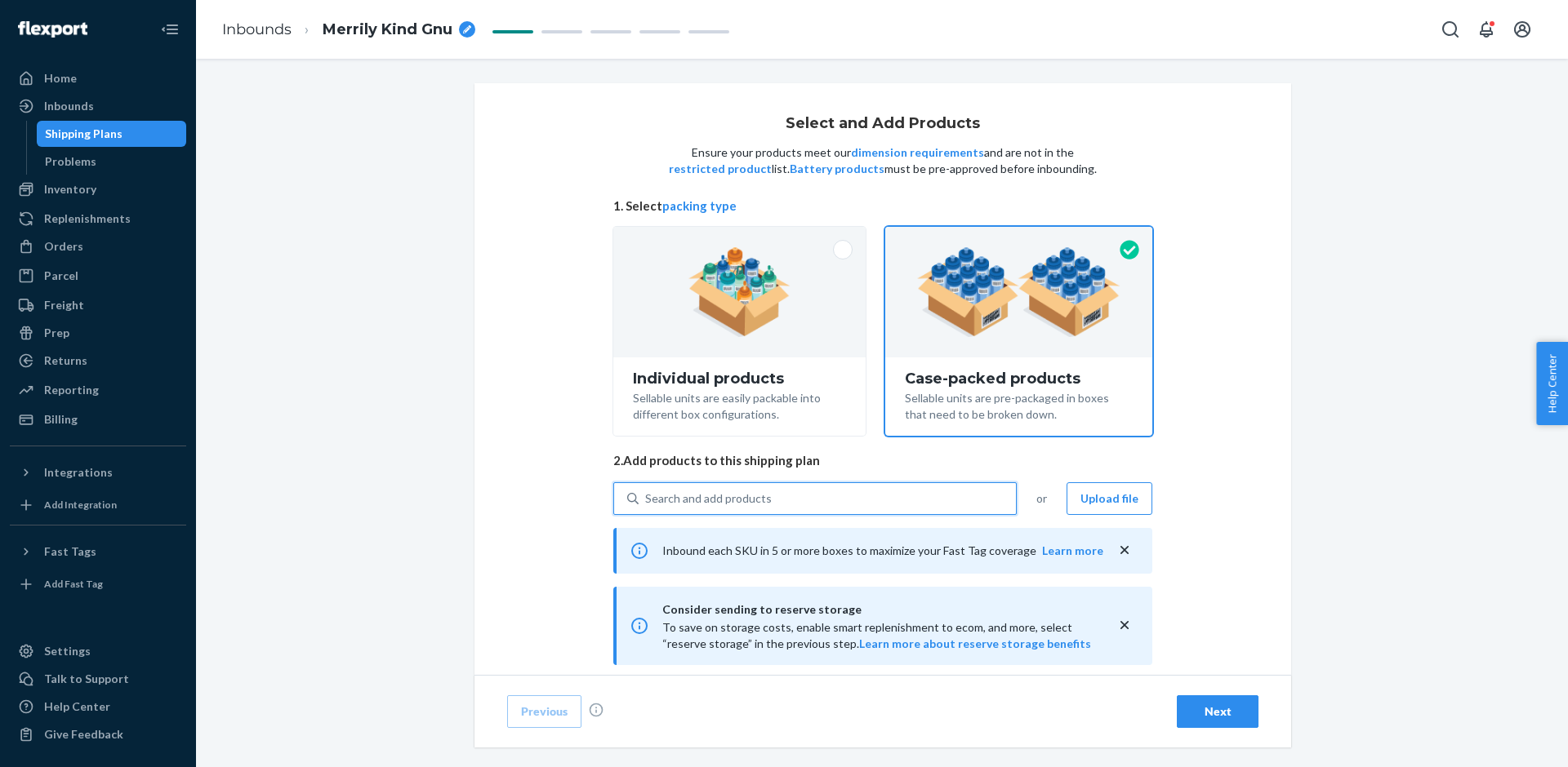
click at [1121, 627] on icon "close" at bounding box center [1124, 626] width 8 height 8
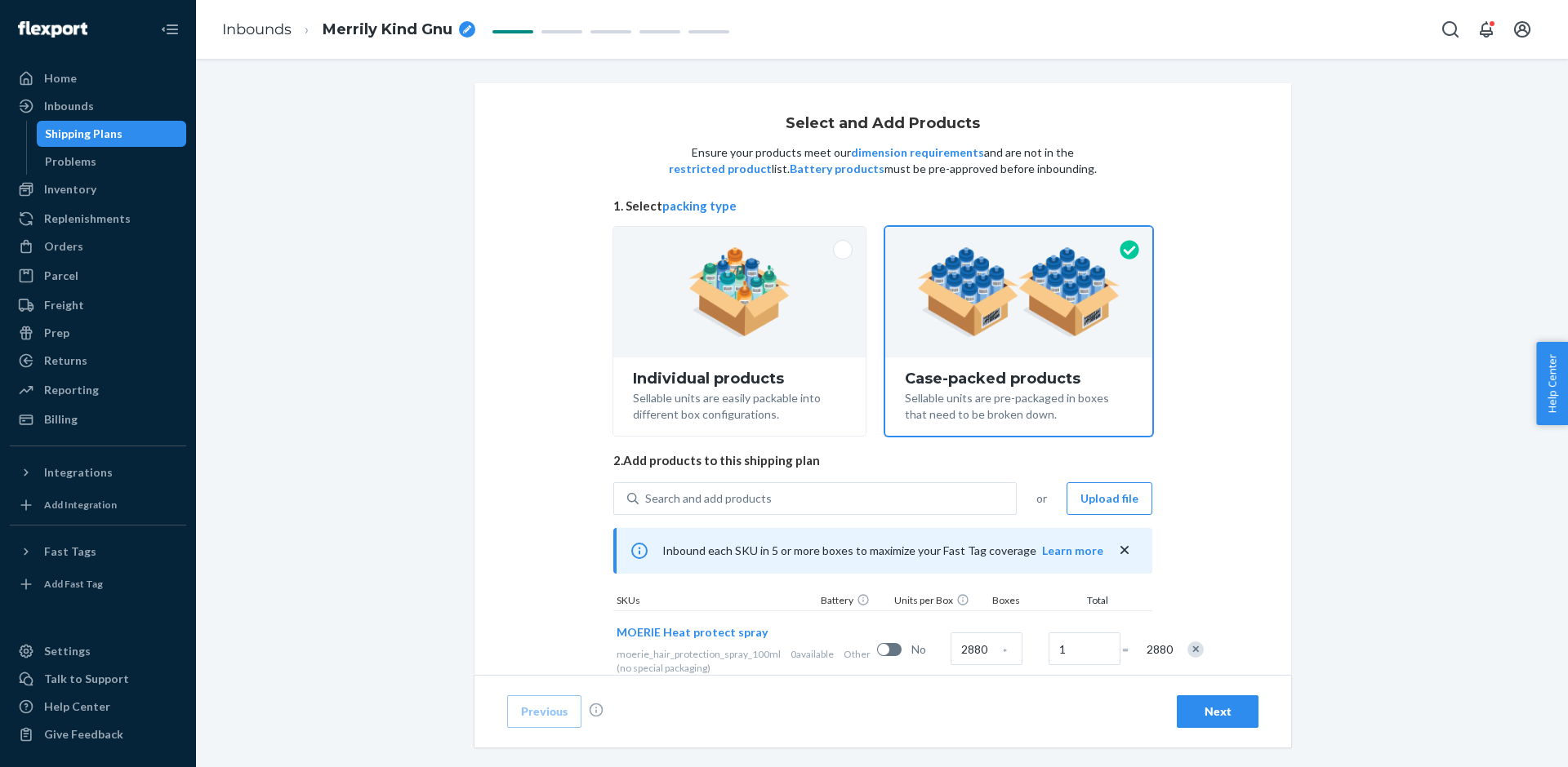
scroll to position [74, 0]
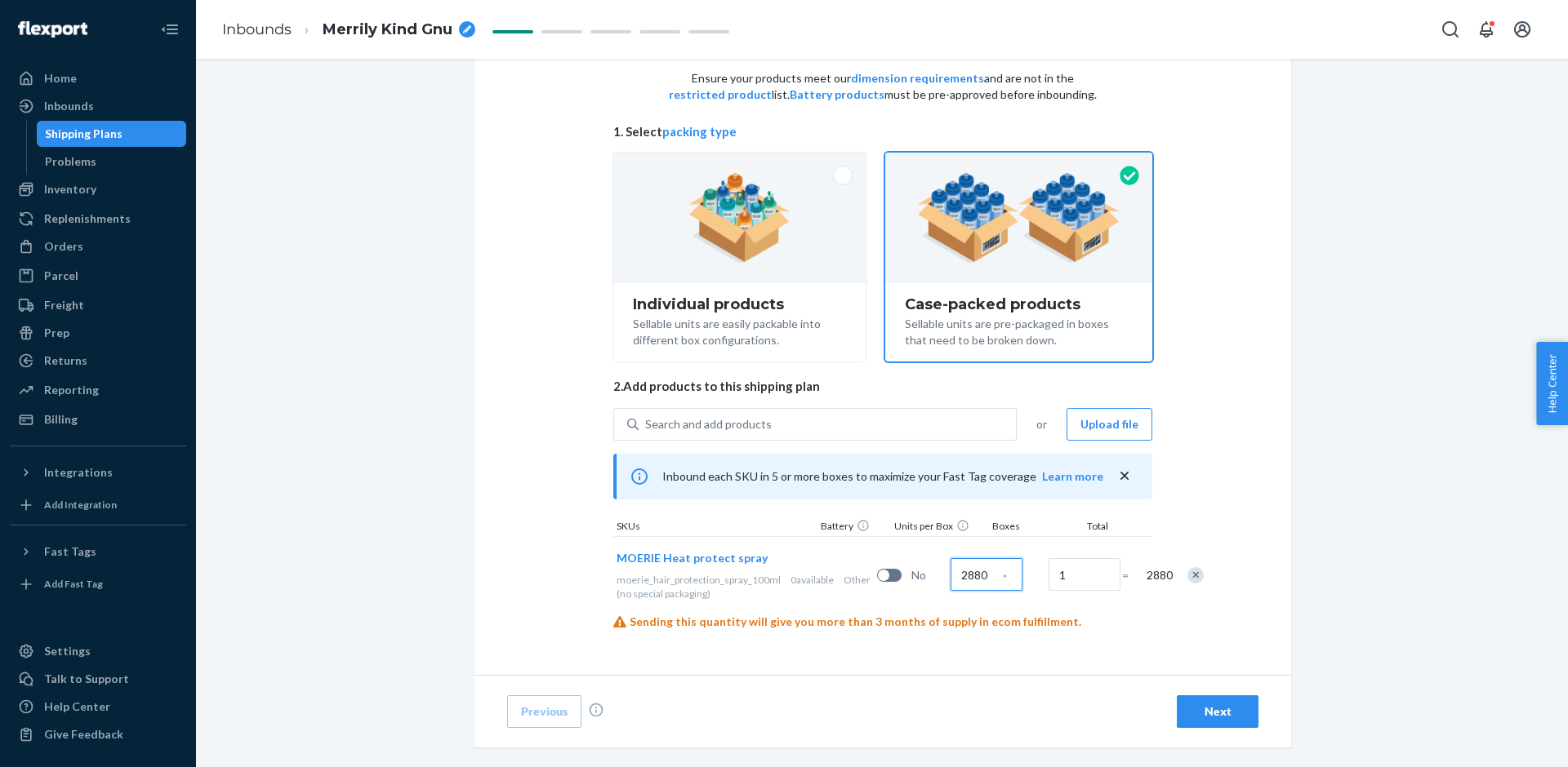
click at [950, 571] on input "2880" at bounding box center [986, 574] width 72 height 32
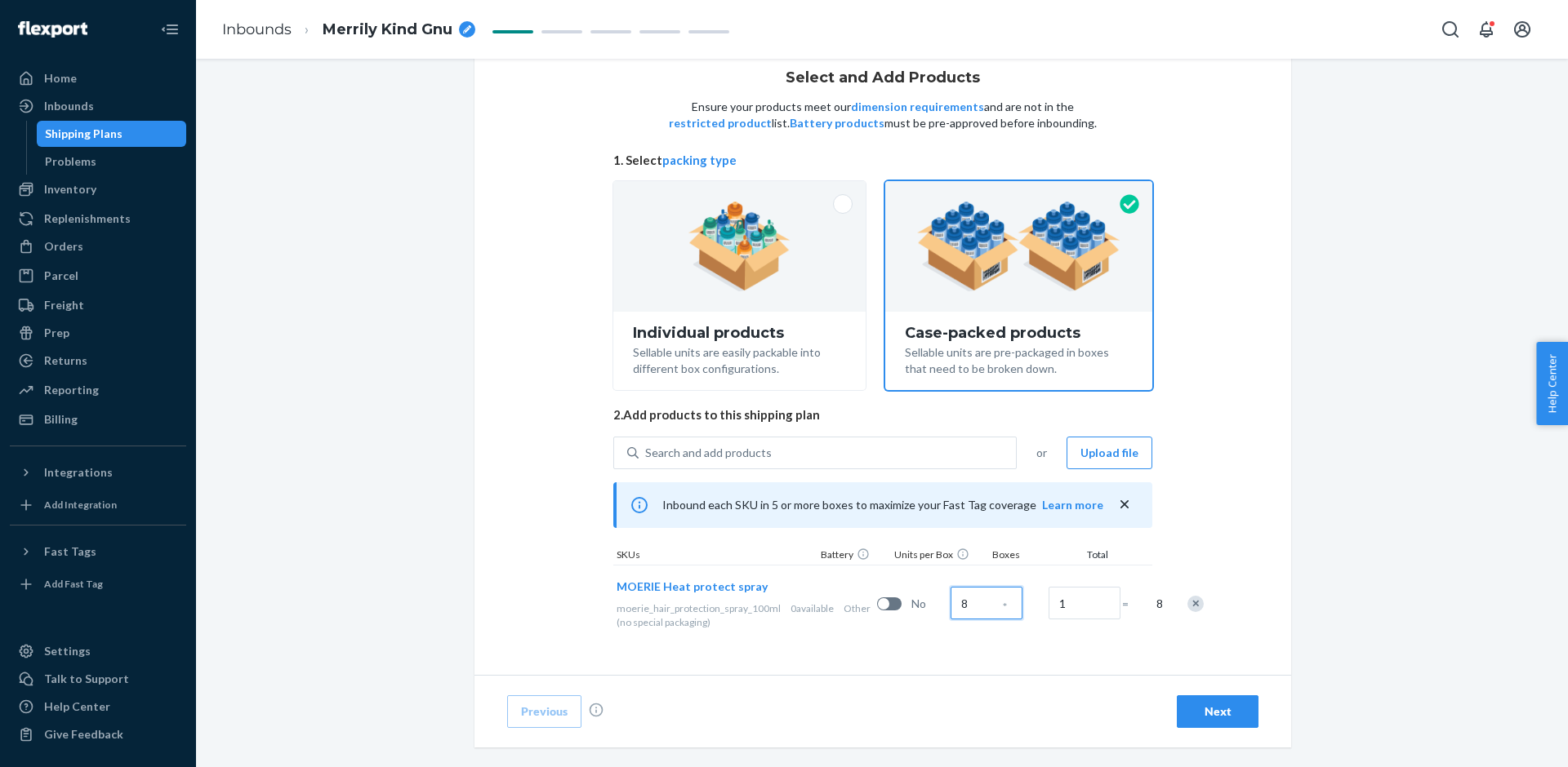
scroll to position [45, 0]
type input "8"
click at [1049, 597] on input "1" at bounding box center [1085, 603] width 72 height 32
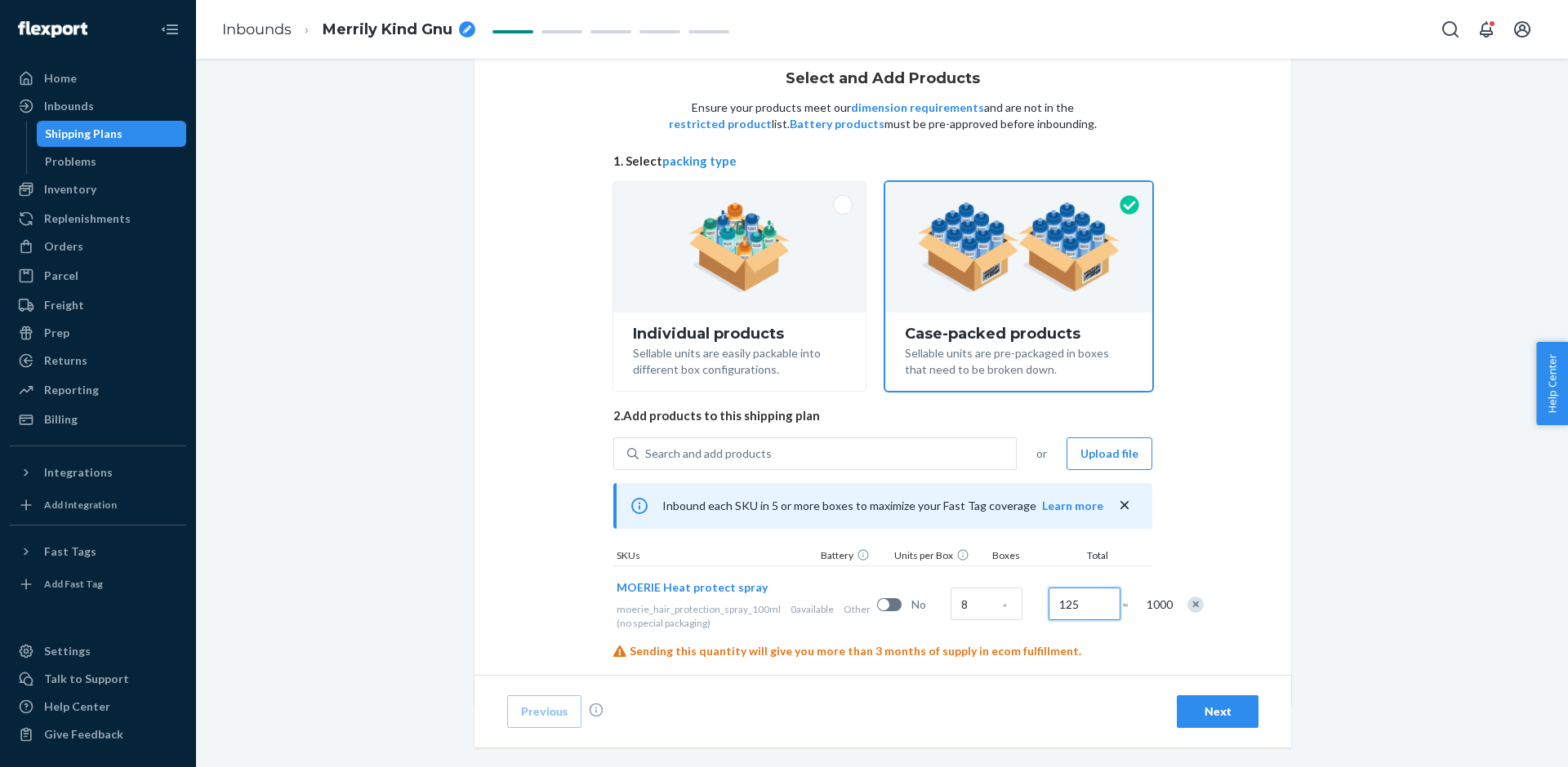
type input "125"
click at [1175, 629] on div "Select and Add Products Ensure your products meet our dimension requirements an…" at bounding box center [883, 372] width 816 height 667
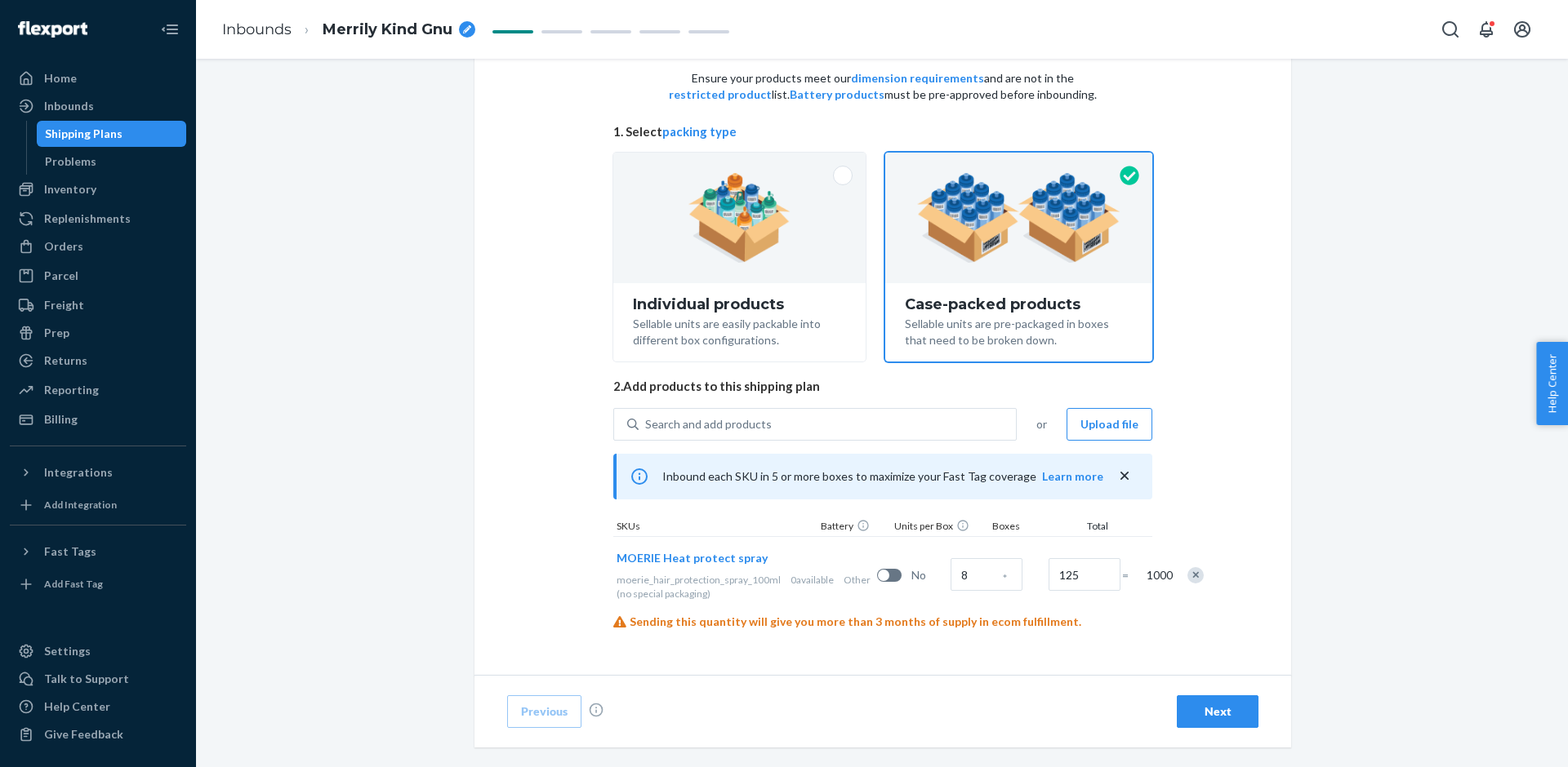
click at [1240, 722] on button "Next" at bounding box center [1217, 711] width 82 height 32
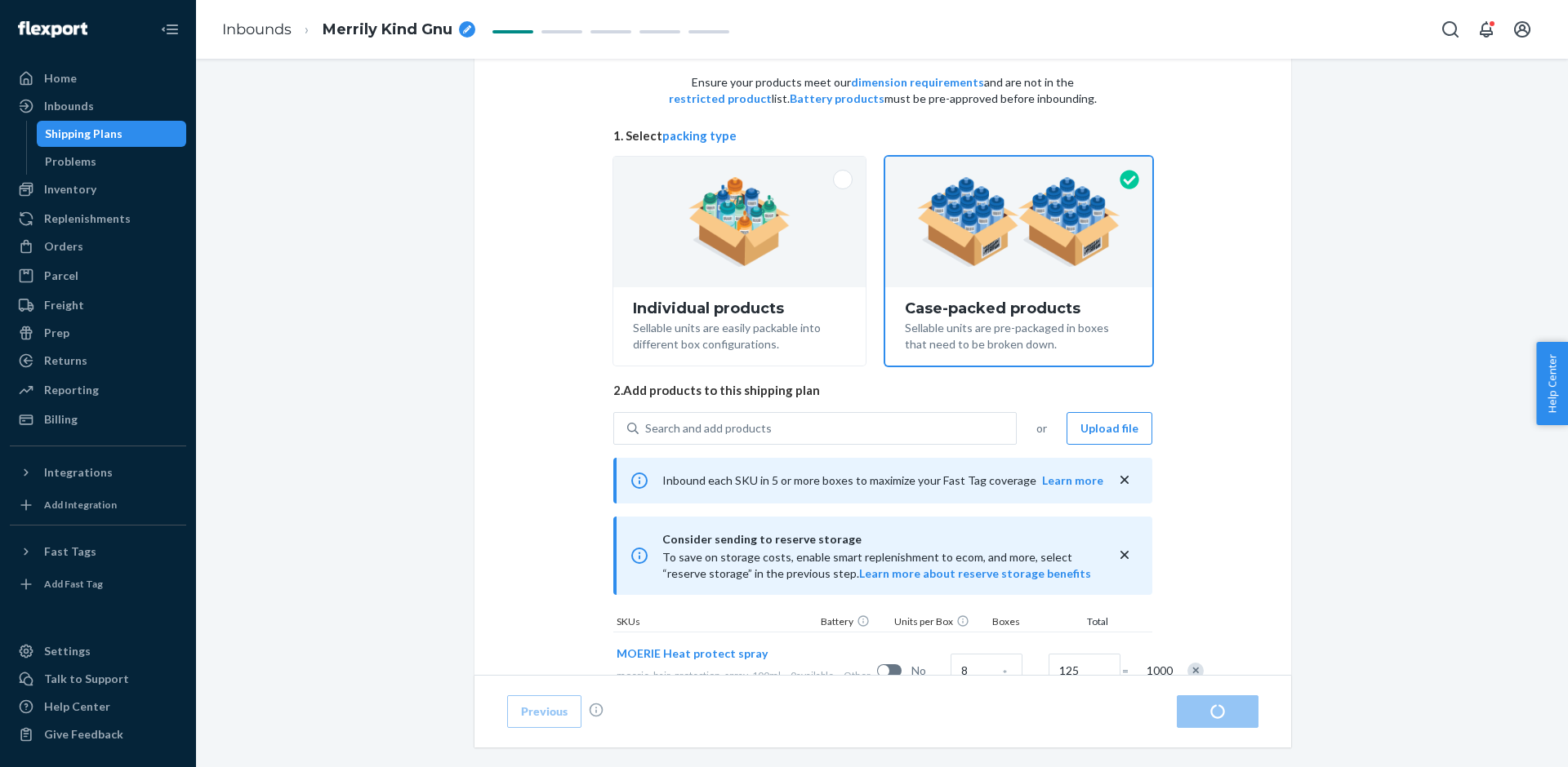
radio input "true"
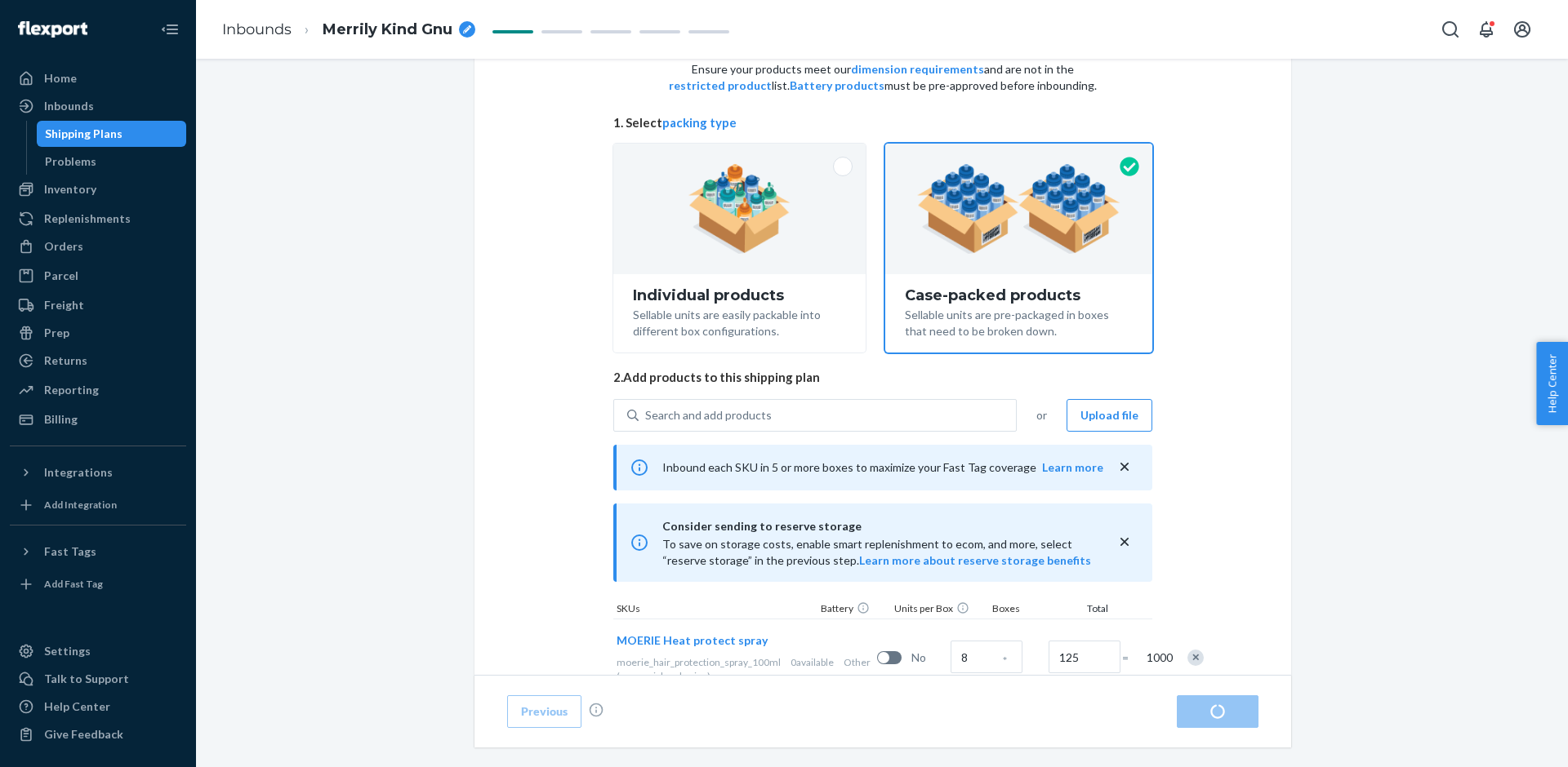
scroll to position [132, 0]
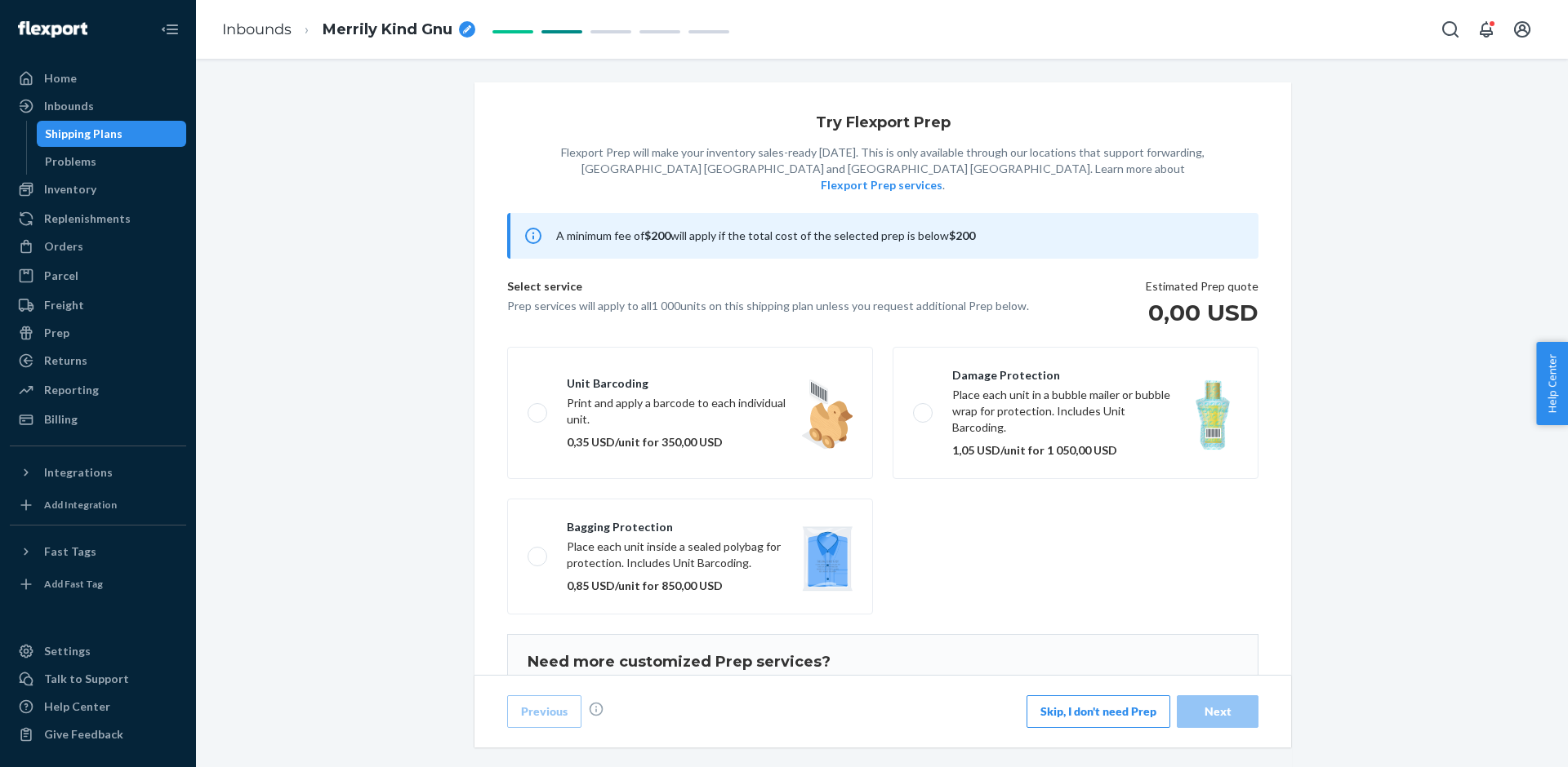
scroll to position [116, 0]
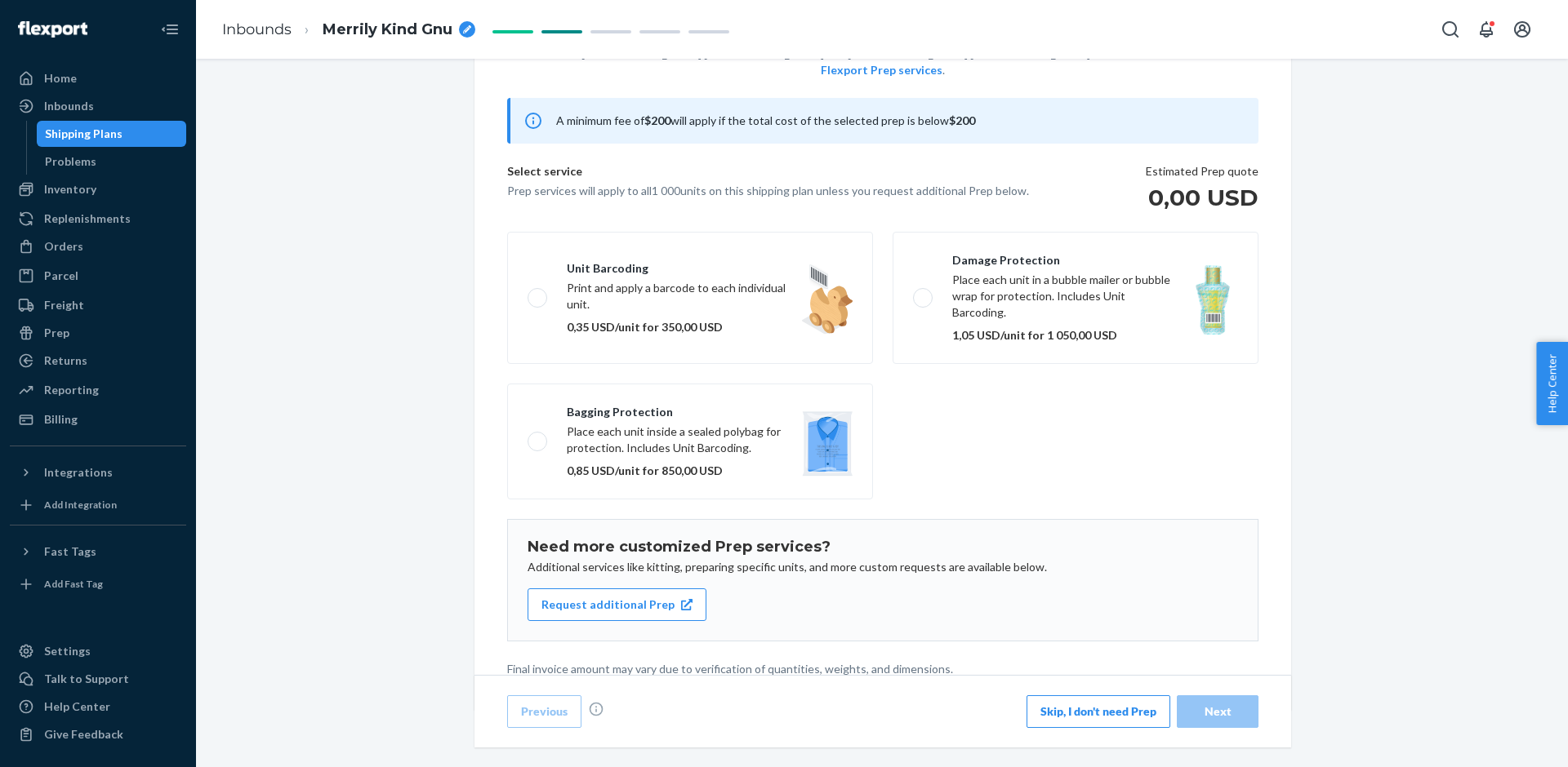
click at [1114, 719] on button "Skip, I don't need Prep" at bounding box center [1099, 711] width 144 height 32
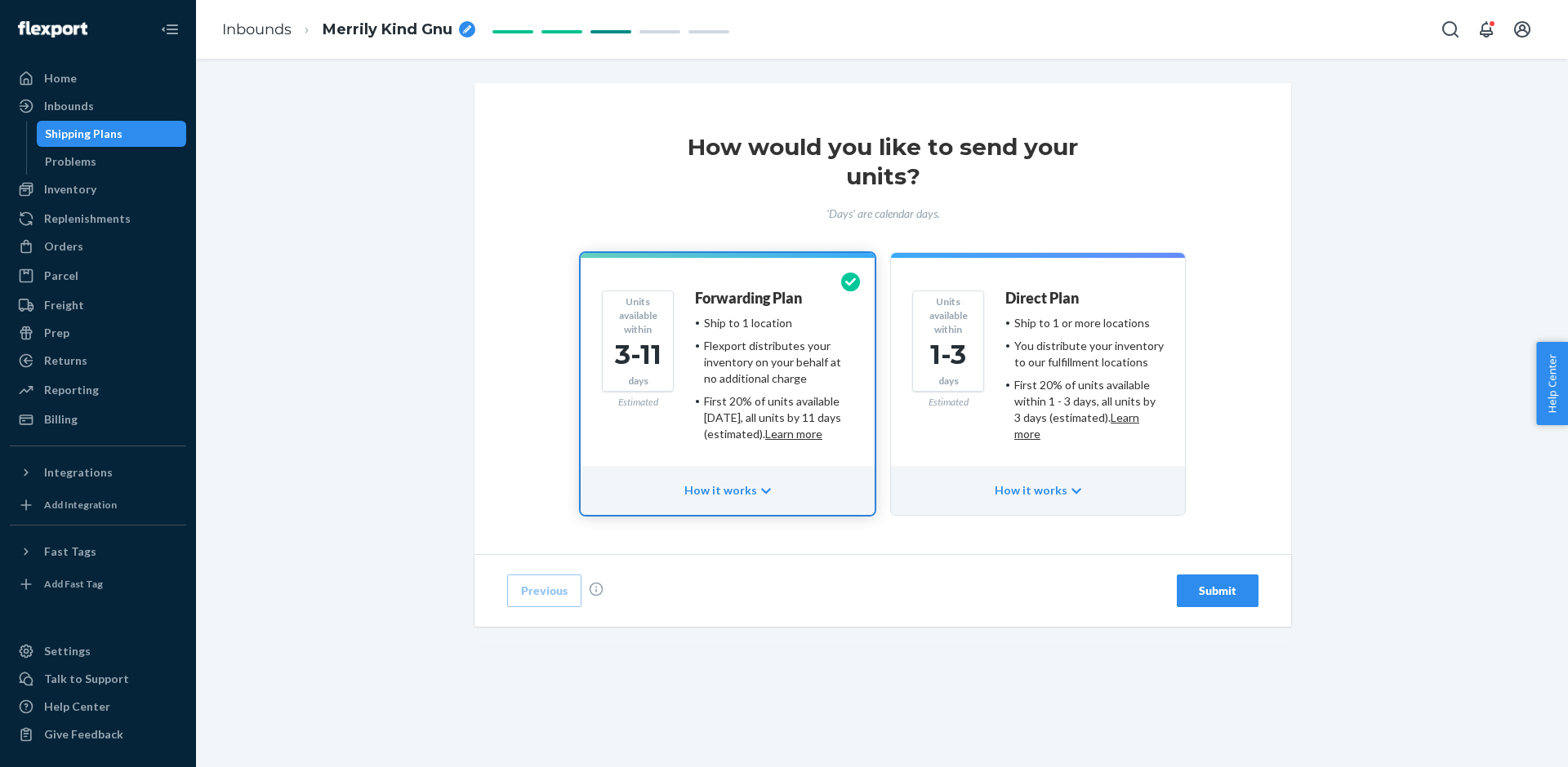
click at [929, 408] on div "Estimated" at bounding box center [948, 401] width 72 height 20
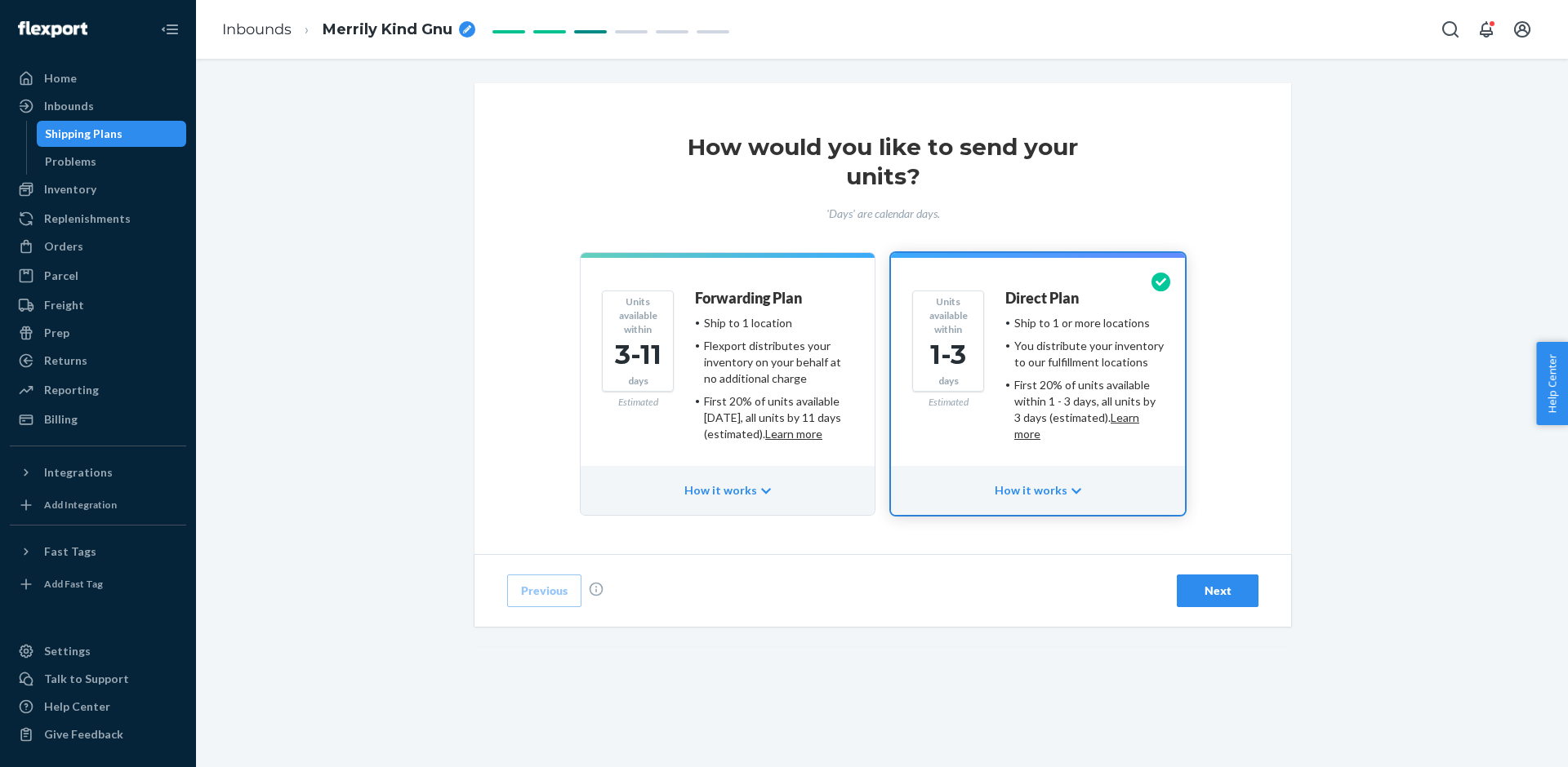
click at [822, 406] on div "First 20% of units available within 3 days, all units by 11 days (estimated). L…" at bounding box center [778, 417] width 150 height 49
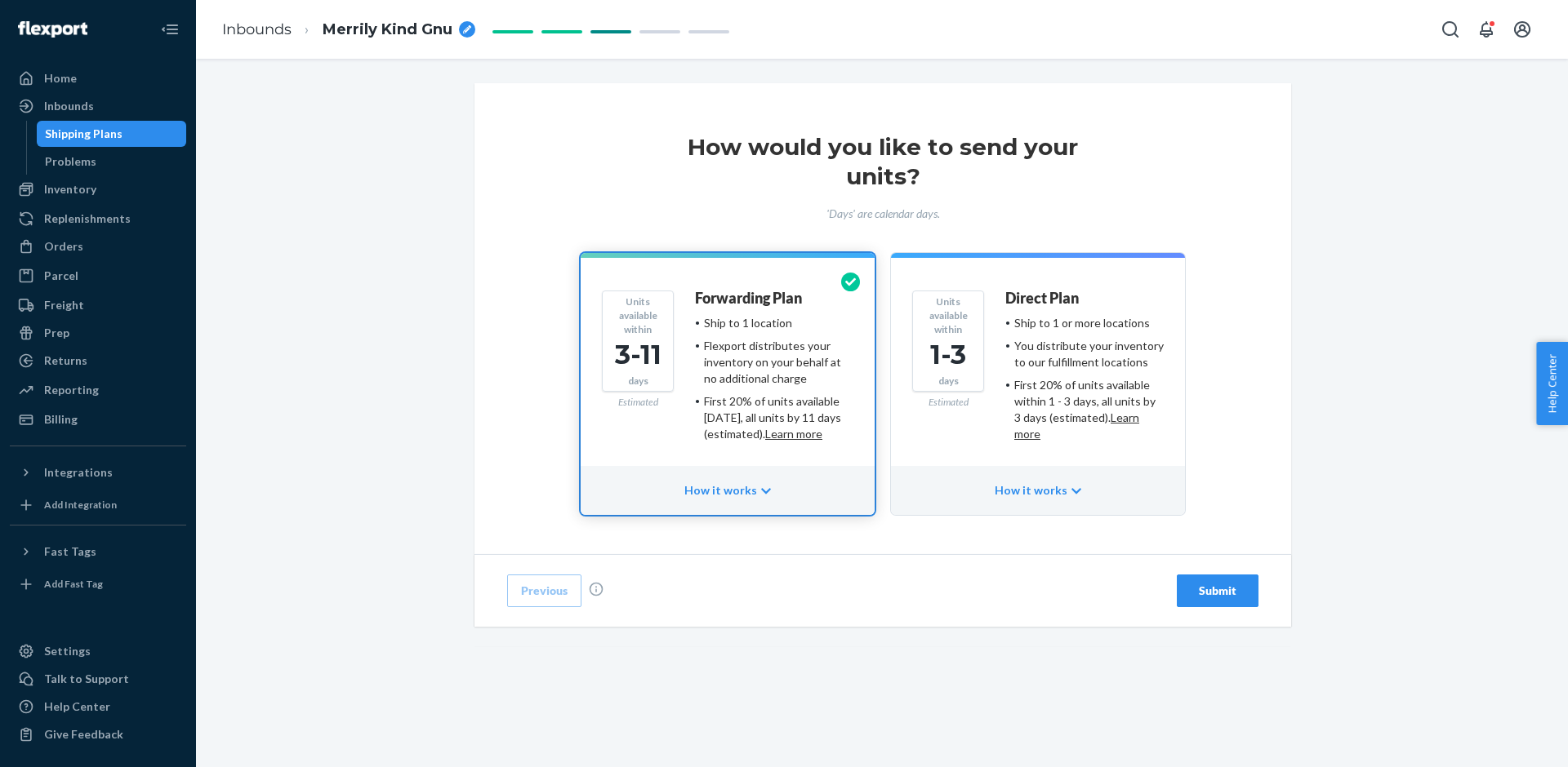
click at [1189, 586] on button "Submit" at bounding box center [1217, 590] width 82 height 32
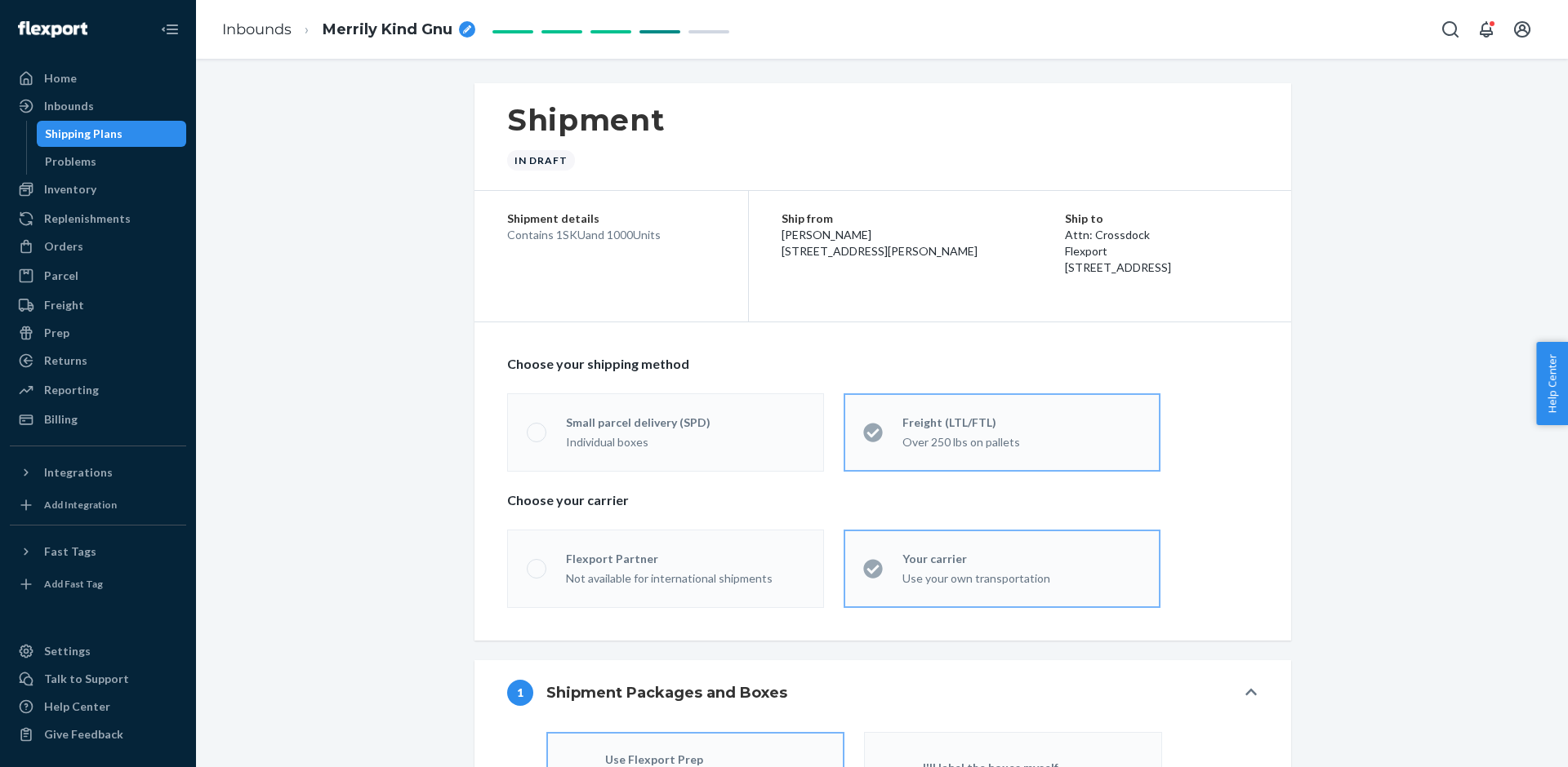
radio input "true"
radio input "false"
radio input "true"
radio input "false"
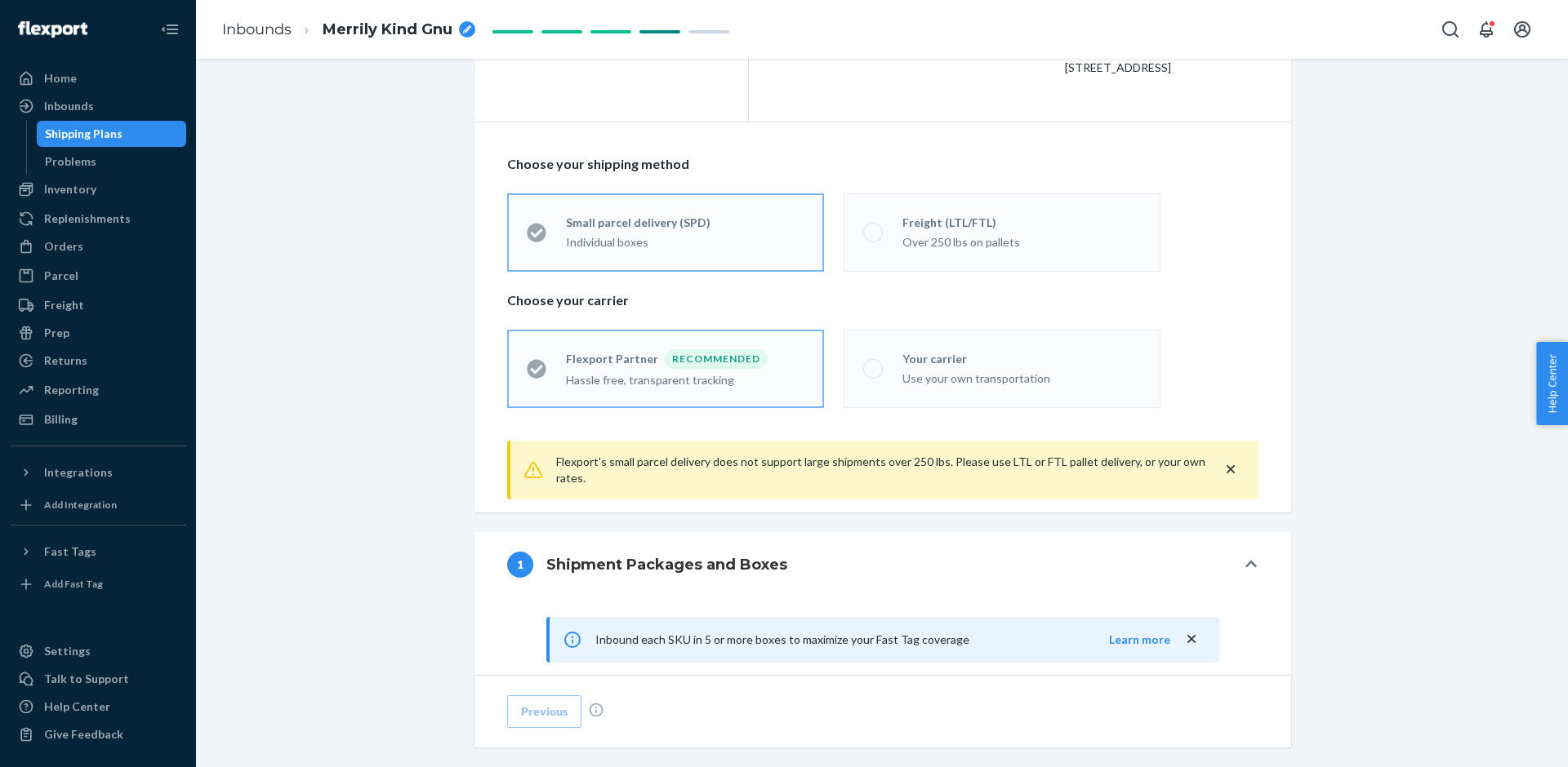
scroll to position [104, 0]
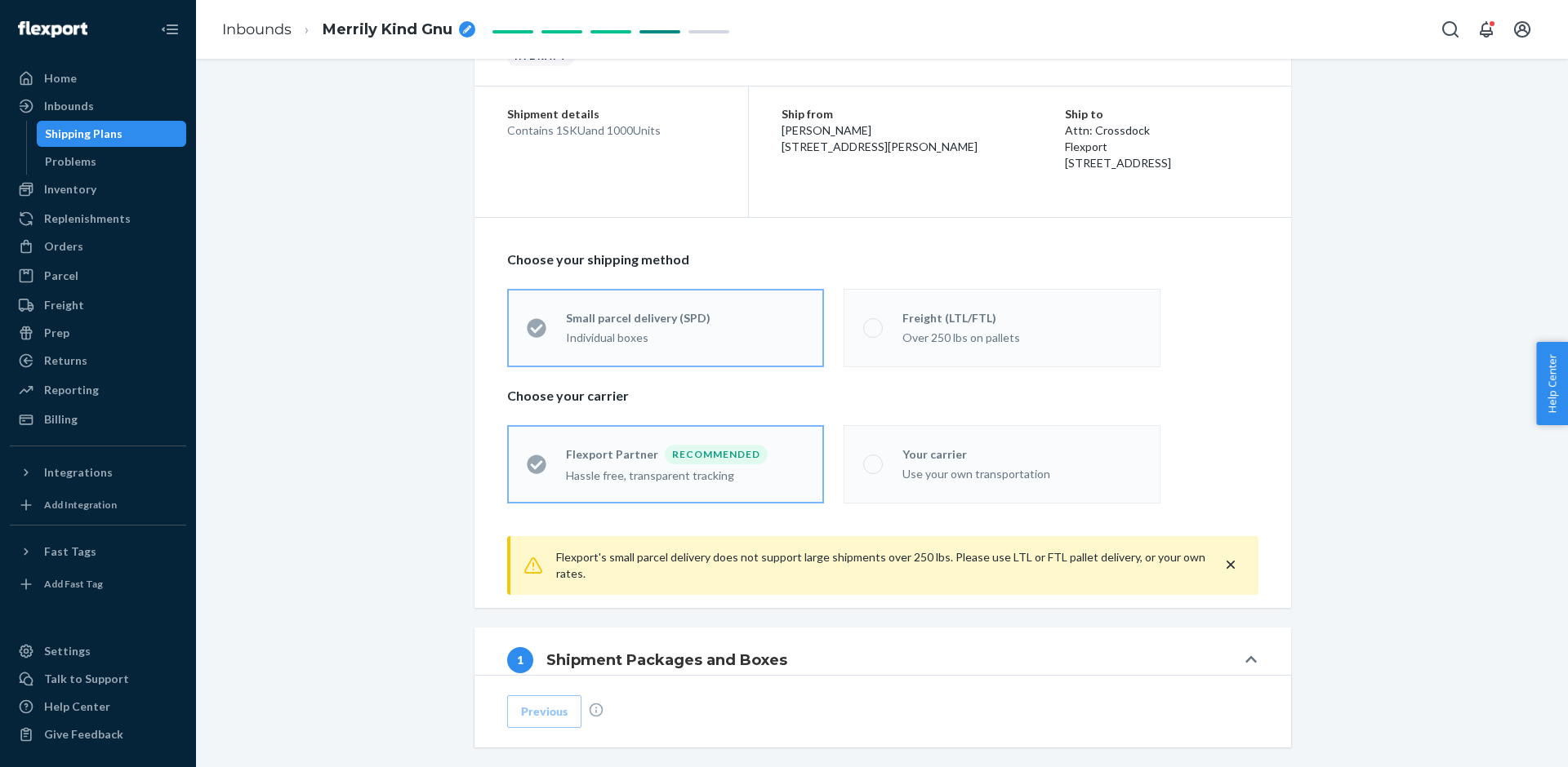
click at [1231, 562] on icon "close" at bounding box center [1231, 565] width 17 height 17
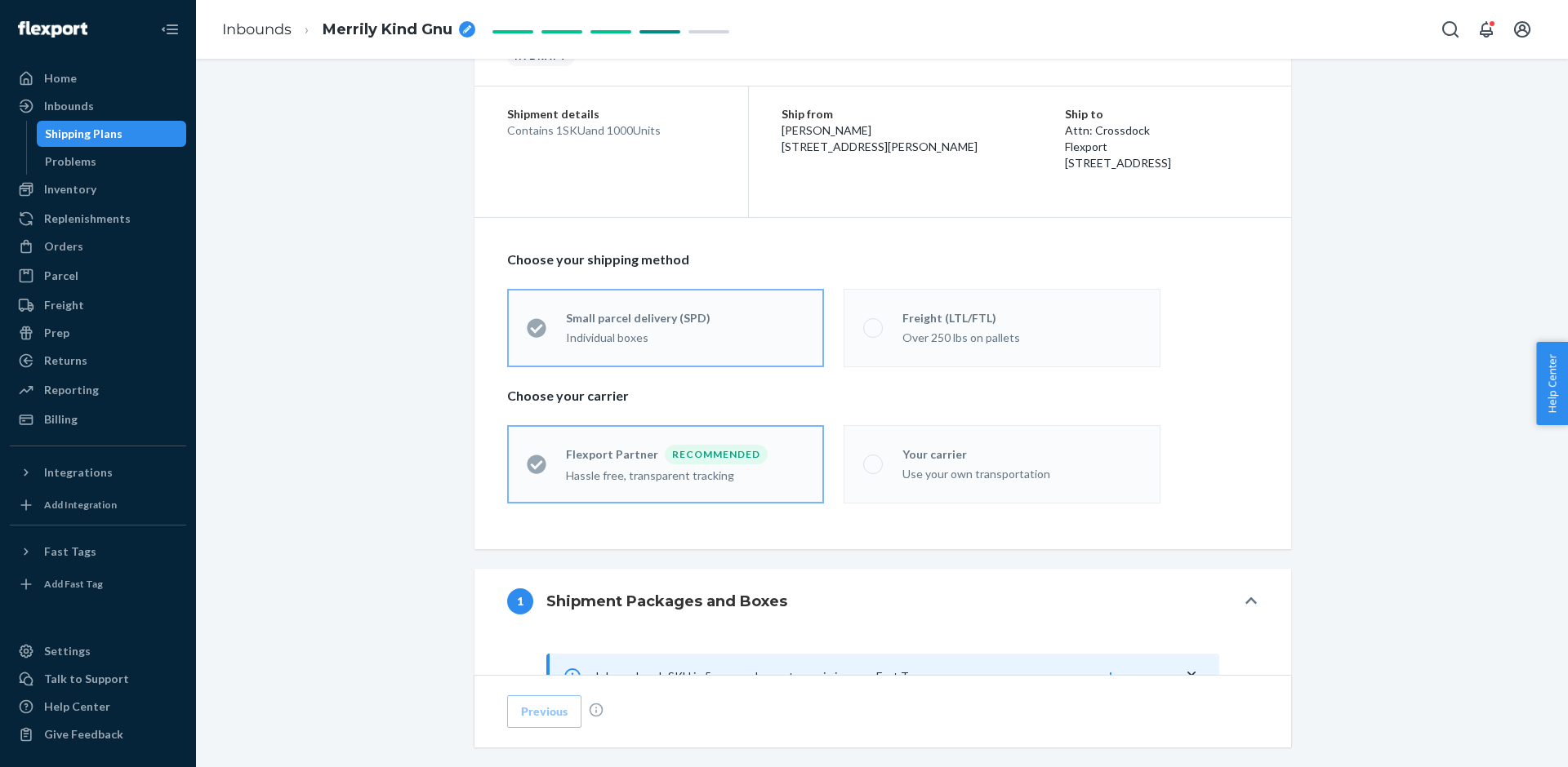
click at [886, 324] on div "Freight (LTL/FTL) Over 250 lbs on pallets" at bounding box center [1012, 328] width 258 height 36
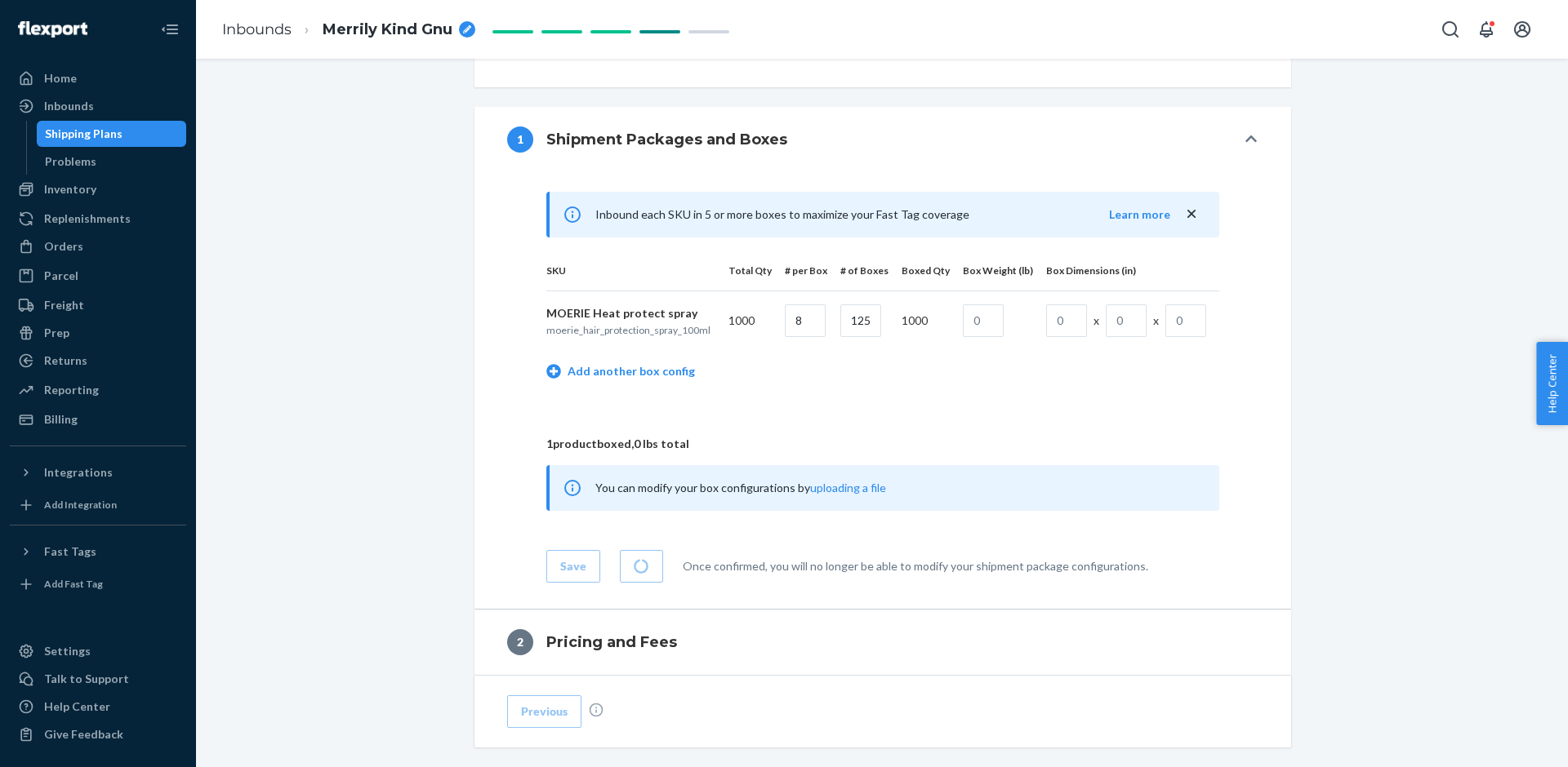
scroll to position [572, 0]
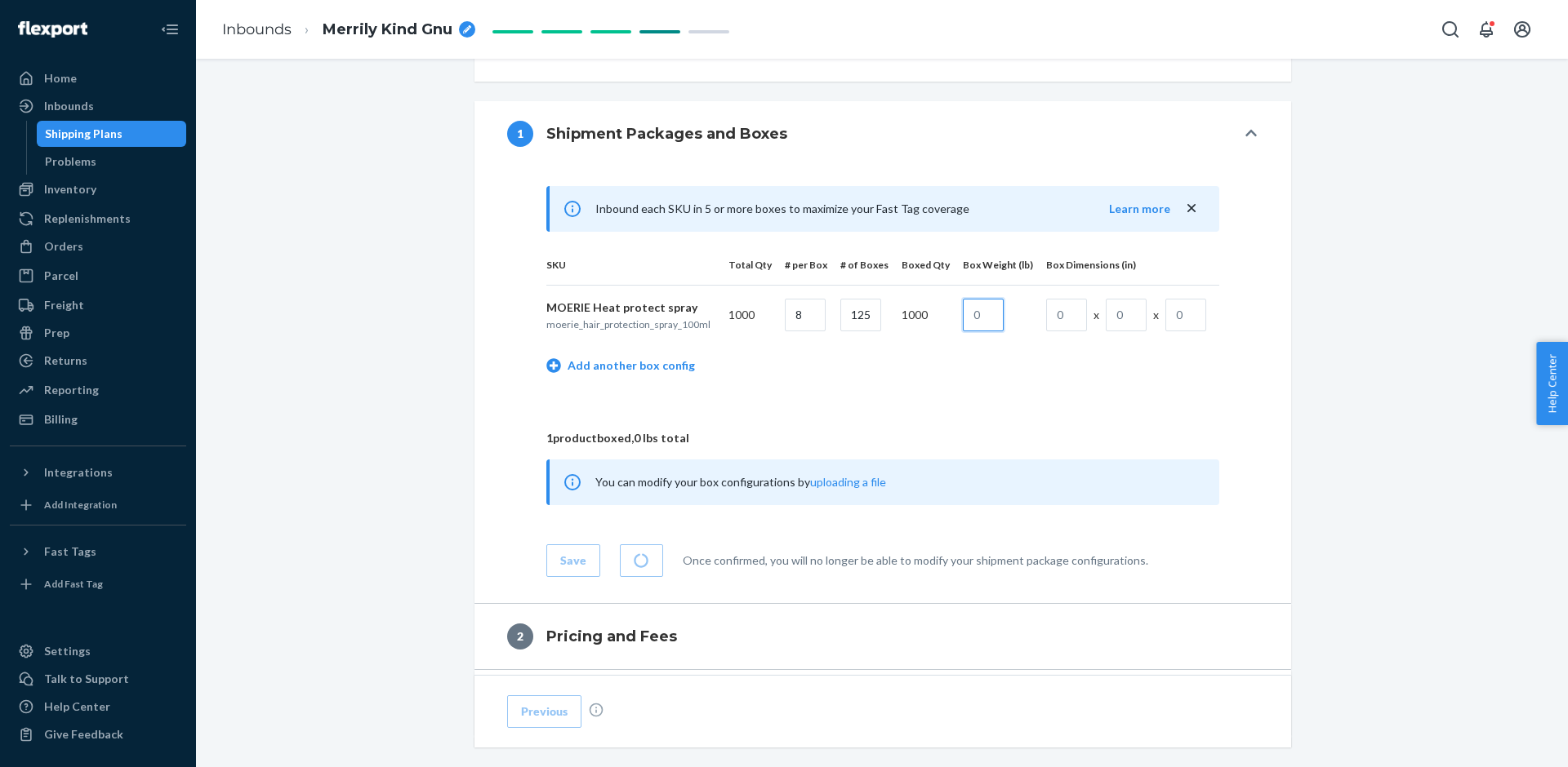
click at [984, 314] on input "text" at bounding box center [983, 314] width 41 height 32
type input "2.55"
click at [1061, 311] on input "text" at bounding box center [1066, 314] width 41 height 32
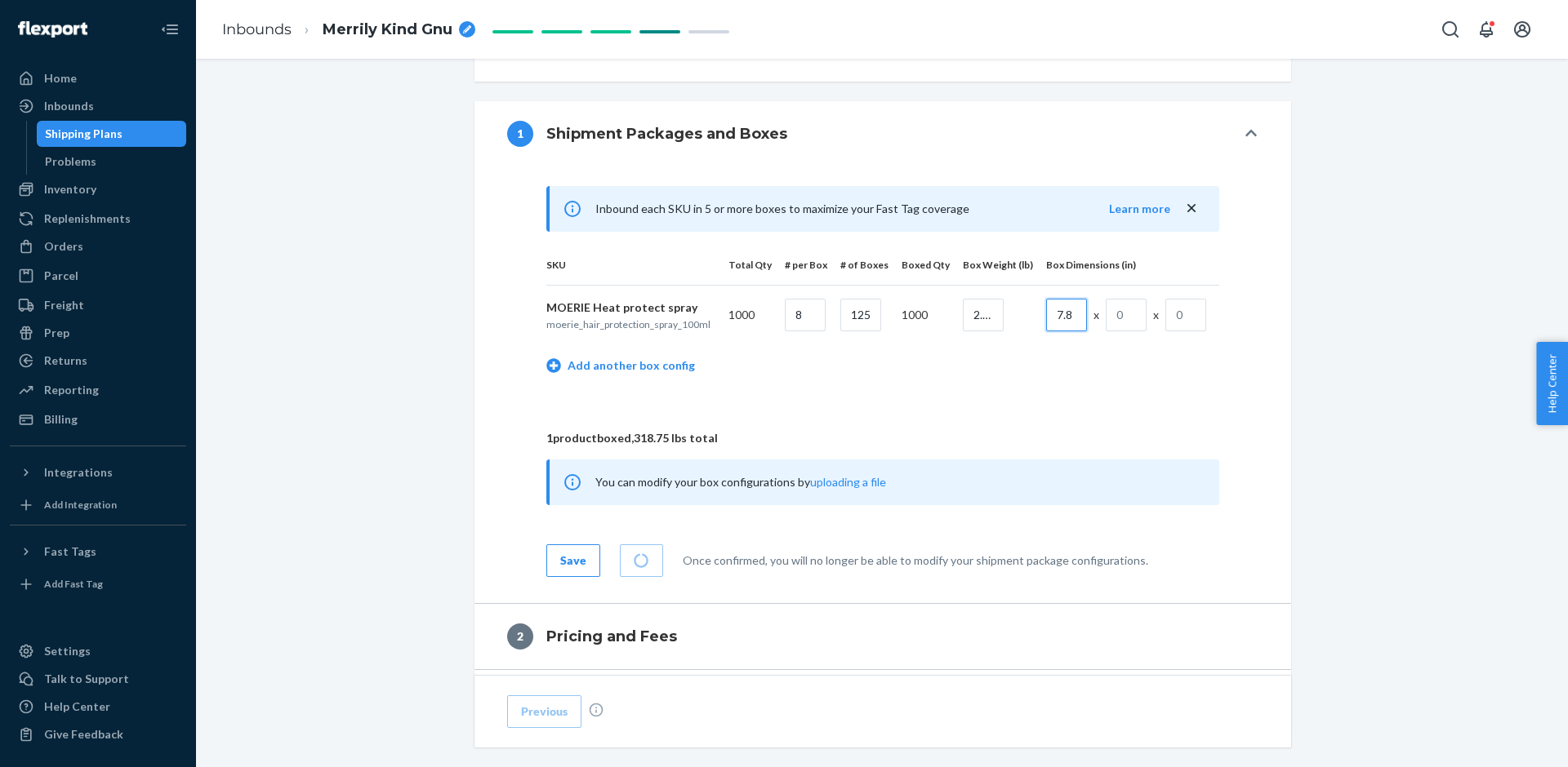
type input "7.8"
click at [1133, 317] on input "text" at bounding box center [1126, 314] width 41 height 32
type input "4.5"
click at [1194, 313] on input "text" at bounding box center [1186, 314] width 41 height 32
type input "5.9"
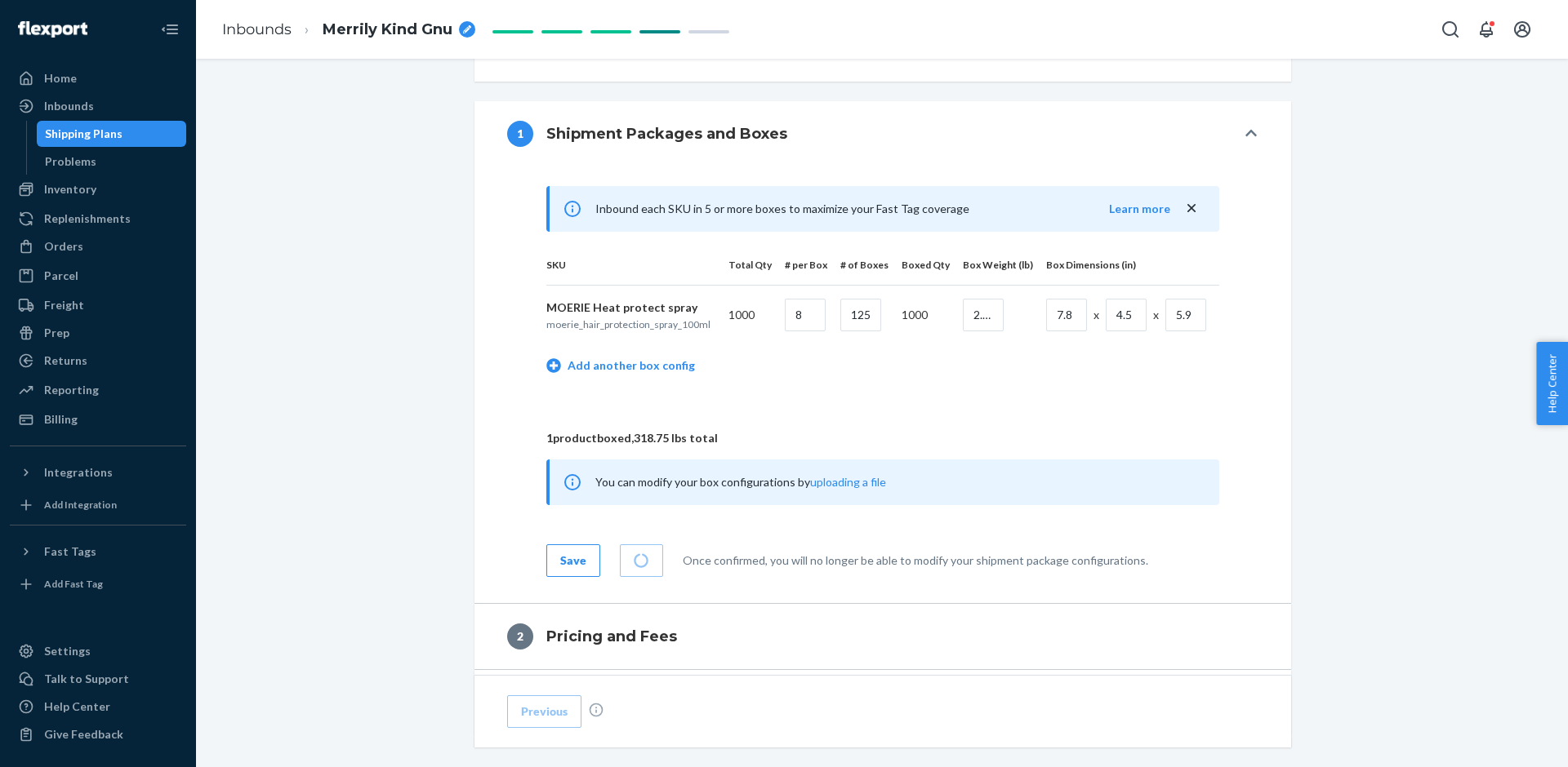
click at [1094, 357] on td "Add another box config" at bounding box center [883, 367] width 673 height 46
click at [571, 563] on div "Save" at bounding box center [574, 561] width 26 height 17
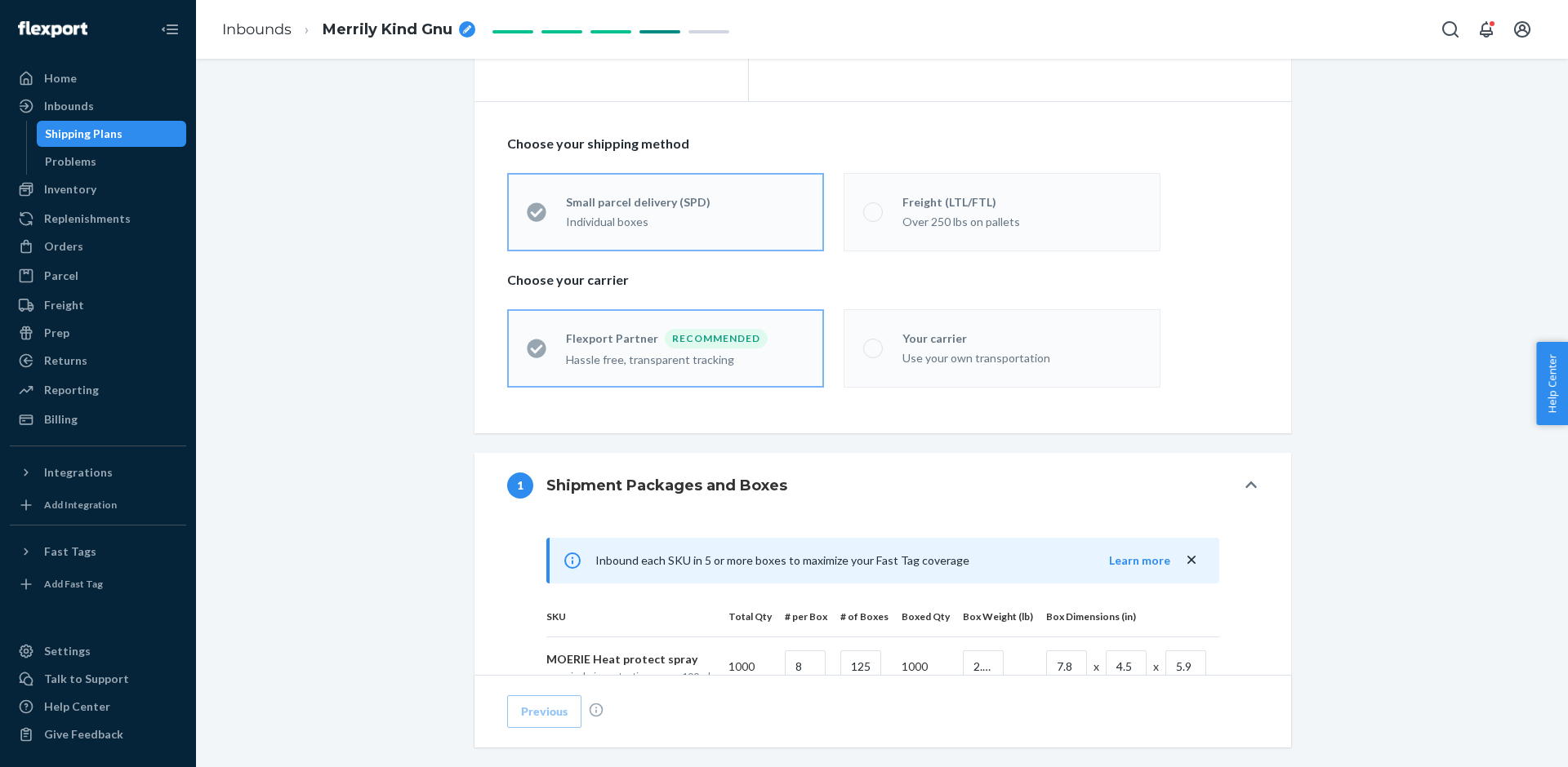
scroll to position [213, 0]
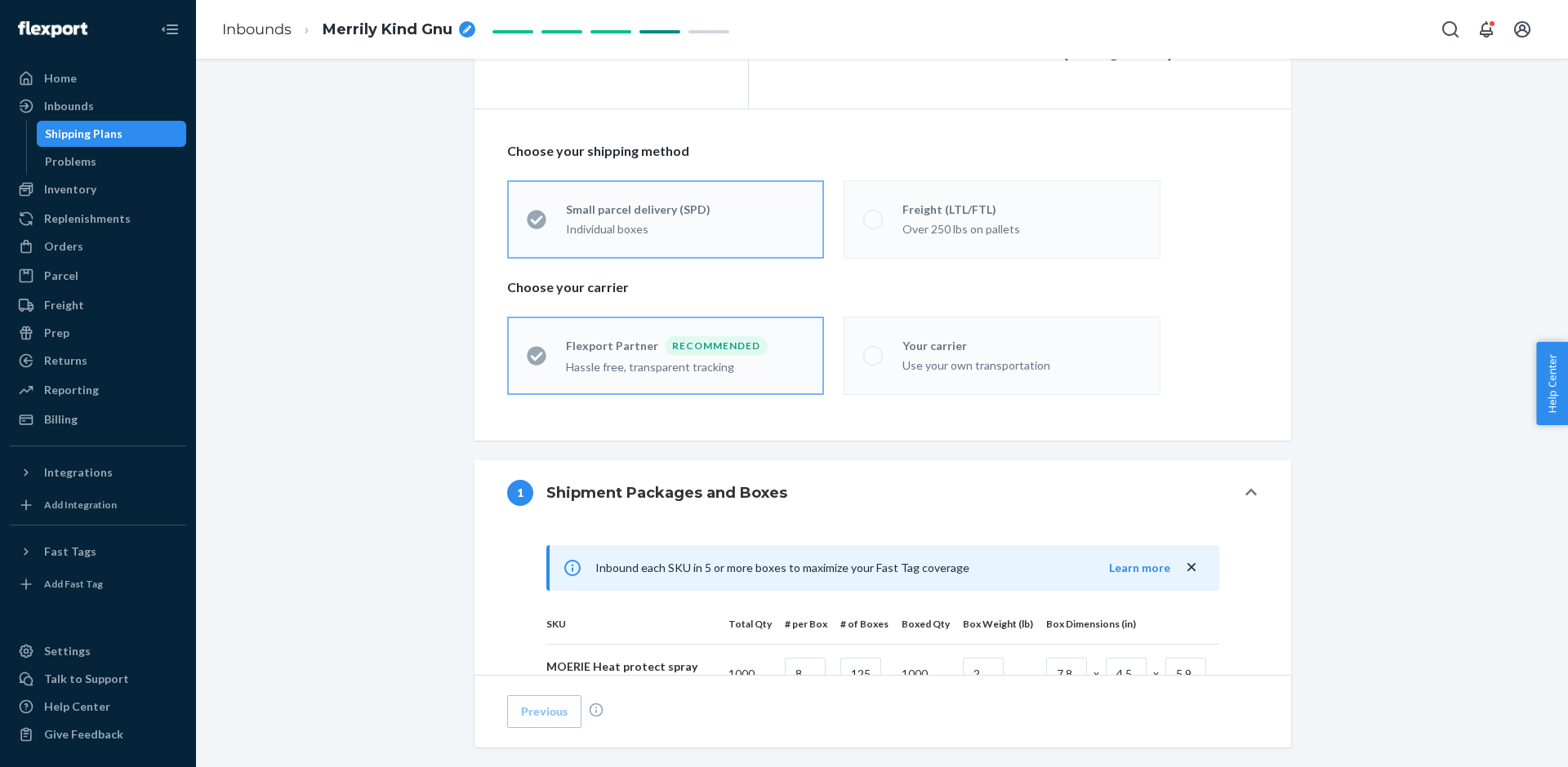
click at [858, 237] on label "Freight (LTL/FTL) Over 250 lbs on pallets" at bounding box center [1002, 219] width 317 height 79
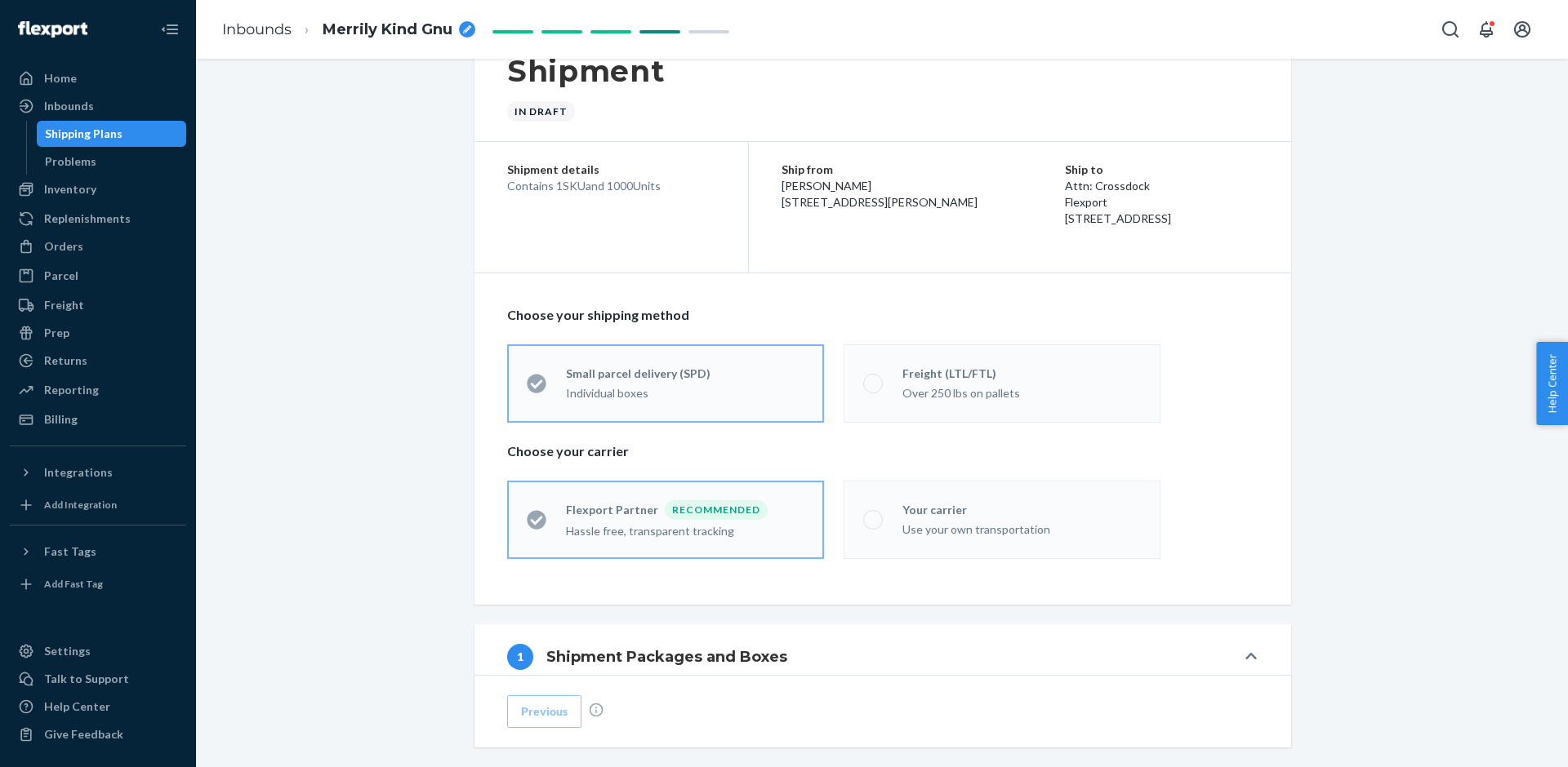
scroll to position [0, 0]
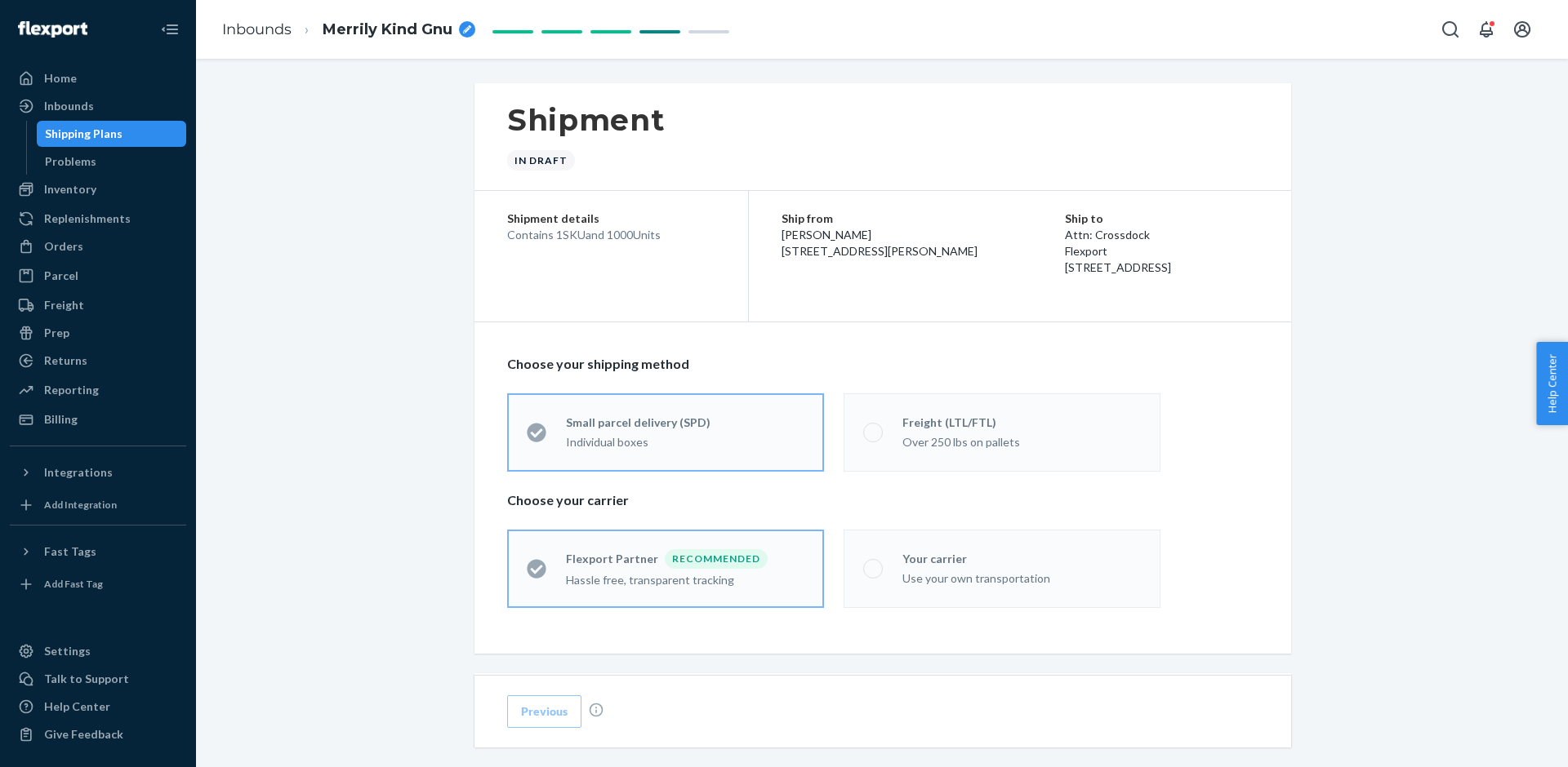
click at [157, 140] on div "Shipping Plans" at bounding box center [112, 134] width 147 height 23
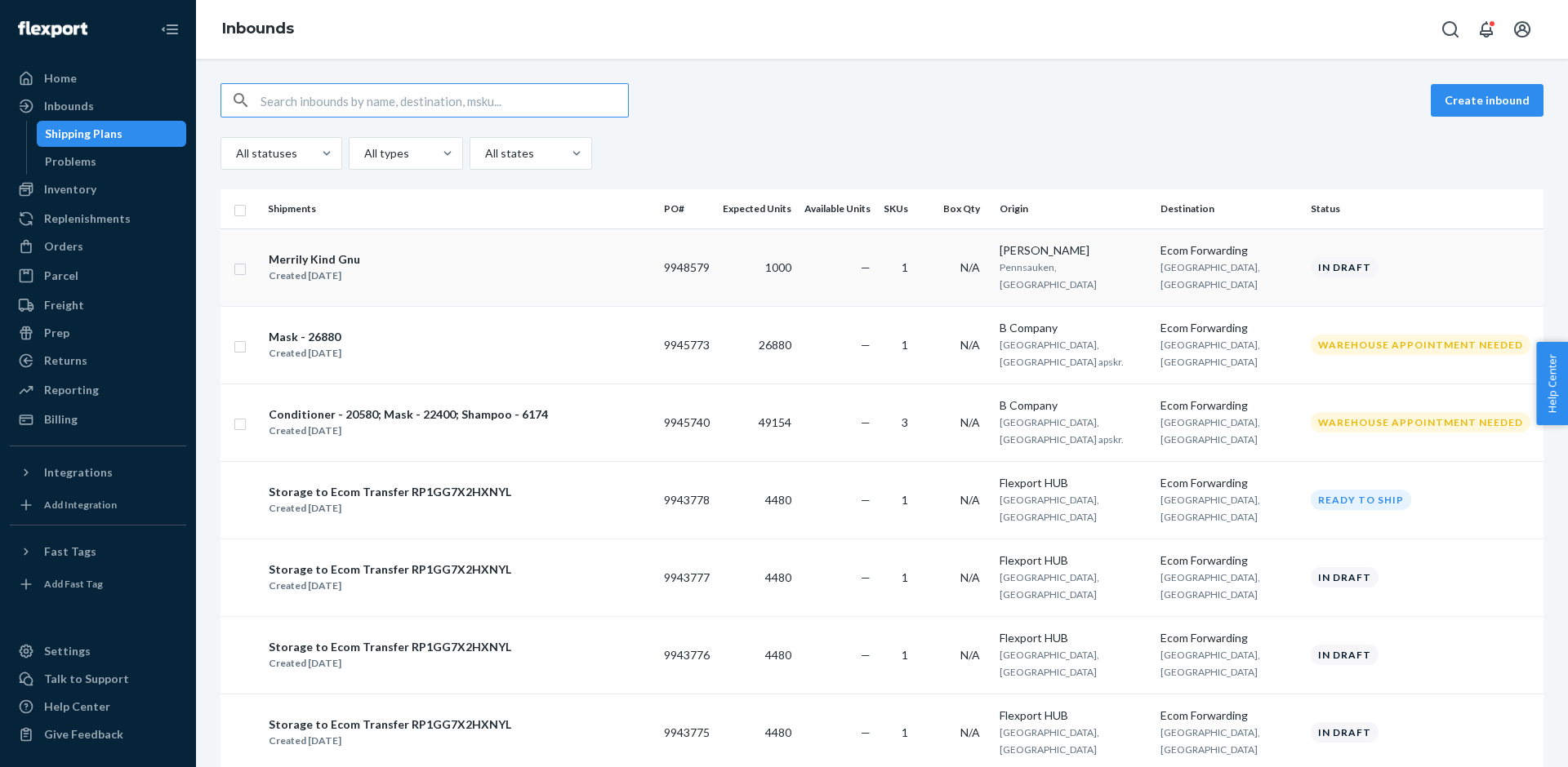
click at [238, 271] on div "Create inbound All statuses All types All states Shipments PO# Expected Units A…" at bounding box center [882, 413] width 1372 height 708
click at [243, 268] on input "checkbox" at bounding box center [240, 267] width 13 height 17
click at [1362, 113] on button "Delete" at bounding box center [1378, 100] width 82 height 32
checkbox input "false"
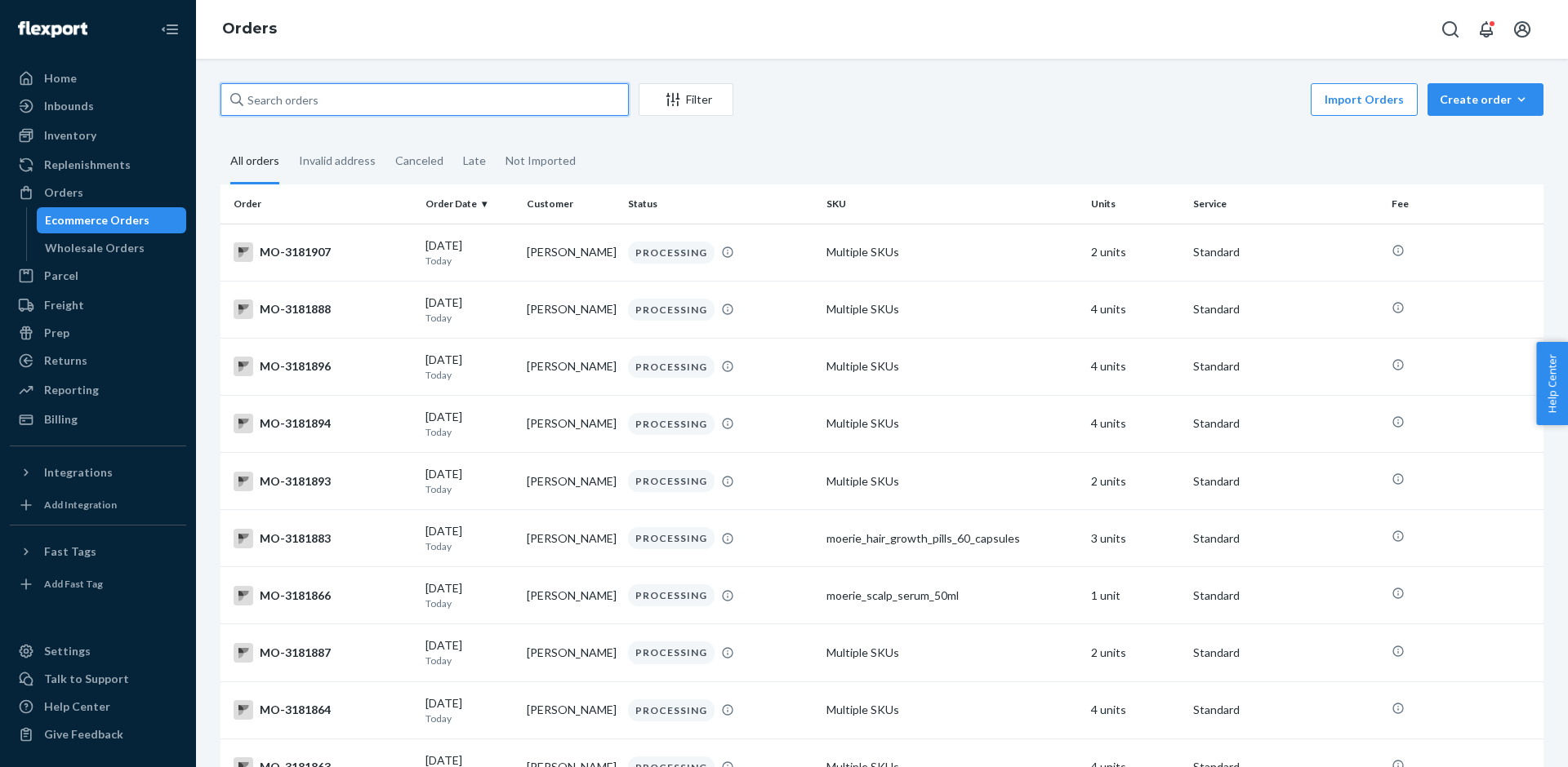
click at [269, 104] on input "text" at bounding box center [424, 99] width 408 height 32
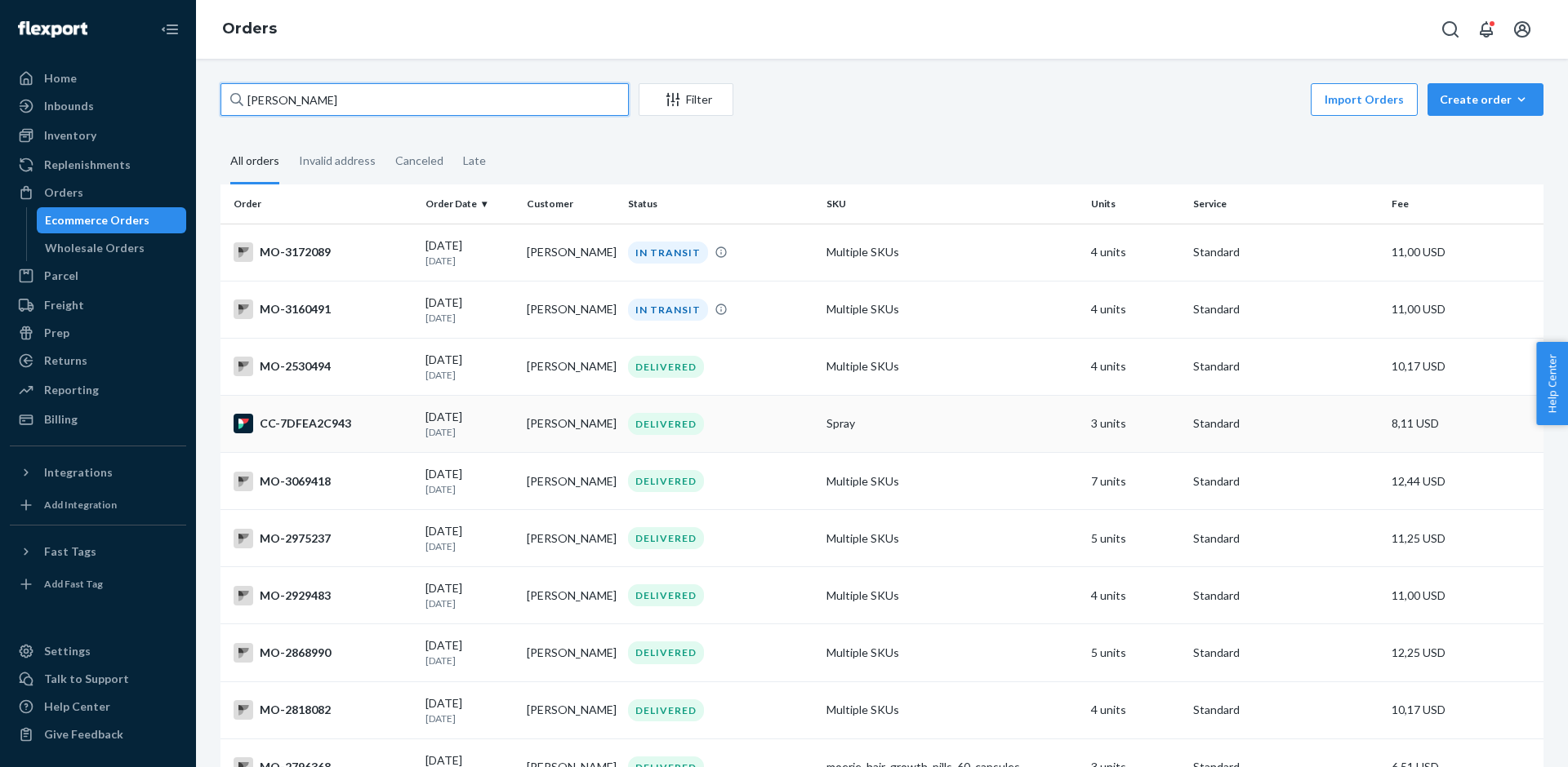
type input "[PERSON_NAME]"
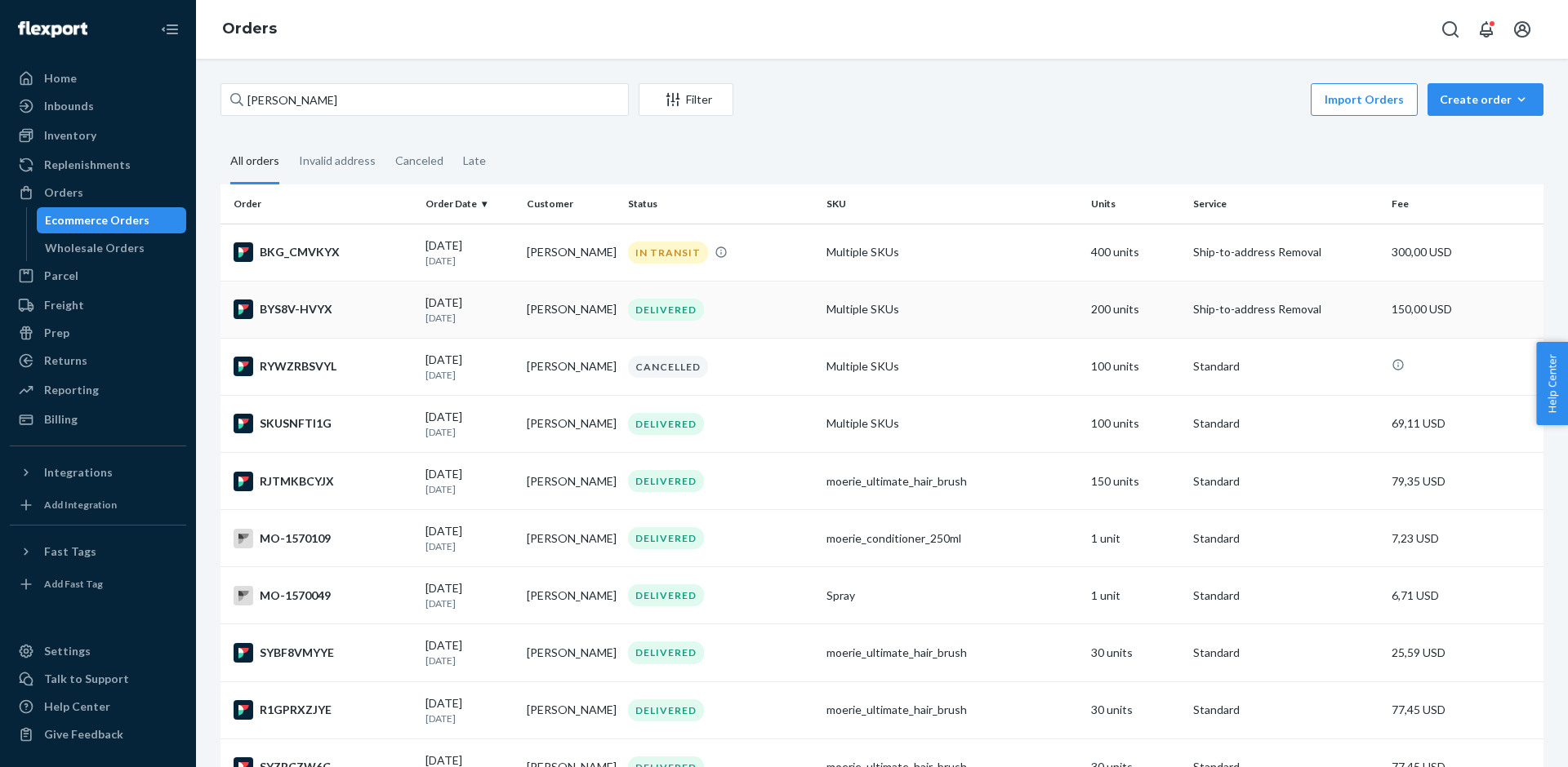
click at [578, 300] on td "[PERSON_NAME]" at bounding box center [570, 309] width 101 height 57
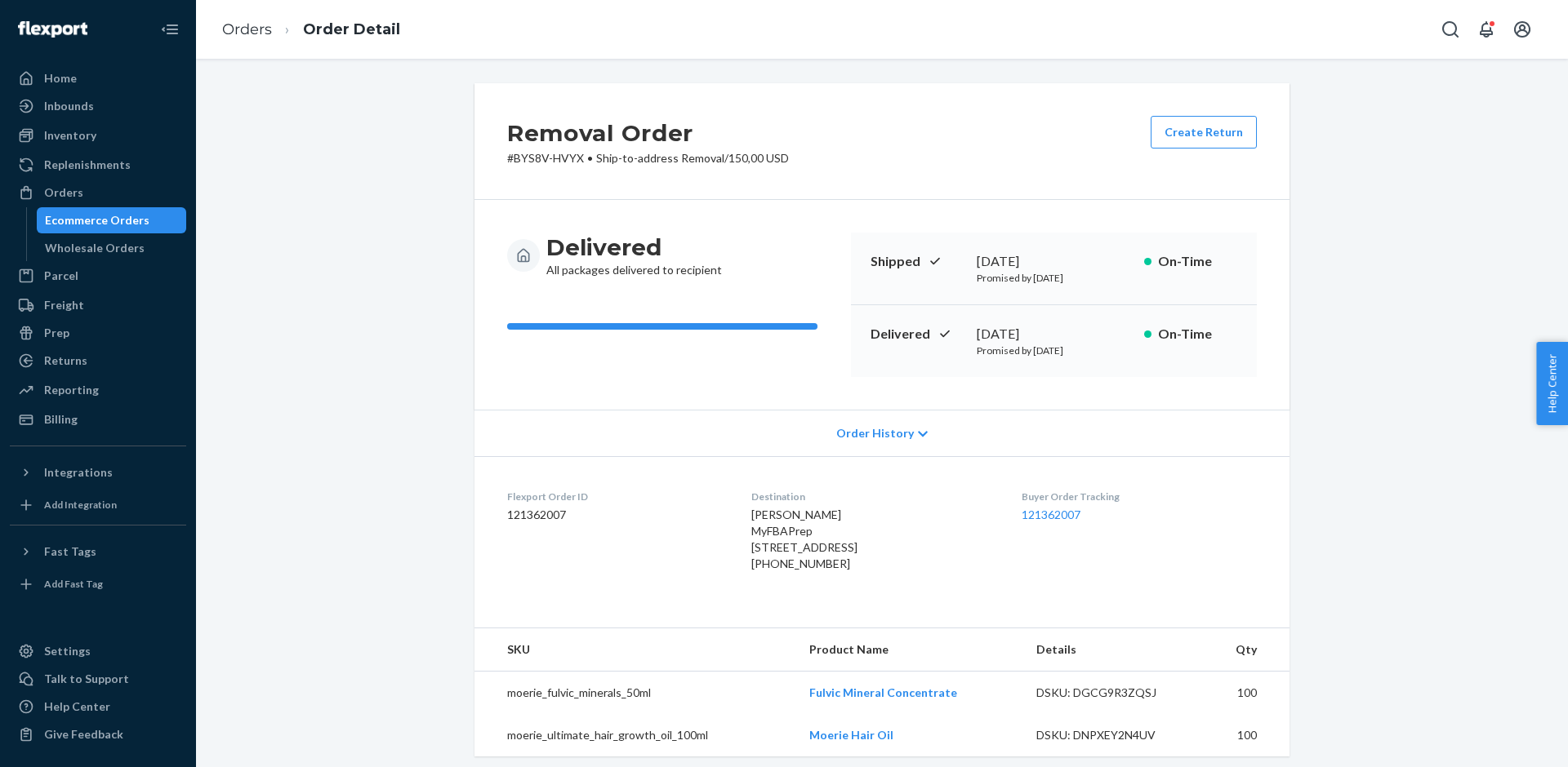
click at [767, 511] on span "[PERSON_NAME] MyFBAPrep [STREET_ADDRESS]" at bounding box center [804, 531] width 106 height 46
copy span "[PERSON_NAME]"
click at [780, 549] on span "[PERSON_NAME] MyFBAPrep [STREET_ADDRESS]" at bounding box center [804, 531] width 106 height 46
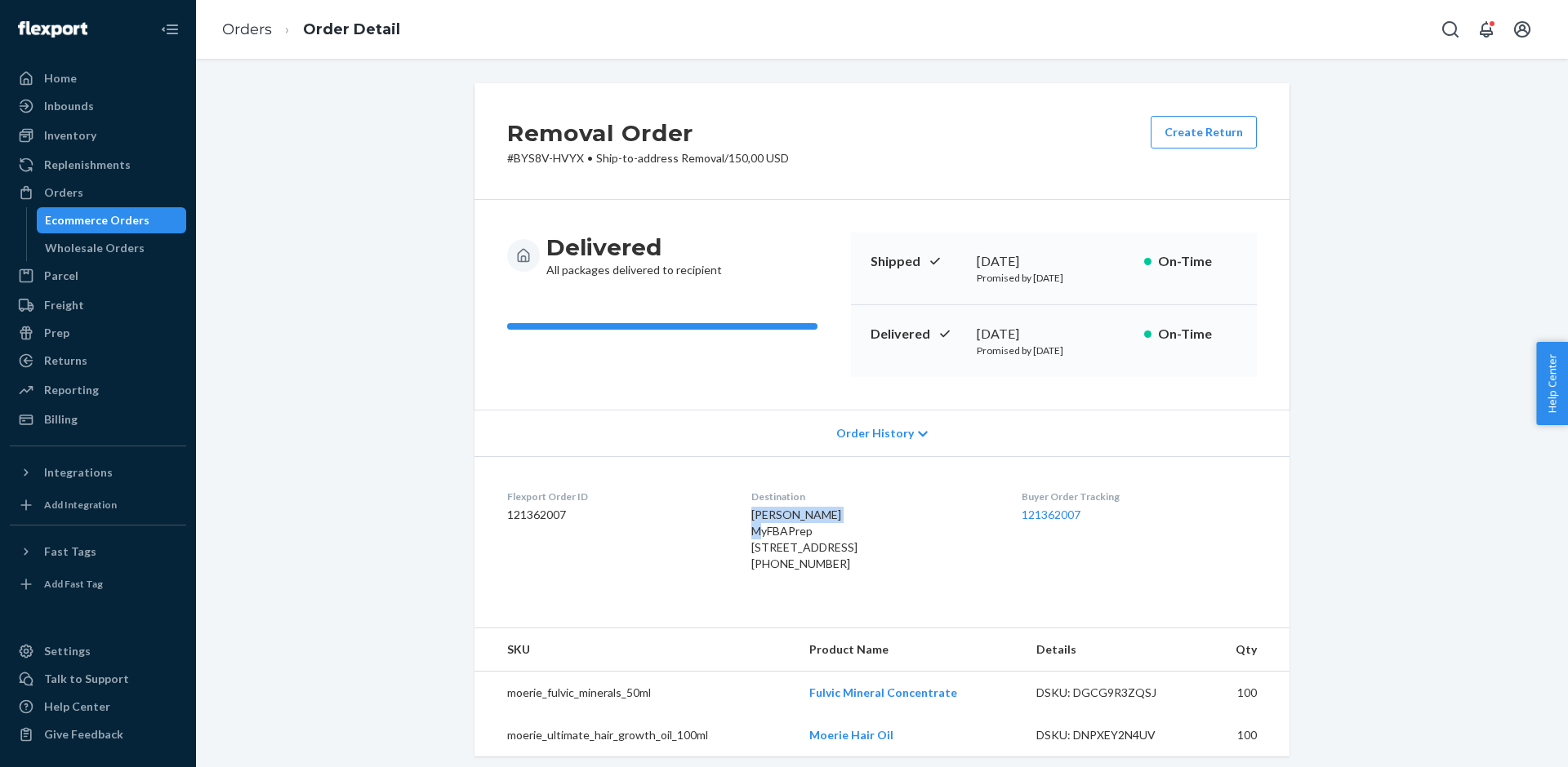
click at [780, 549] on span "[PERSON_NAME] MyFBAPrep [STREET_ADDRESS]" at bounding box center [804, 531] width 106 height 46
copy span "[STREET_ADDRESS]"
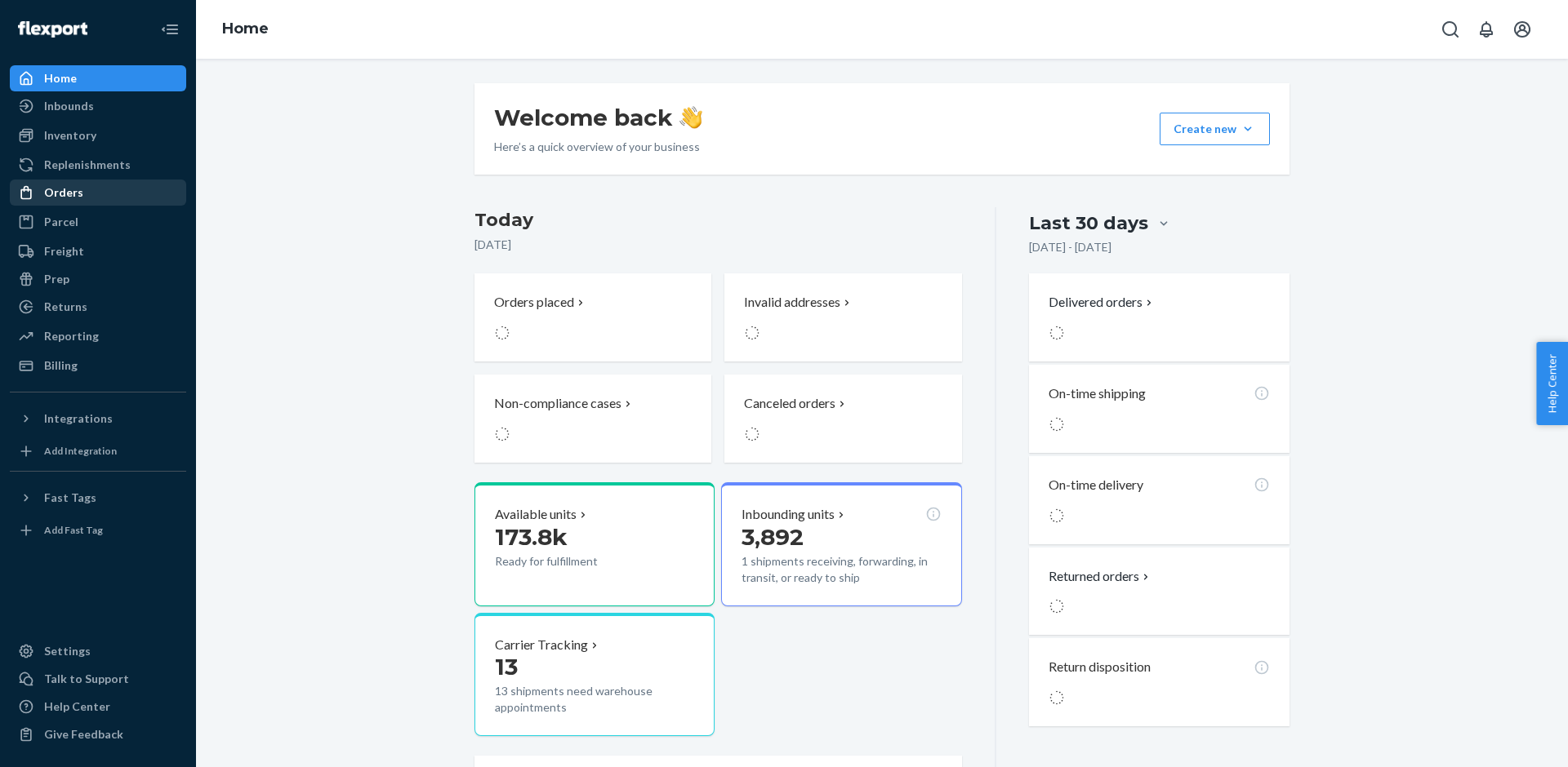
click at [119, 204] on div "Orders" at bounding box center [98, 193] width 173 height 23
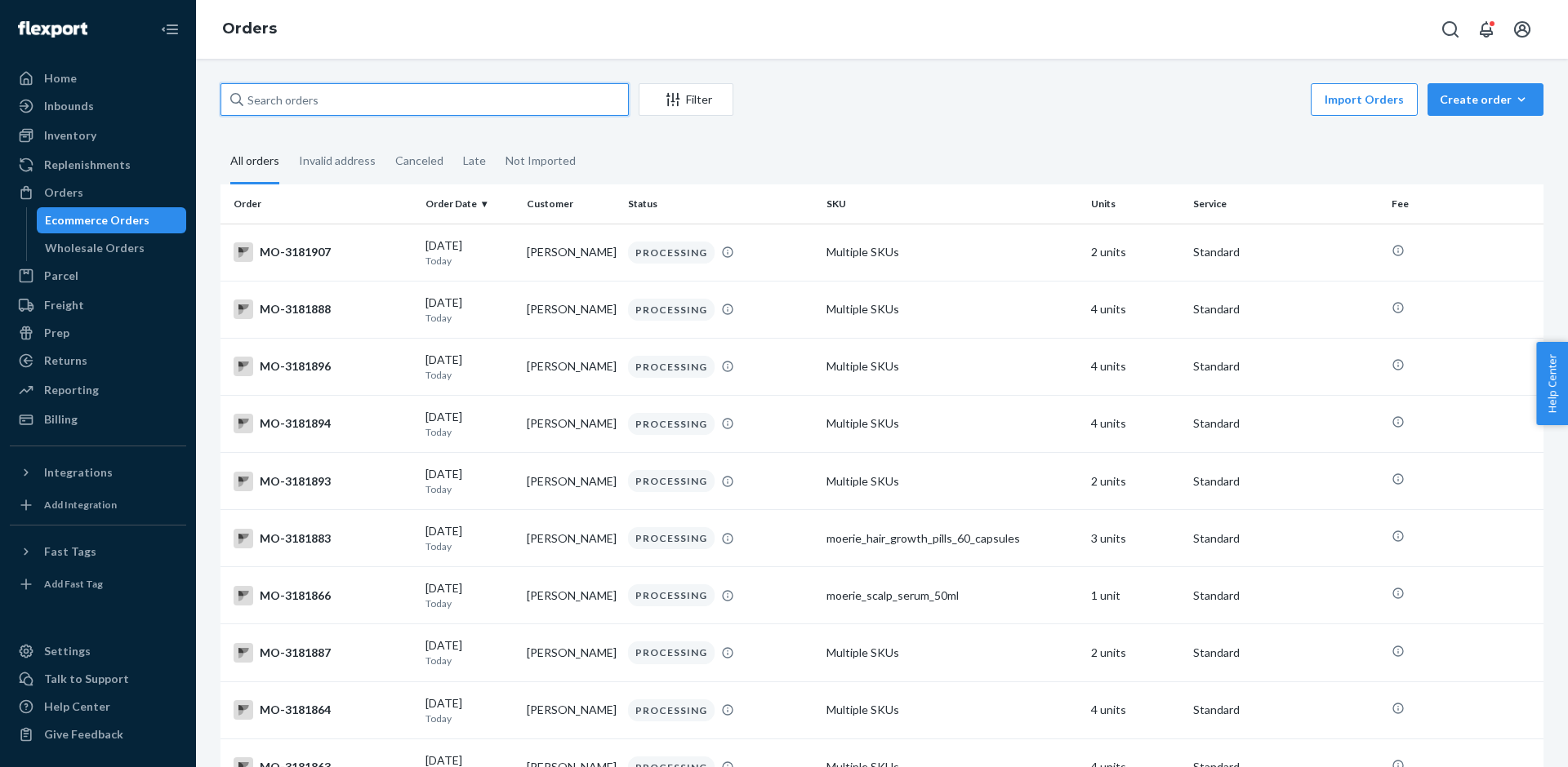
click at [349, 98] on input "text" at bounding box center [424, 99] width 408 height 32
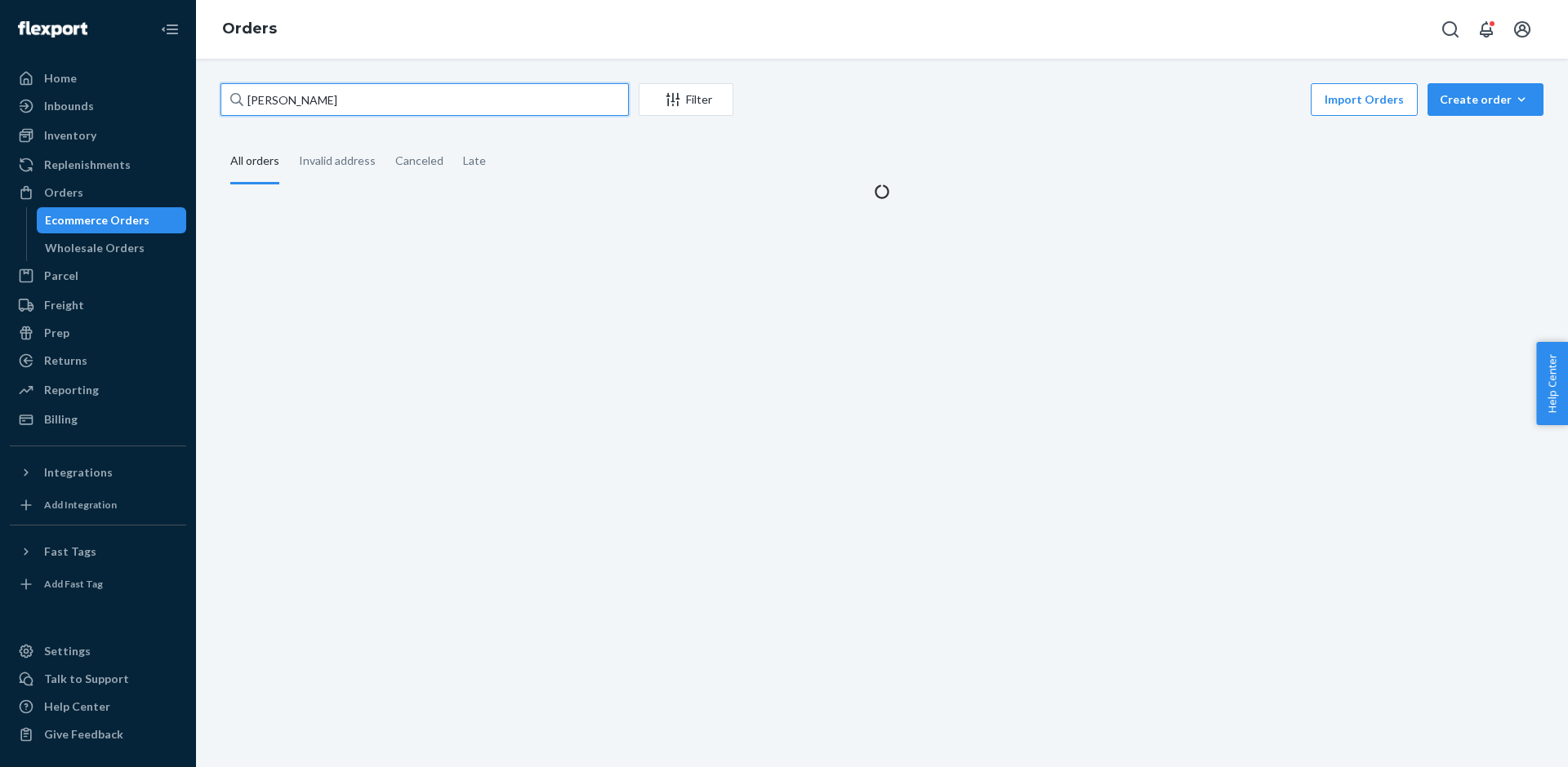
type input "[PERSON_NAME]"
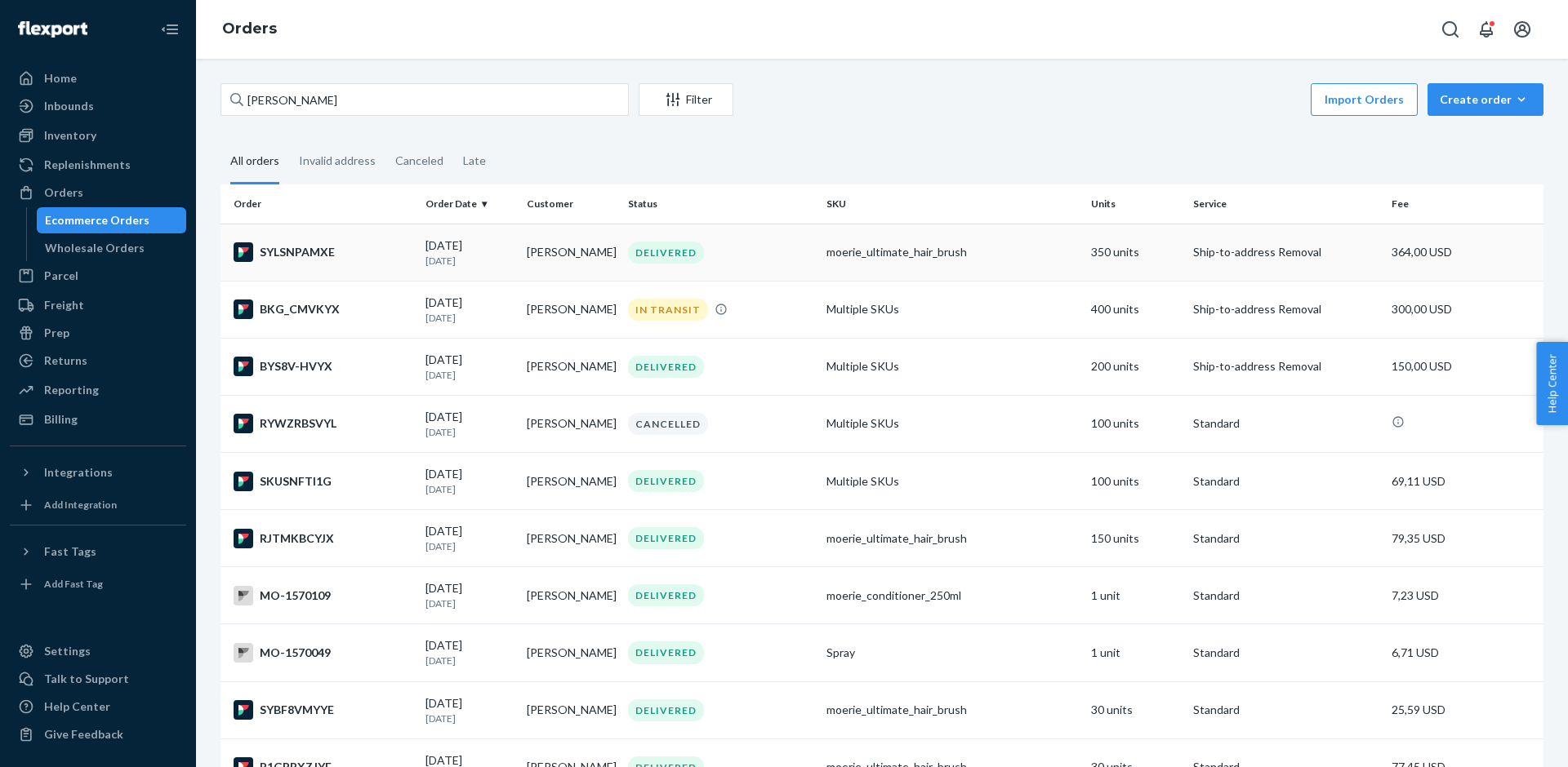
click at [759, 254] on div "DELIVERED" at bounding box center [721, 252] width 192 height 22
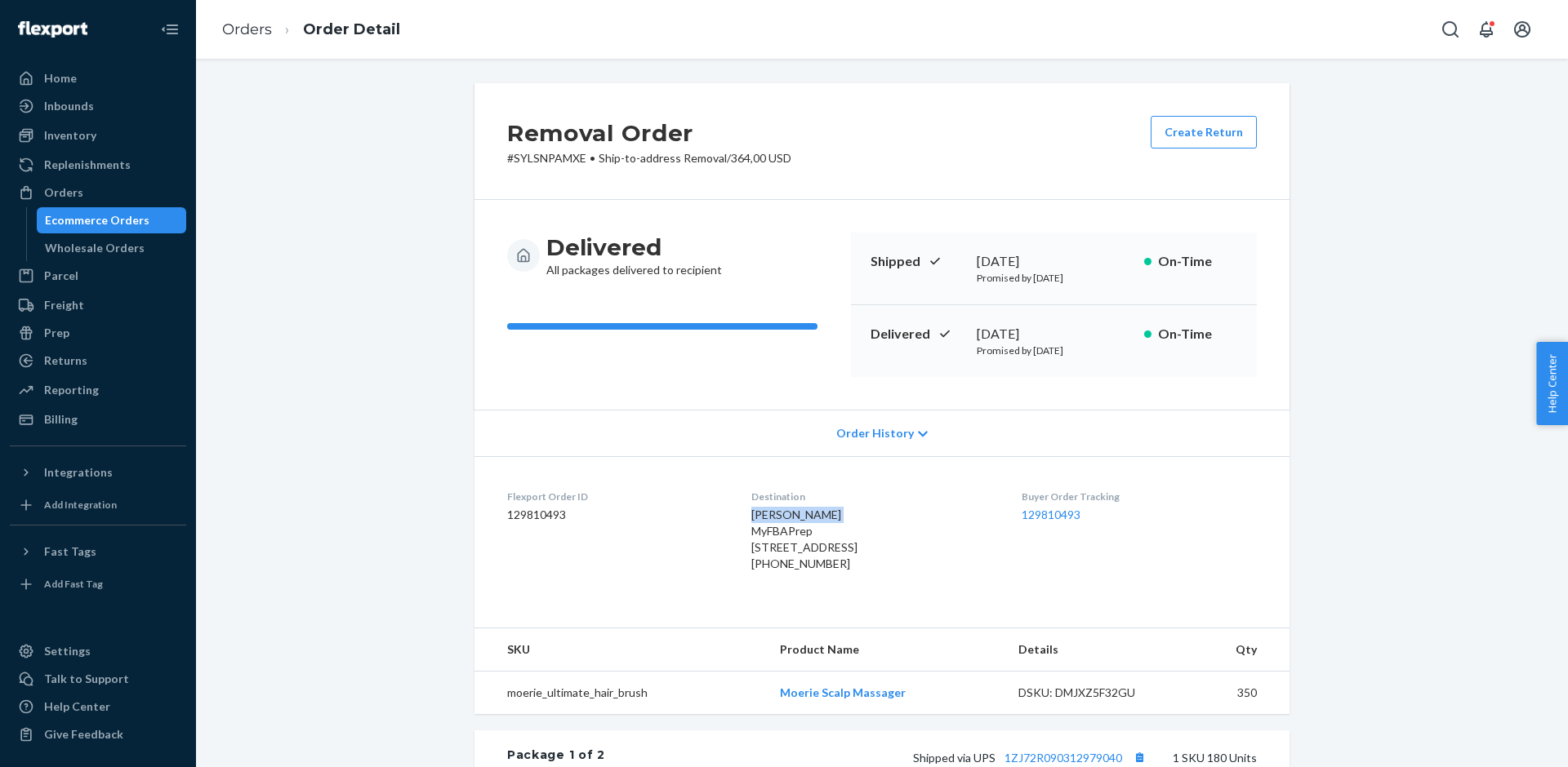
drag, startPoint x: 739, startPoint y: 516, endPoint x: 824, endPoint y: 516, distance: 85.0
click at [822, 516] on div "Steven Mussili MyFBAPrep 965 Bethel Ave Ste A unit a Pennsauken, NJ 08110-2619 …" at bounding box center [873, 539] width 243 height 65
copy span "[PERSON_NAME]"
drag, startPoint x: 741, startPoint y: 546, endPoint x: 862, endPoint y: 546, distance: 121.0
click at [862, 546] on div "Steven Mussili MyFBAPrep 965 Bethel Ave Ste A unit a Pennsauken, NJ 08110-2619 …" at bounding box center [873, 539] width 243 height 65
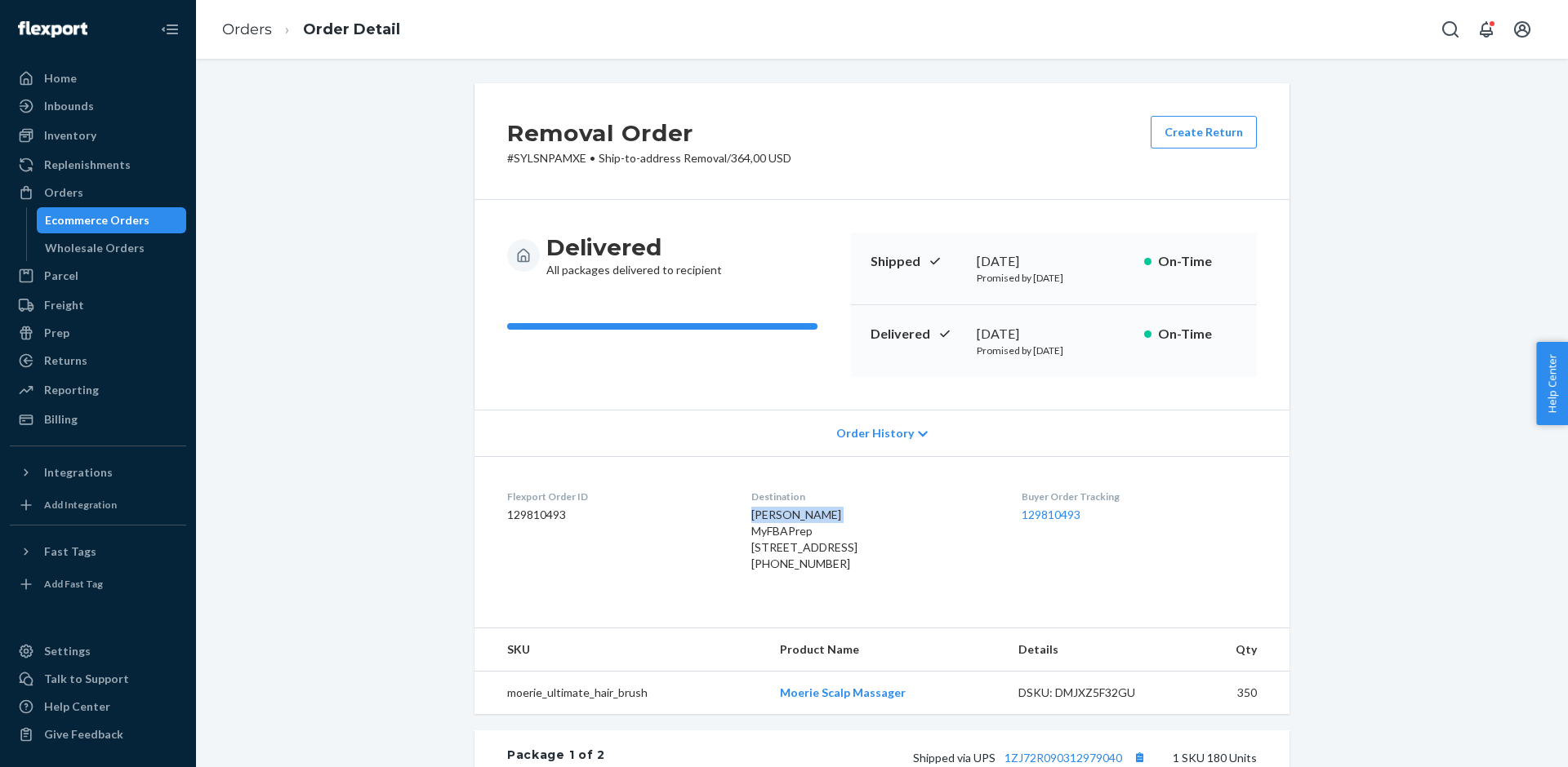
copy span "[STREET_ADDRESS]"
